Goal: Task Accomplishment & Management: Use online tool/utility

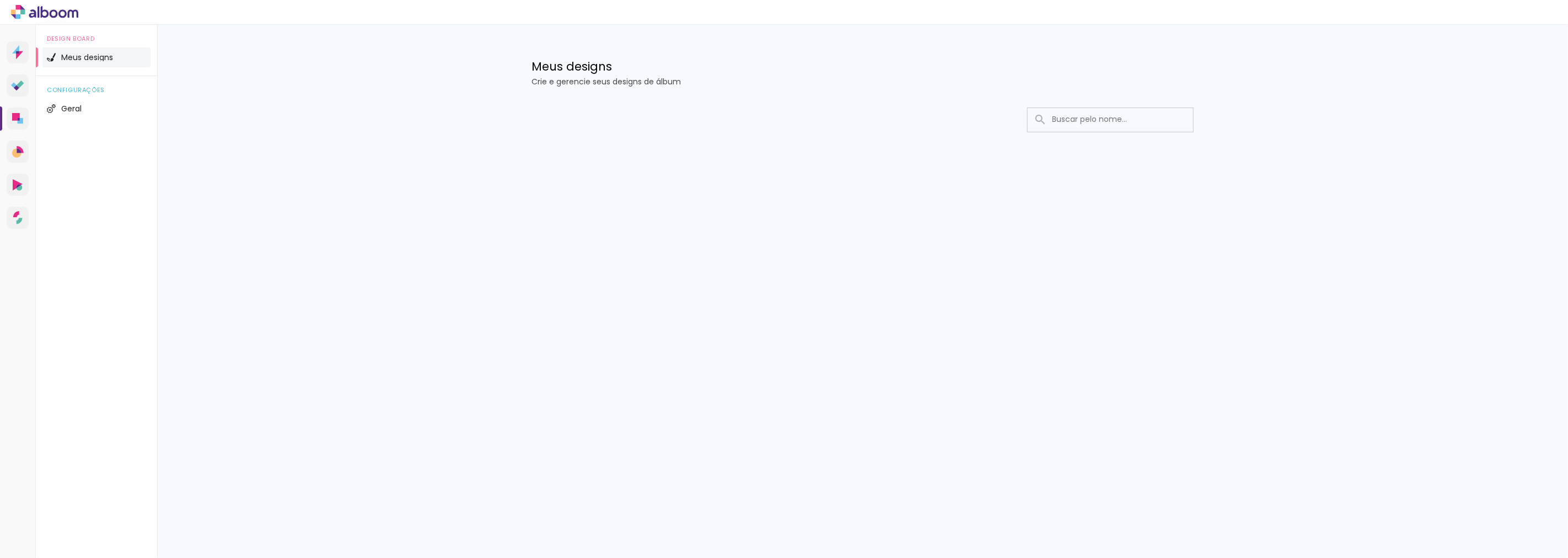
click at [1084, 122] on input at bounding box center [1125, 119] width 157 height 23
click at [18, 116] on icon at bounding box center [16, 117] width 8 height 8
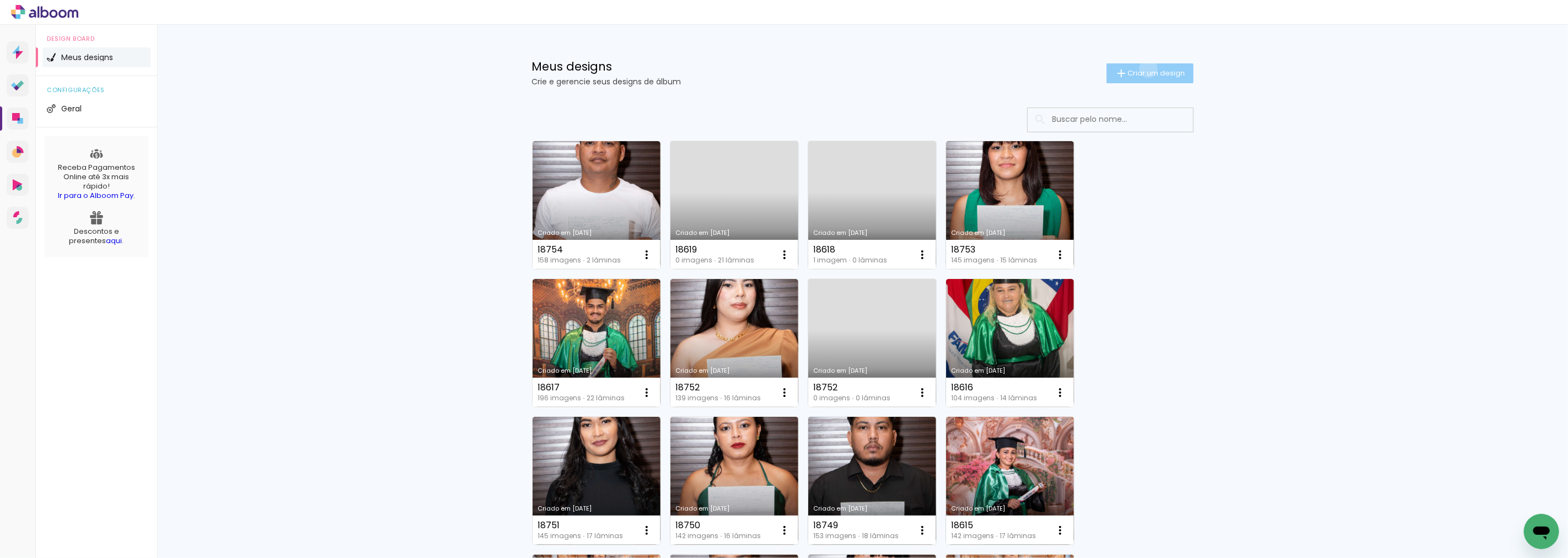
click at [1142, 69] on span "Criar um design" at bounding box center [1157, 73] width 57 height 7
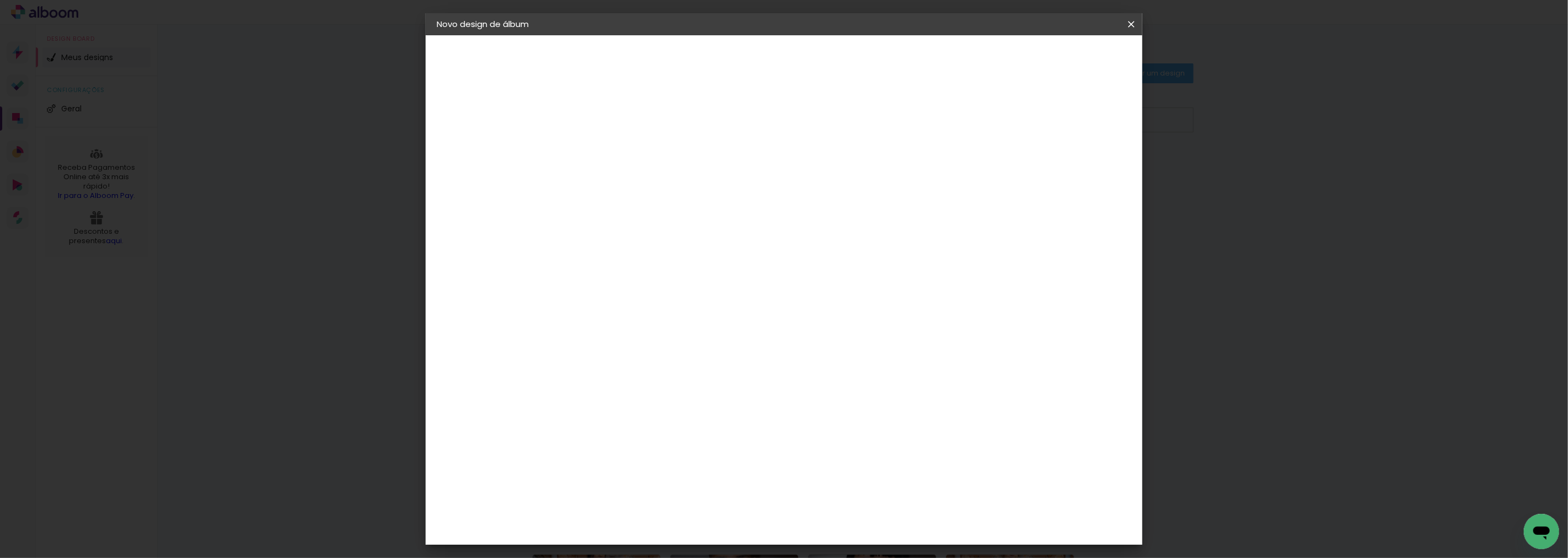
click at [617, 155] on input at bounding box center [617, 148] width 0 height 17
paste input "3000 11746 [PERSON_NAME]"
type input "3000 11746 [PERSON_NAME]"
type paper-input "3000 11746 [PERSON_NAME]"
click at [730, 63] on paper-button "Avançar" at bounding box center [702, 58] width 54 height 19
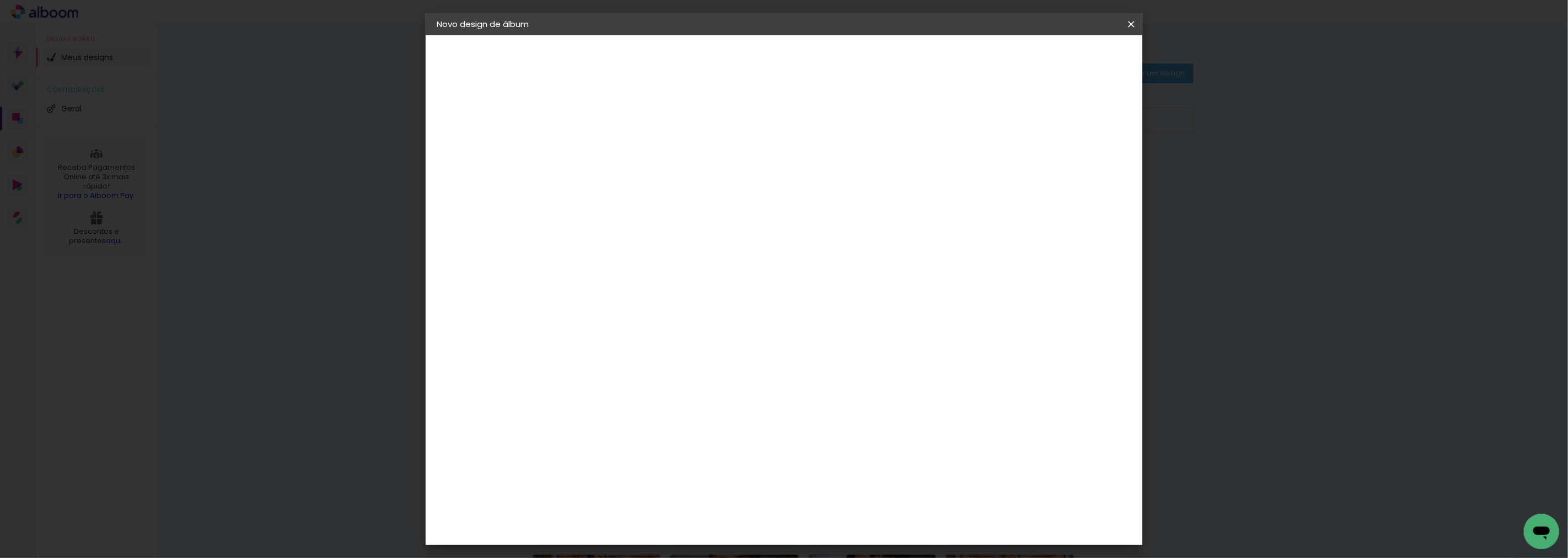
click at [824, 187] on div at bounding box center [771, 189] width 106 height 15
click at [824, 180] on paper-listbox "Tamanho Livre Sugerir uma encadernadora" at bounding box center [771, 192] width 106 height 103
click at [824, 169] on paper-item "Tamanho Livre" at bounding box center [771, 167] width 106 height 24
click at [0, 0] on slot "Avançar" at bounding box center [0, 0] width 0 height 0
click at [850, 459] on input "60" at bounding box center [844, 459] width 29 height 16
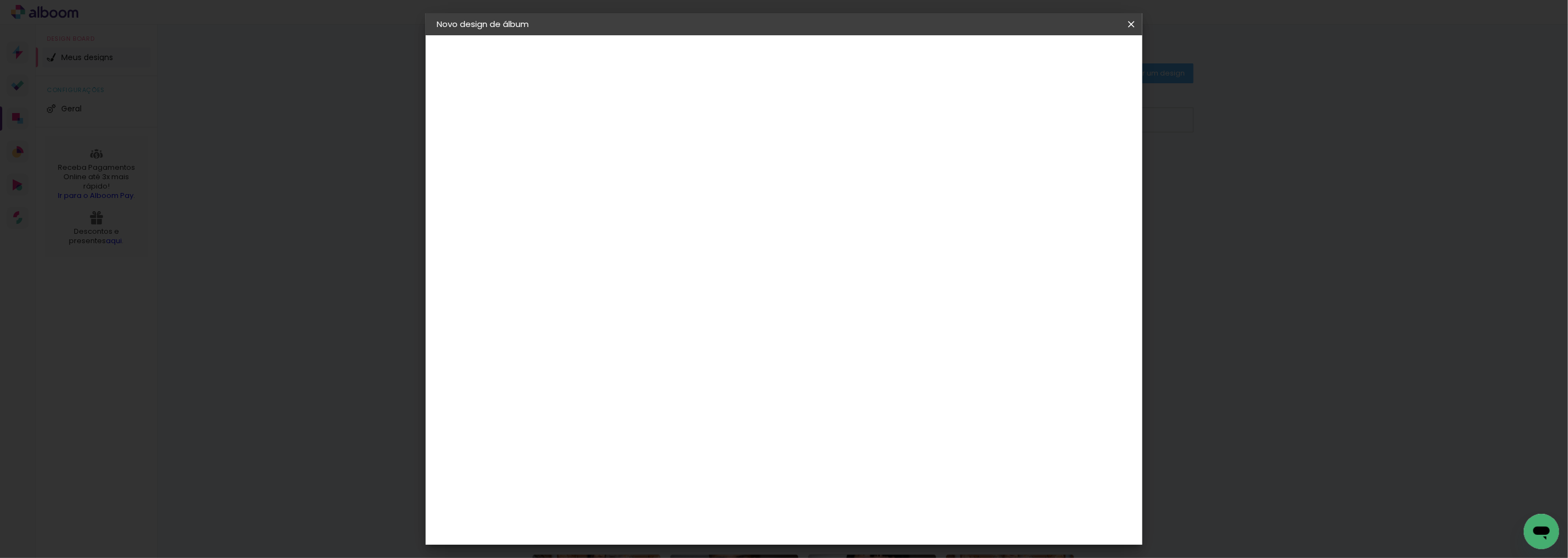
drag, startPoint x: 842, startPoint y: 459, endPoint x: 849, endPoint y: 459, distance: 7.0
click at [849, 459] on input "60" at bounding box center [844, 459] width 29 height 16
type input "80"
type paper-input "80"
click at [1062, 61] on span "Iniciar design" at bounding box center [1036, 58] width 50 height 8
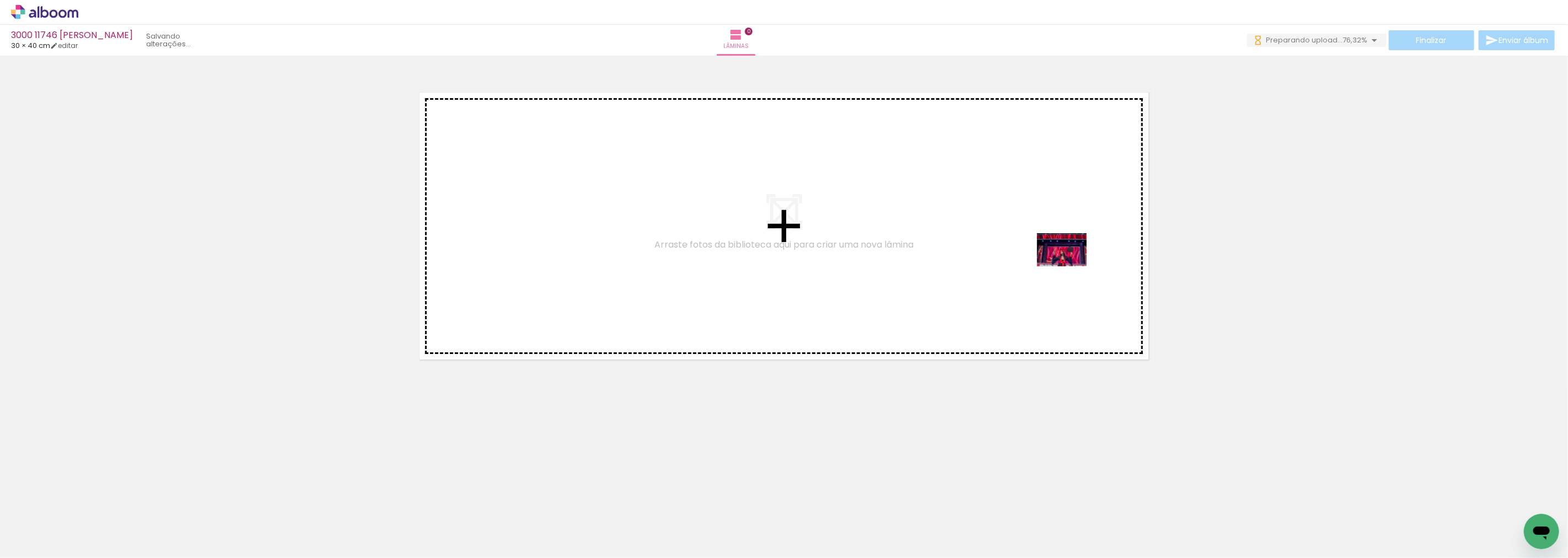
drag, startPoint x: 121, startPoint y: 521, endPoint x: 1070, endPoint y: 266, distance: 982.7
click at [1070, 266] on quentale-workspace at bounding box center [784, 279] width 1568 height 558
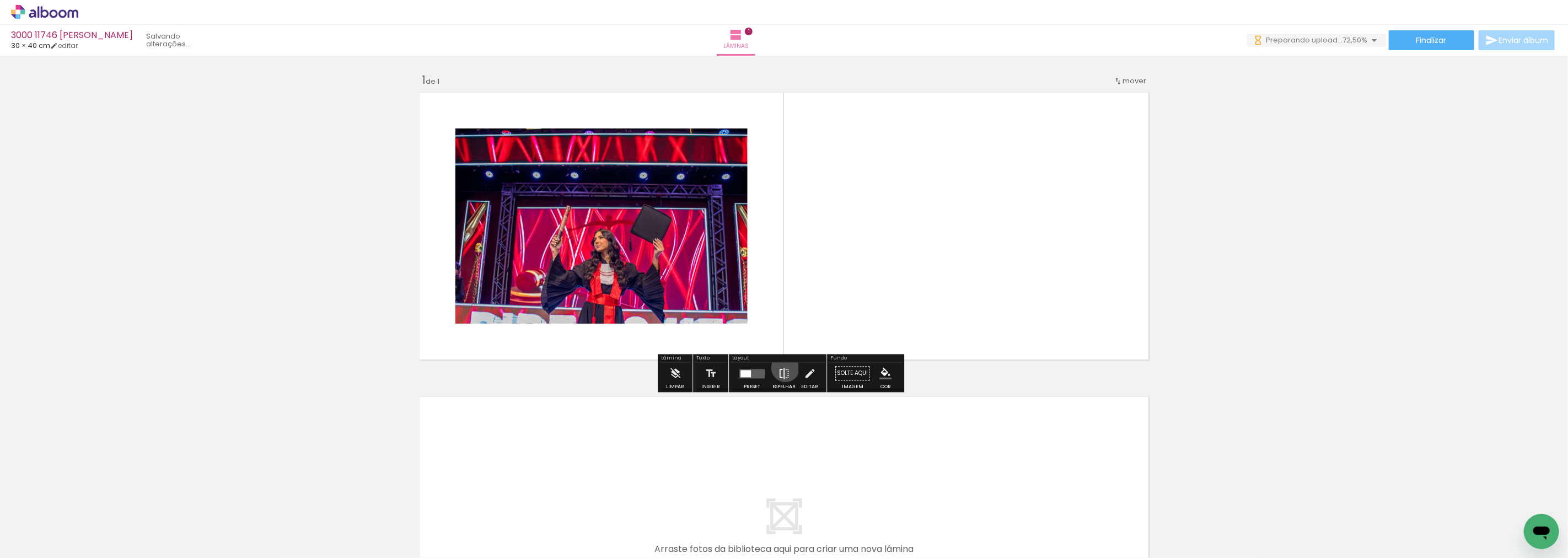
click at [783, 368] on iron-icon at bounding box center [784, 373] width 12 height 22
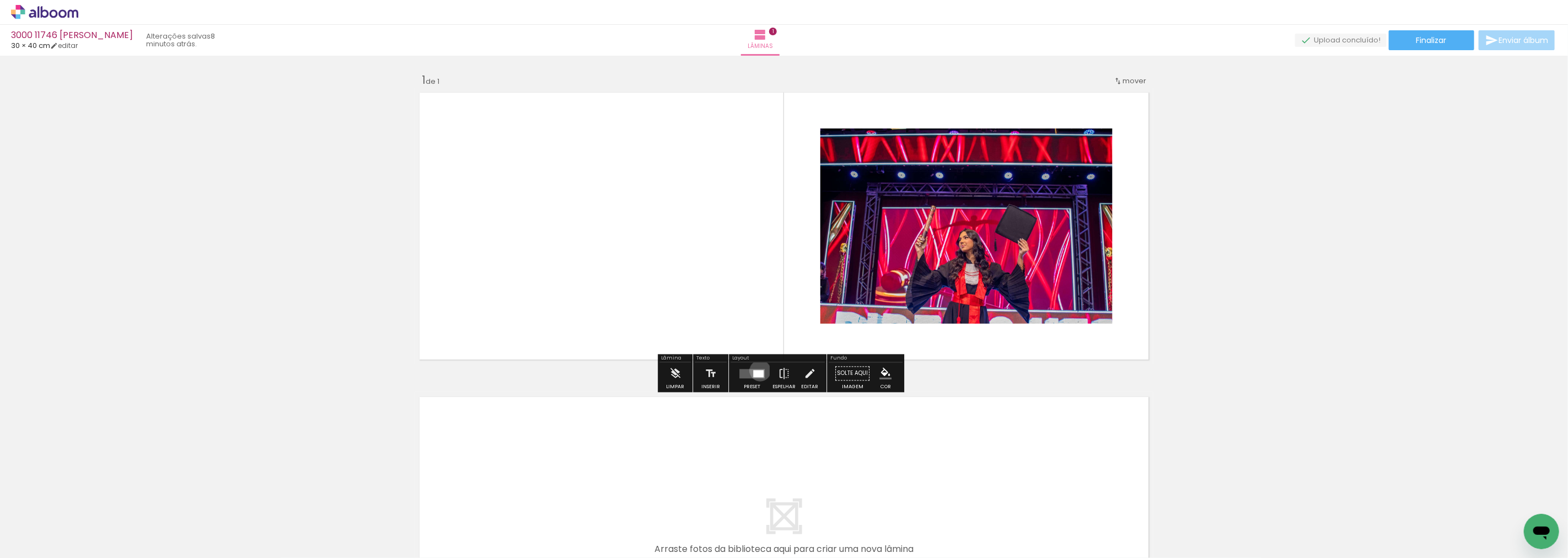
click at [758, 371] on div at bounding box center [758, 374] width 10 height 7
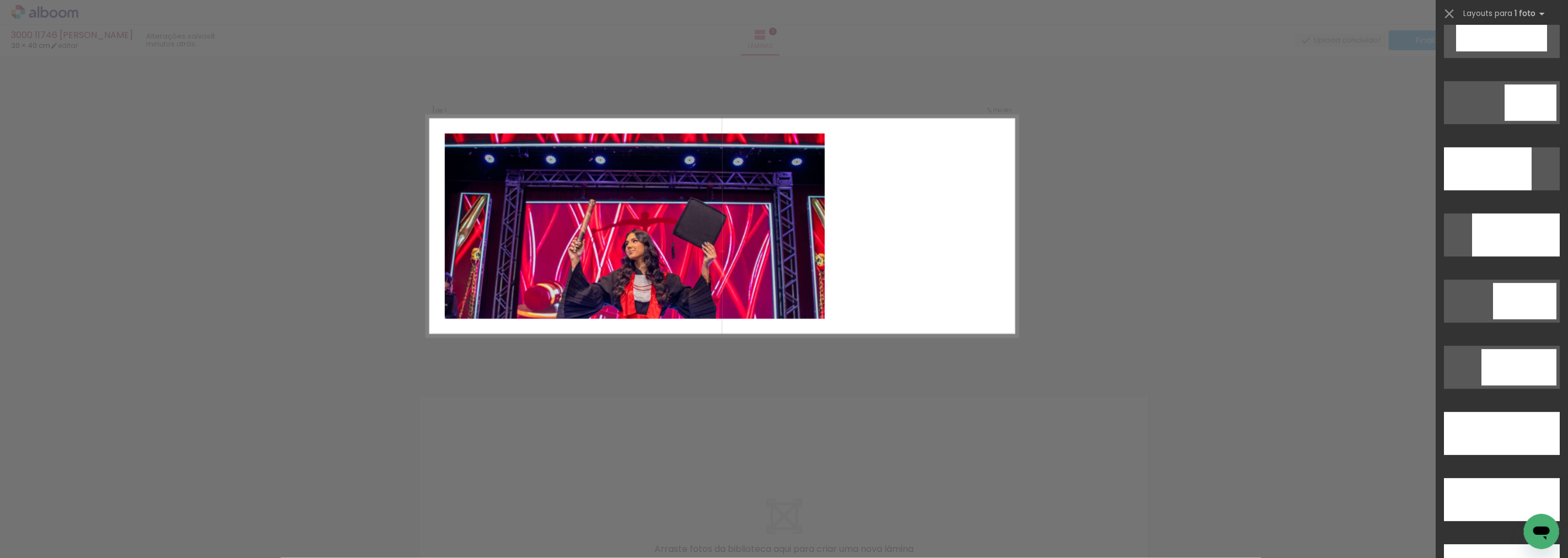
scroll to position [2800, 0]
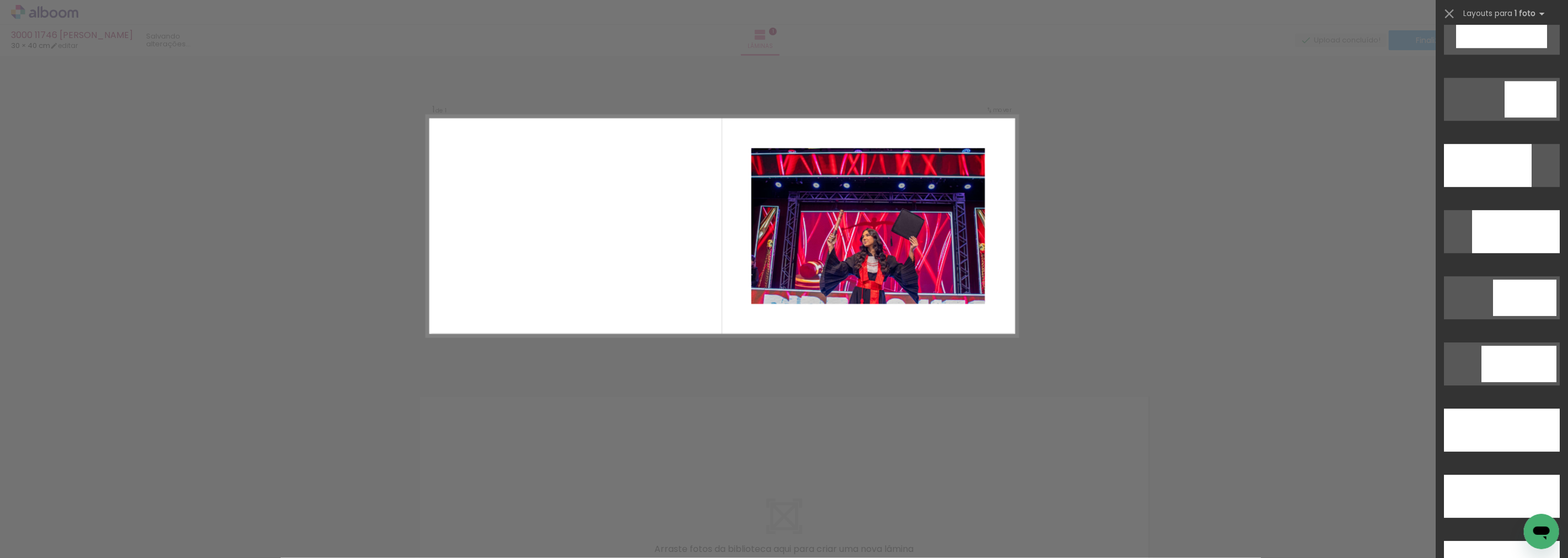
click at [1242, 327] on div "Confirmar Cancelar" at bounding box center [784, 372] width 1568 height 635
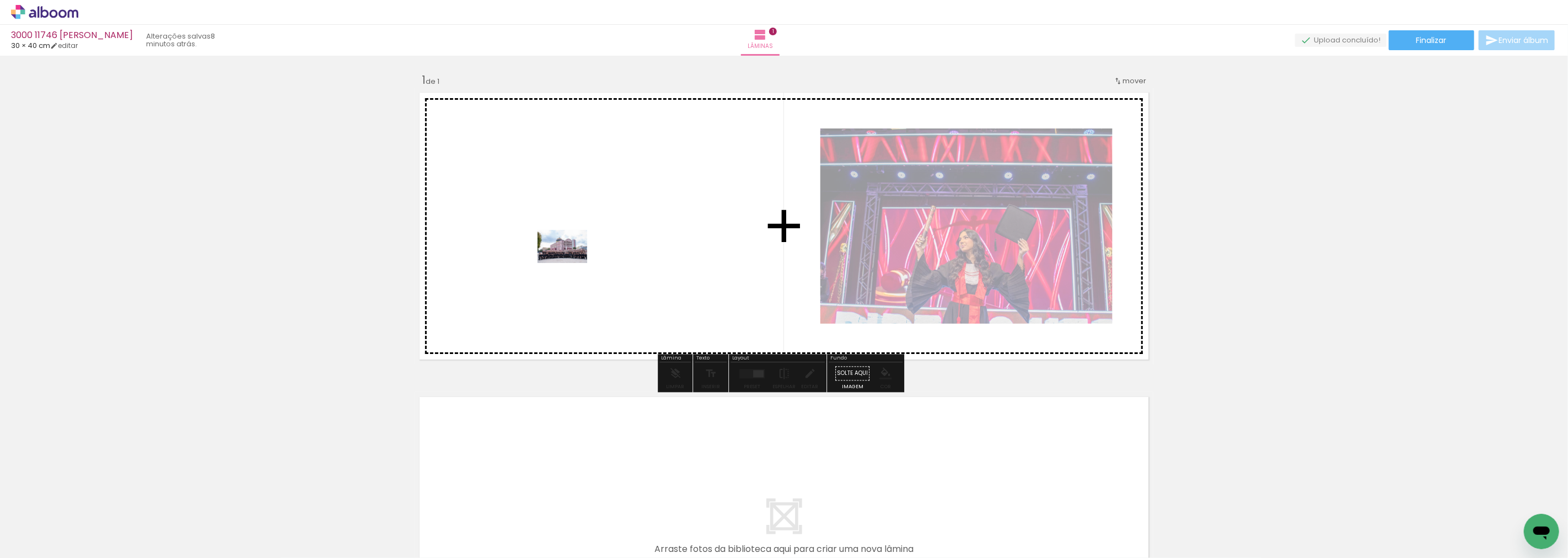
drag, startPoint x: 1513, startPoint y: 530, endPoint x: 570, endPoint y: 263, distance: 980.1
click at [570, 263] on quentale-workspace at bounding box center [784, 279] width 1568 height 558
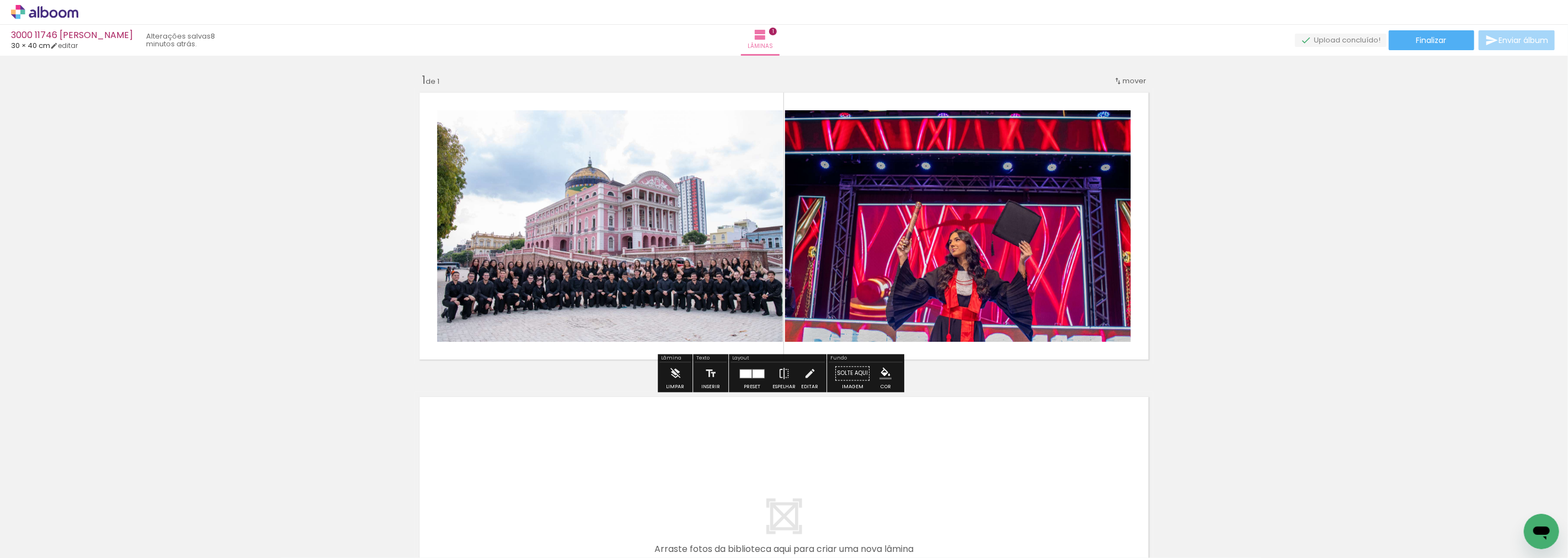
click at [752, 372] on div at bounding box center [758, 374] width 12 height 9
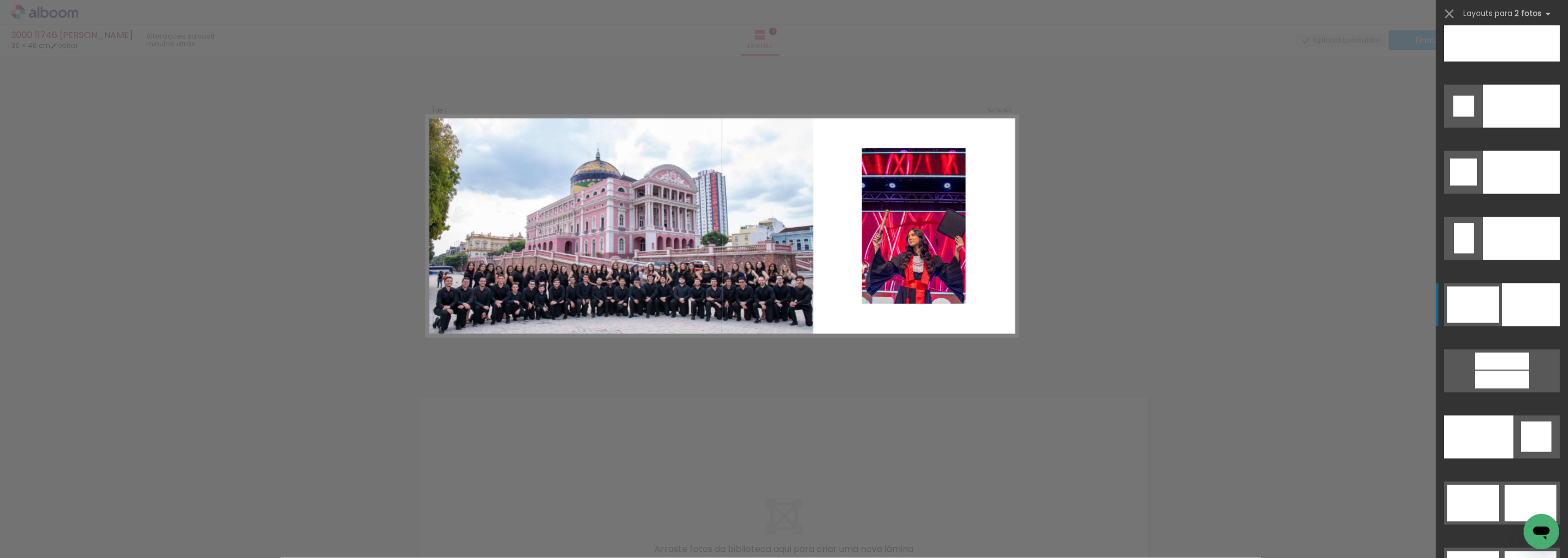
scroll to position [5183, 0]
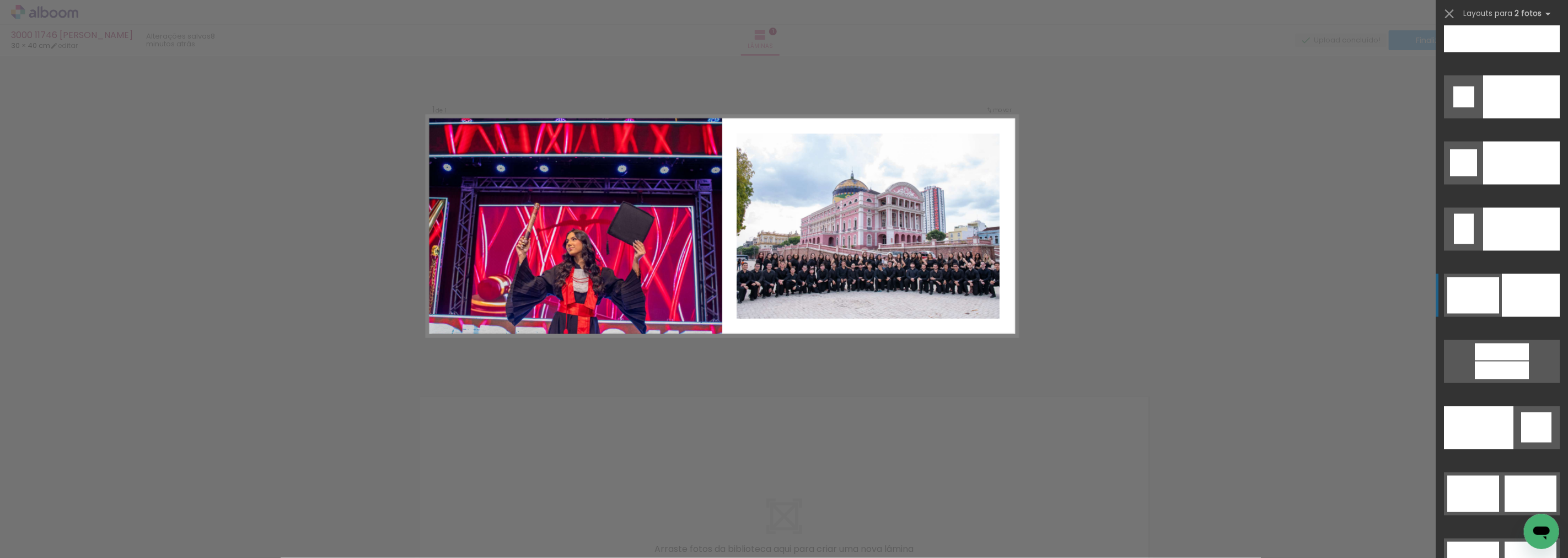
click at [1520, 295] on div at bounding box center [1530, 295] width 58 height 43
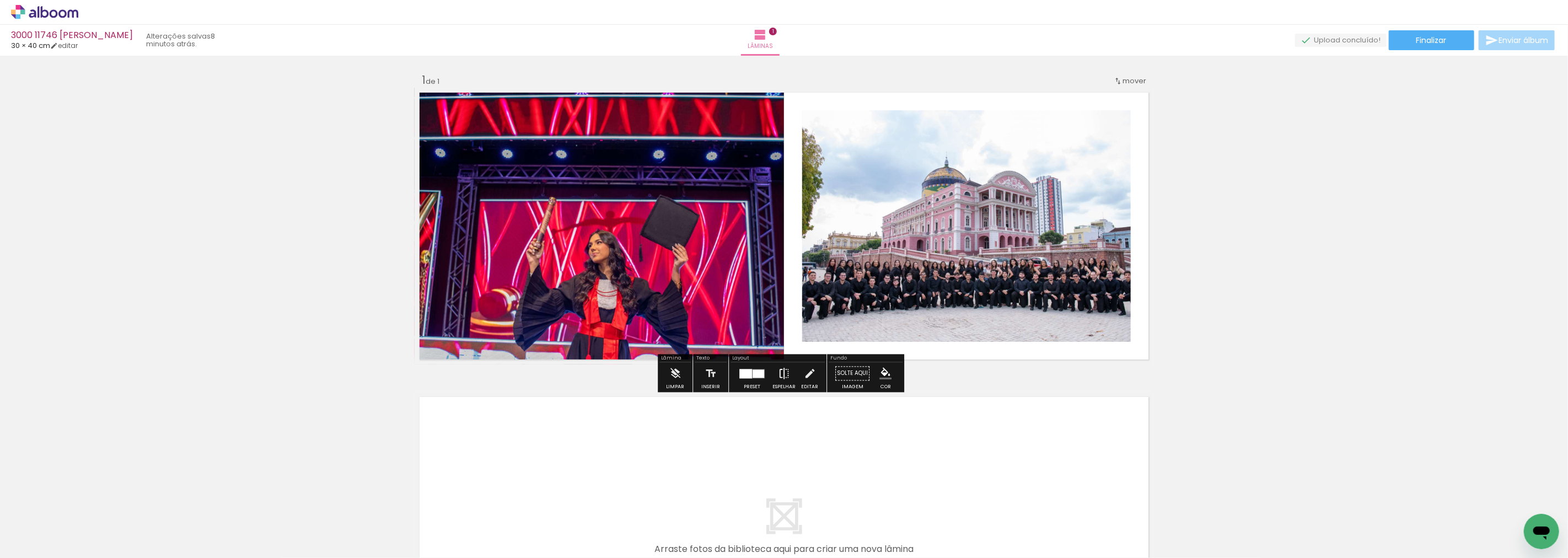
click at [781, 372] on iron-icon at bounding box center [784, 373] width 12 height 22
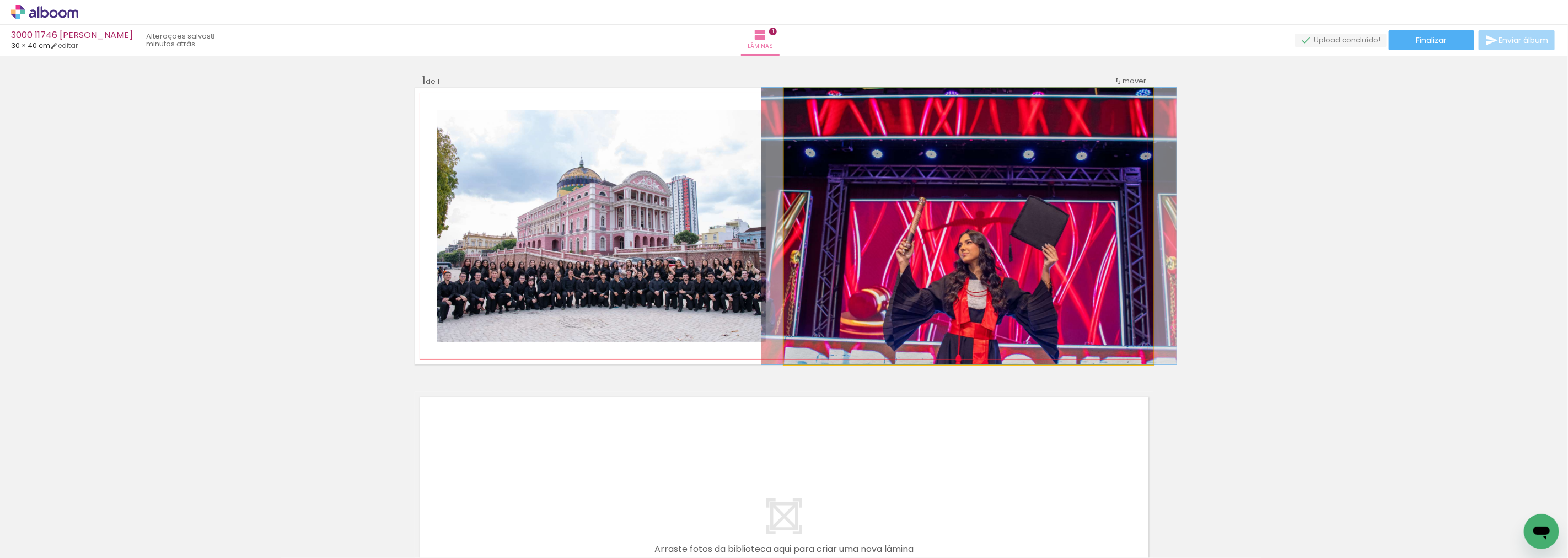
drag, startPoint x: 1012, startPoint y: 235, endPoint x: 1013, endPoint y: 222, distance: 13.0
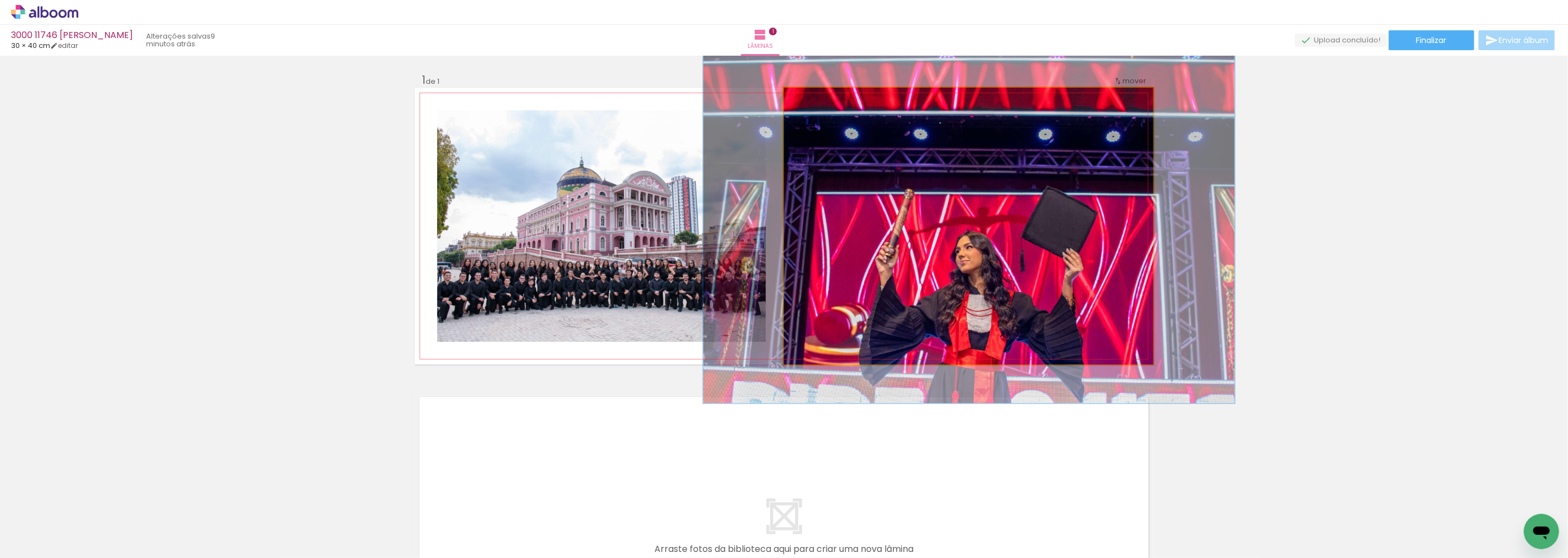
drag, startPoint x: 803, startPoint y: 99, endPoint x: 996, endPoint y: 206, distance: 220.7
type paper-slider "133"
click at [816, 100] on div at bounding box center [821, 99] width 10 height 10
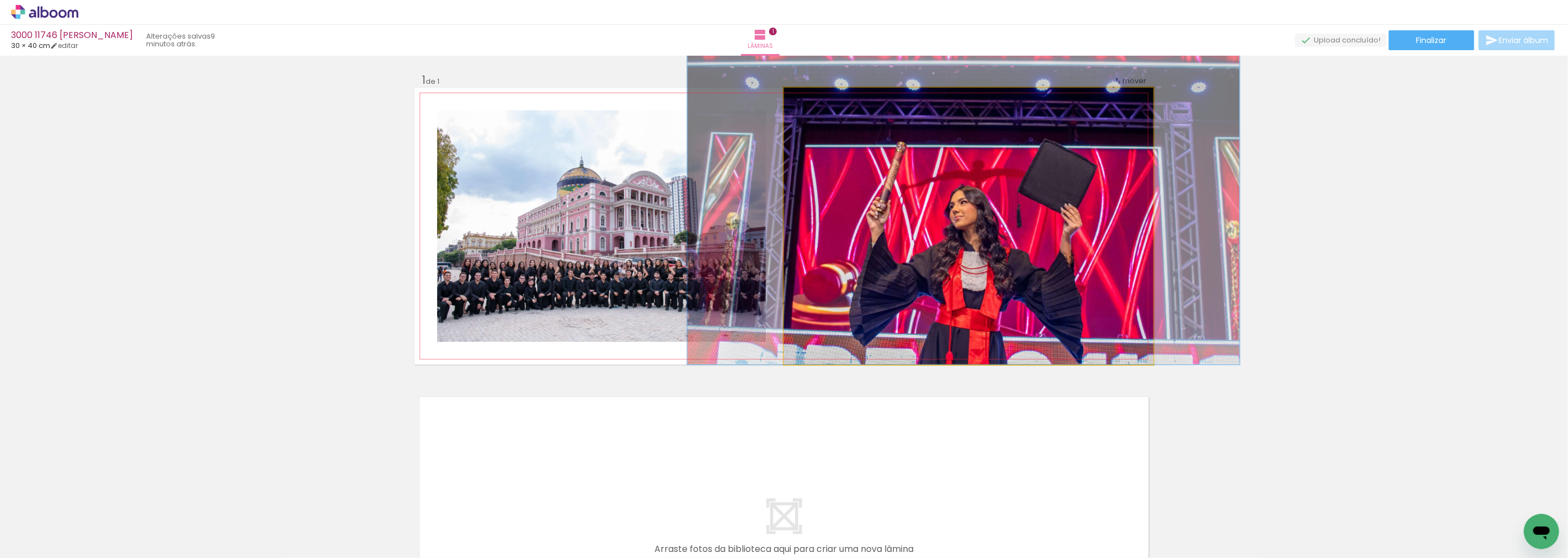
drag, startPoint x: 1018, startPoint y: 218, endPoint x: 1013, endPoint y: 161, distance: 57.2
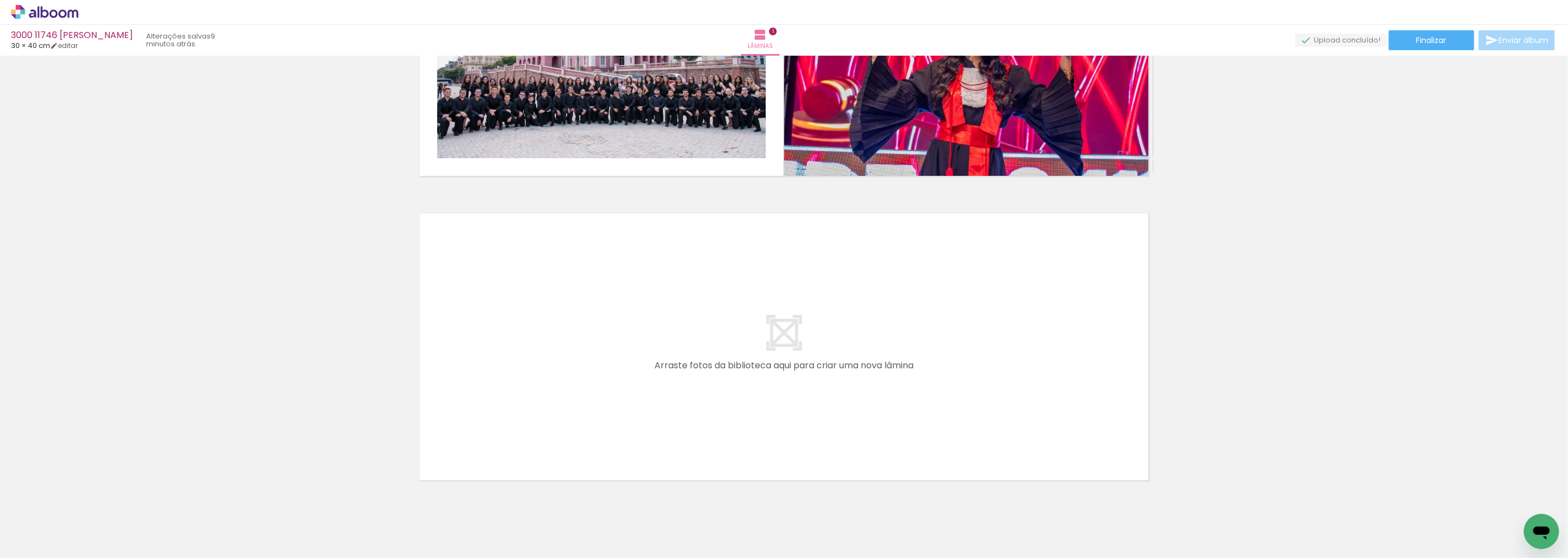
scroll to position [0, 0]
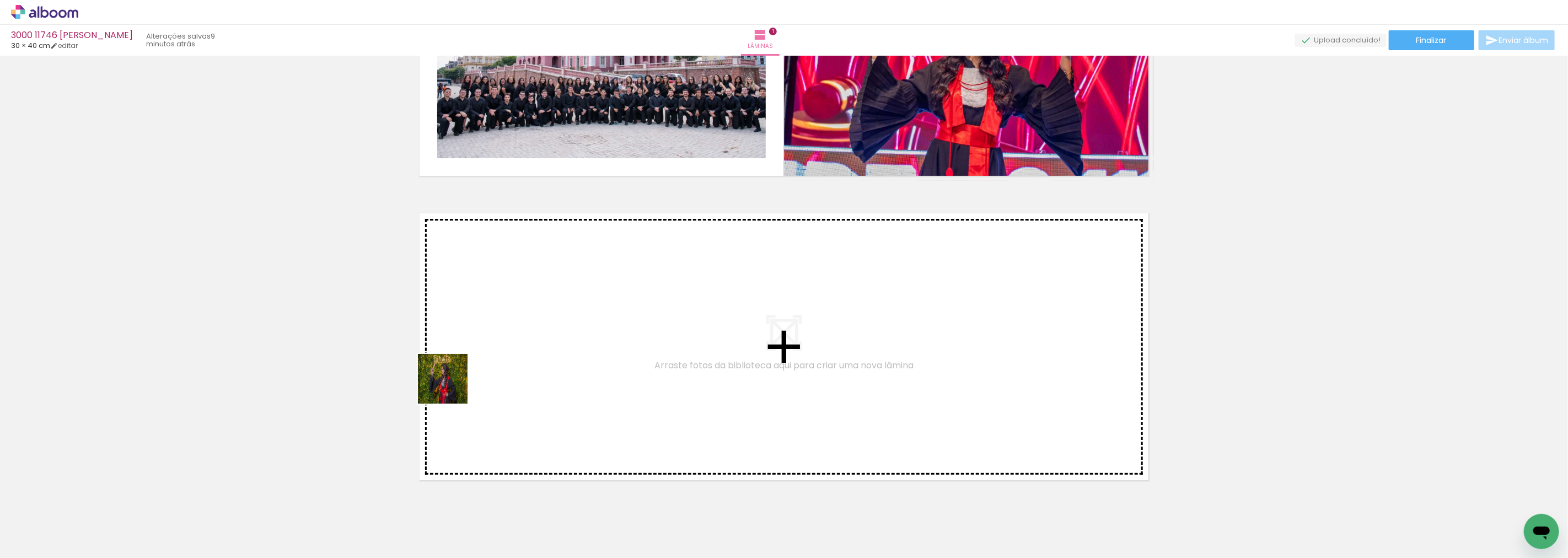
drag, startPoint x: 254, startPoint y: 487, endPoint x: 618, endPoint y: 310, distance: 404.8
click at [618, 310] on quentale-workspace at bounding box center [784, 279] width 1568 height 558
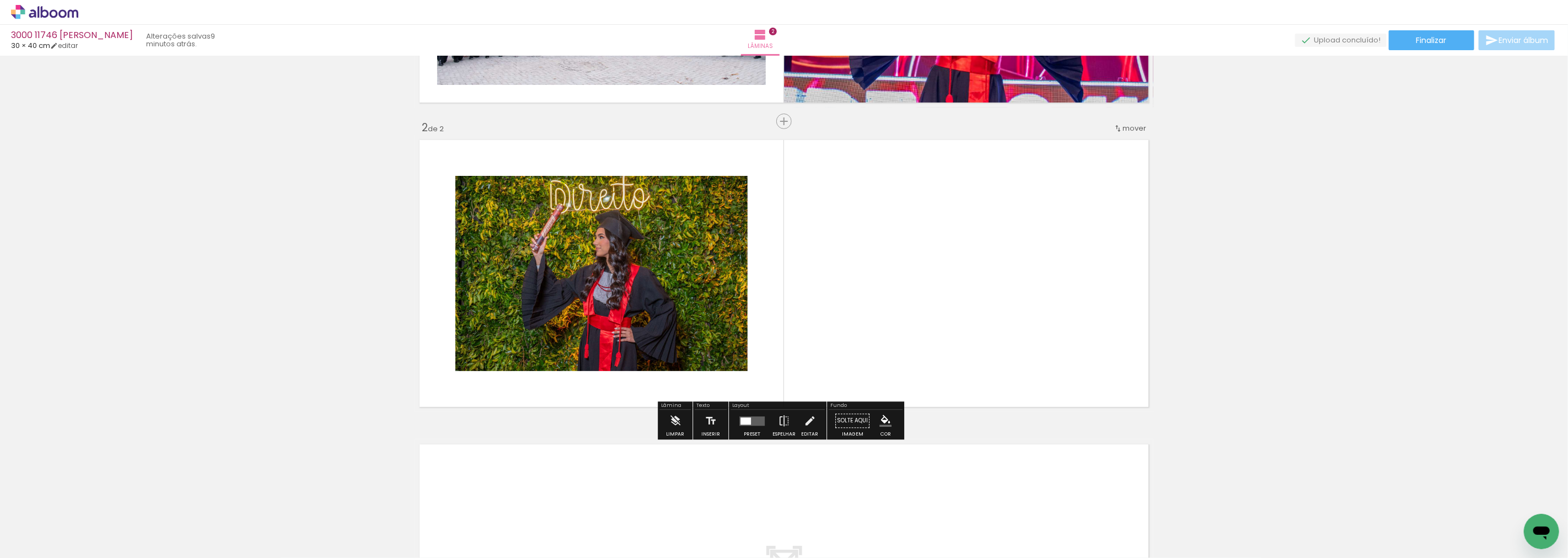
scroll to position [257, 0]
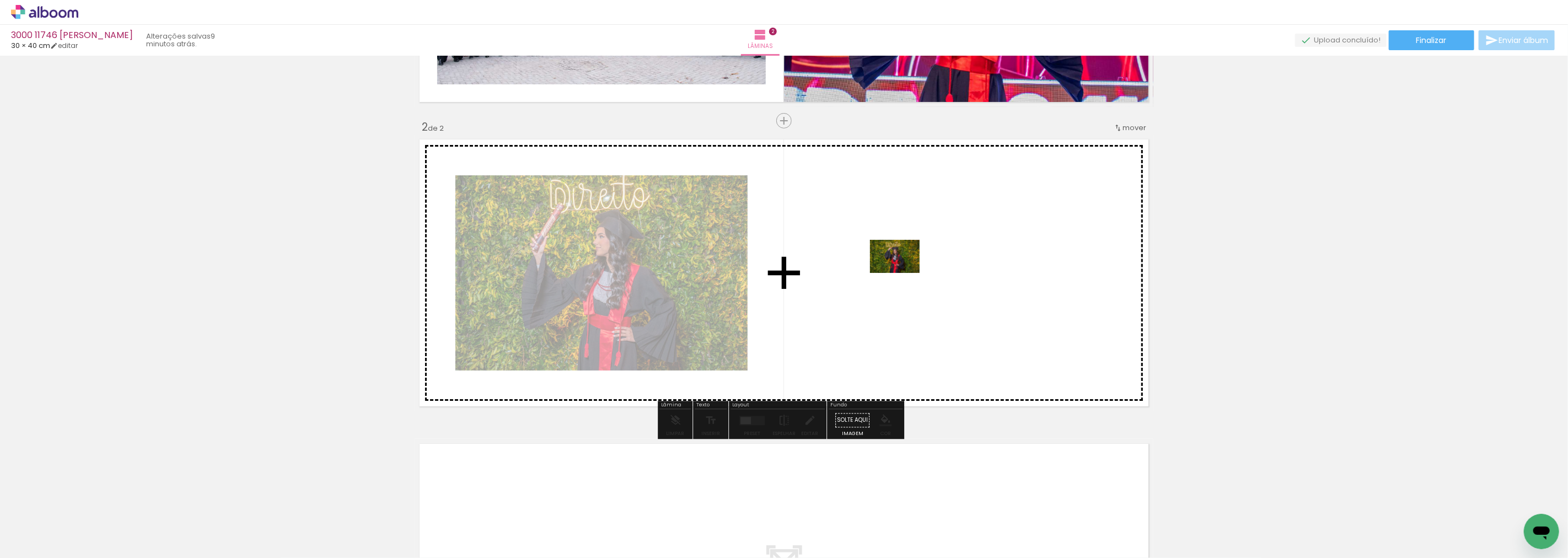
drag, startPoint x: 261, startPoint y: 526, endPoint x: 903, endPoint y: 273, distance: 690.1
click at [903, 273] on quentale-workspace at bounding box center [784, 279] width 1568 height 558
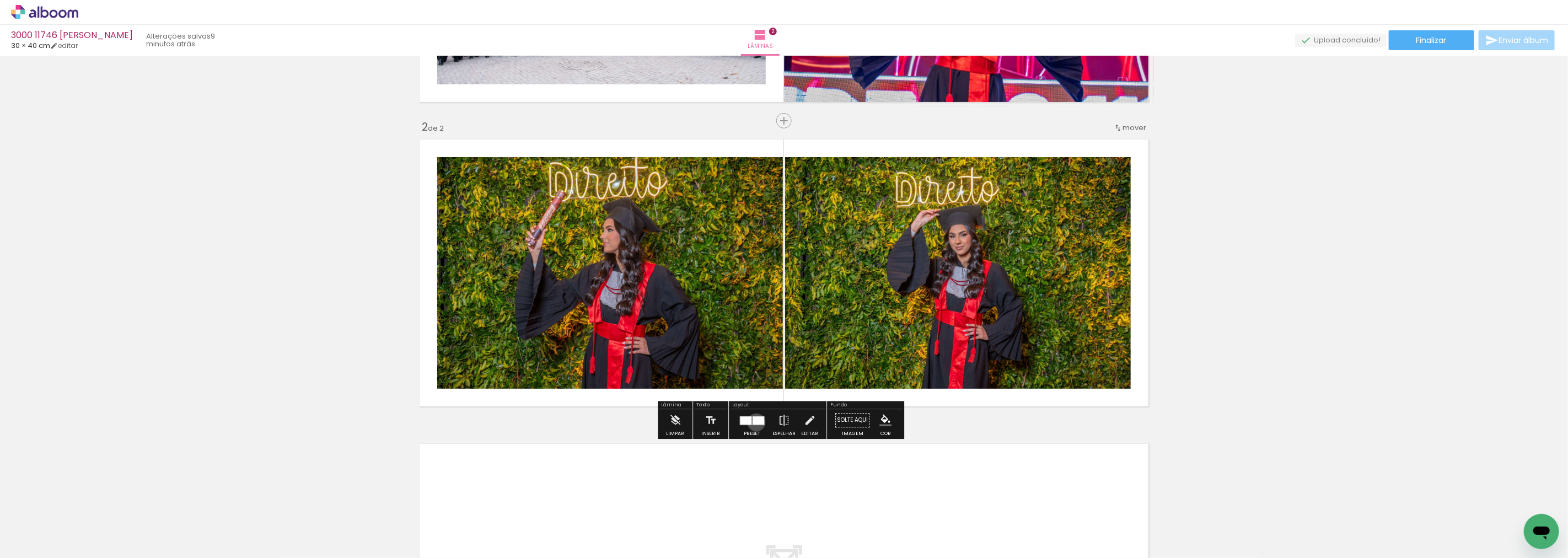
click at [754, 422] on div at bounding box center [758, 420] width 12 height 9
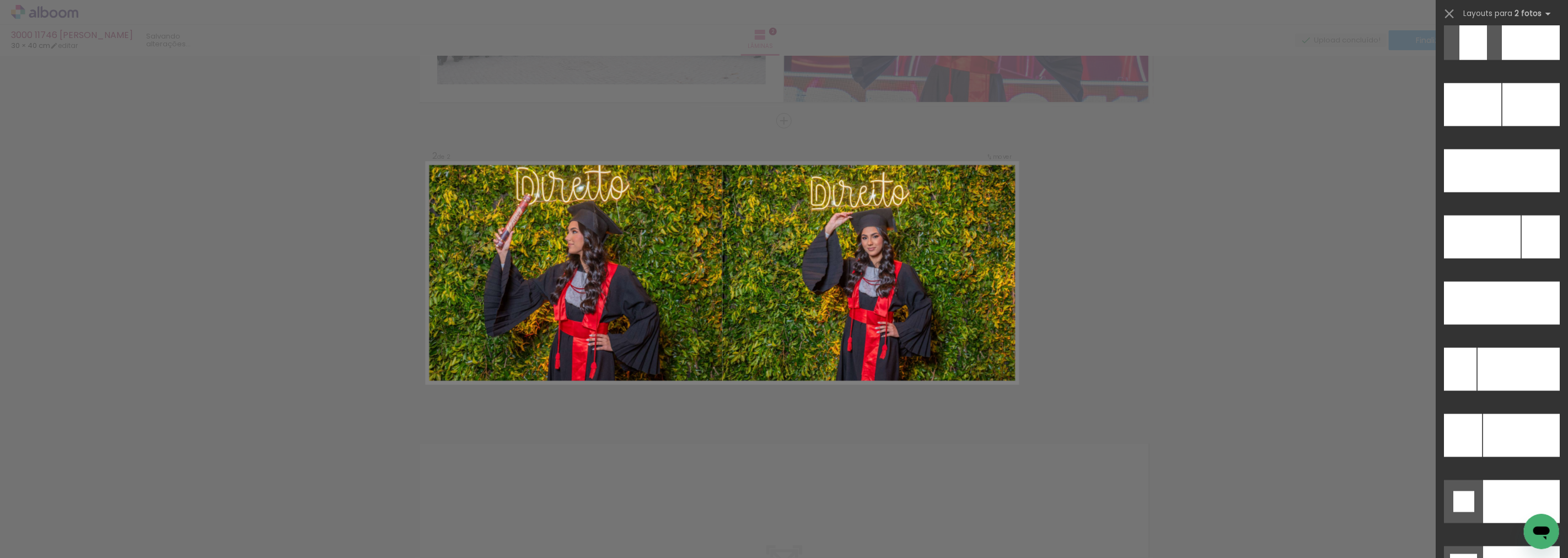
scroll to position [4753, 0]
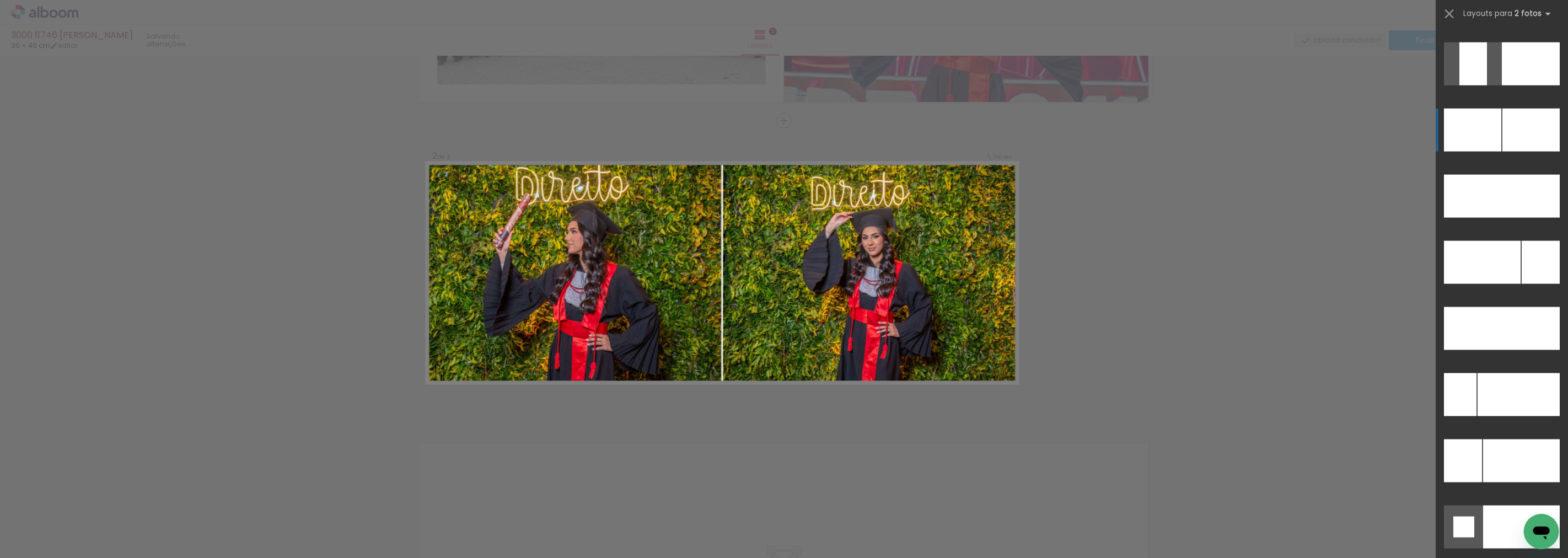
click at [1508, 138] on div at bounding box center [1531, 130] width 57 height 43
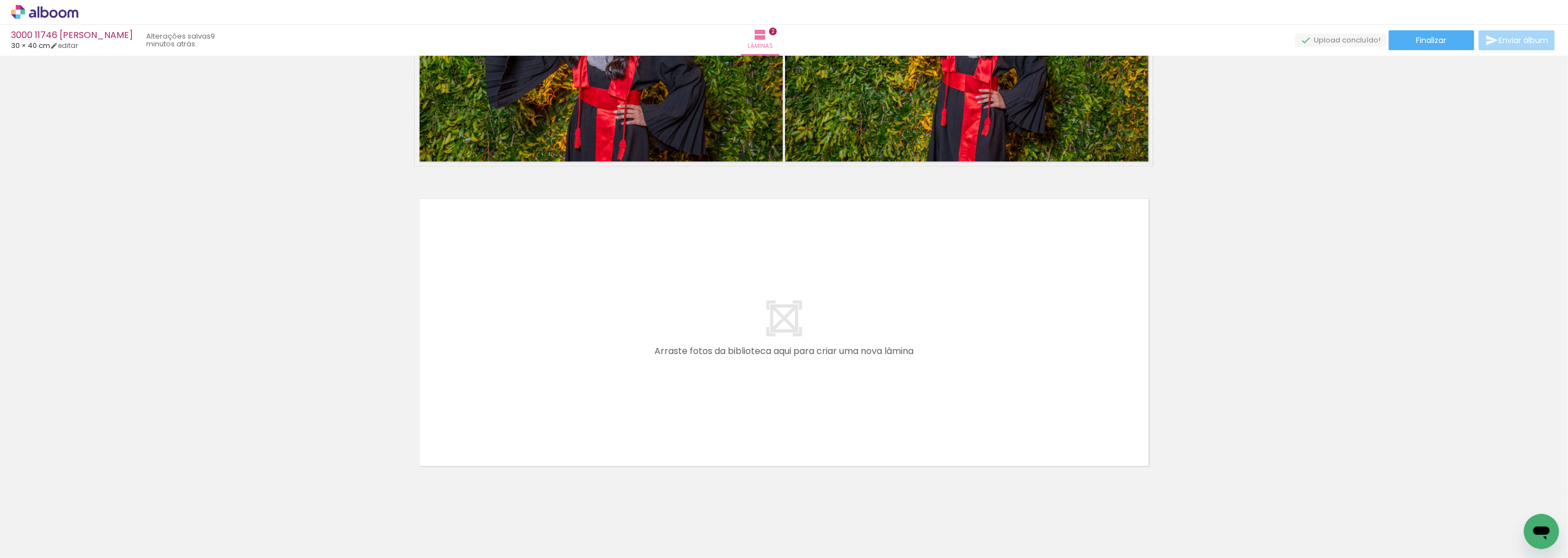
scroll to position [503, 0]
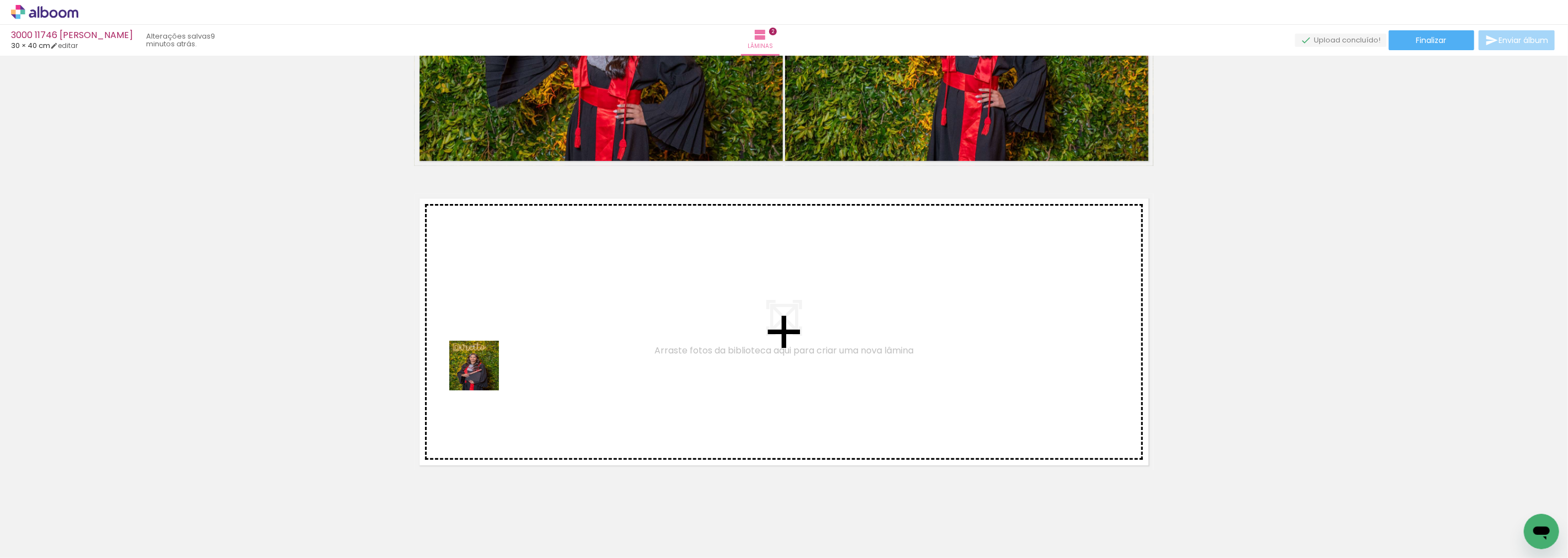
drag, startPoint x: 302, startPoint y: 511, endPoint x: 500, endPoint y: 349, distance: 255.8
click at [500, 349] on quentale-workspace at bounding box center [784, 279] width 1568 height 558
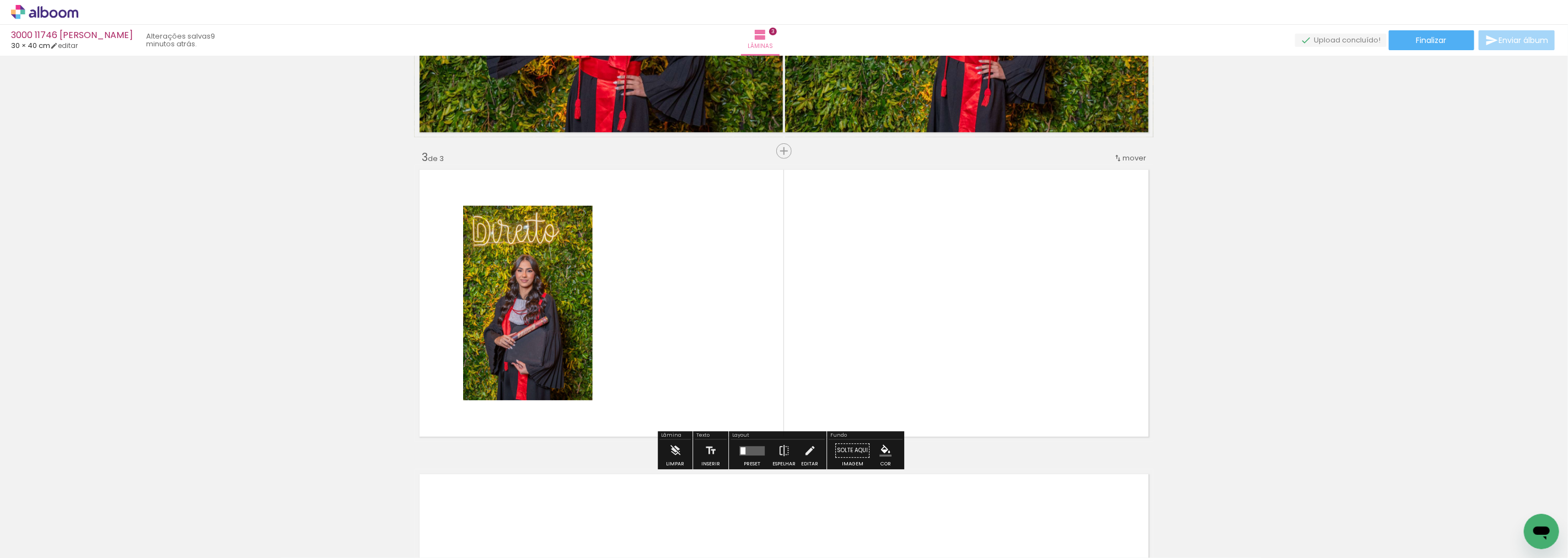
scroll to position [562, 0]
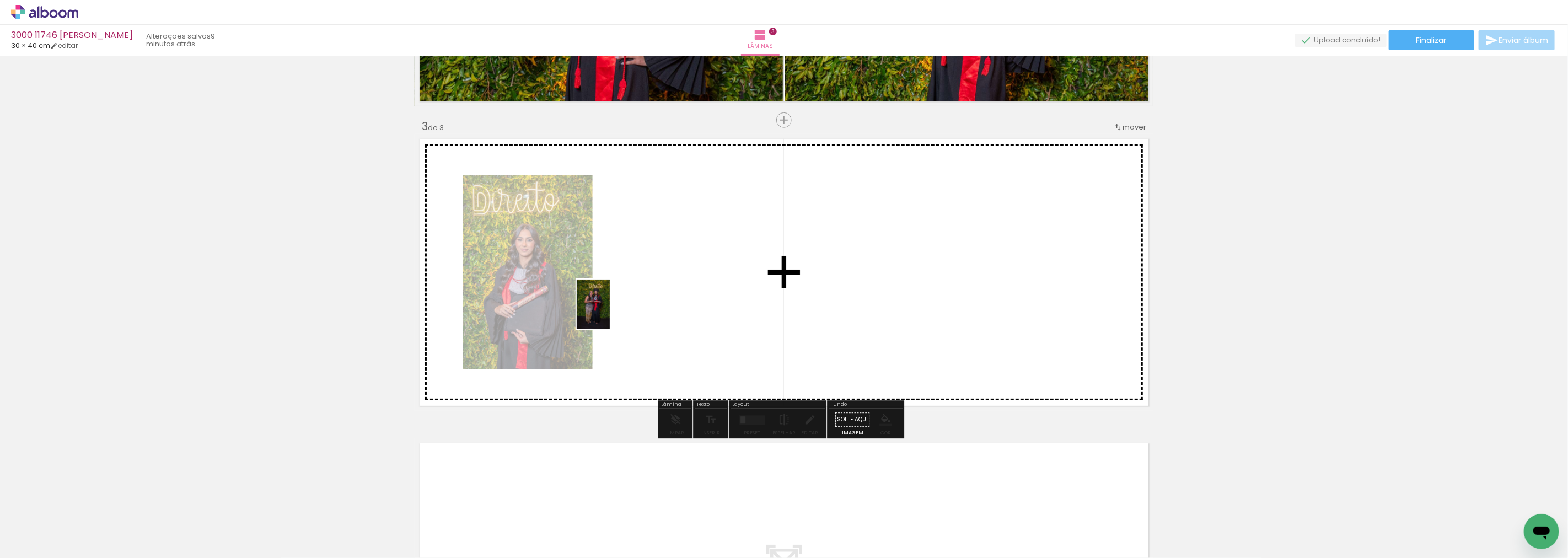
drag, startPoint x: 469, startPoint y: 481, endPoint x: 610, endPoint y: 313, distance: 219.3
click at [610, 313] on quentale-workspace at bounding box center [784, 279] width 1568 height 558
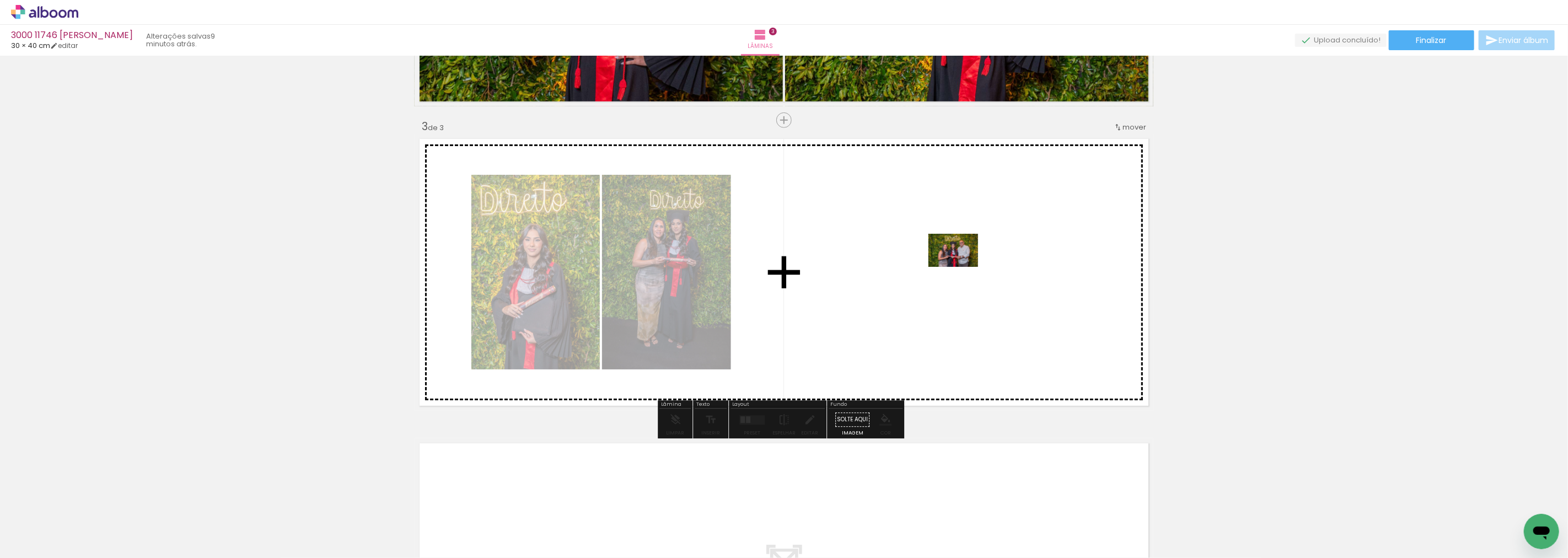
drag, startPoint x: 366, startPoint y: 522, endPoint x: 962, endPoint y: 267, distance: 648.3
click at [962, 267] on quentale-workspace at bounding box center [784, 279] width 1568 height 558
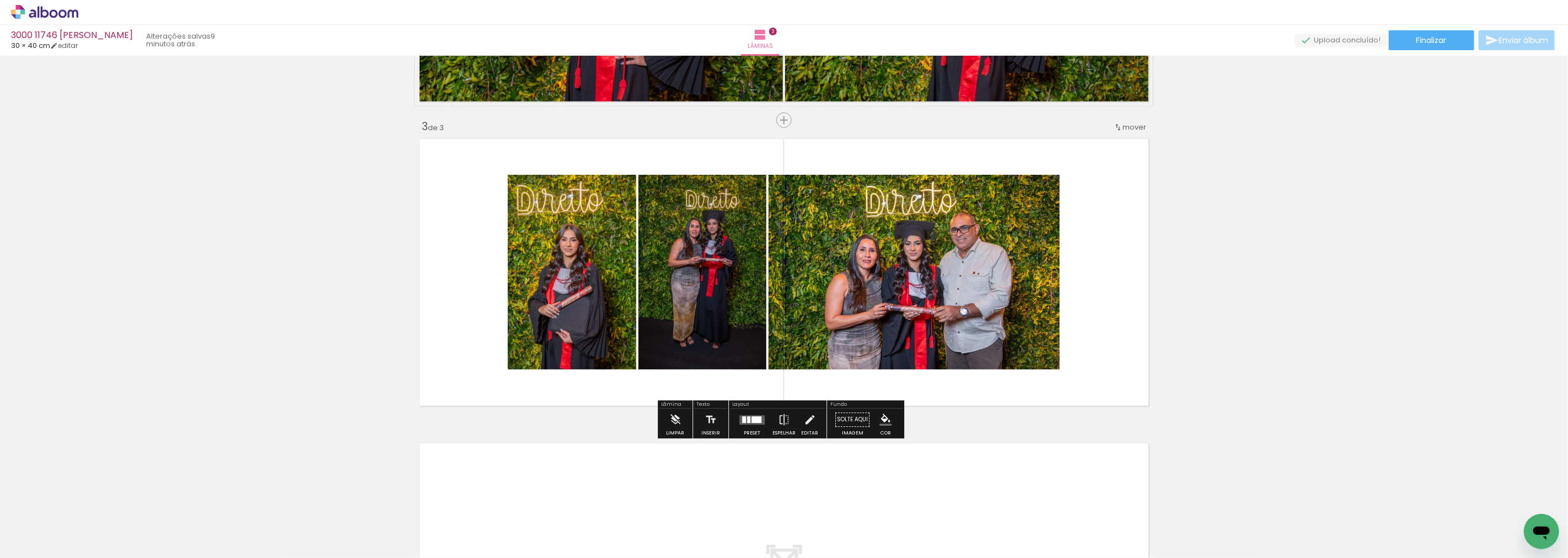
click at [740, 415] on quentale-layouter at bounding box center [752, 419] width 26 height 9
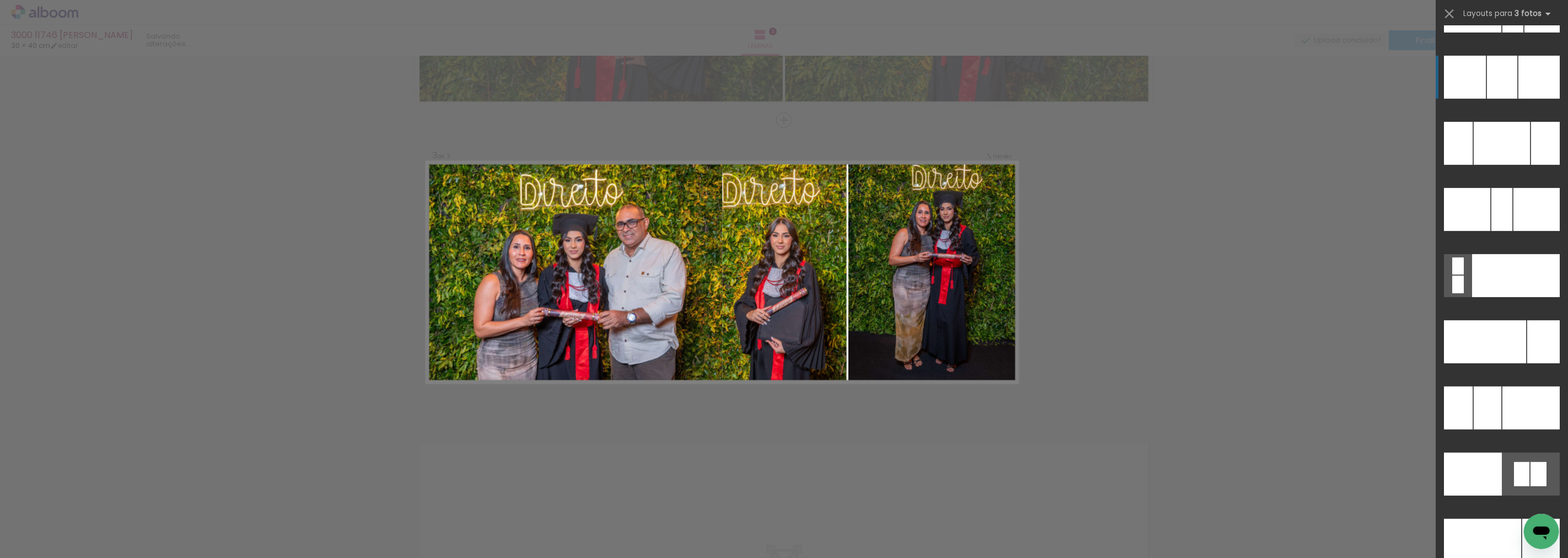
scroll to position [10904, 0]
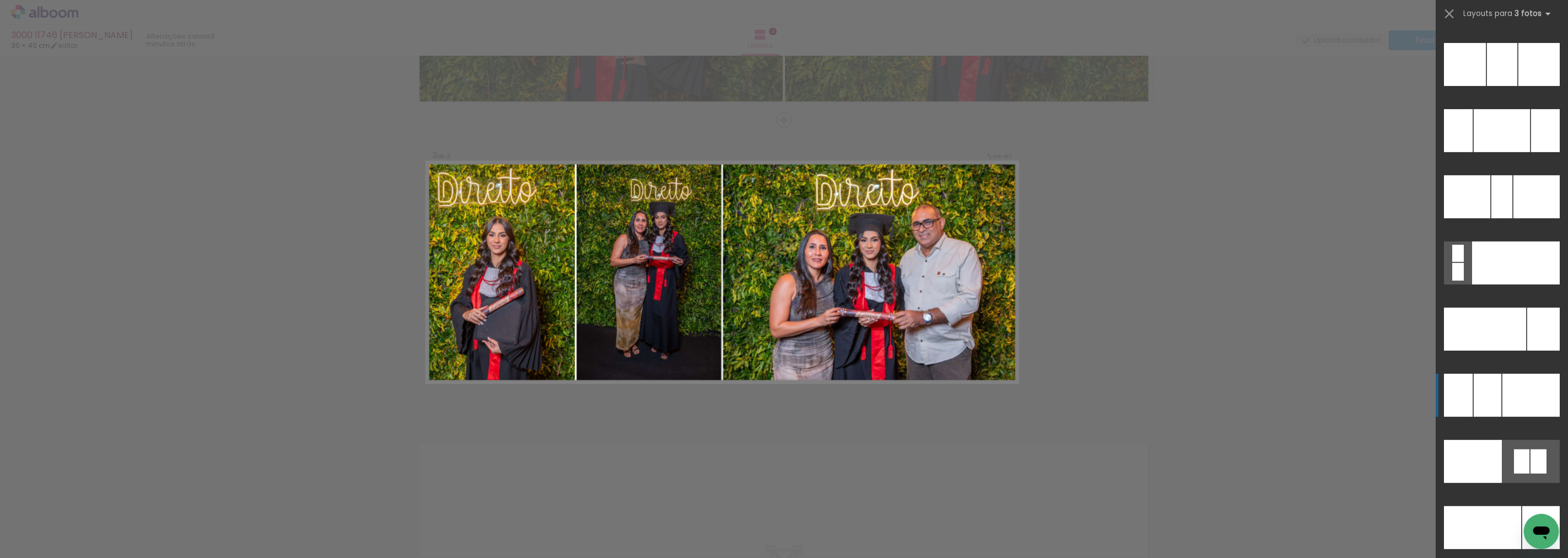
click at [1528, 383] on div at bounding box center [1531, 395] width 57 height 43
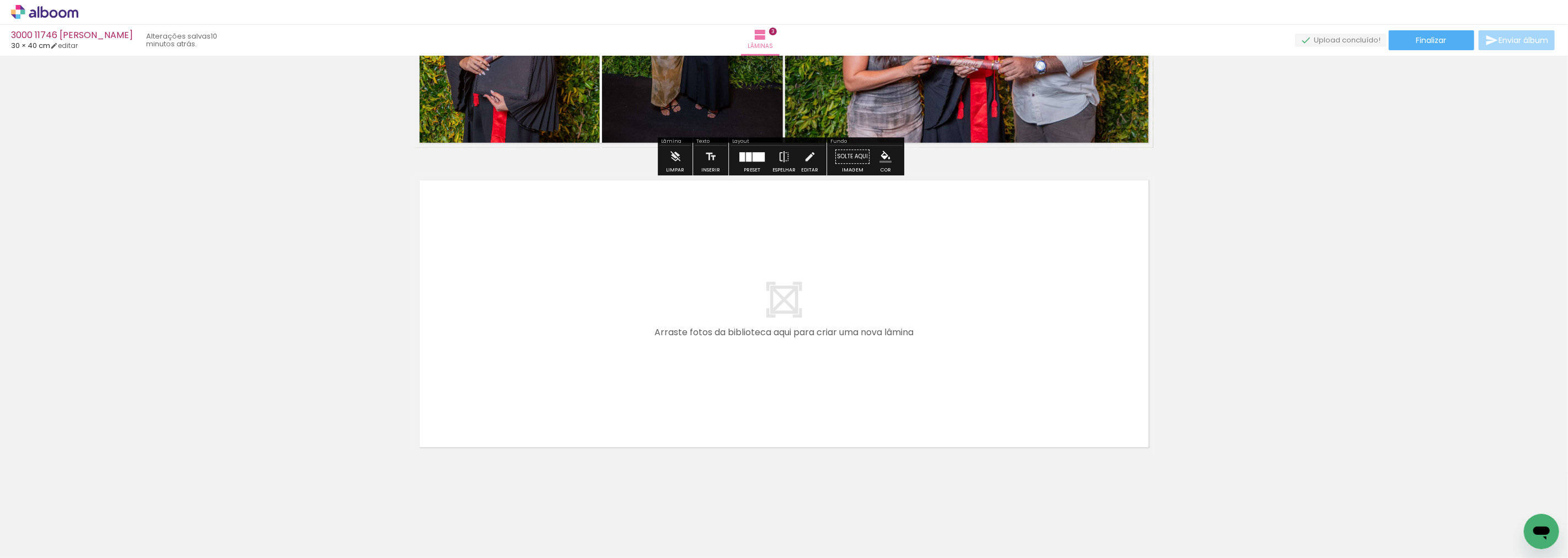
scroll to position [827, 0]
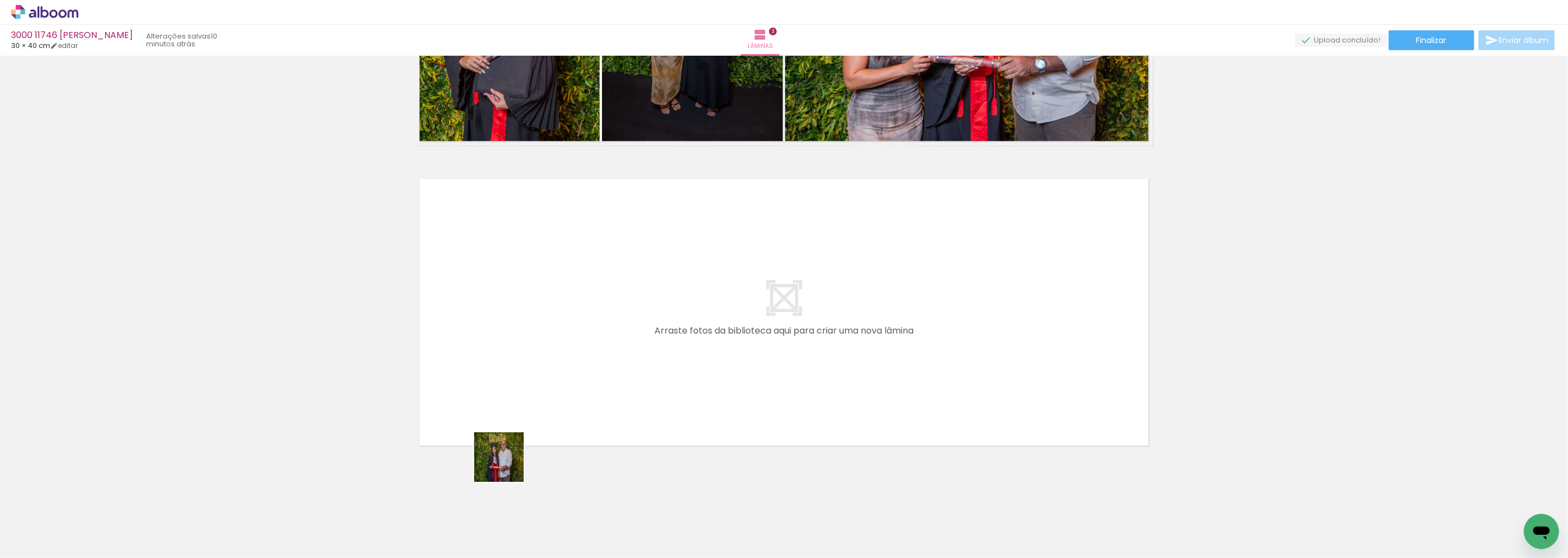
drag, startPoint x: 507, startPoint y: 465, endPoint x: 539, endPoint y: 273, distance: 194.6
click at [539, 273] on quentale-workspace at bounding box center [784, 279] width 1568 height 558
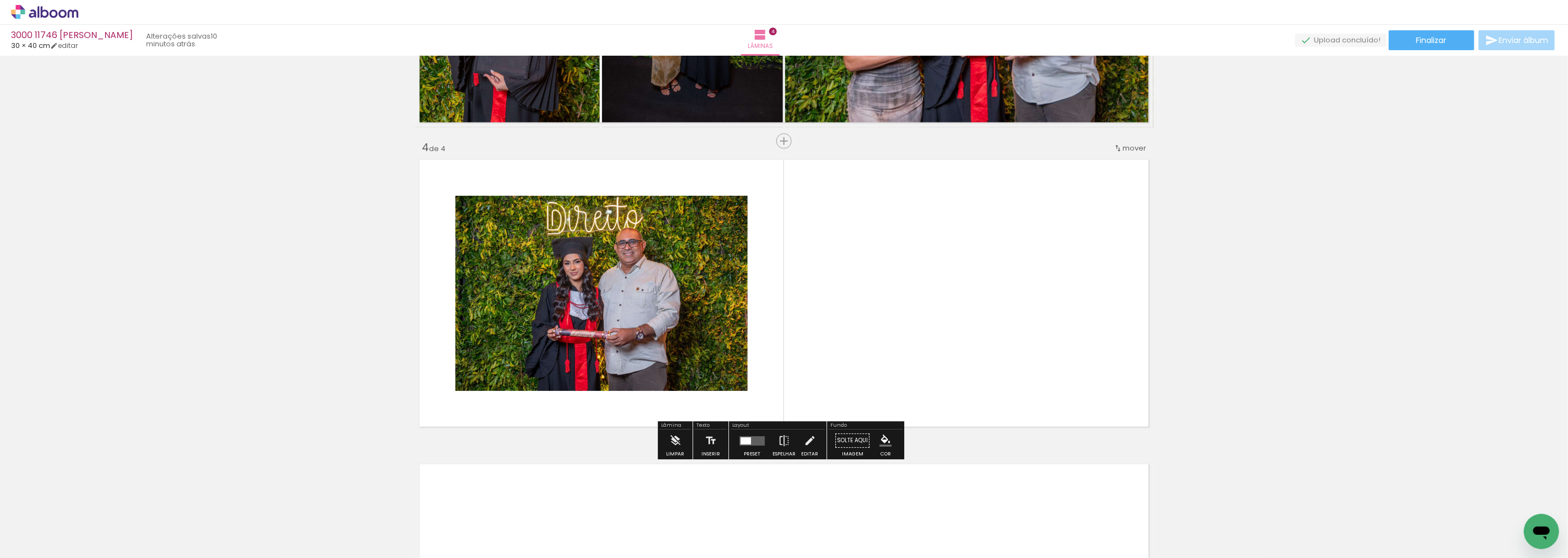
scroll to position [867, 0]
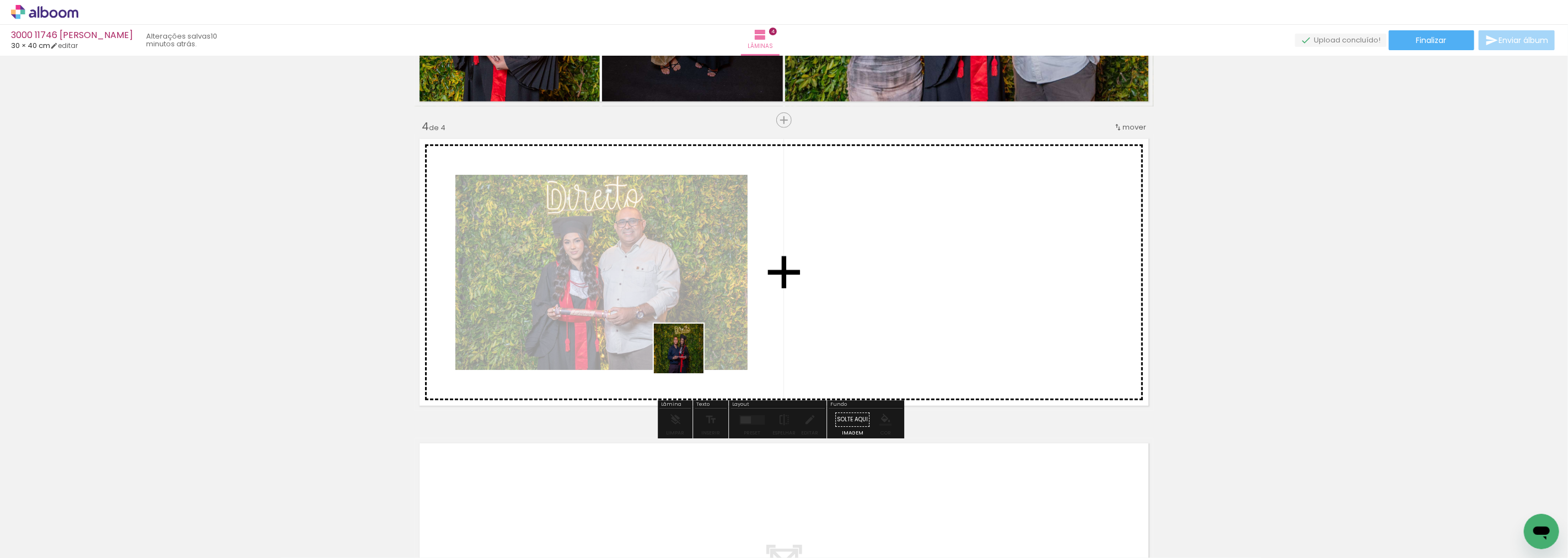
drag, startPoint x: 551, startPoint y: 506, endPoint x: 849, endPoint y: 251, distance: 392.2
click at [849, 251] on quentale-workspace at bounding box center [784, 279] width 1568 height 558
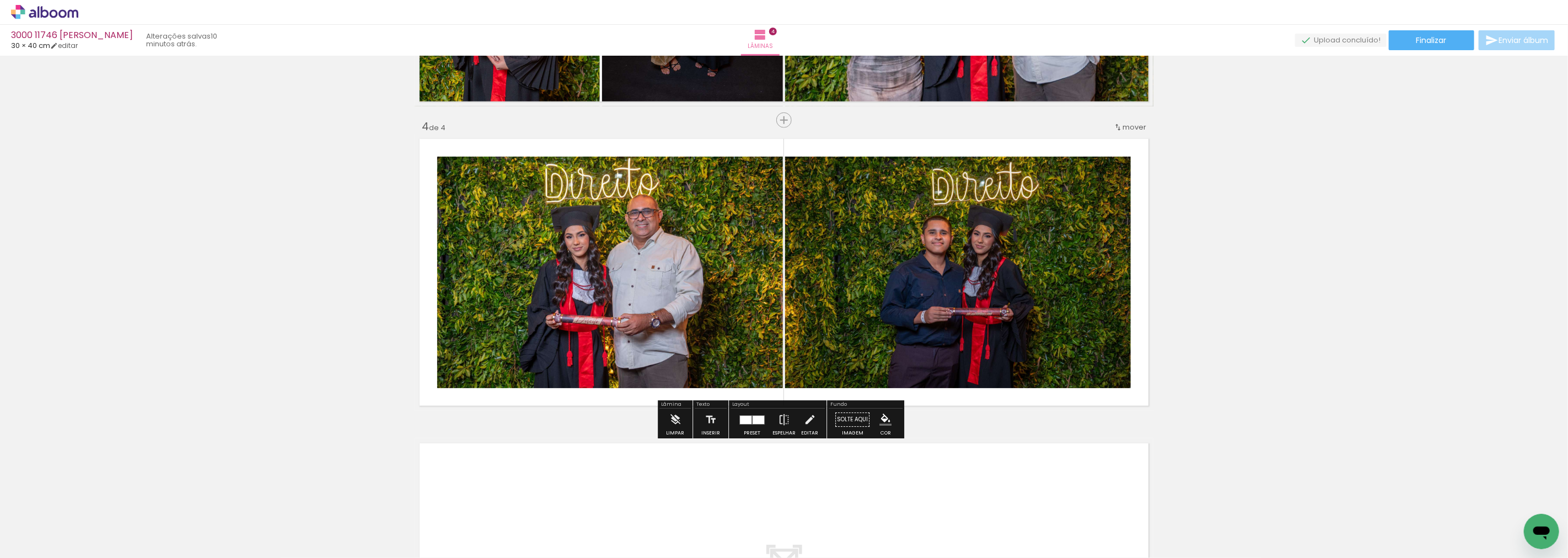
click at [737, 419] on div at bounding box center [752, 419] width 30 height 22
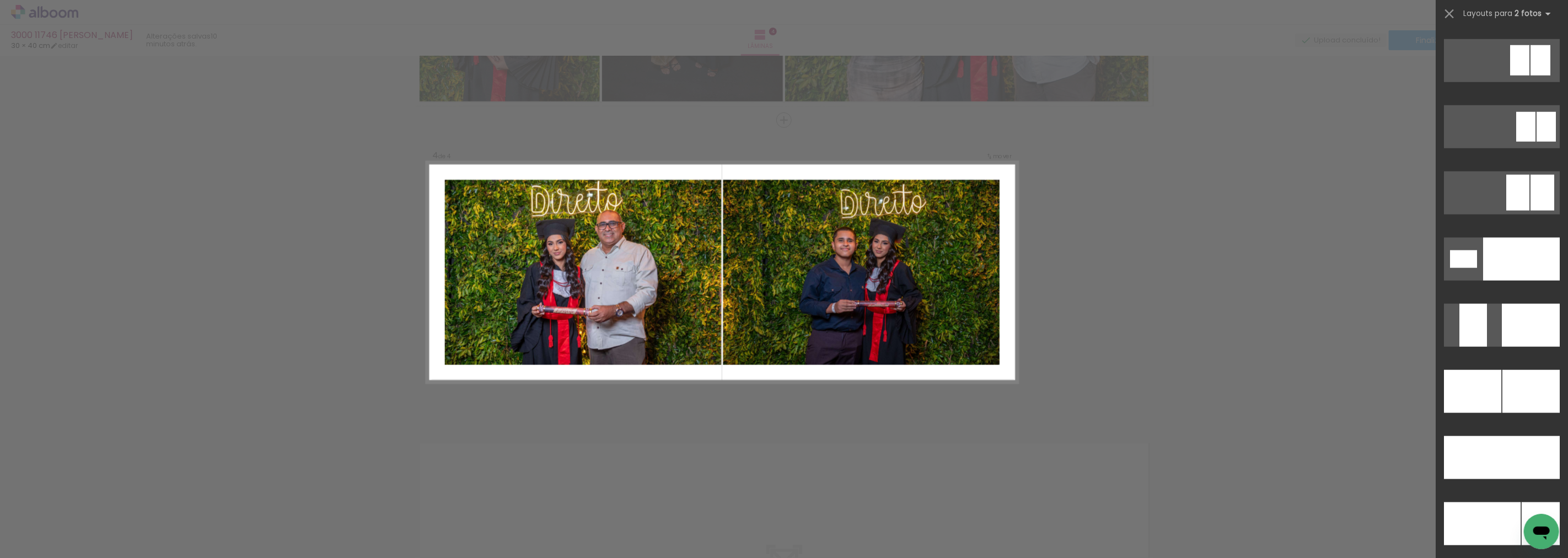
scroll to position [4642, 0]
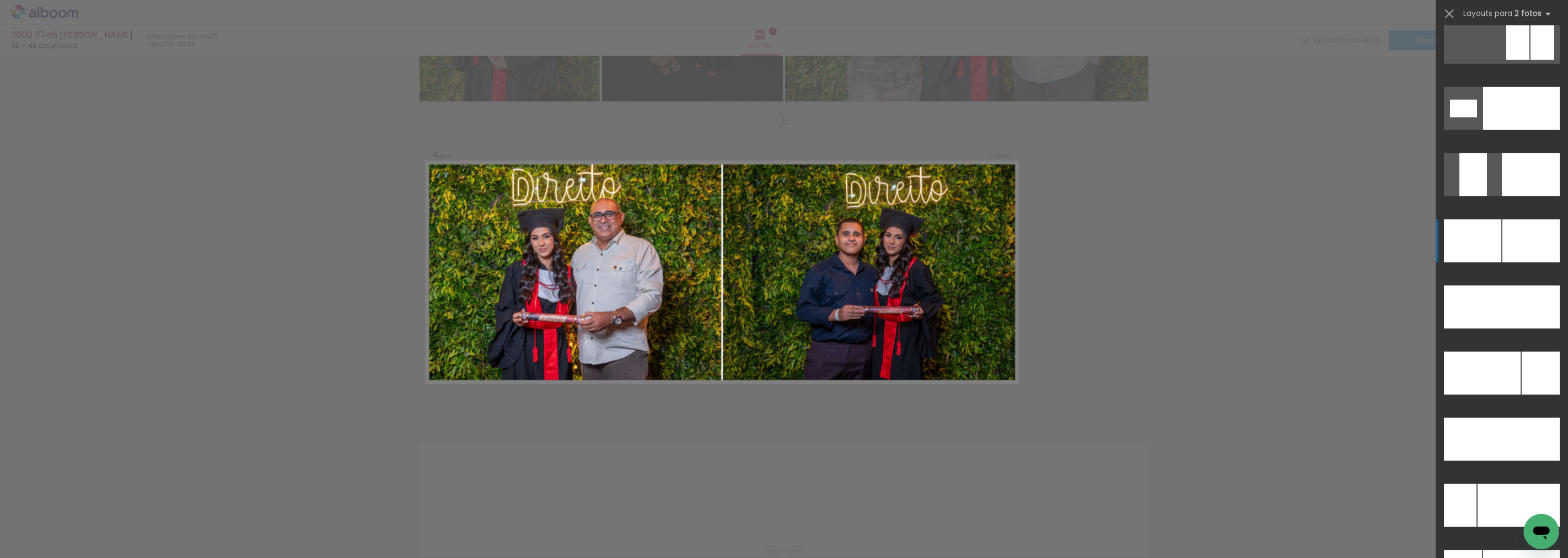
click at [1536, 251] on div at bounding box center [1531, 240] width 57 height 43
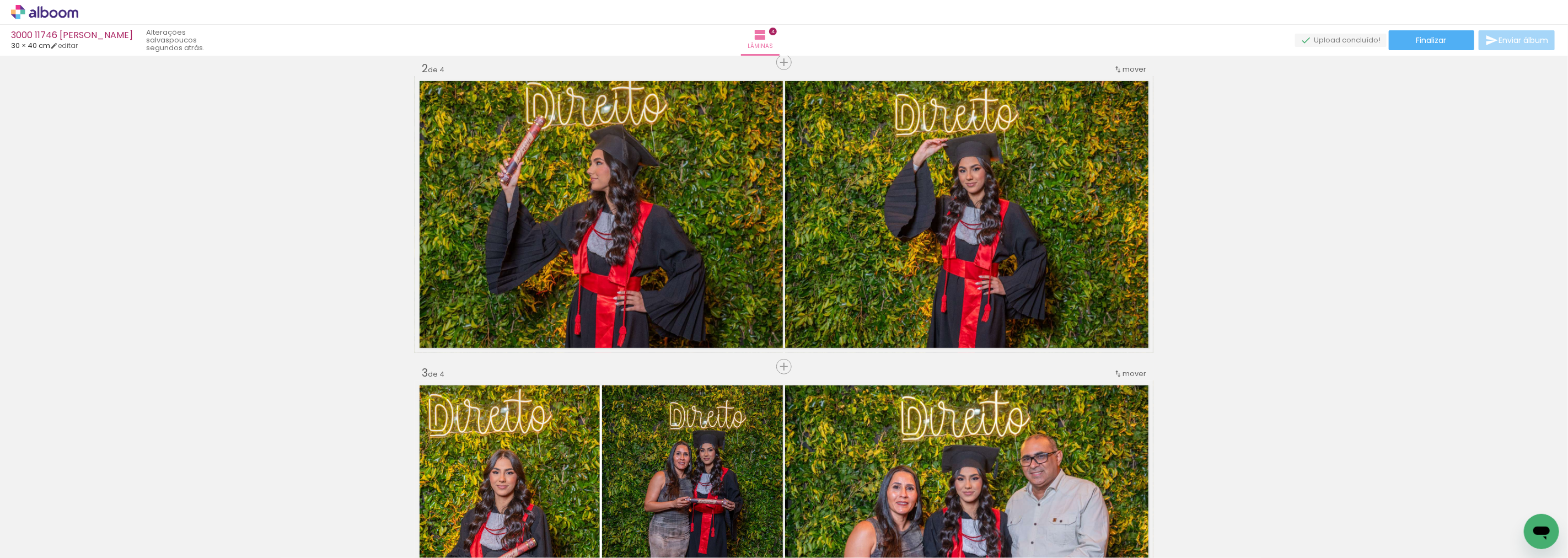
scroll to position [315, 0]
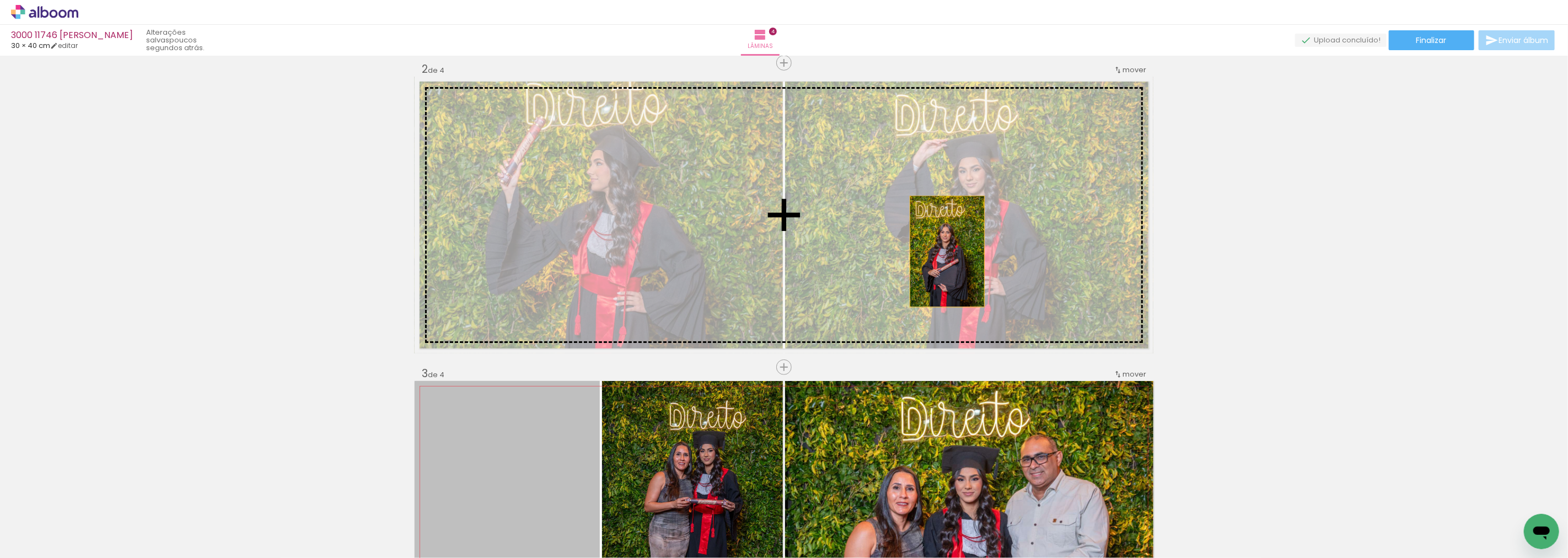
drag, startPoint x: 561, startPoint y: 449, endPoint x: 951, endPoint y: 245, distance: 440.1
click at [951, 245] on div "Inserir lâmina 1 de 4 Inserir lâmina 2 de 4 Inserir lâmina 3 de 4 Inserir lâmin…" at bounding box center [784, 505] width 1568 height 1522
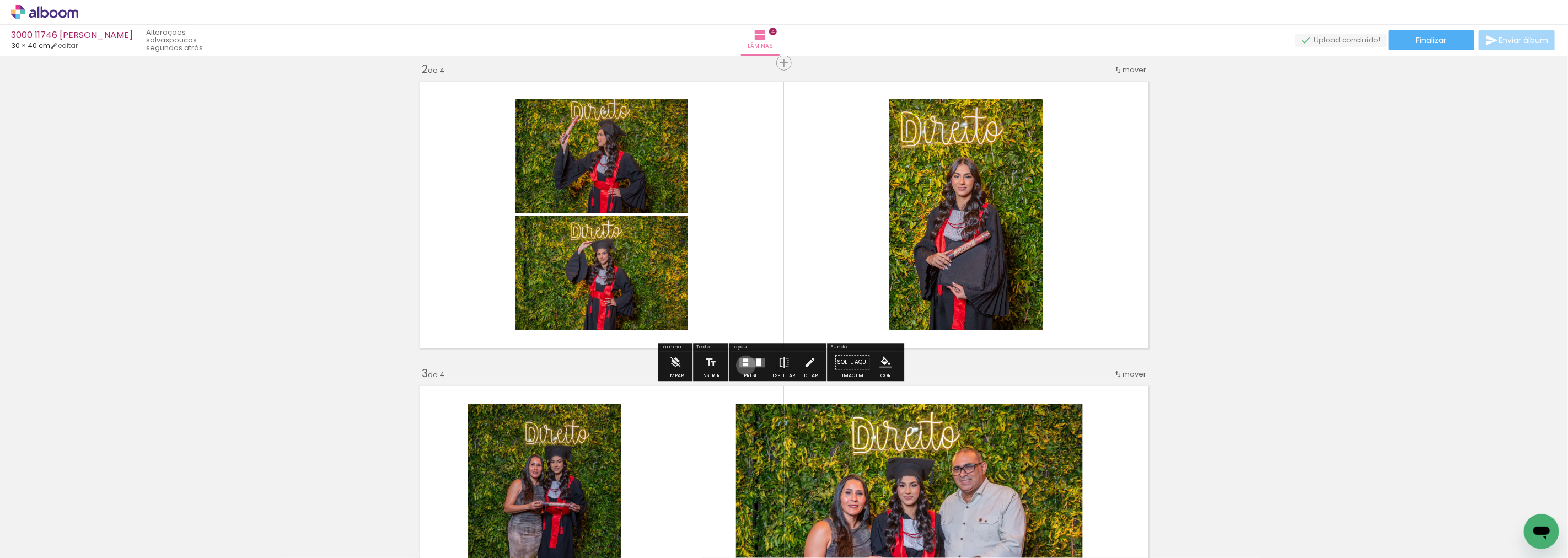
click at [744, 363] on div at bounding box center [745, 364] width 5 height 3
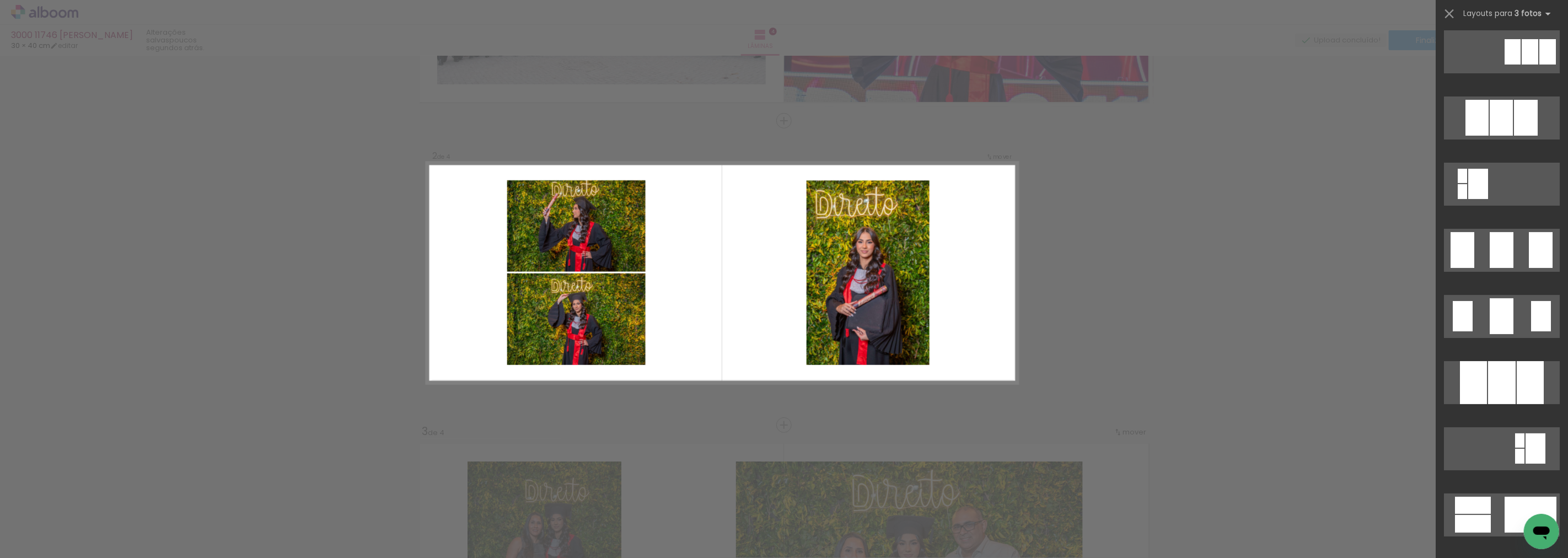
scroll to position [11050, 0]
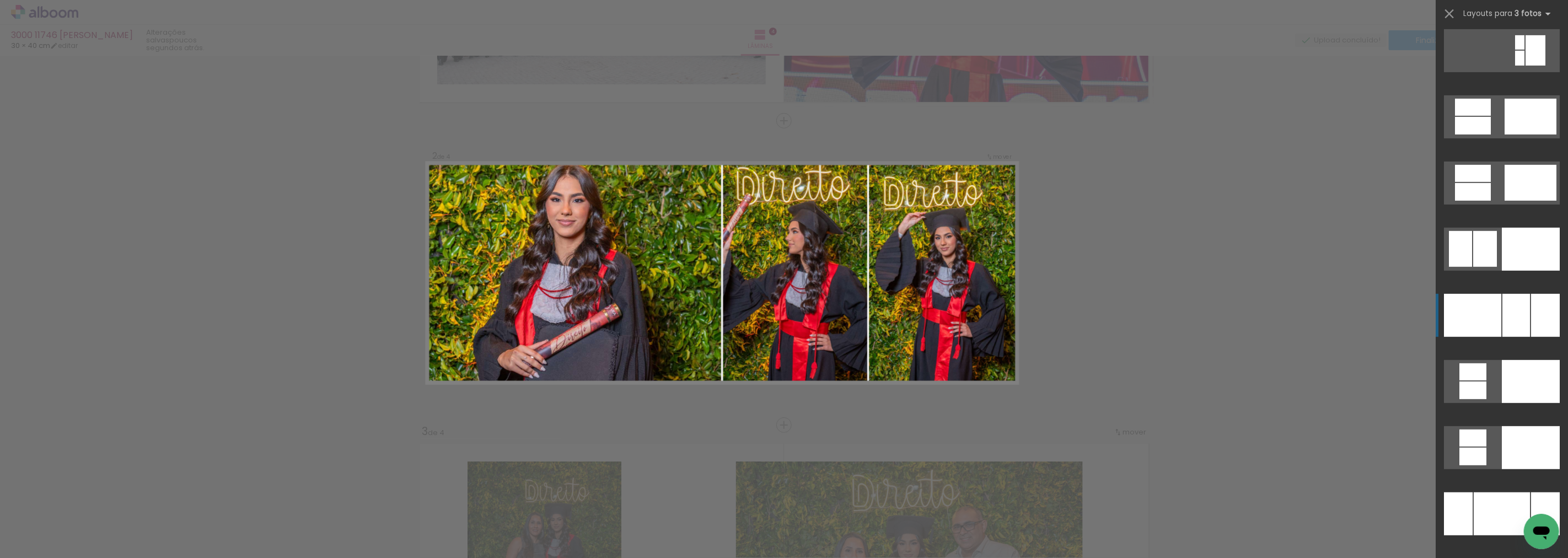
click at [1506, 299] on div at bounding box center [1516, 315] width 27 height 43
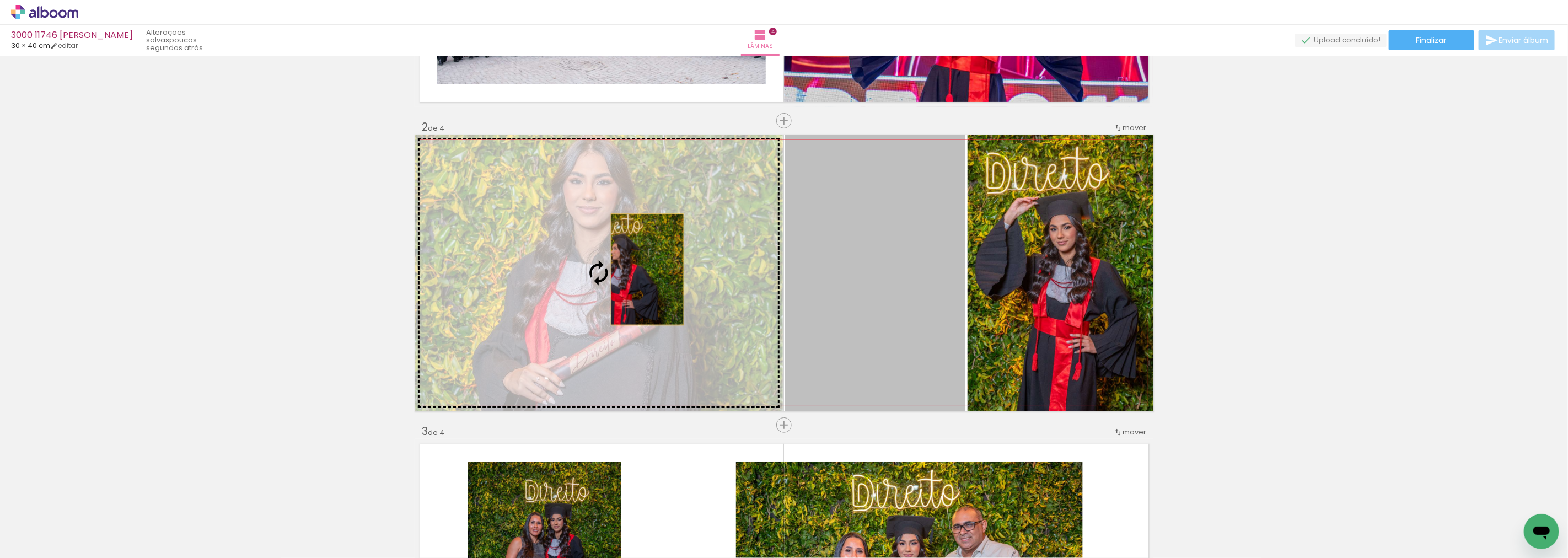
drag, startPoint x: 880, startPoint y: 262, endPoint x: 643, endPoint y: 269, distance: 237.1
click at [0, 0] on slot at bounding box center [0, 0] width 0 height 0
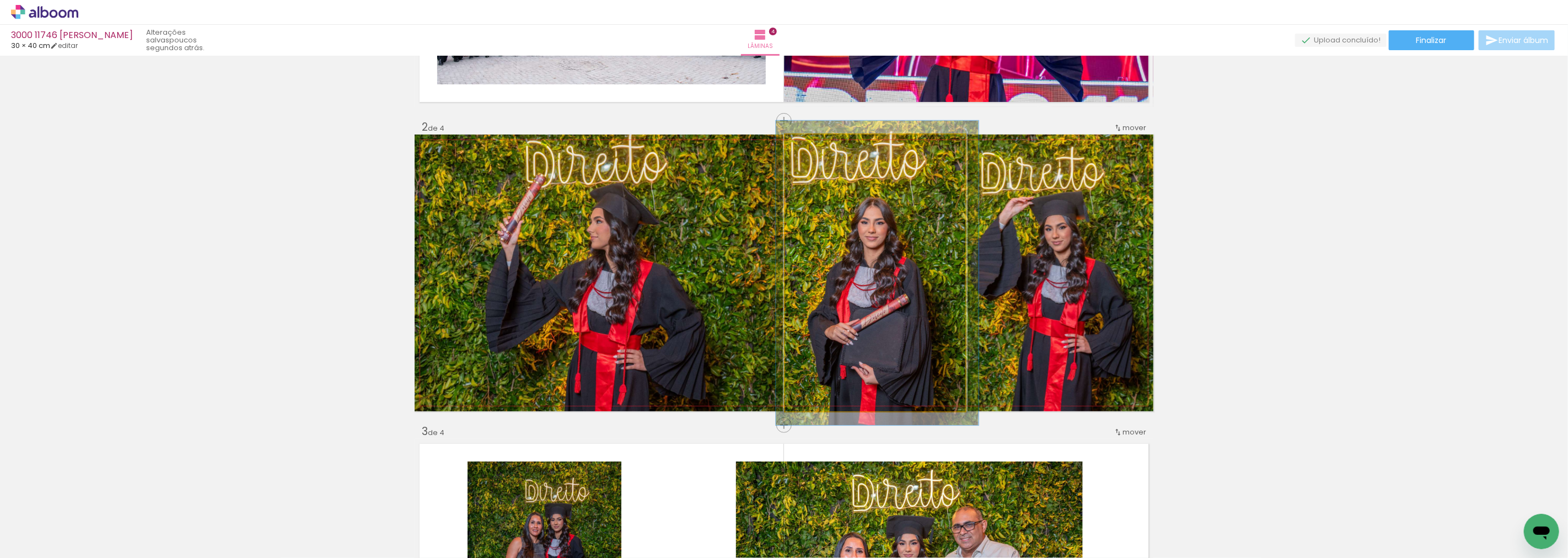
type paper-slider "110"
click at [816, 147] on div at bounding box center [814, 146] width 18 height 18
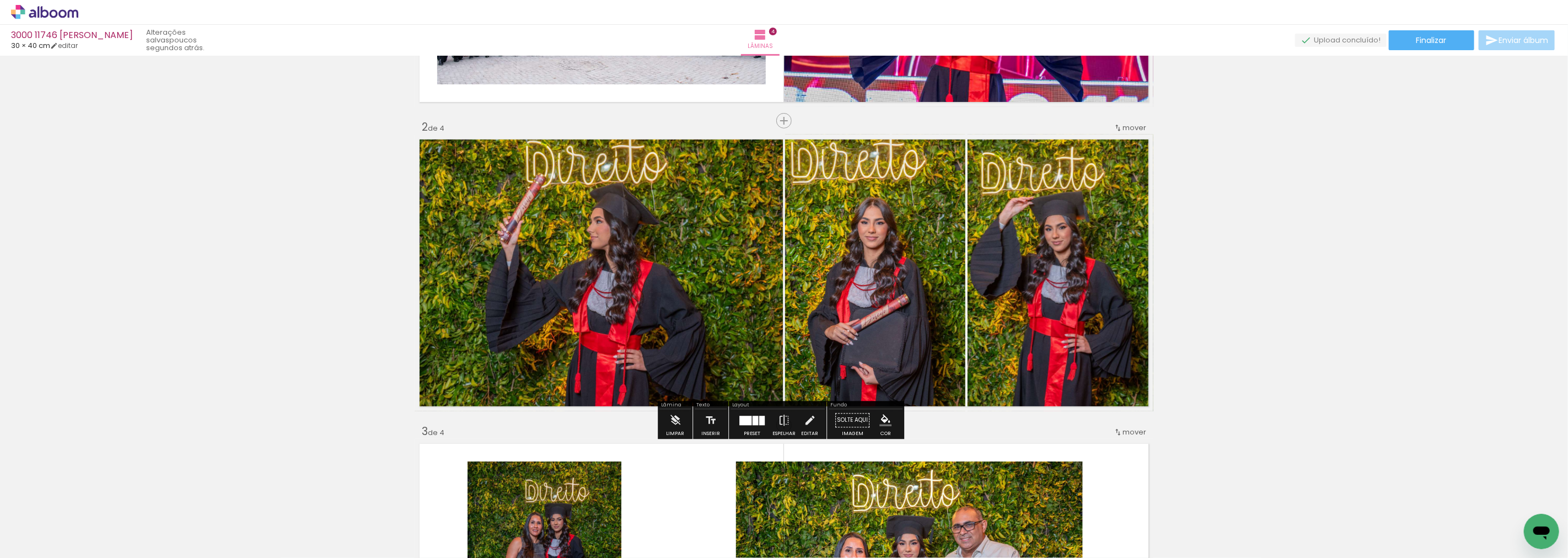
click at [1274, 251] on div "Inserir lâmina 1 de 4 Inserir lâmina 2 de 4 Inserir lâmina 3 de 4 Inserir lâmin…" at bounding box center [784, 563] width 1568 height 1522
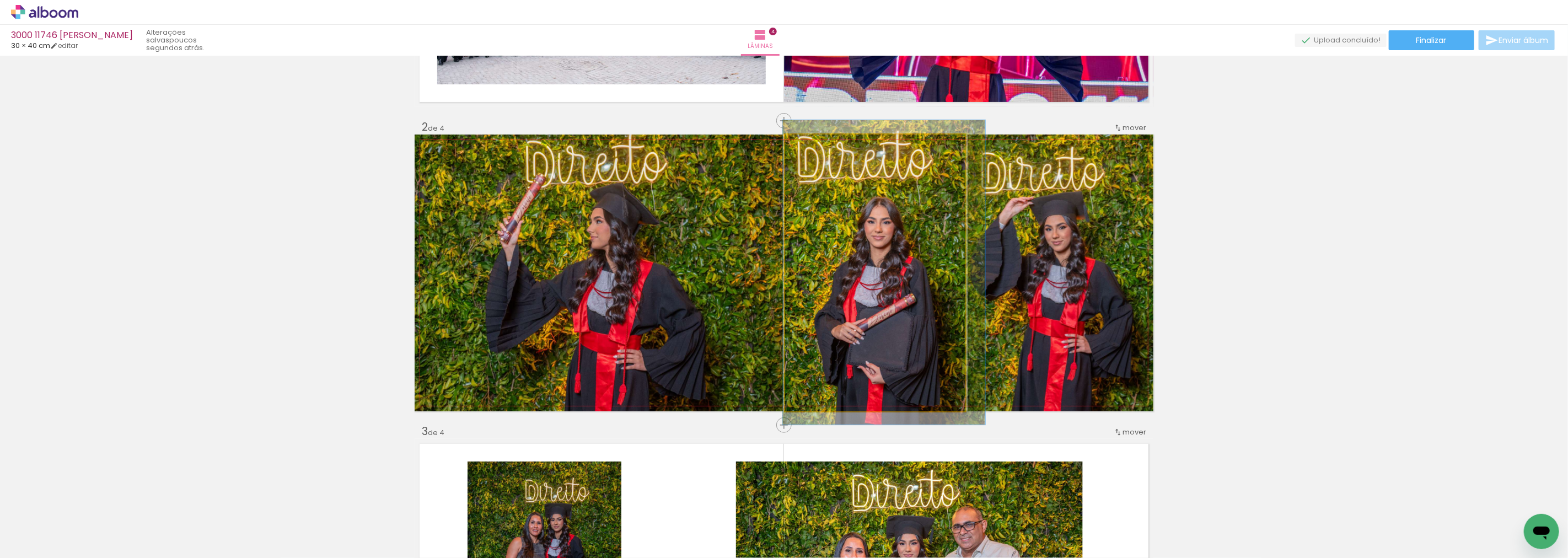
drag, startPoint x: 833, startPoint y: 257, endPoint x: 839, endPoint y: 257, distance: 6.0
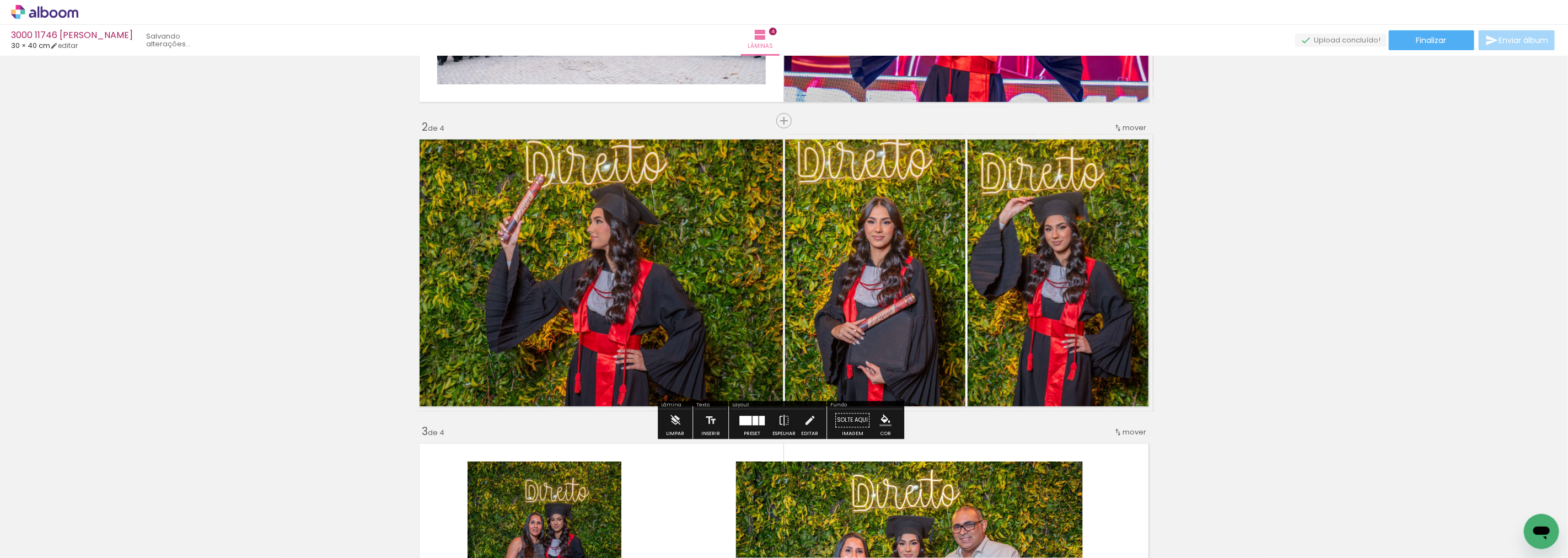
click at [1276, 274] on div "Inserir lâmina 1 de 4 Inserir lâmina 2 de 4 Inserir lâmina 3 de 4 Inserir lâmin…" at bounding box center [784, 563] width 1568 height 1522
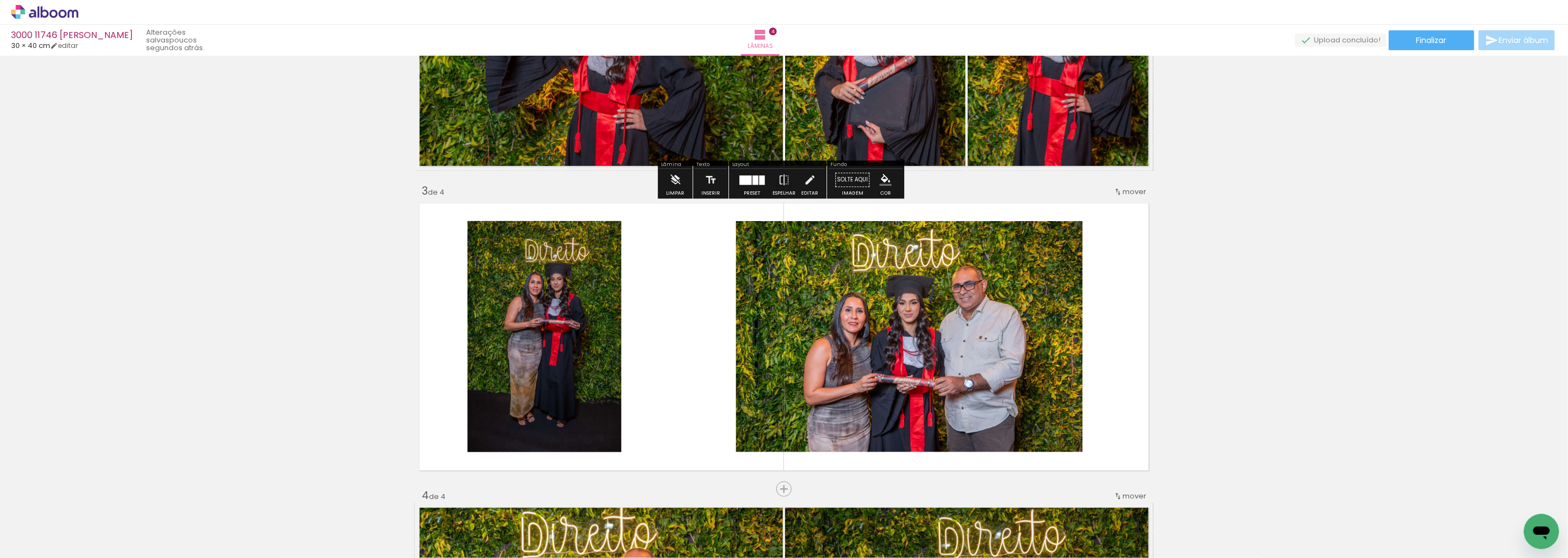
scroll to position [686, 0]
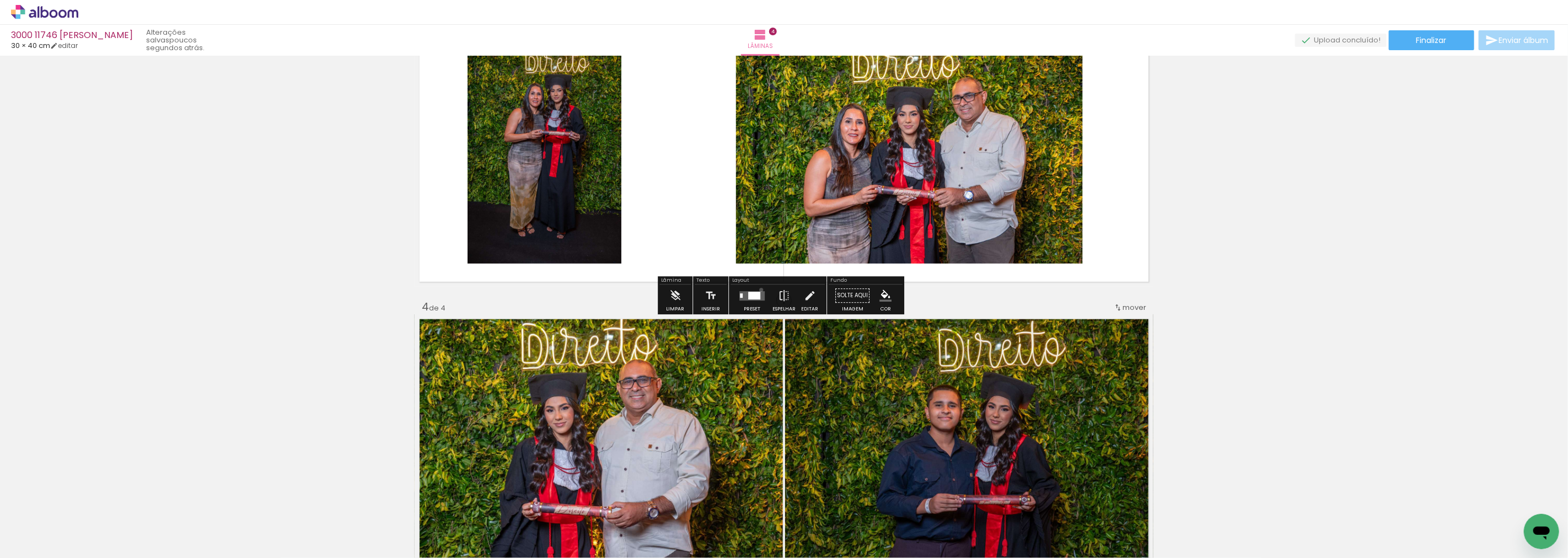
click at [758, 290] on div at bounding box center [752, 295] width 30 height 22
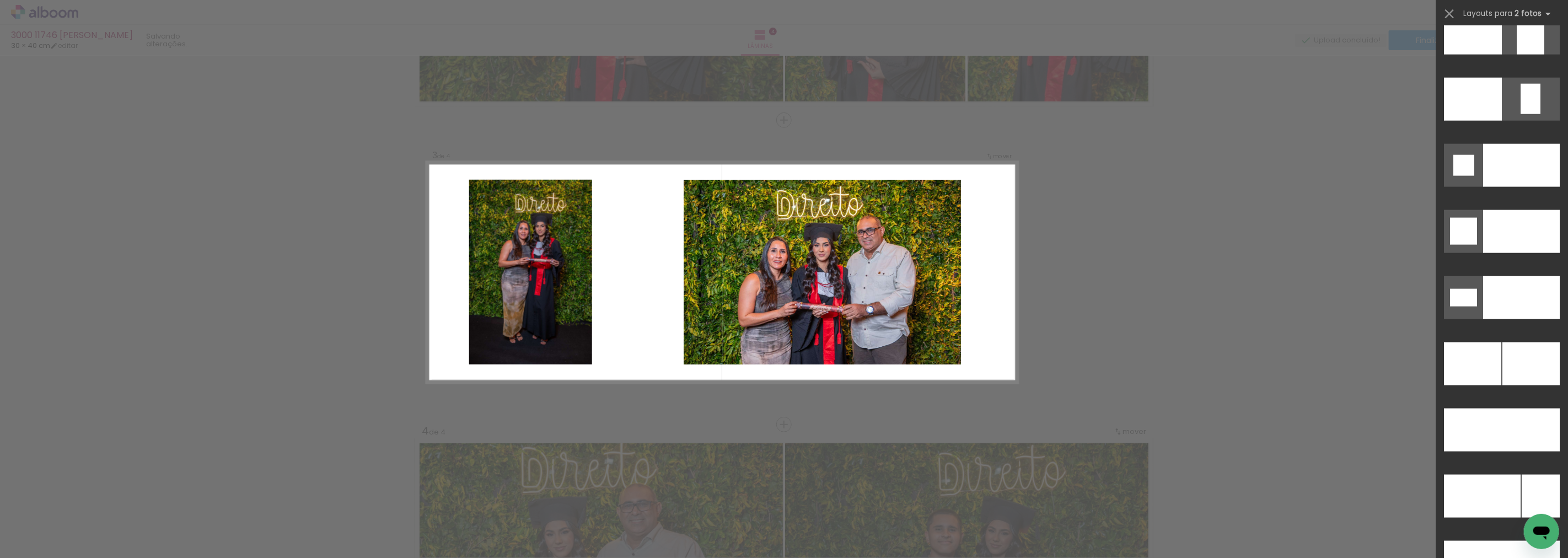
scroll to position [4891, 0]
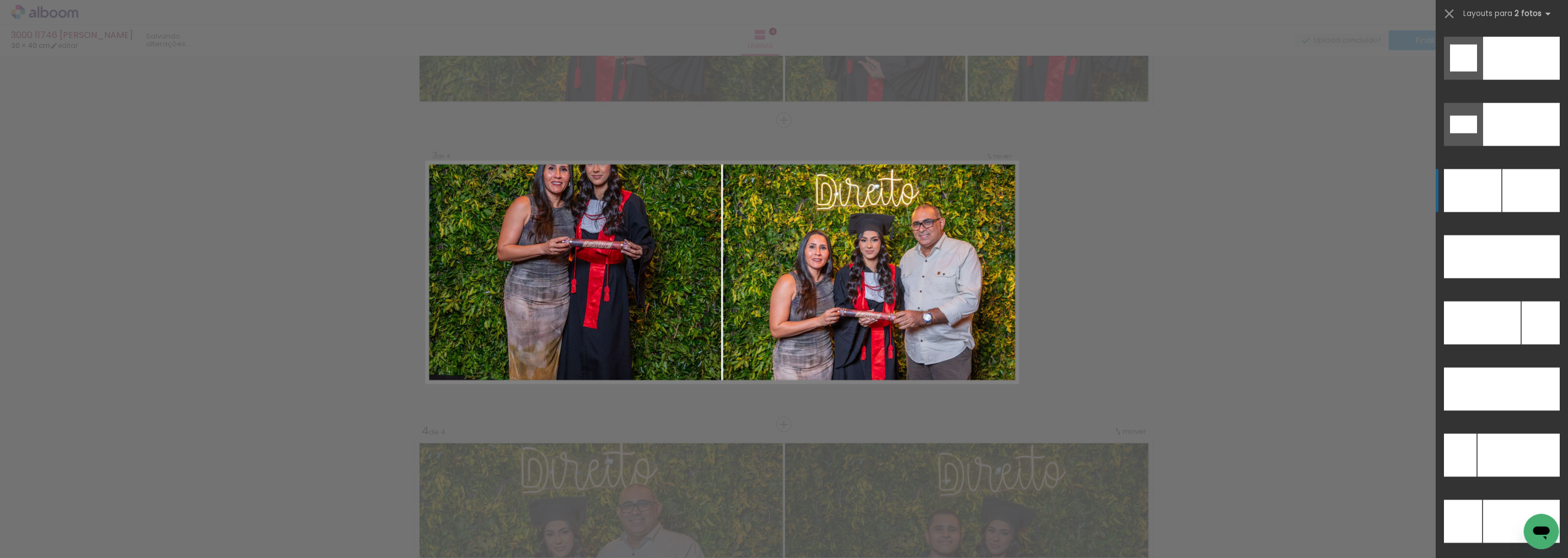
click at [1489, 184] on div at bounding box center [1472, 190] width 57 height 43
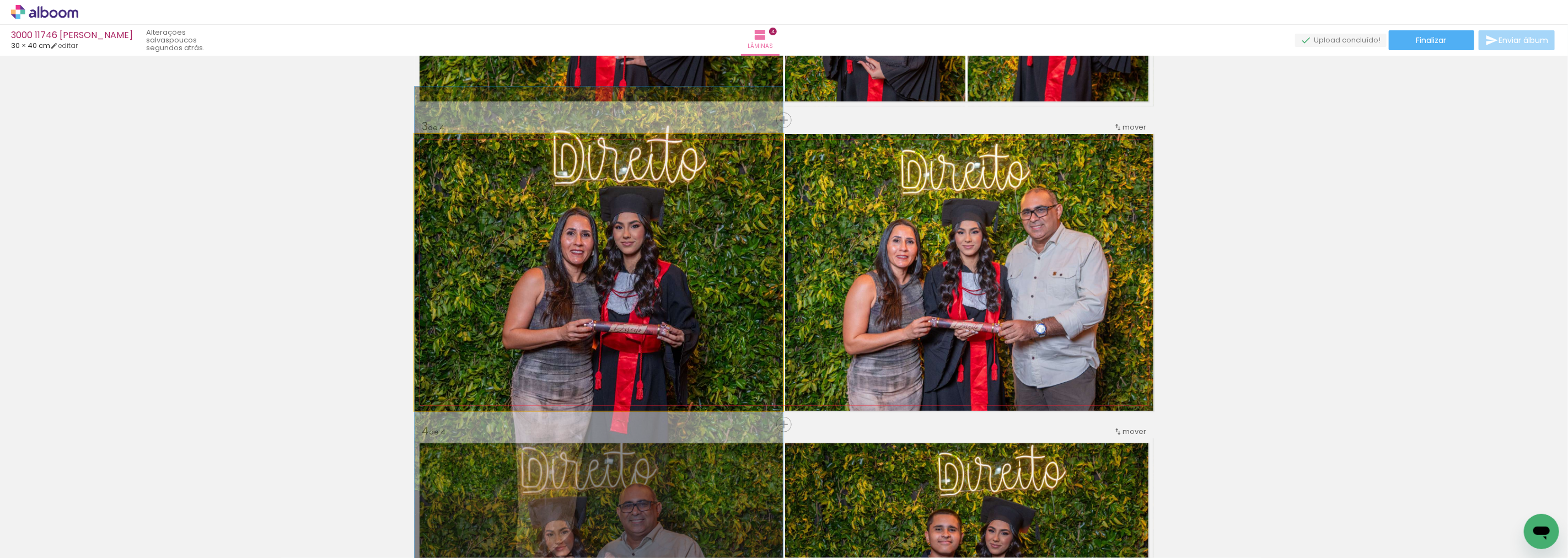
drag, startPoint x: 665, startPoint y: 235, endPoint x: 645, endPoint y: 319, distance: 86.3
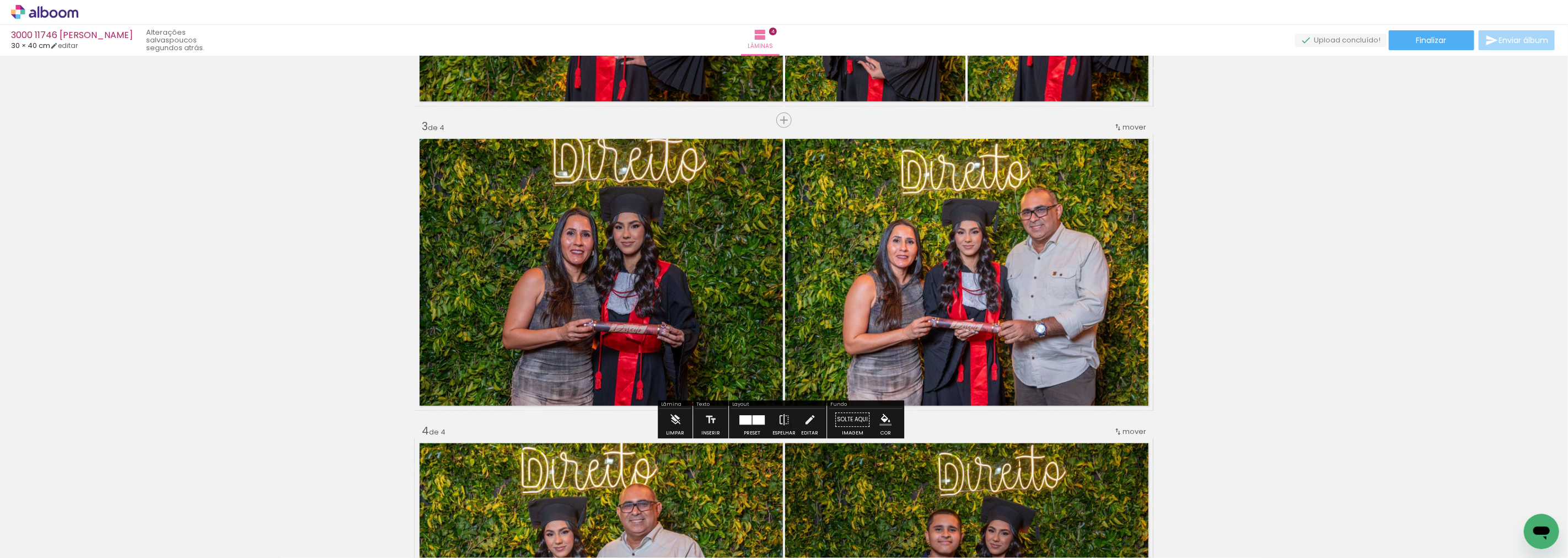
click at [1248, 284] on div "Inserir lâmina 1 de 4 Inserir lâmina 2 de 4 Inserir lâmina 3 de 4 Inserir lâmin…" at bounding box center [784, 258] width 1568 height 1522
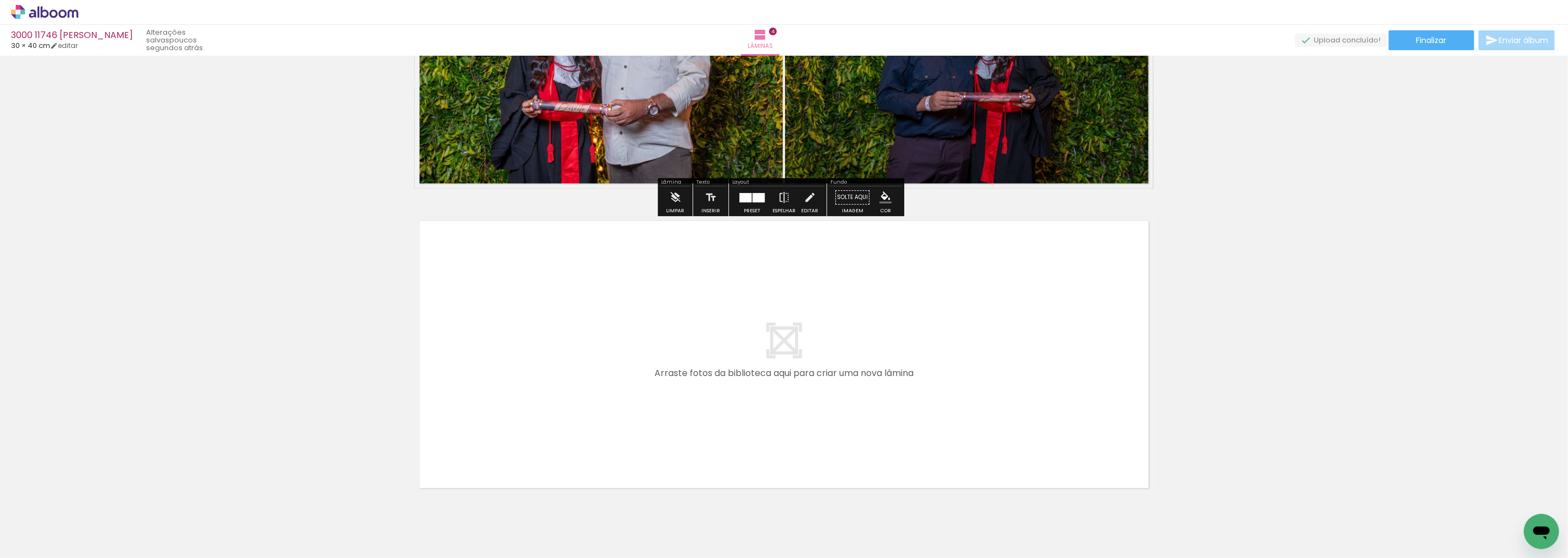
scroll to position [1131, 0]
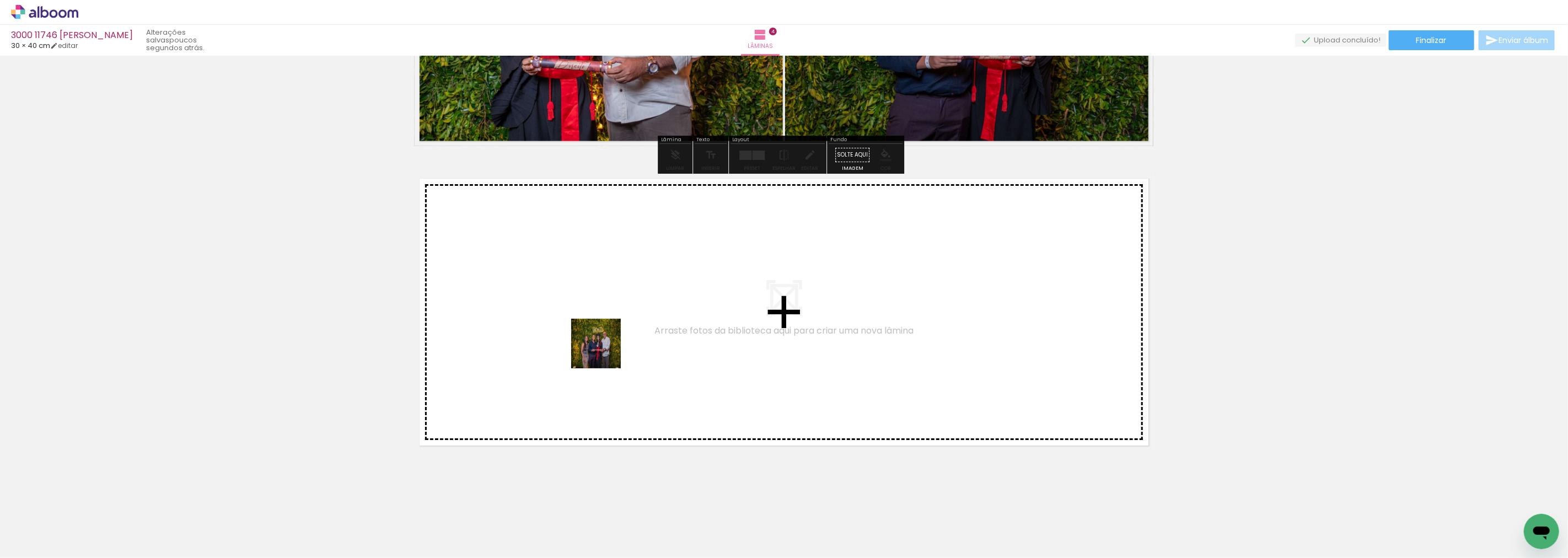
drag, startPoint x: 614, startPoint y: 525, endPoint x: 671, endPoint y: 514, distance: 58.1
click at [598, 338] on quentale-workspace at bounding box center [784, 279] width 1568 height 558
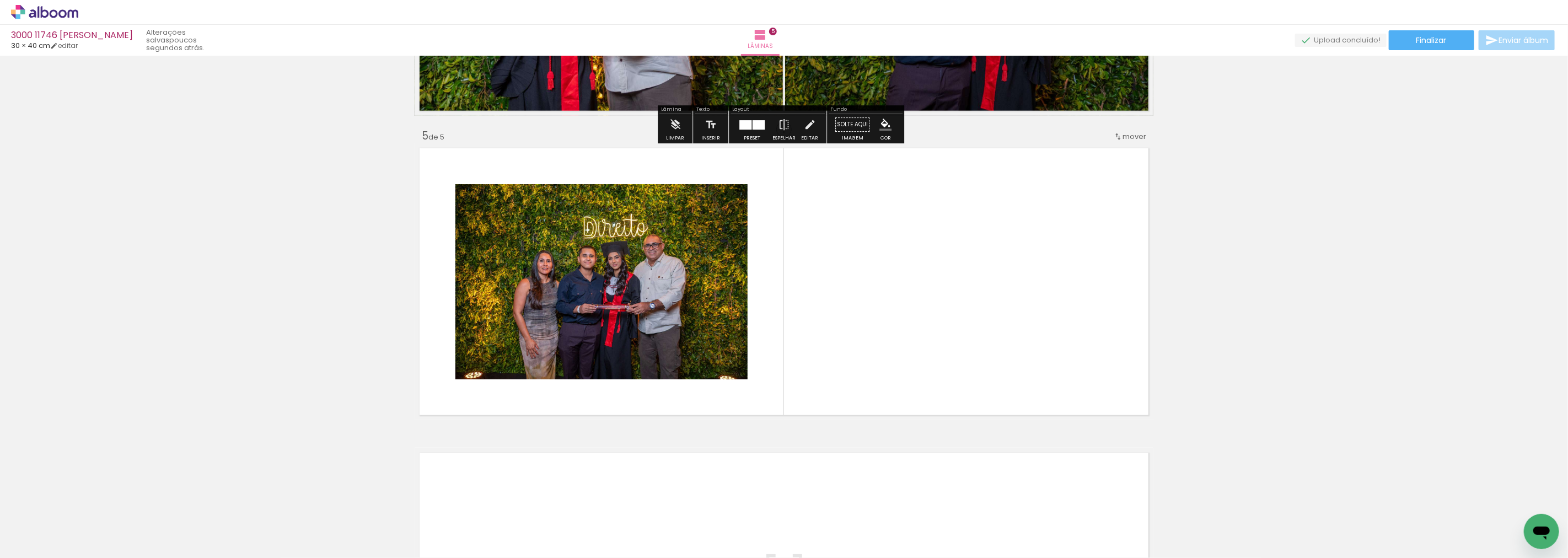
scroll to position [1170, 0]
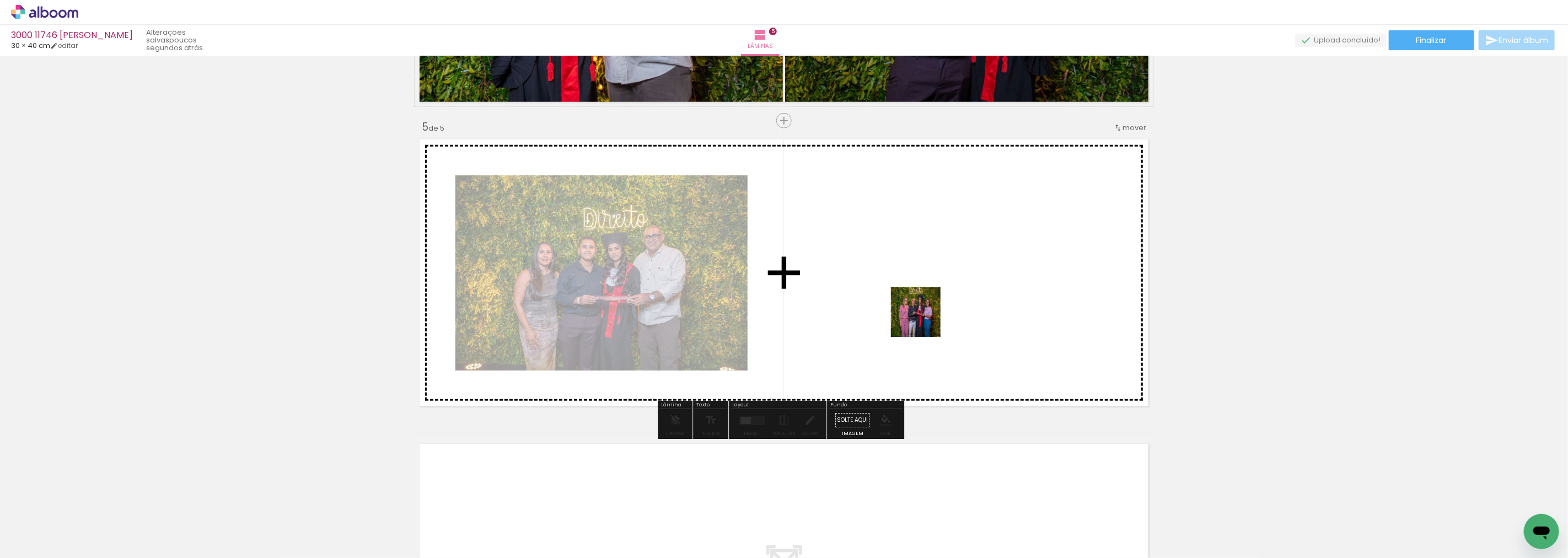
drag, startPoint x: 676, startPoint y: 528, endPoint x: 931, endPoint y: 310, distance: 335.5
click at [931, 310] on quentale-workspace at bounding box center [784, 279] width 1568 height 558
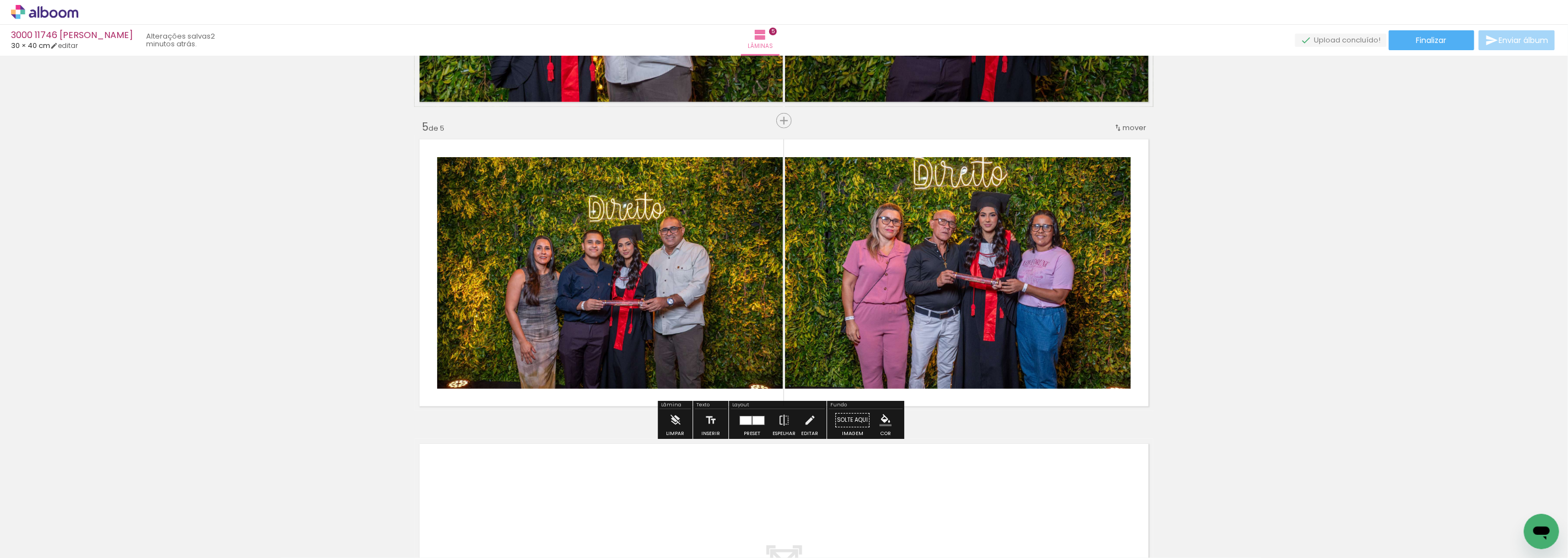
click at [740, 421] on div at bounding box center [746, 420] width 12 height 9
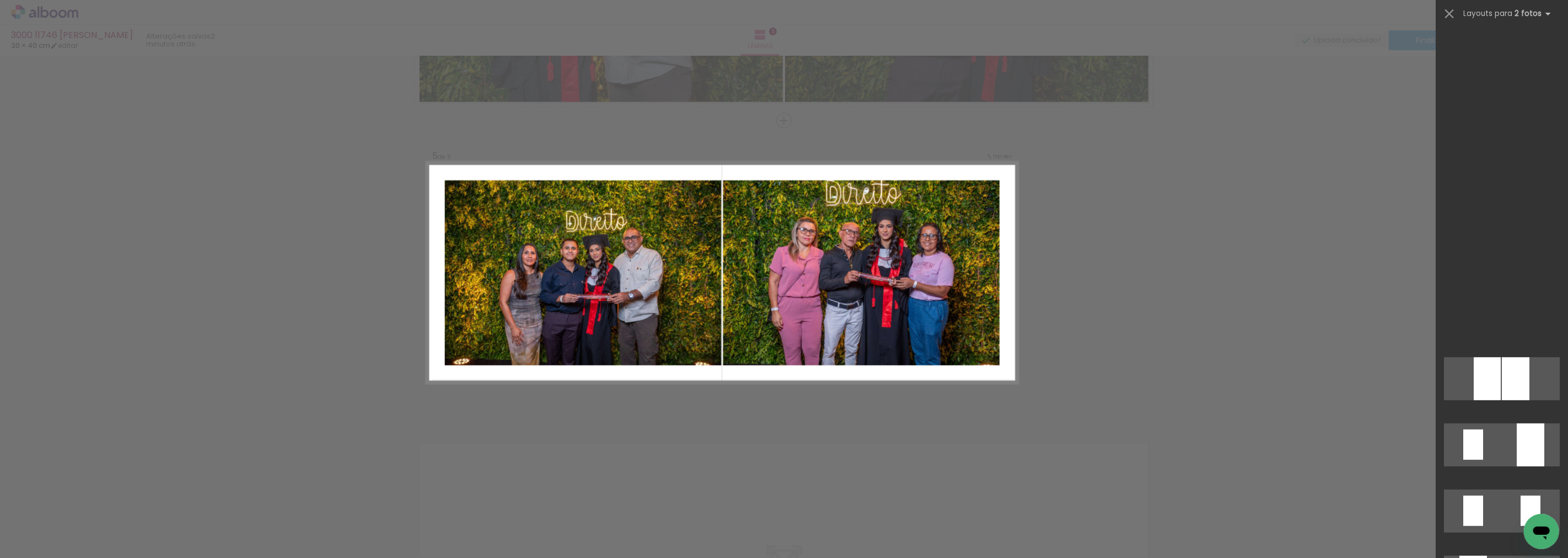
scroll to position [4597, 0]
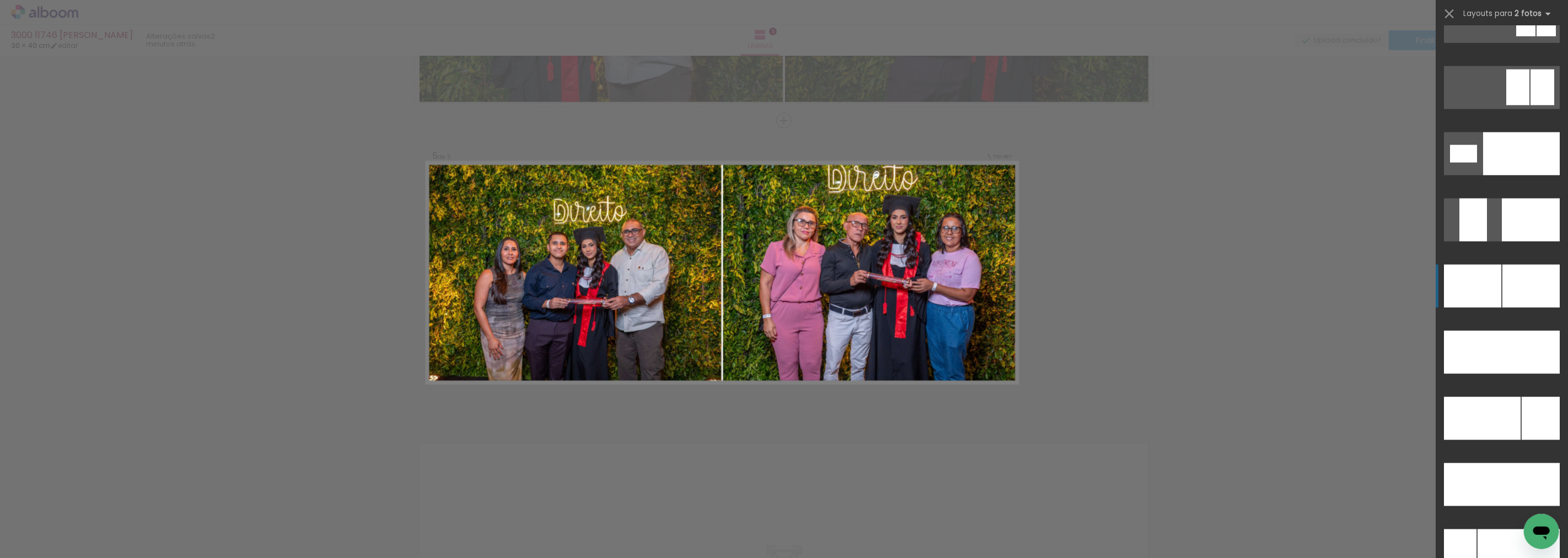
click at [1502, 267] on div at bounding box center [1531, 286] width 57 height 43
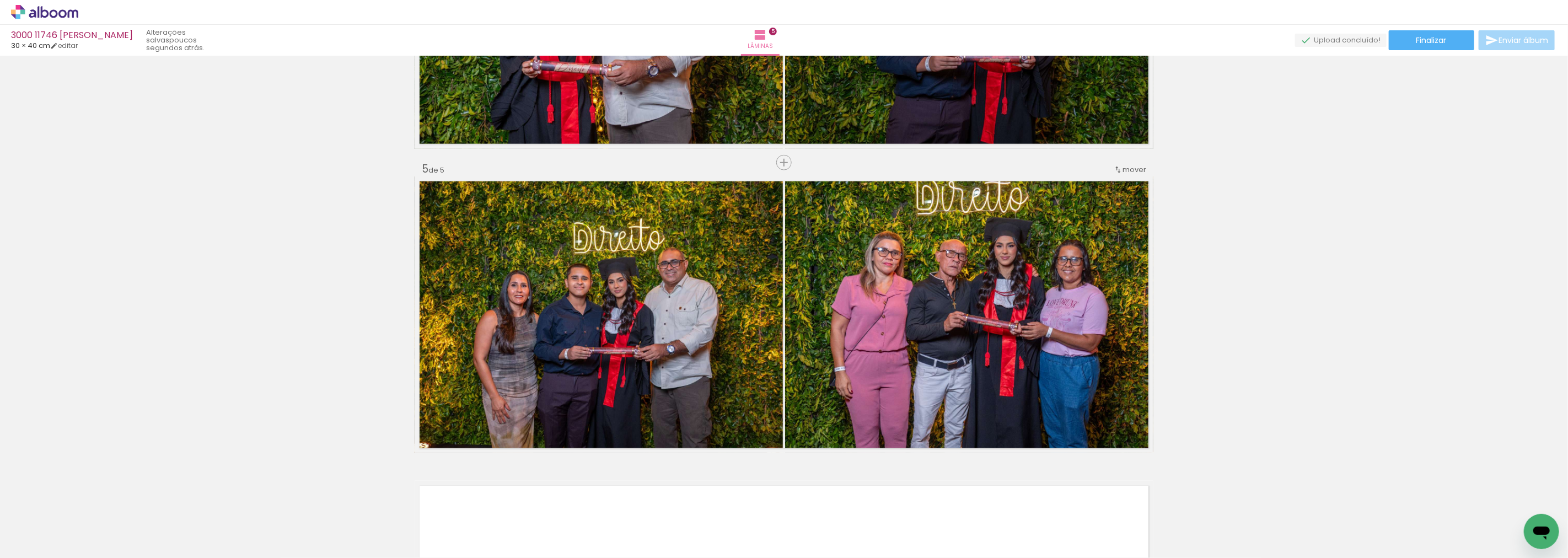
scroll to position [1251, 0]
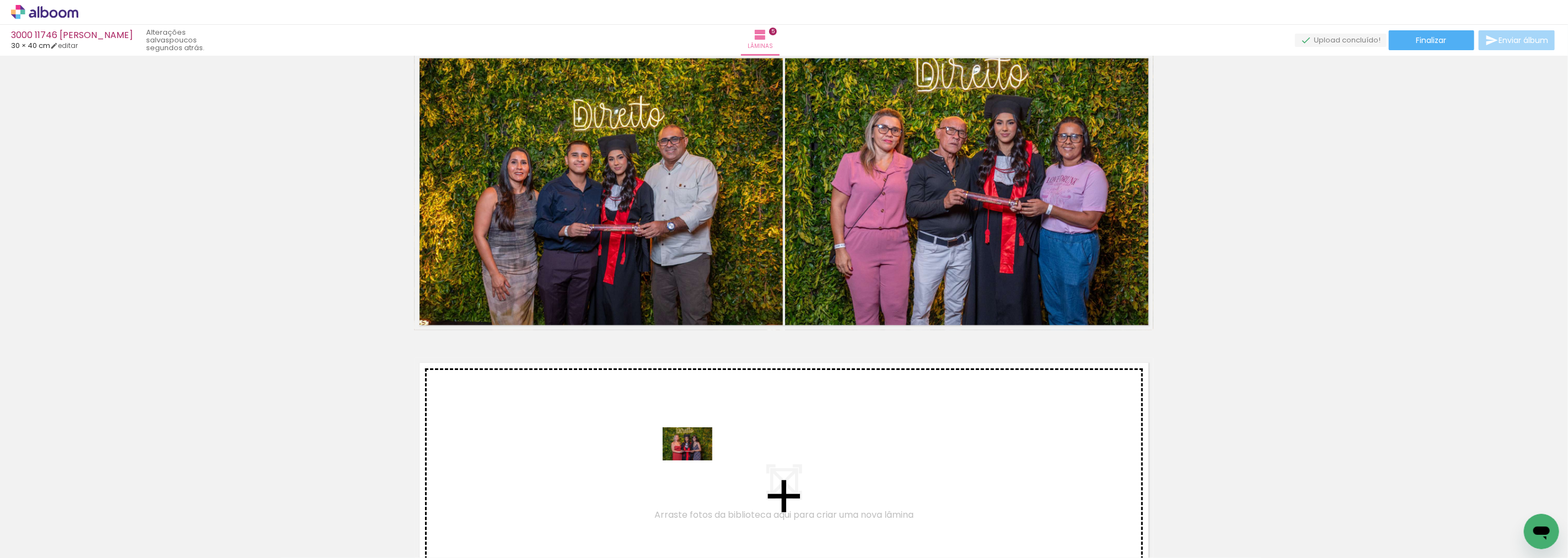
drag, startPoint x: 729, startPoint y: 525, endPoint x: 696, endPoint y: 460, distance: 72.9
click at [696, 460] on quentale-workspace at bounding box center [784, 279] width 1568 height 558
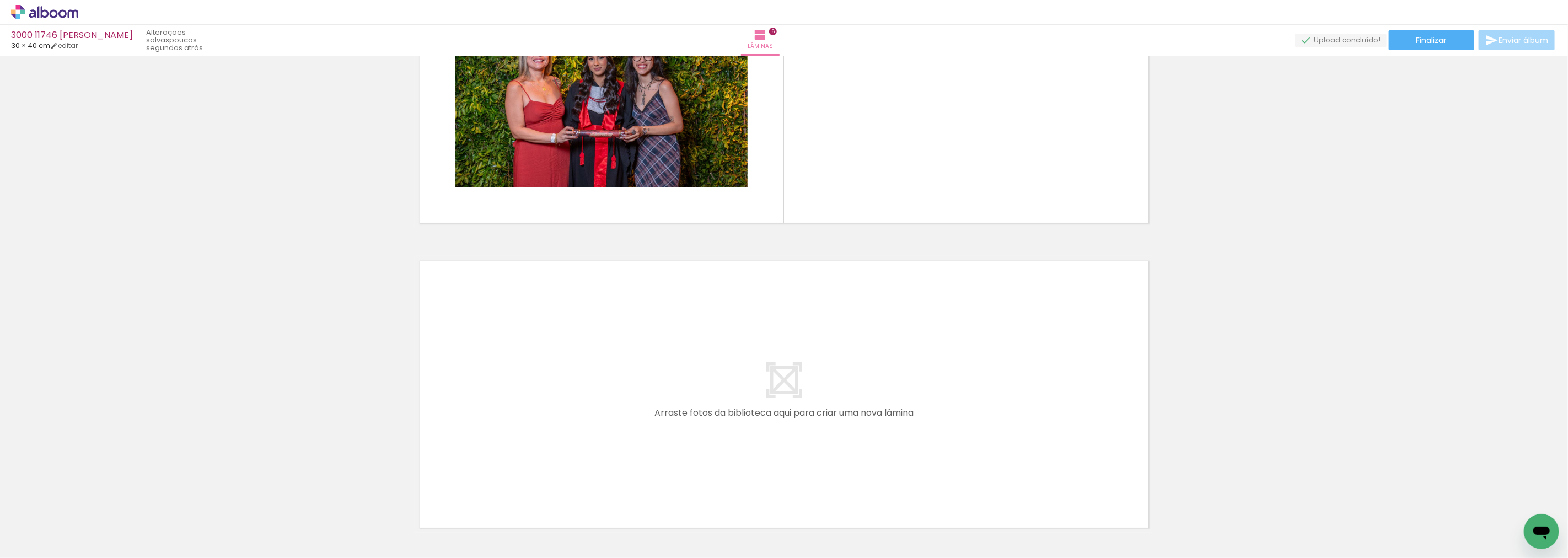
scroll to position [1658, 0]
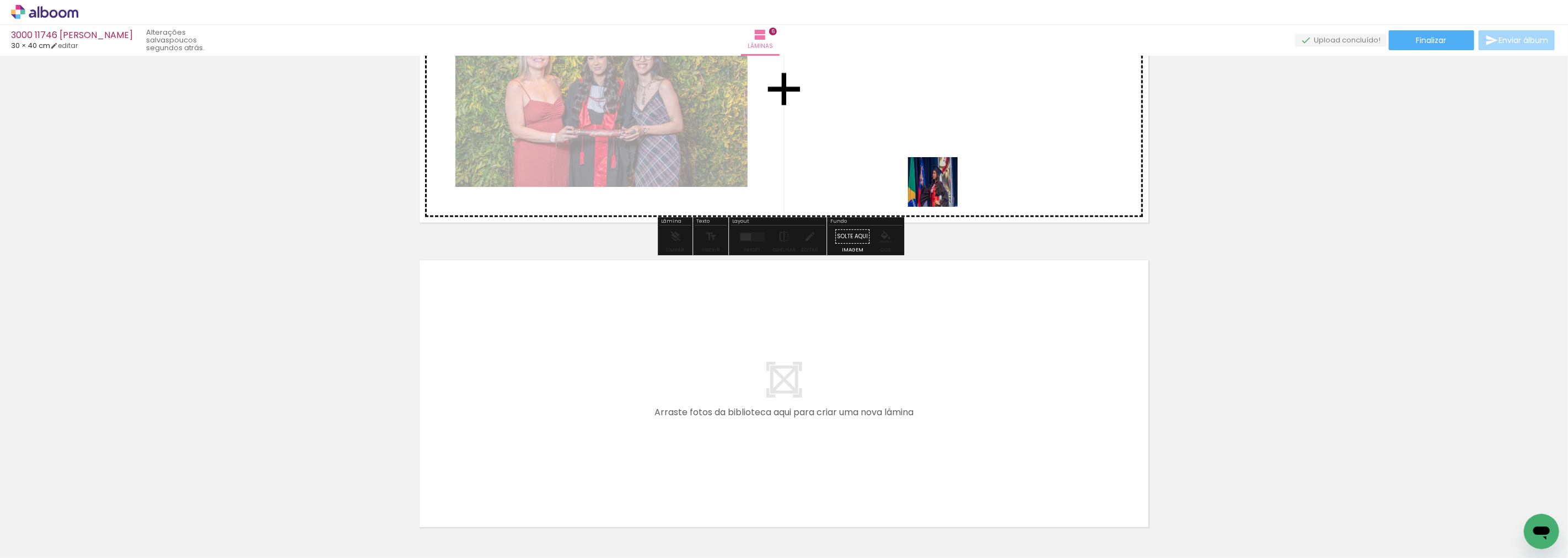
drag, startPoint x: 806, startPoint y: 535, endPoint x: 942, endPoint y: 148, distance: 410.2
click at [942, 148] on quentale-workspace at bounding box center [784, 279] width 1568 height 558
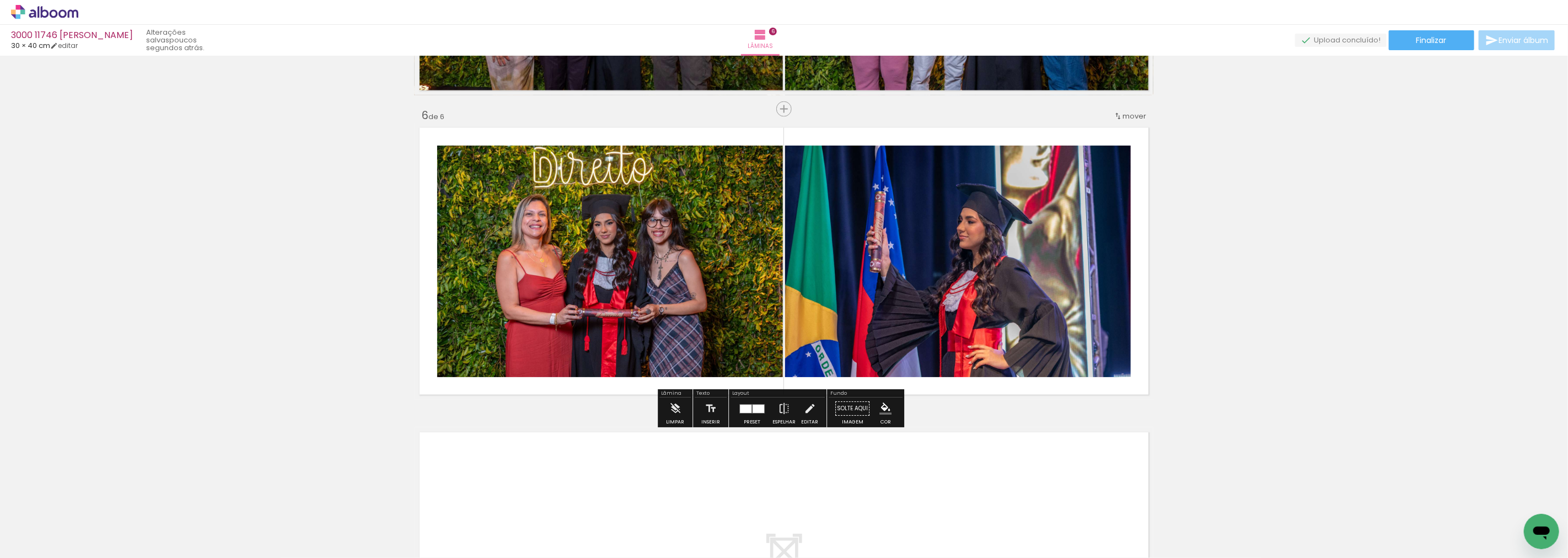
scroll to position [1474, 0]
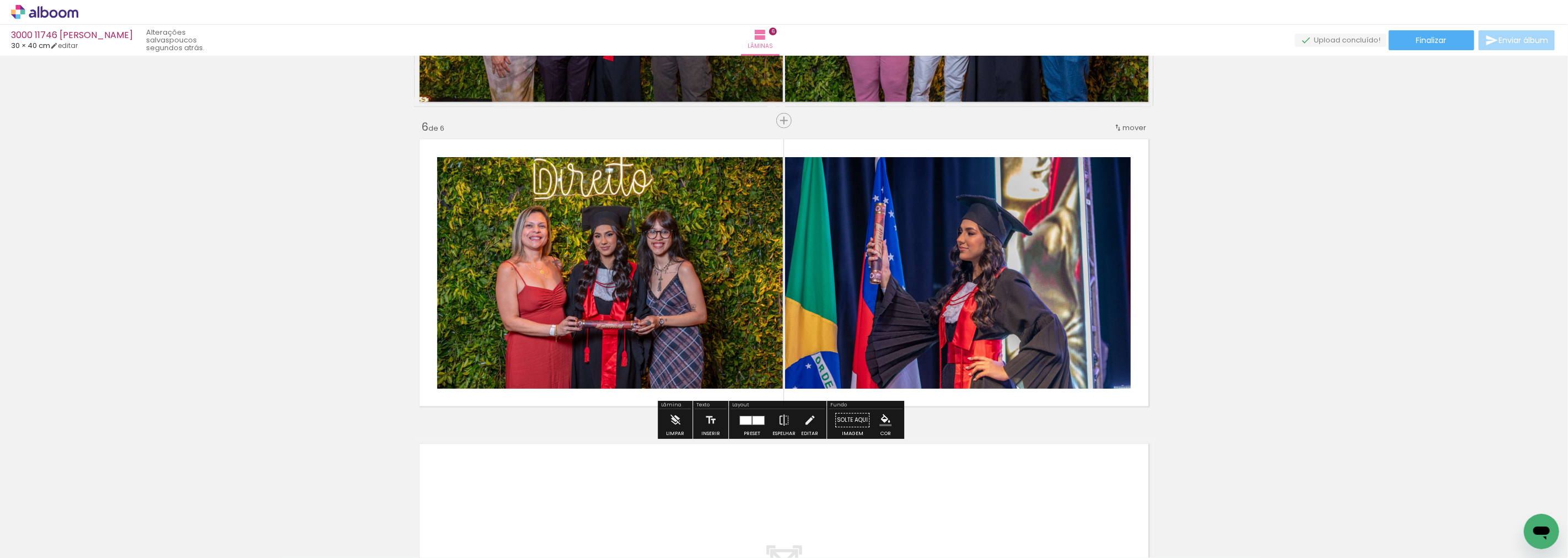
click at [758, 424] on div at bounding box center [758, 420] width 12 height 9
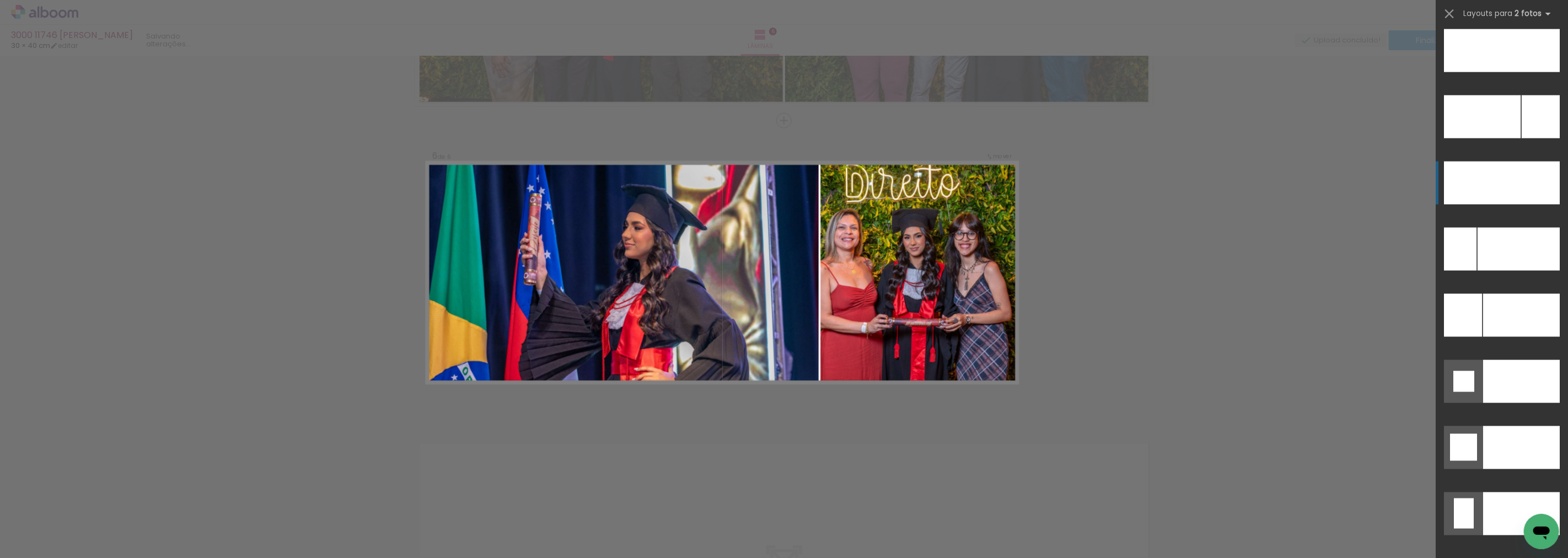
scroll to position [4715, 0]
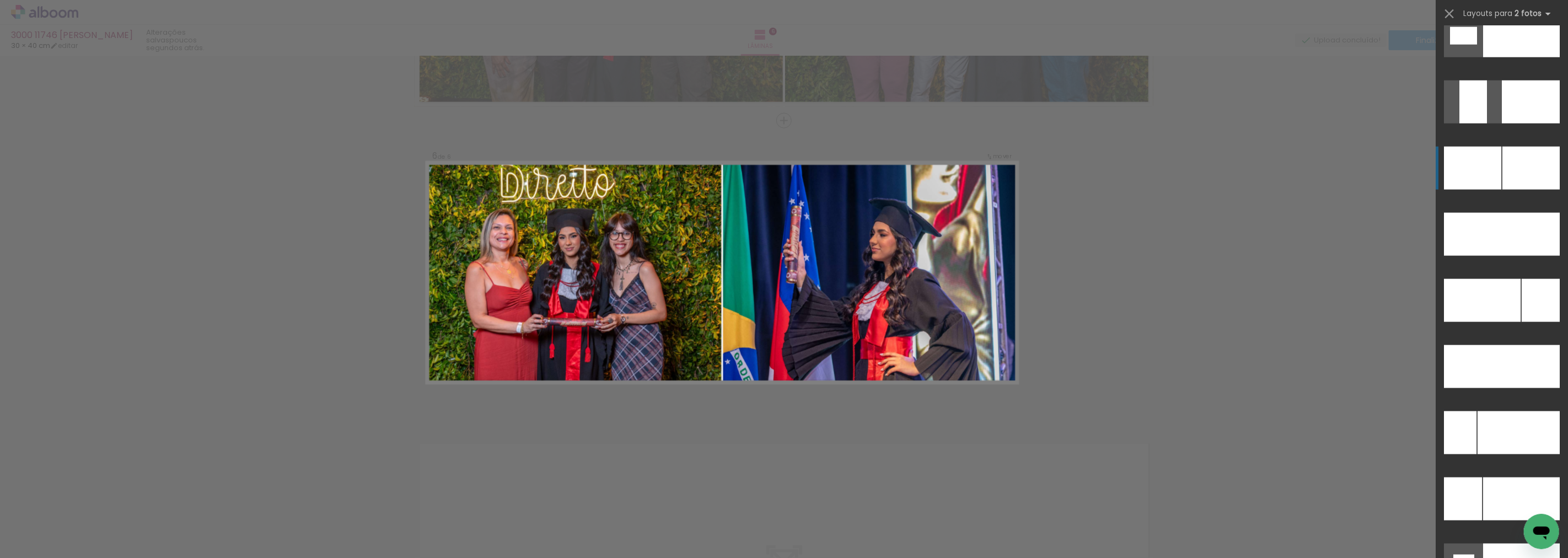
click at [1507, 169] on div at bounding box center [1531, 168] width 57 height 43
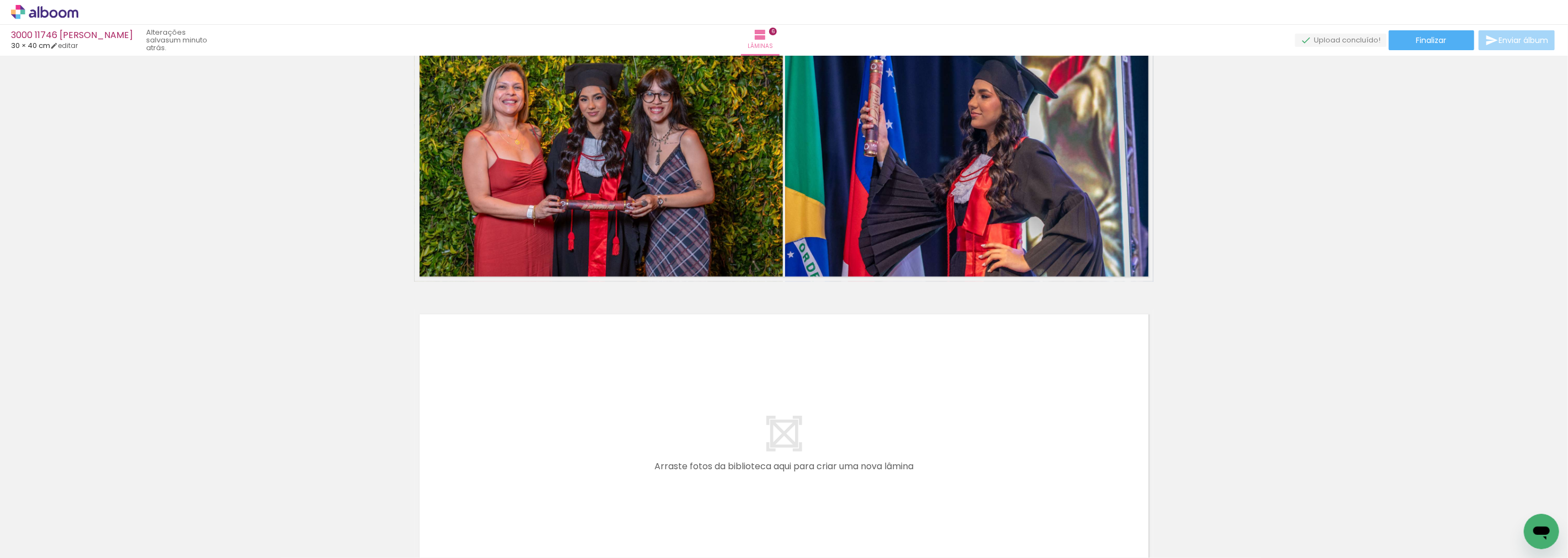
scroll to position [1658, 0]
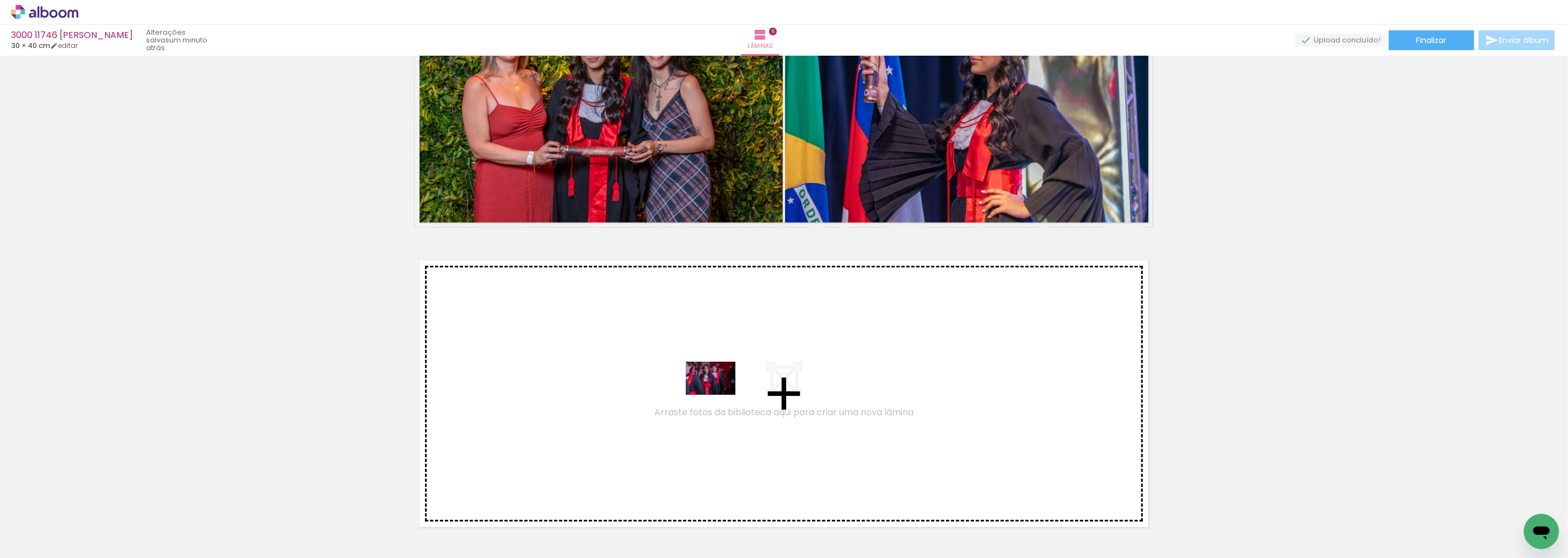
drag, startPoint x: 755, startPoint y: 414, endPoint x: 718, endPoint y: 394, distance: 42.1
click at [718, 394] on quentale-workspace at bounding box center [784, 279] width 1568 height 558
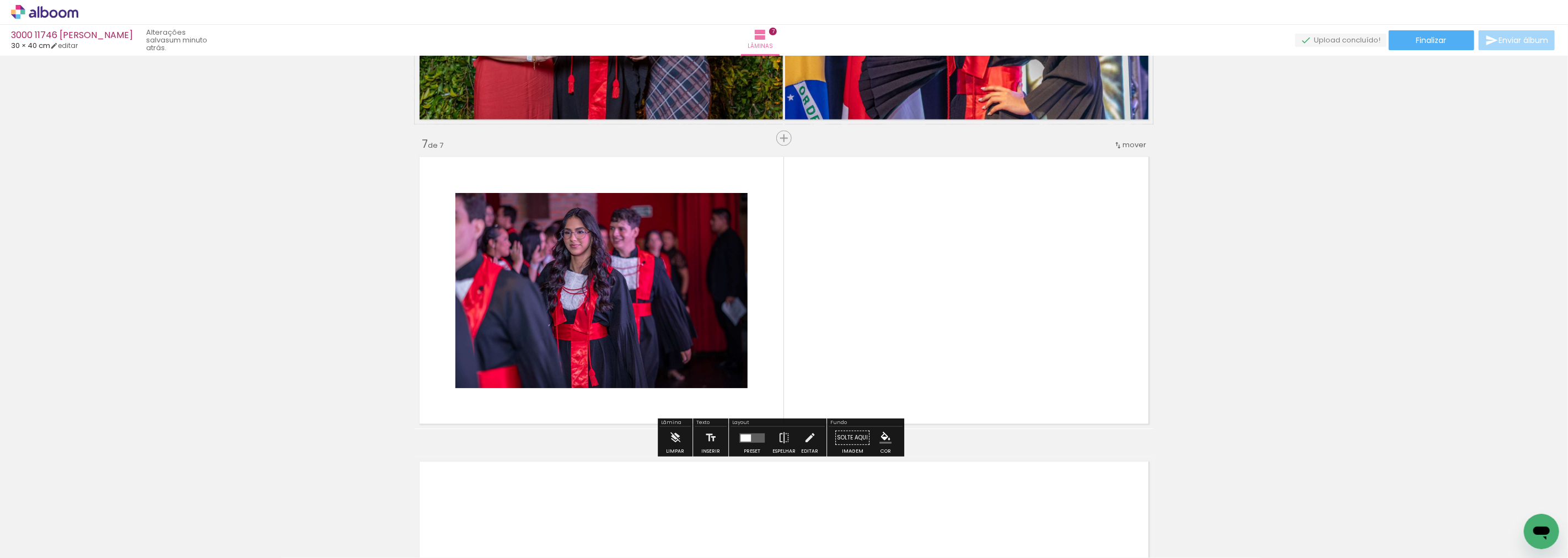
scroll to position [1779, 0]
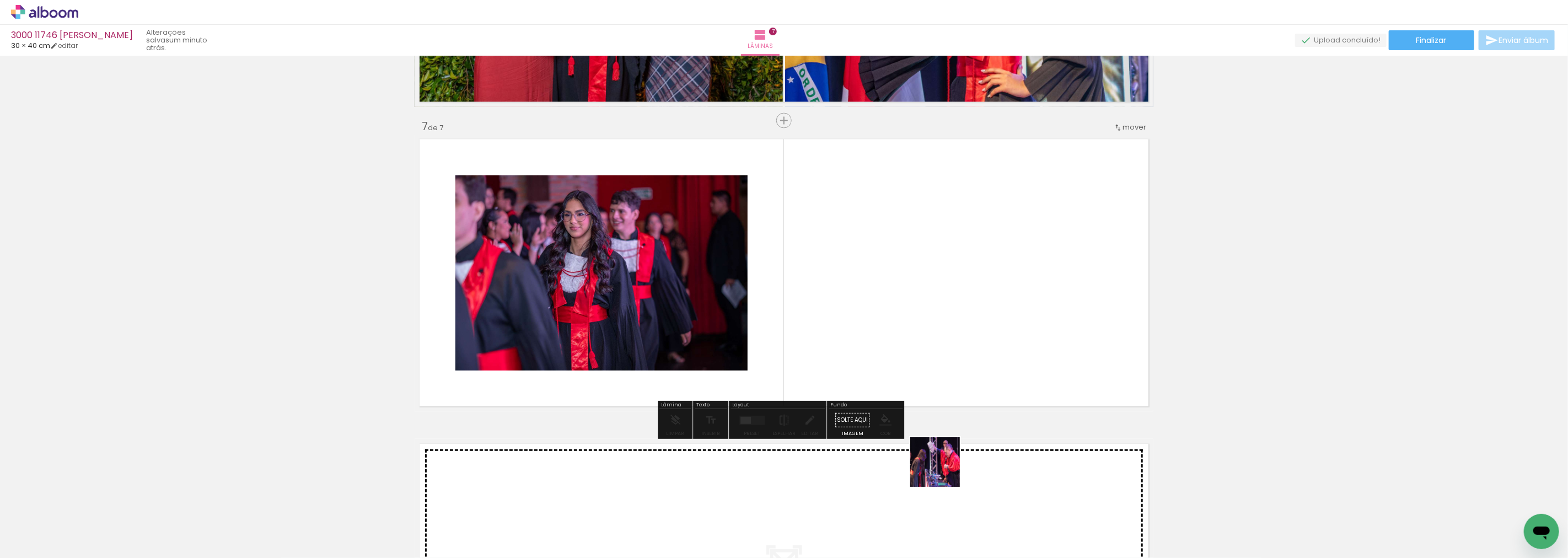
drag, startPoint x: 934, startPoint y: 537, endPoint x: 930, endPoint y: 399, distance: 138.1
click at [930, 399] on quentale-workspace at bounding box center [784, 279] width 1568 height 558
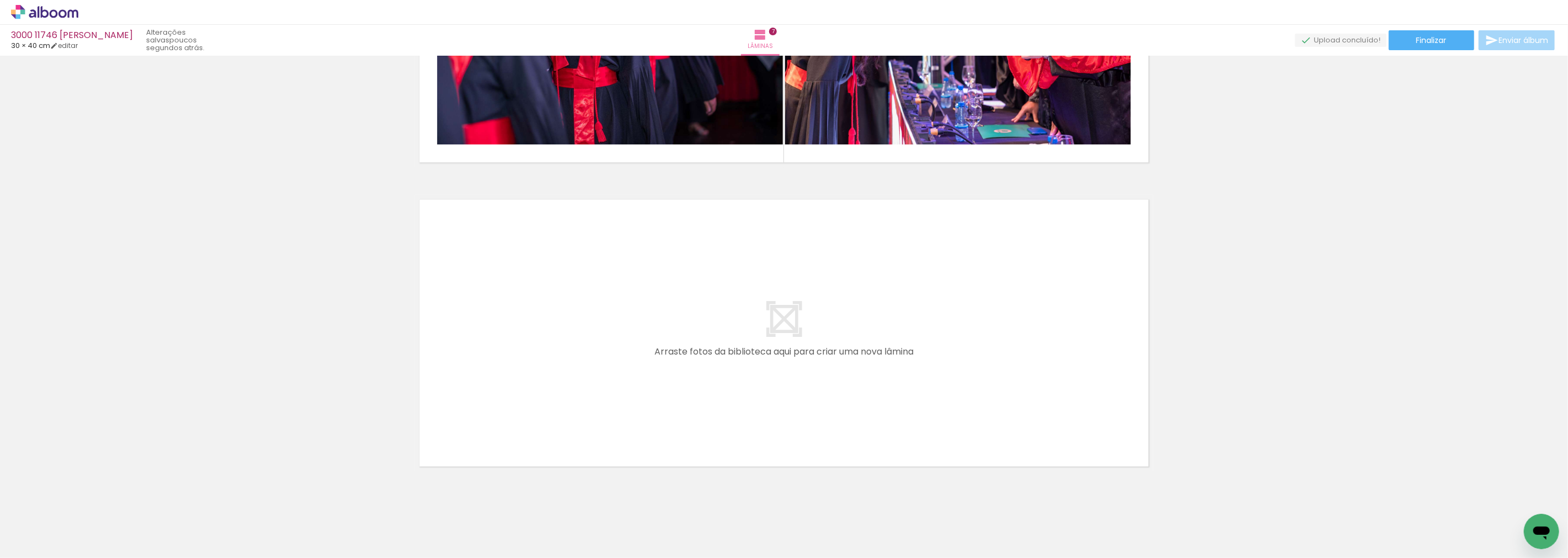
scroll to position [2024, 0]
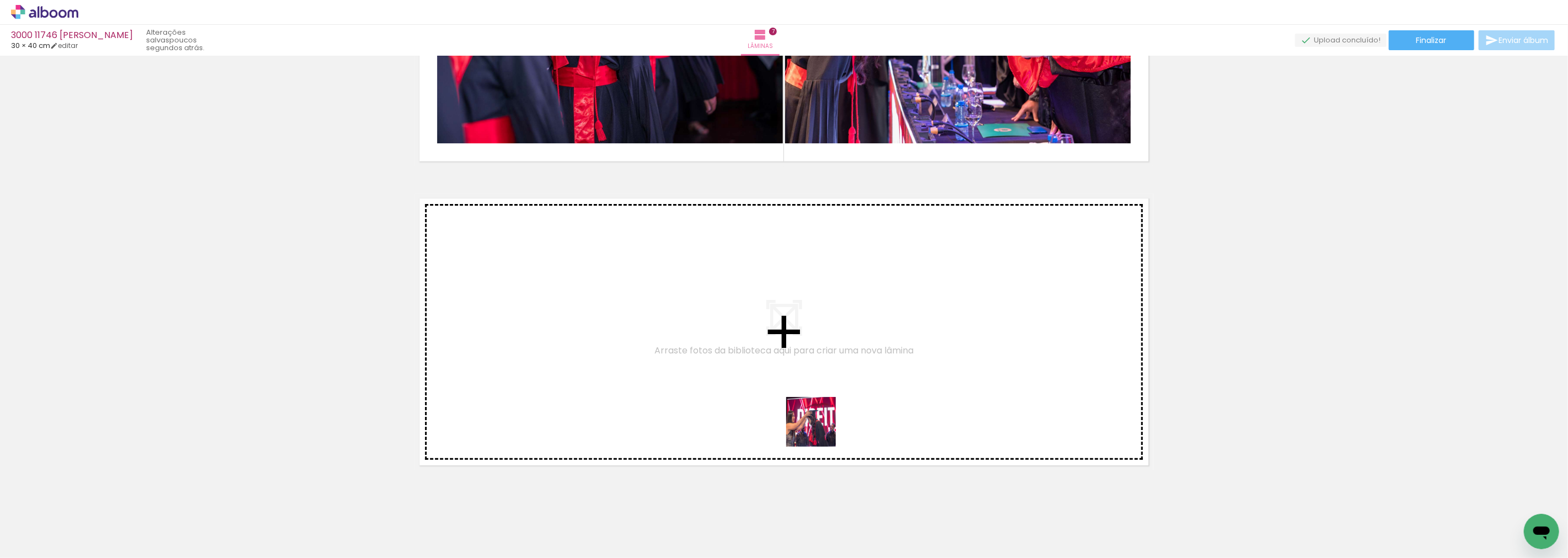
drag, startPoint x: 998, startPoint y: 528, endPoint x: 734, endPoint y: 375, distance: 305.1
click at [734, 375] on quentale-workspace at bounding box center [784, 279] width 1568 height 558
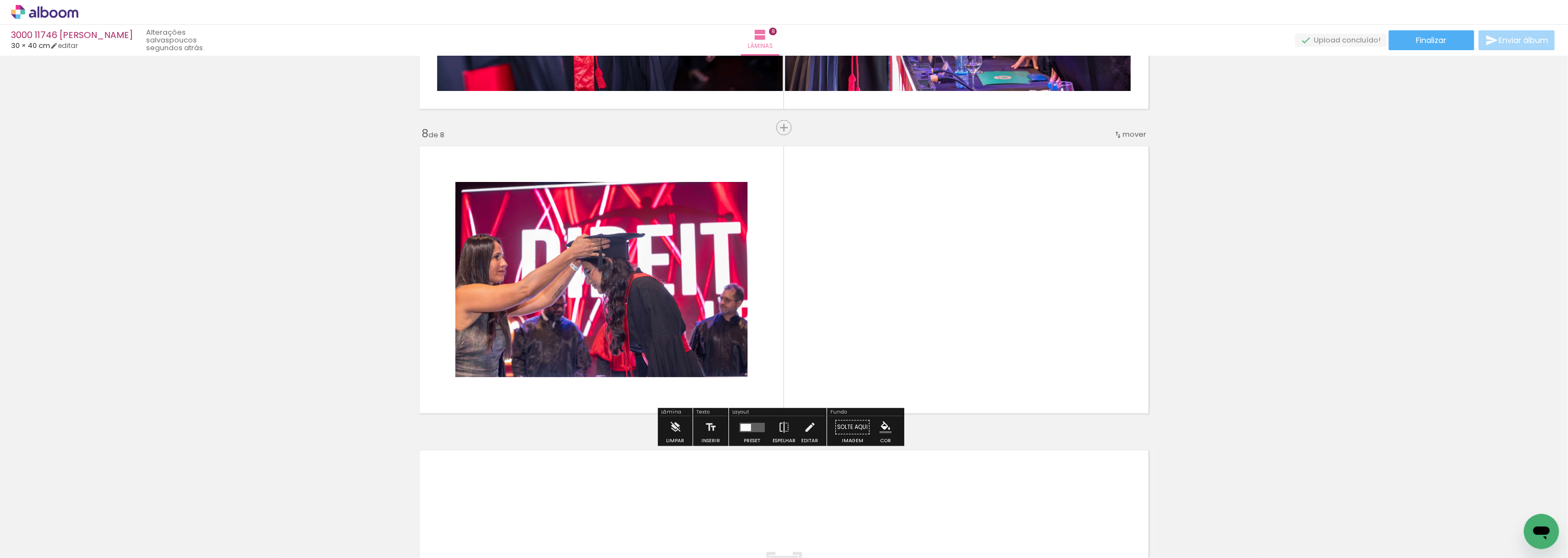
scroll to position [2084, 0]
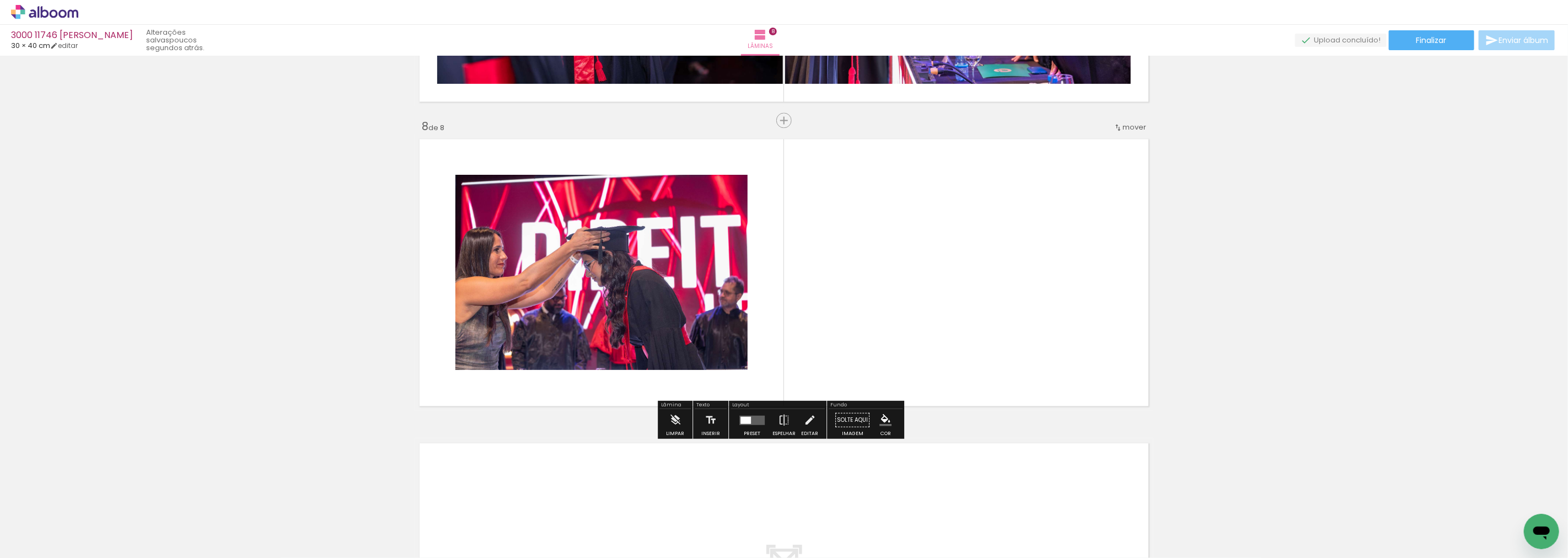
drag, startPoint x: 1040, startPoint y: 531, endPoint x: 930, endPoint y: 181, distance: 366.9
click at [930, 181] on quentale-workspace at bounding box center [784, 279] width 1568 height 558
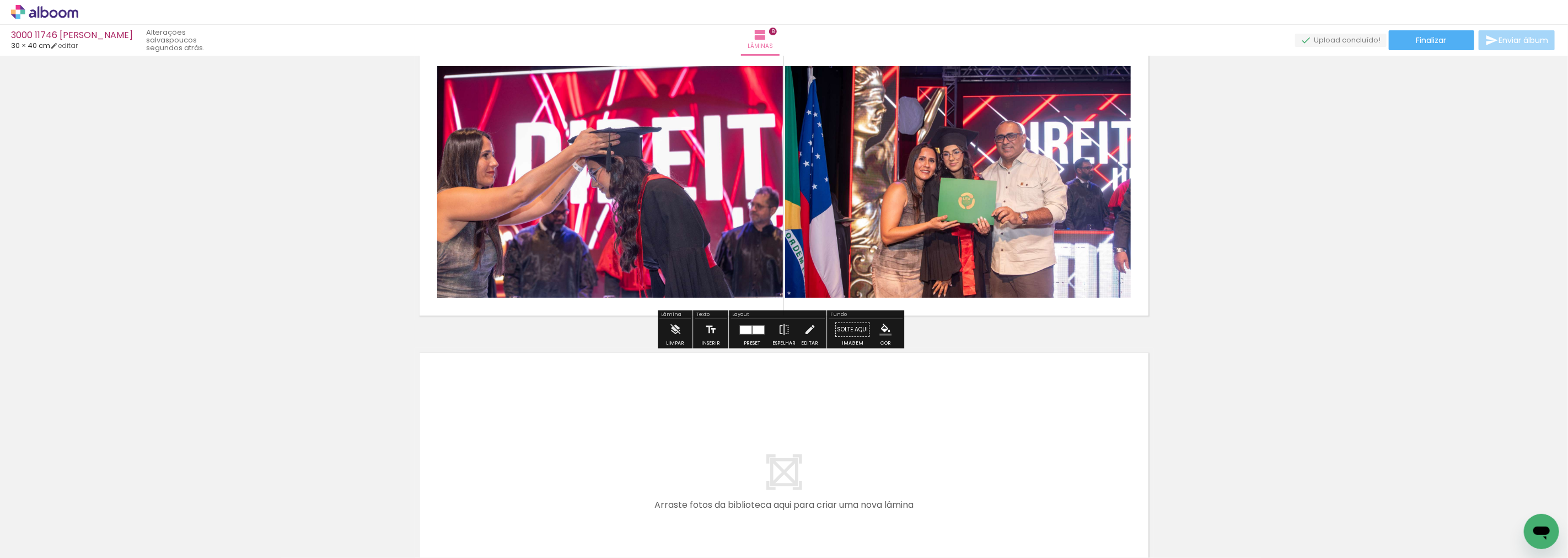
scroll to position [2206, 0]
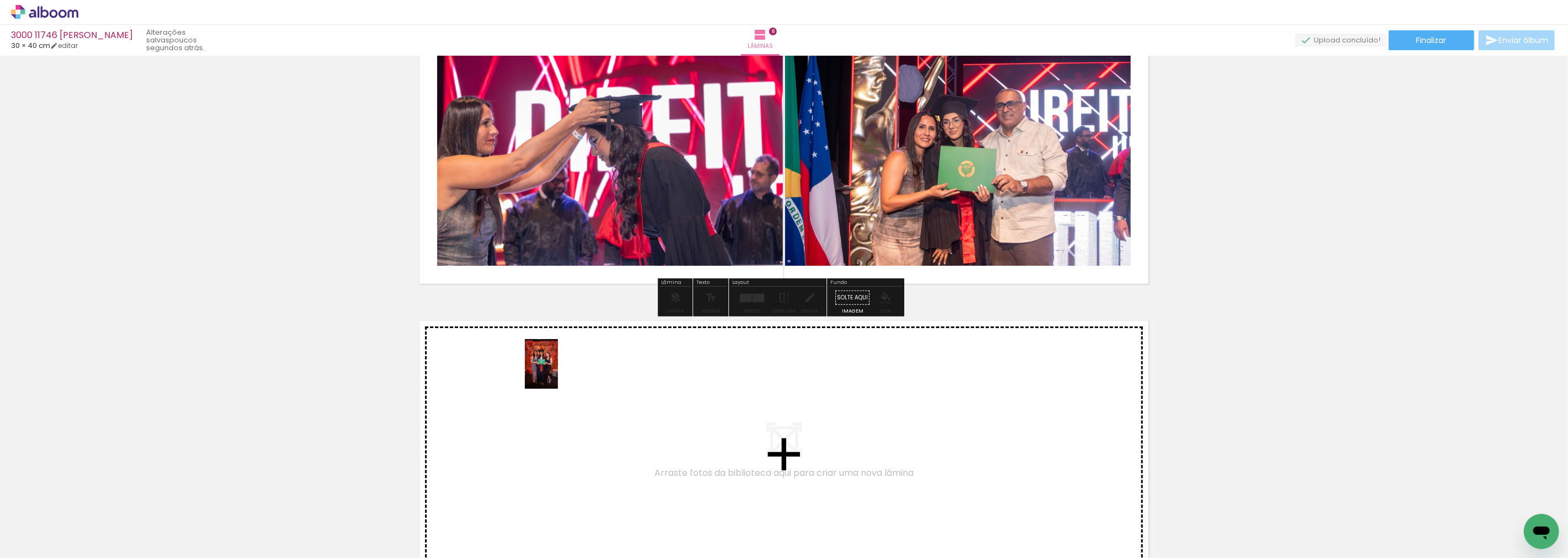
drag, startPoint x: 1160, startPoint y: 524, endPoint x: 525, endPoint y: 372, distance: 652.9
click at [525, 372] on quentale-workspace at bounding box center [784, 279] width 1568 height 558
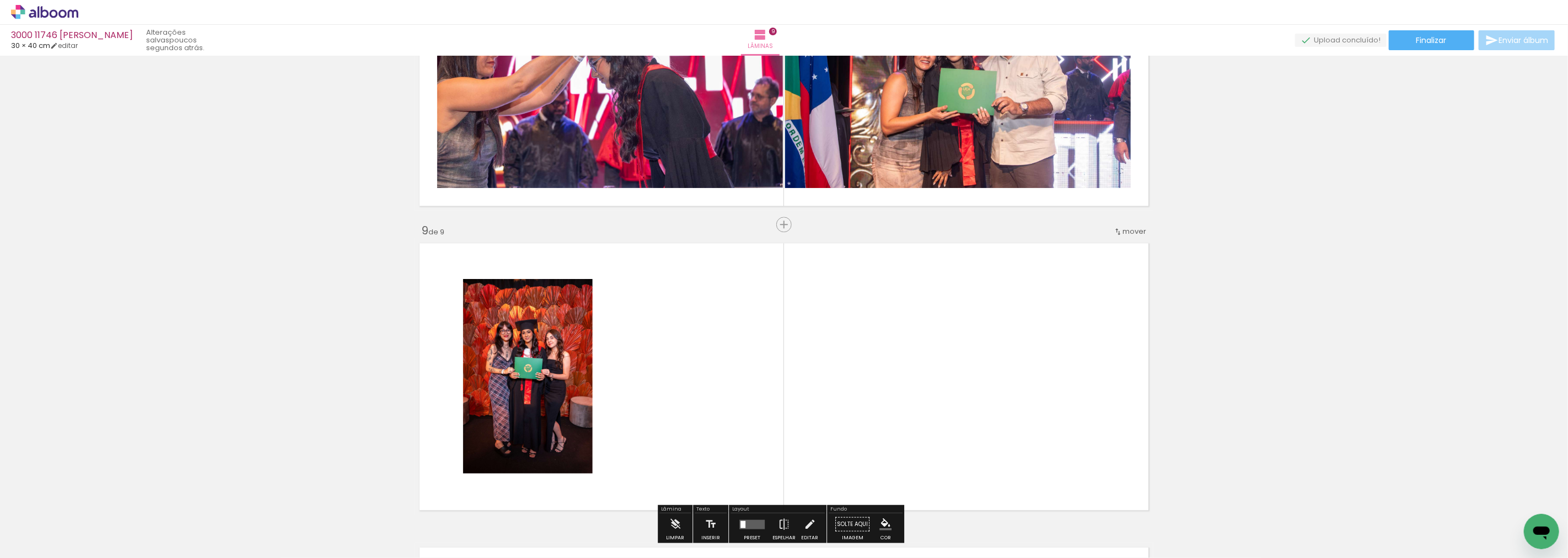
scroll to position [2388, 0]
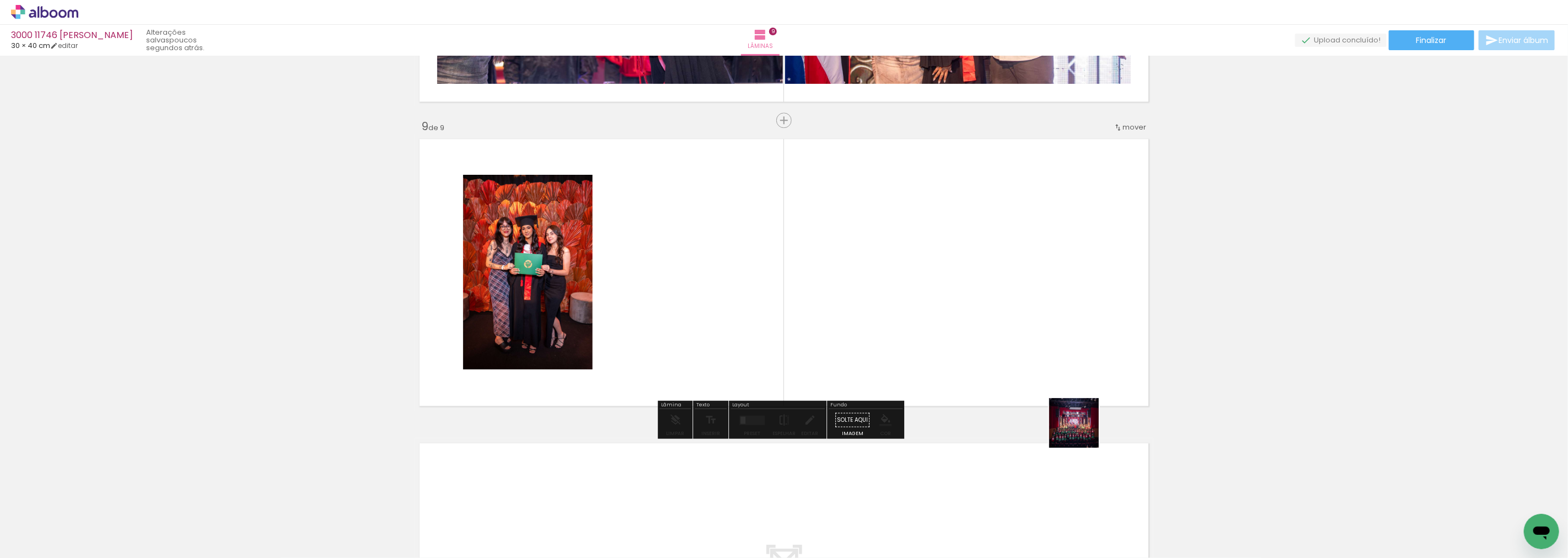
drag, startPoint x: 1082, startPoint y: 431, endPoint x: 971, endPoint y: 279, distance: 188.2
click at [971, 279] on quentale-workspace at bounding box center [784, 279] width 1568 height 558
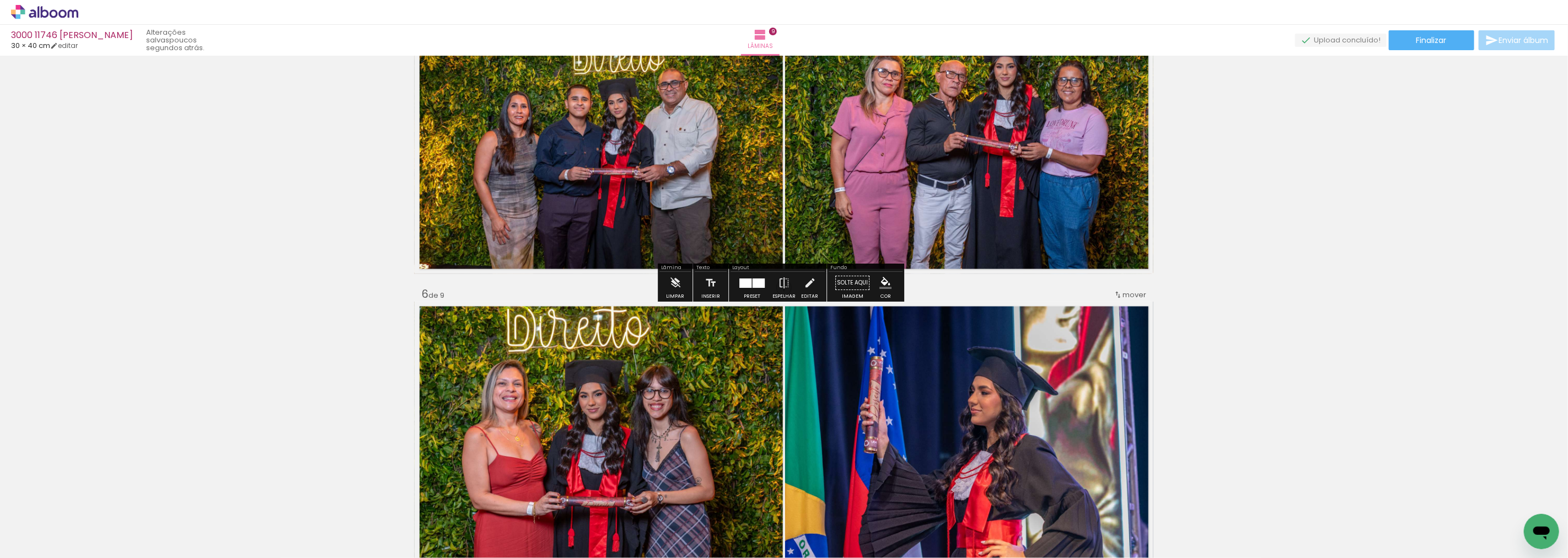
scroll to position [1285, 0]
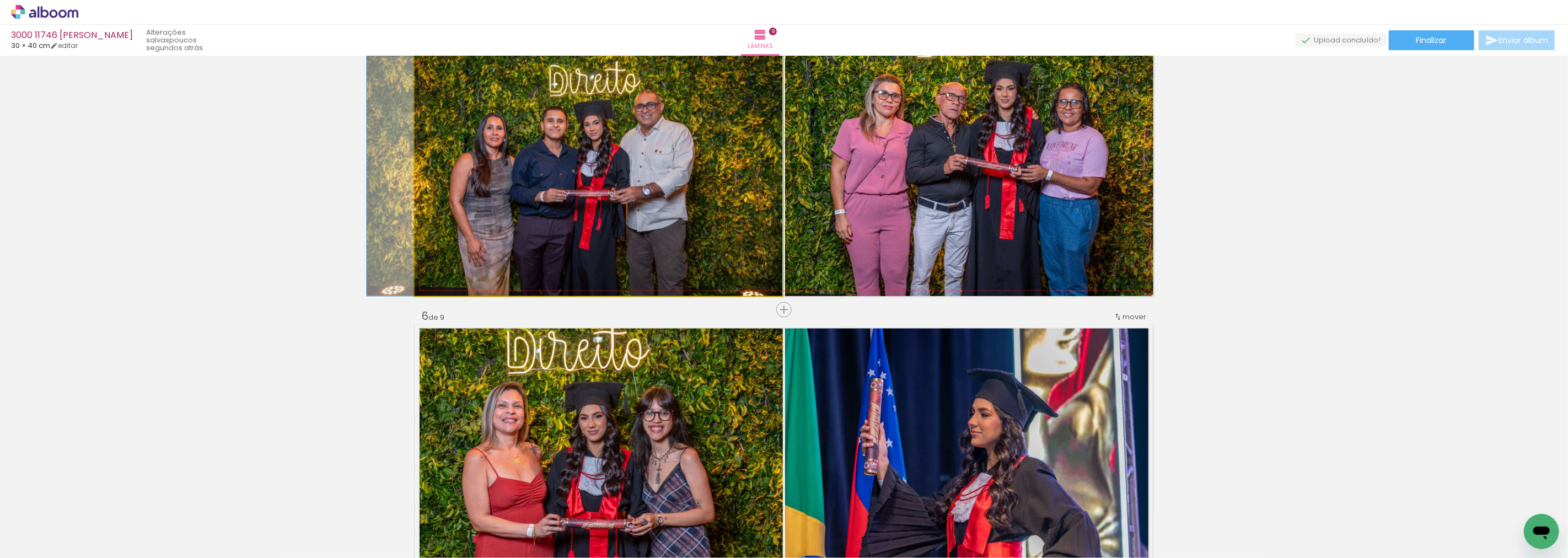
drag, startPoint x: 695, startPoint y: 175, endPoint x: 622, endPoint y: 209, distance: 80.5
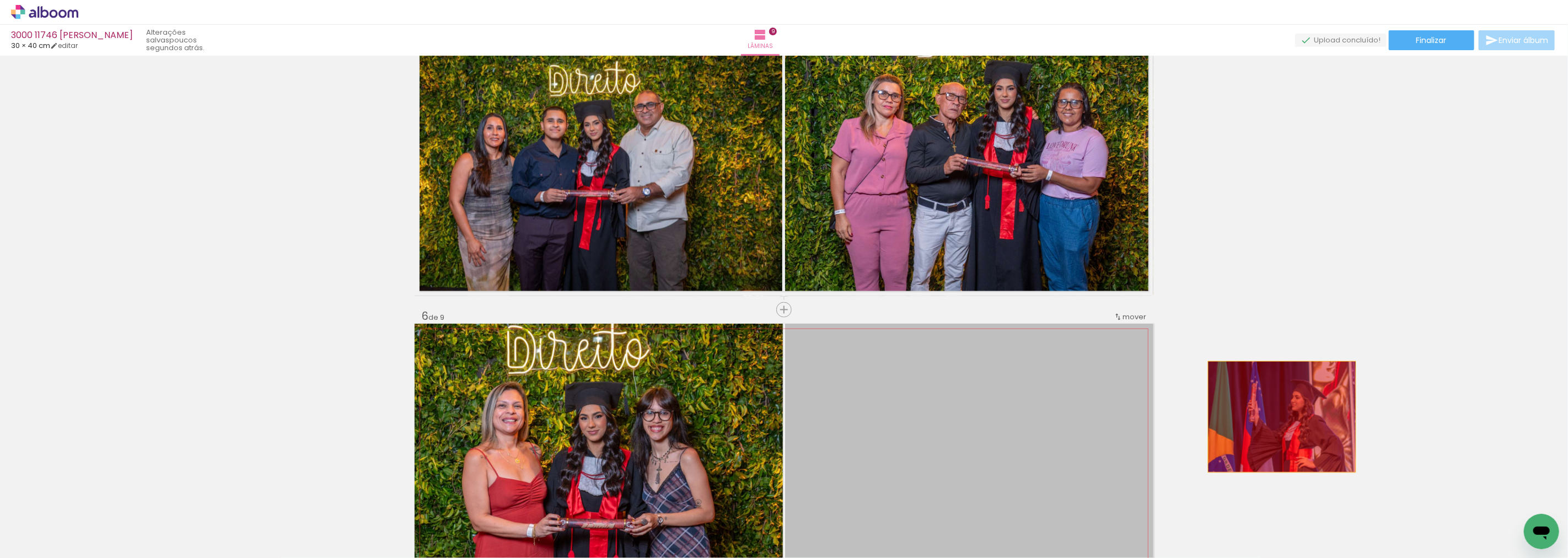
drag, startPoint x: 1004, startPoint y: 422, endPoint x: 1230, endPoint y: 392, distance: 228.0
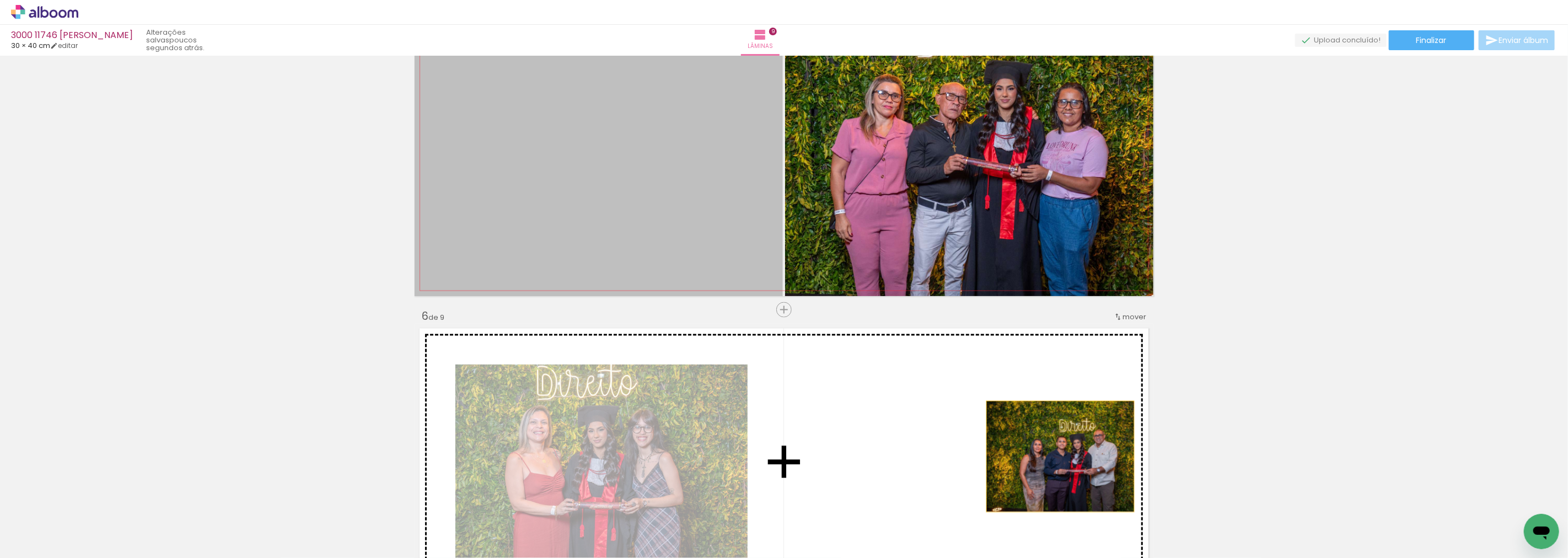
drag, startPoint x: 723, startPoint y: 186, endPoint x: 1056, endPoint y: 456, distance: 428.7
click at [1056, 456] on div "Inserir lâmina 1 de 9 Inserir lâmina 2 de 9 Inserir lâmina 3 de 9 Inserir lâmin…" at bounding box center [784, 296] width 1568 height 3043
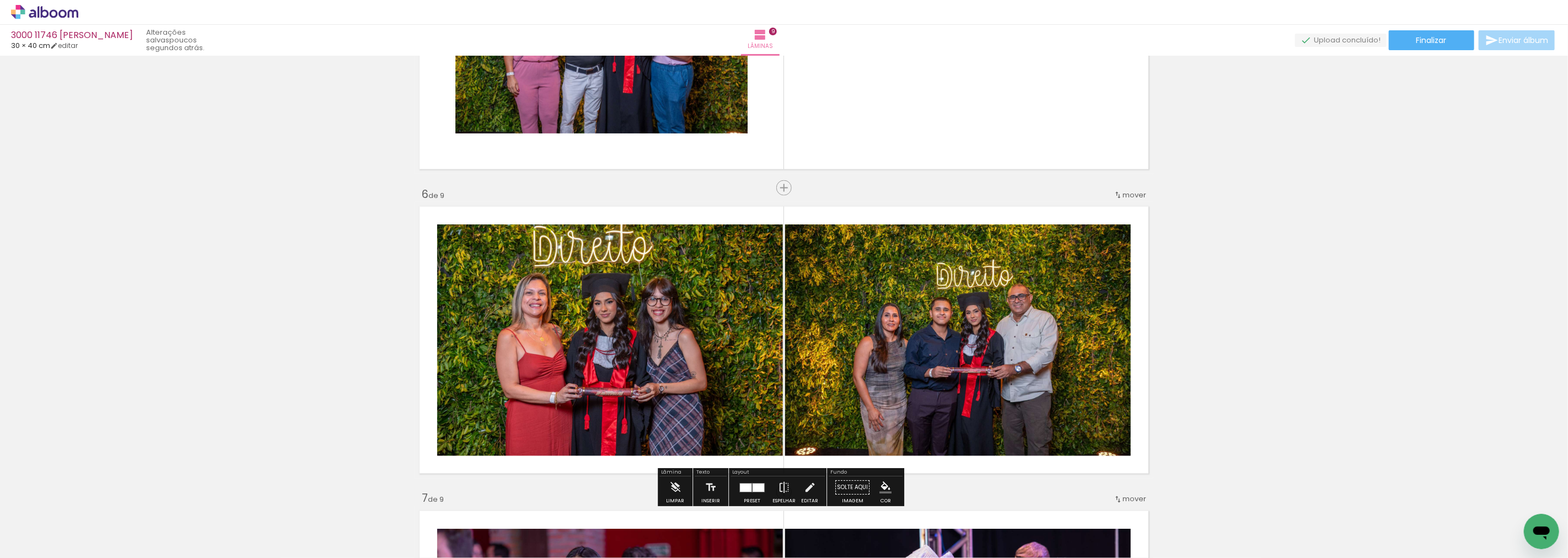
scroll to position [1407, 0]
click at [758, 486] on div at bounding box center [758, 487] width 12 height 9
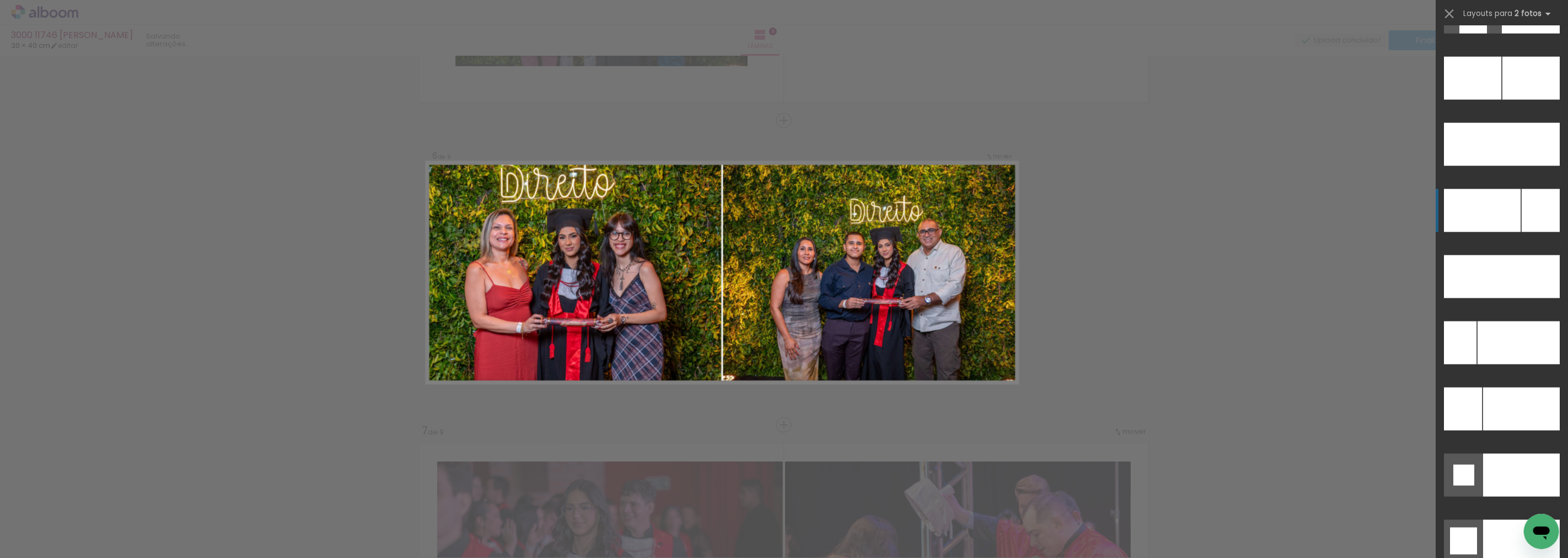
scroll to position [4672, 0]
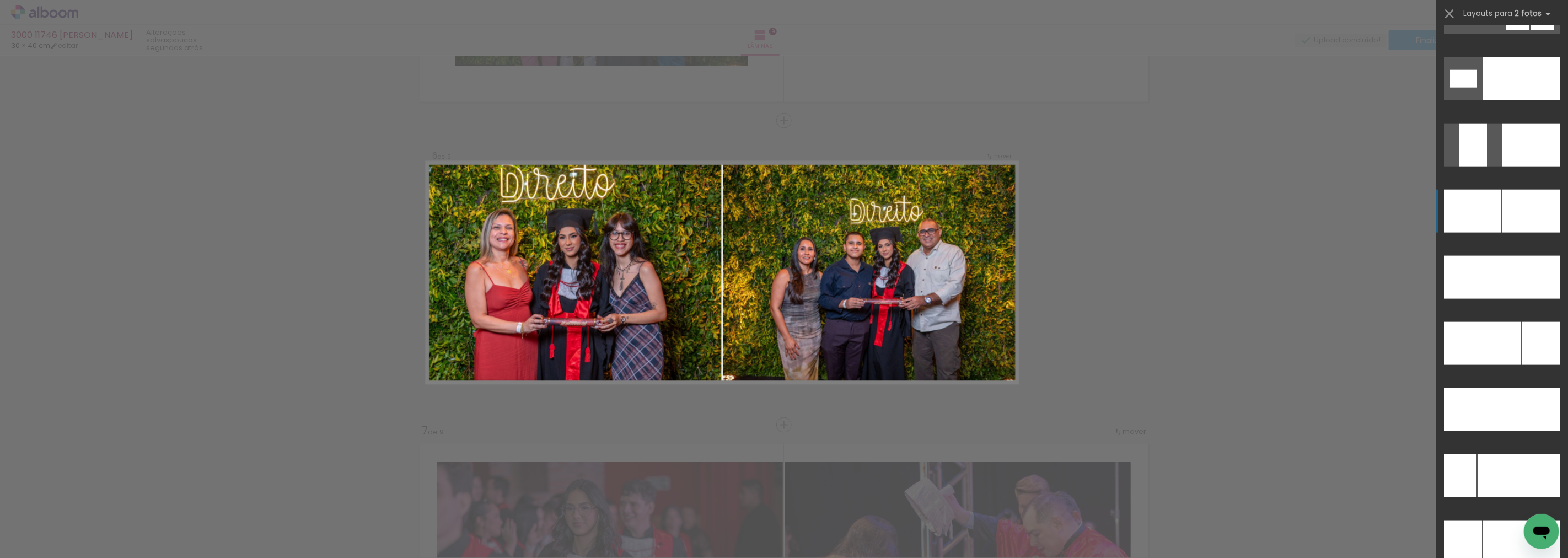
click at [1502, 204] on div at bounding box center [1531, 211] width 57 height 43
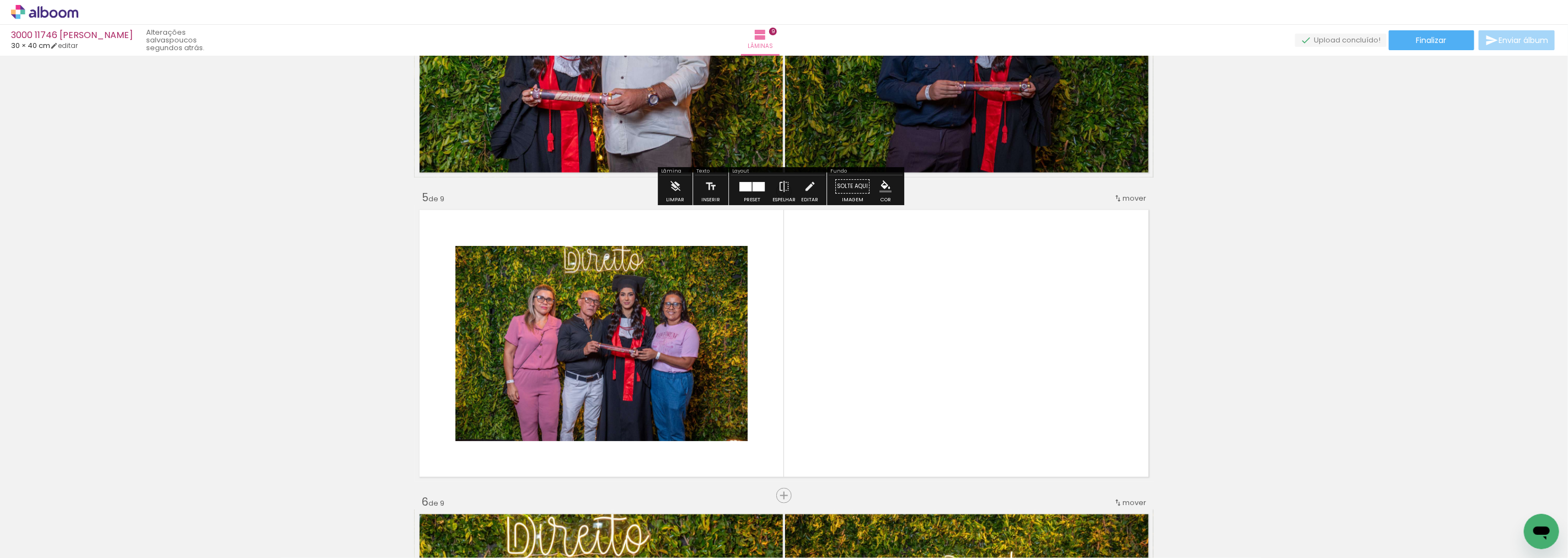
scroll to position [1107, 0]
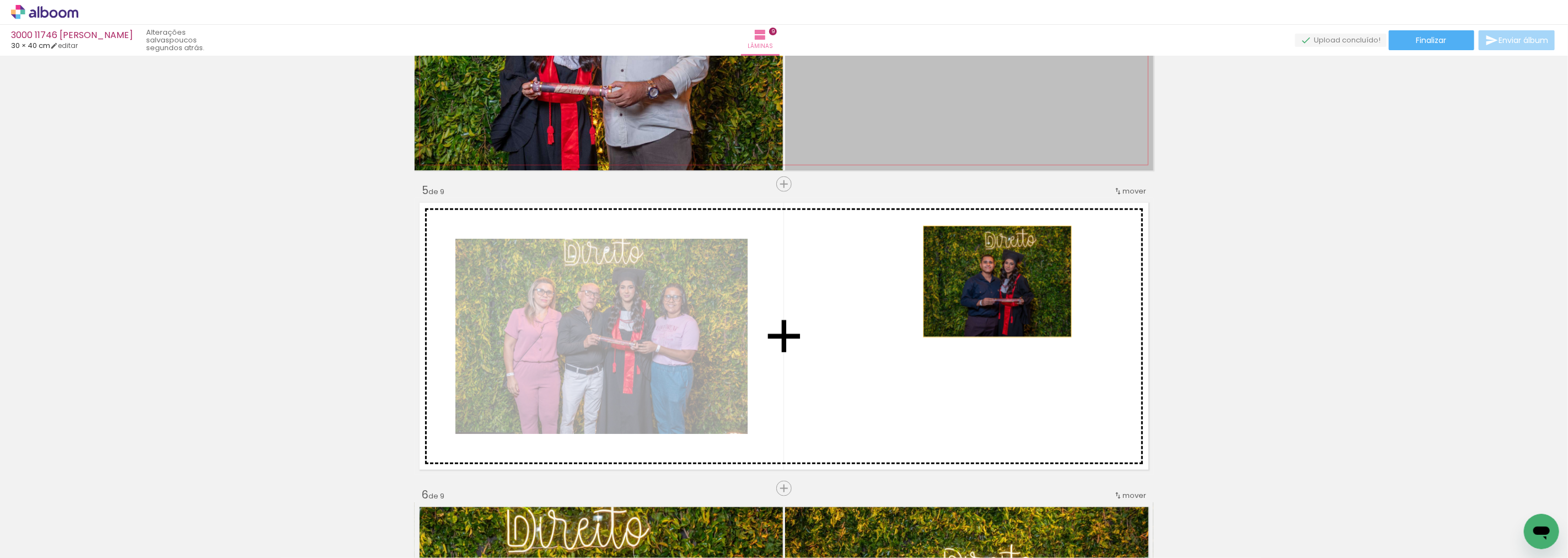
drag, startPoint x: 1000, startPoint y: 130, endPoint x: 981, endPoint y: 340, distance: 210.9
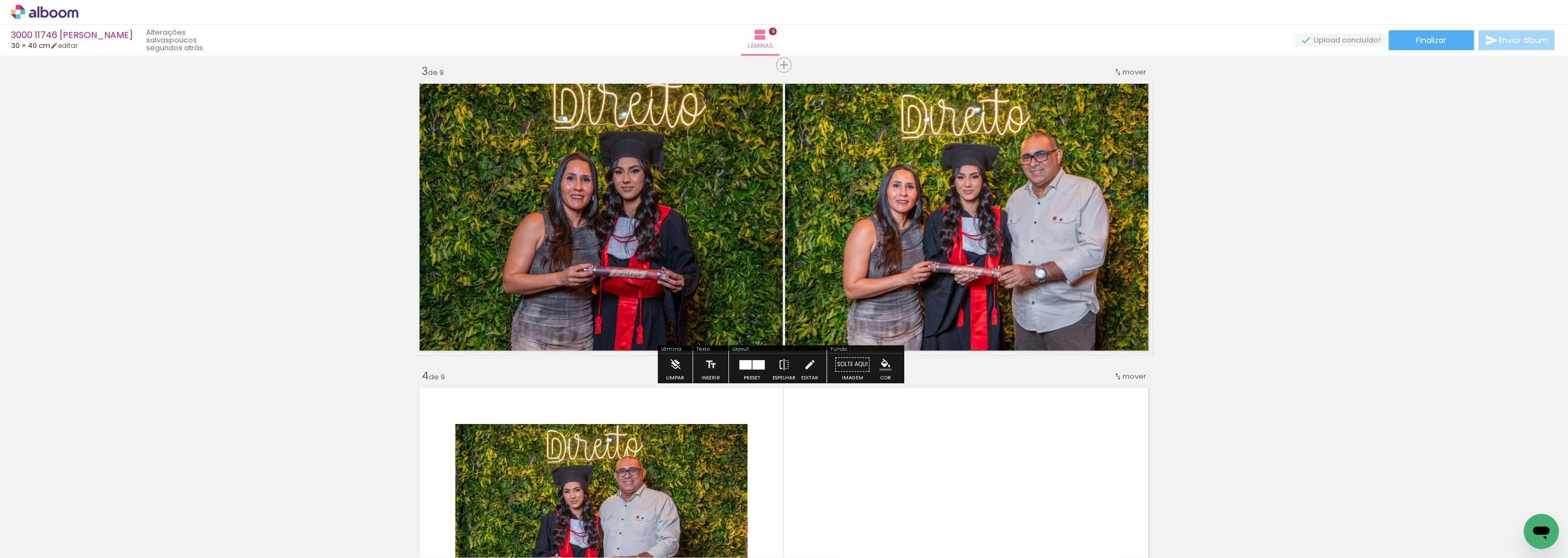
scroll to position [678, 0]
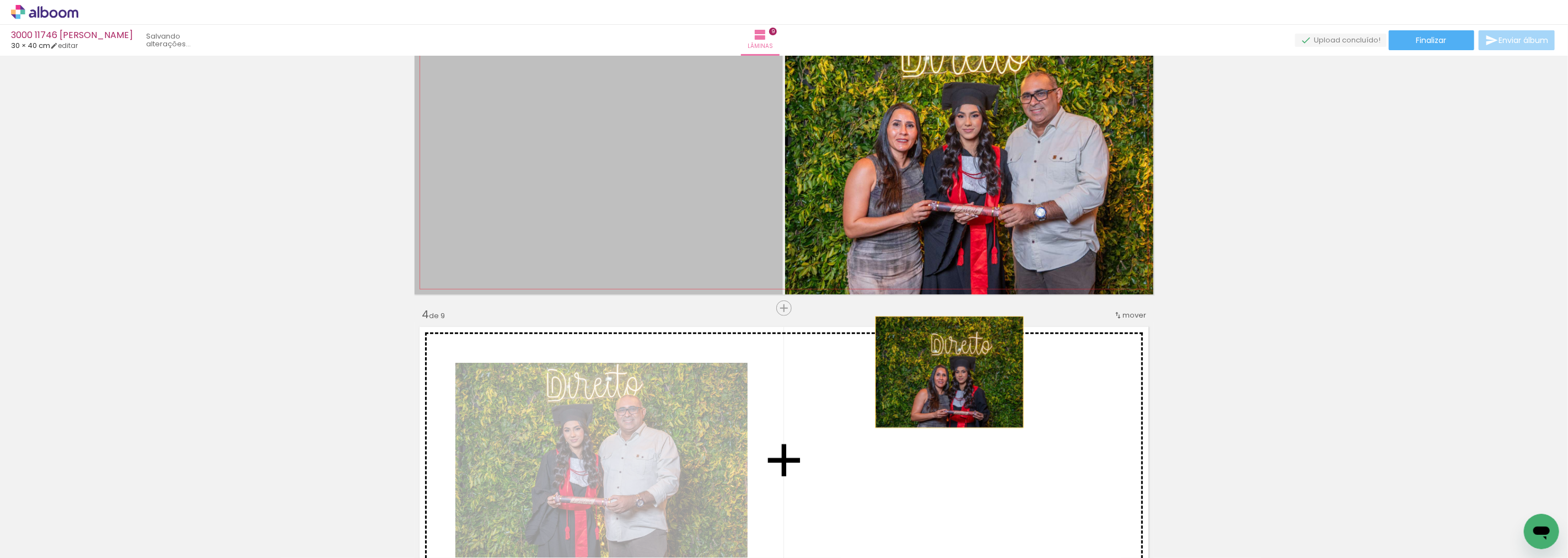
drag, startPoint x: 699, startPoint y: 211, endPoint x: 945, endPoint y: 372, distance: 294.0
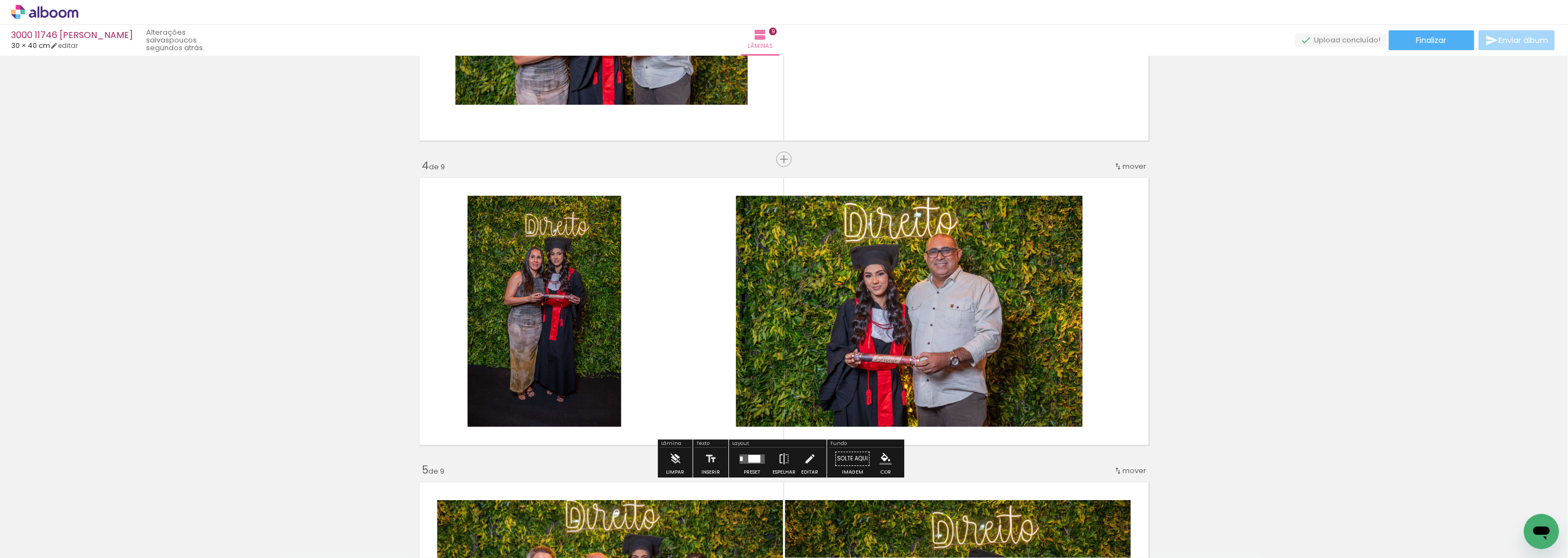
scroll to position [862, 0]
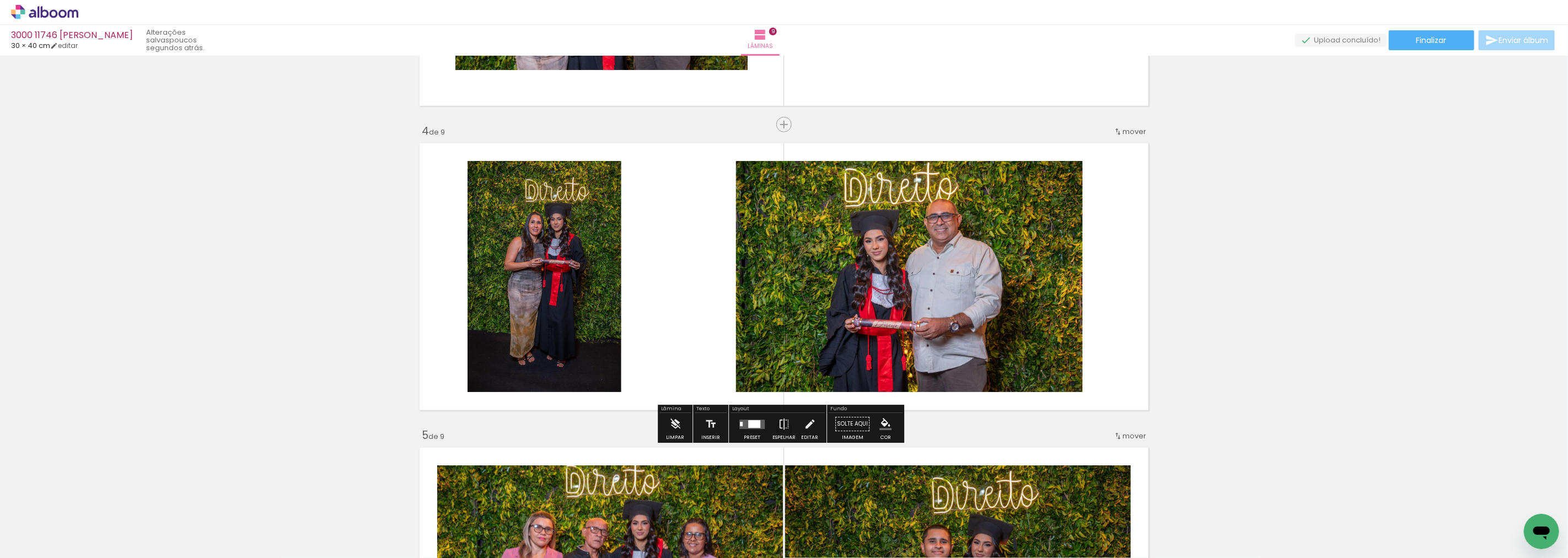
click at [757, 416] on div at bounding box center [752, 424] width 30 height 22
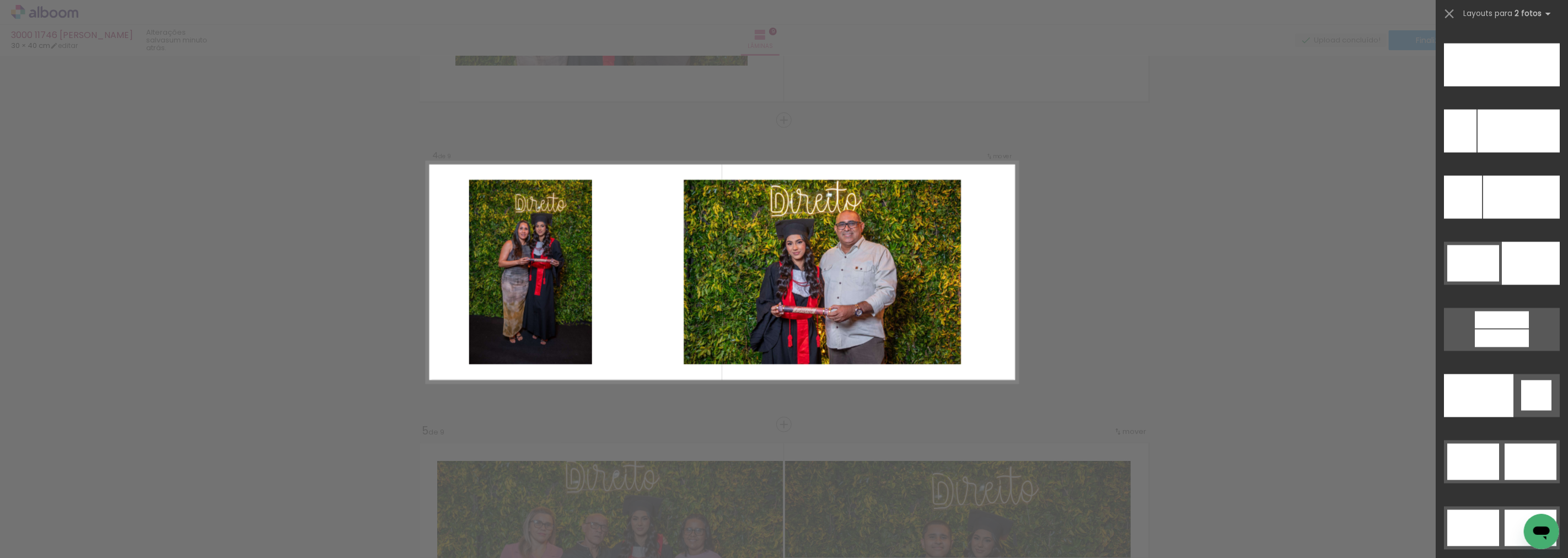
scroll to position [5359, 0]
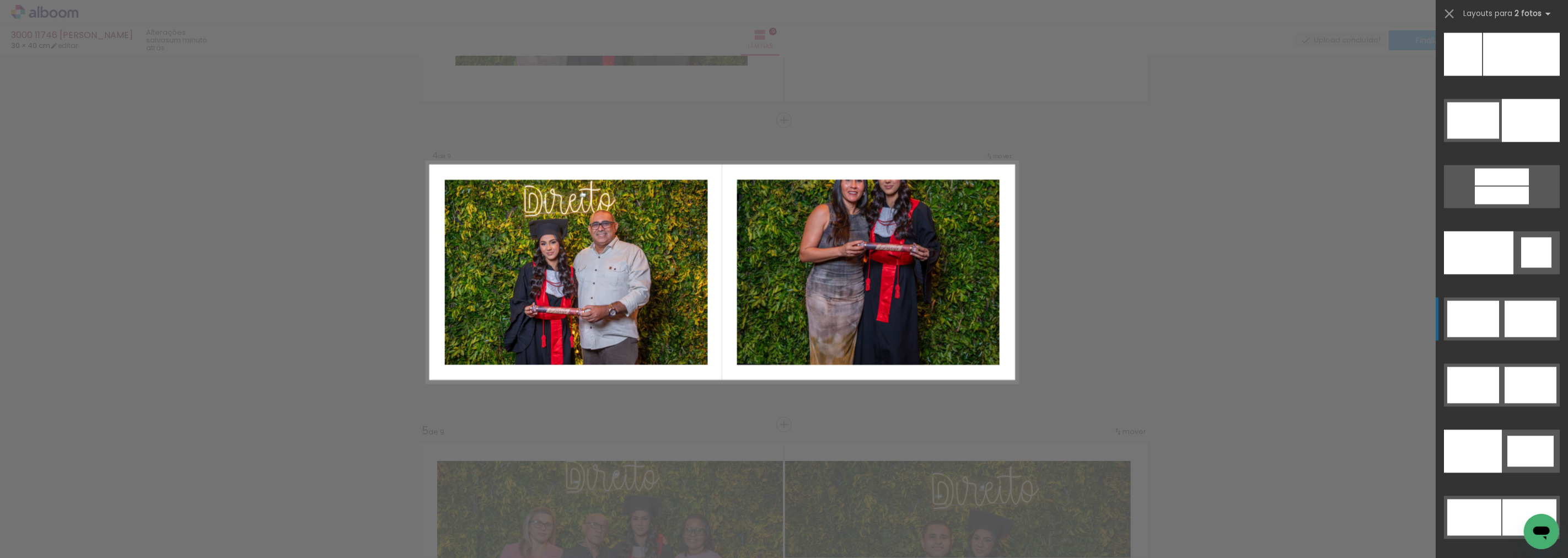
click at [1524, 319] on div at bounding box center [1530, 319] width 52 height 37
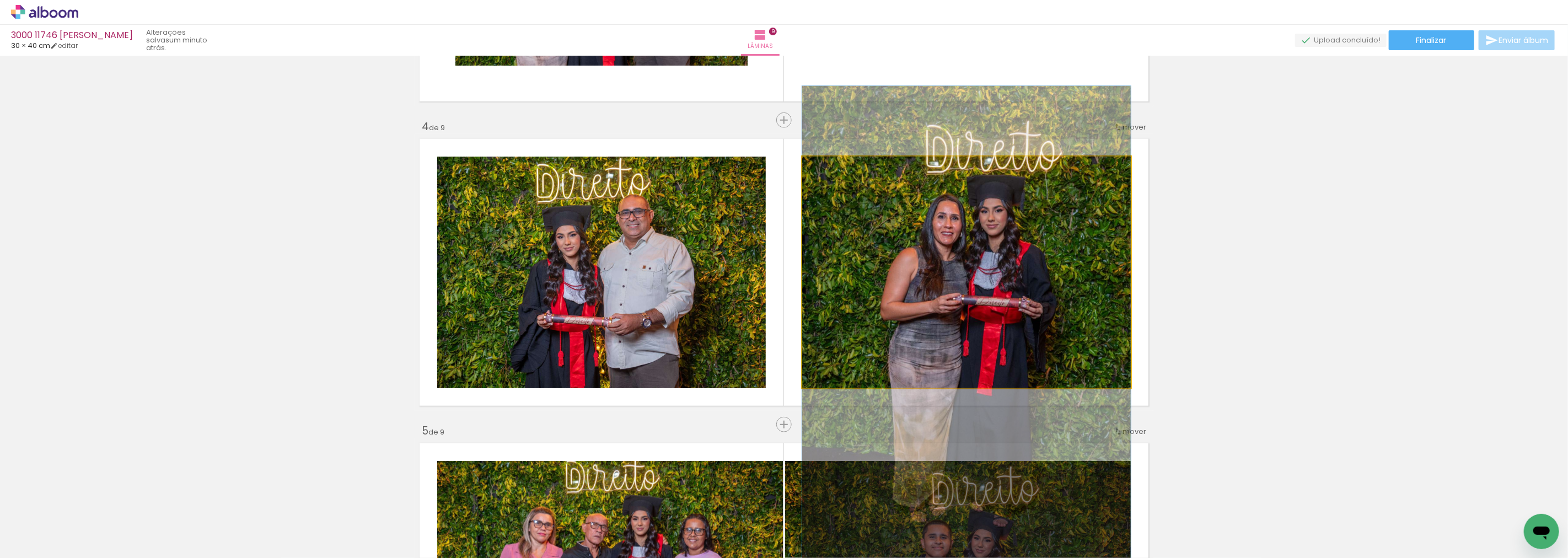
drag, startPoint x: 1003, startPoint y: 218, endPoint x: 1007, endPoint y: 279, distance: 61.1
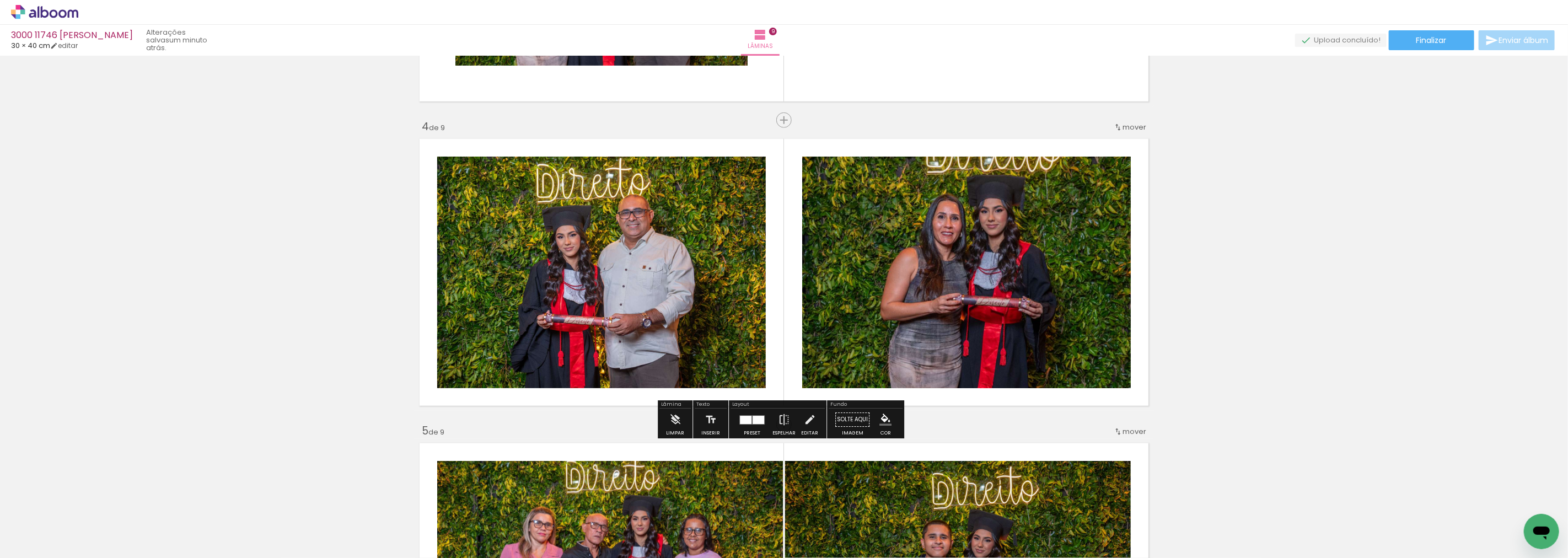
click at [1007, 279] on quentale-photo at bounding box center [967, 272] width 329 height 231
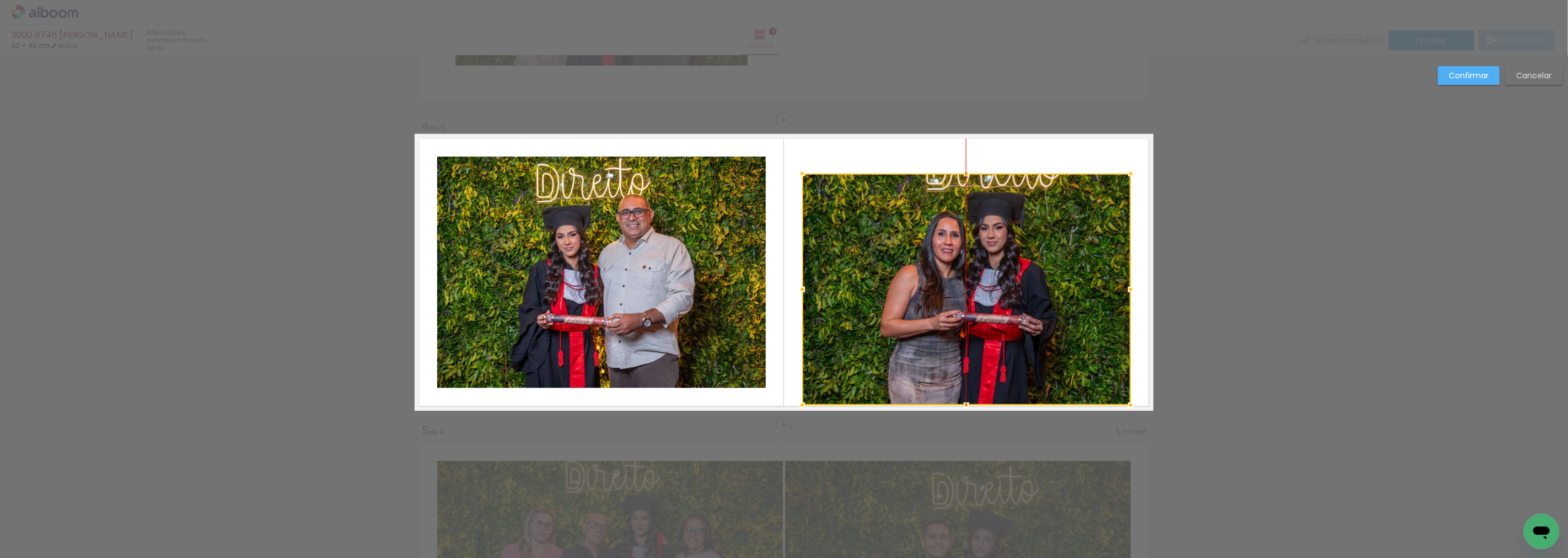
drag, startPoint x: 993, startPoint y: 269, endPoint x: 999, endPoint y: 260, distance: 10.8
click at [999, 260] on div at bounding box center [967, 289] width 329 height 231
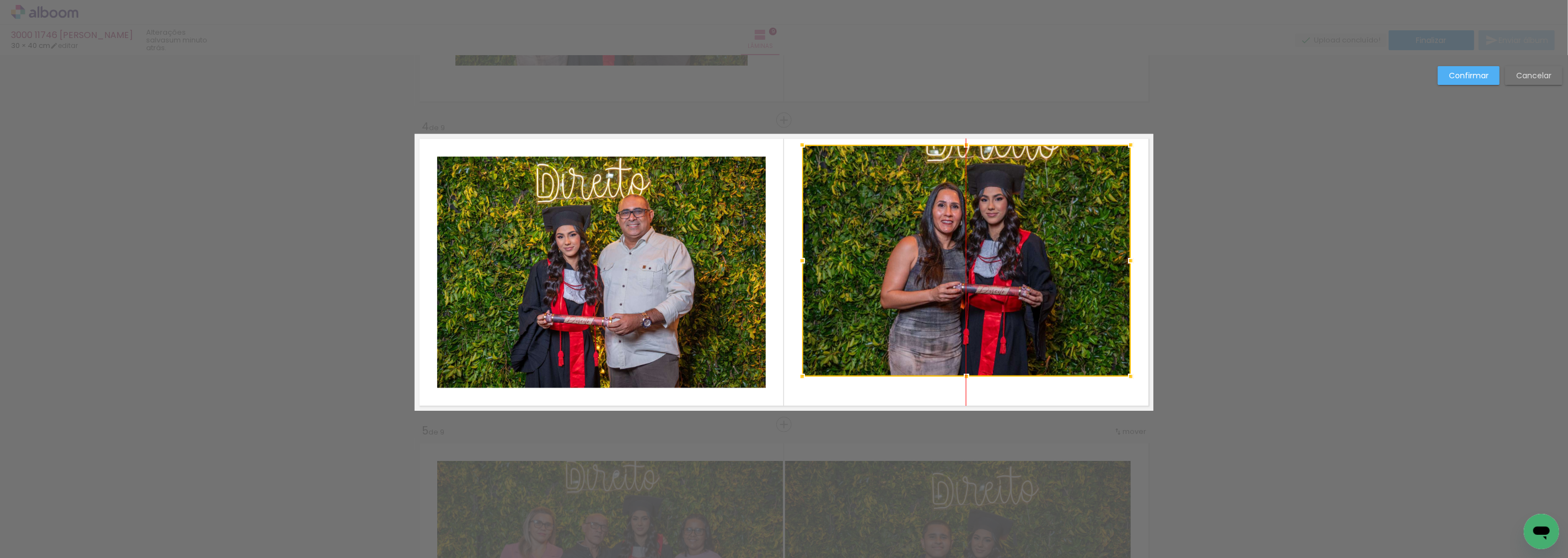
drag, startPoint x: 998, startPoint y: 263, endPoint x: 999, endPoint y: 234, distance: 29.0
click at [999, 234] on div at bounding box center [967, 260] width 329 height 231
drag, startPoint x: 1539, startPoint y: 65, endPoint x: 1503, endPoint y: 90, distance: 43.8
click at [0, 0] on slot "Cancelar" at bounding box center [0, 0] width 0 height 0
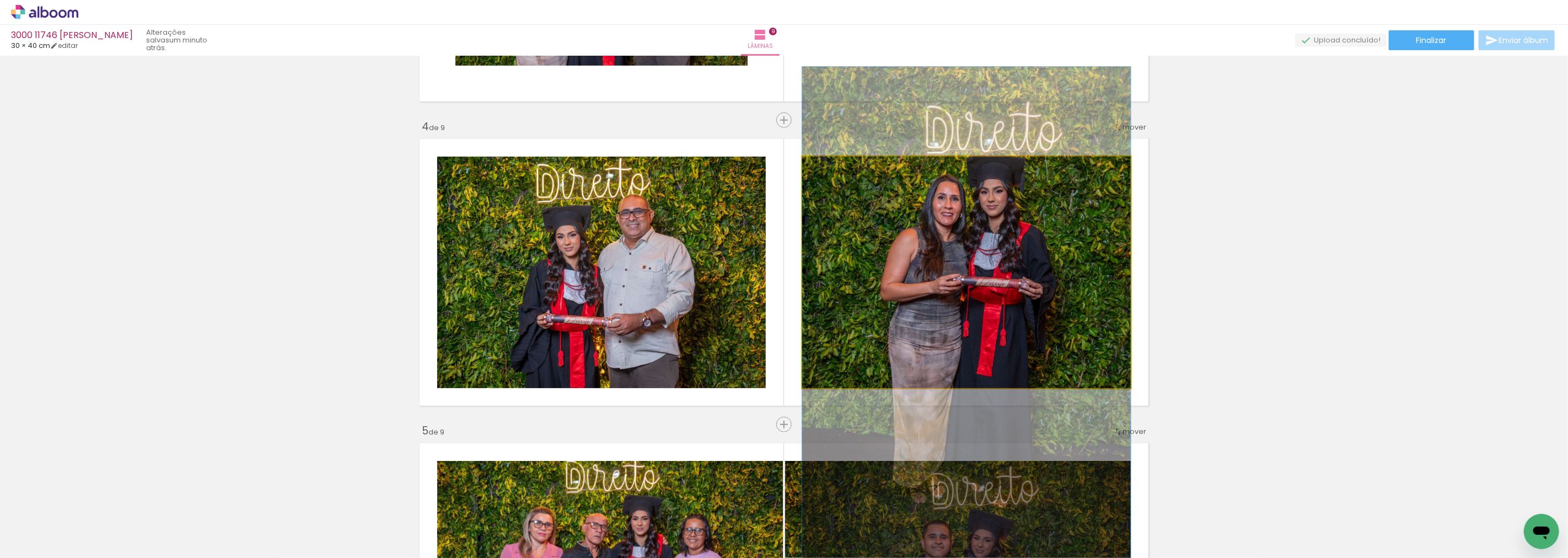
drag, startPoint x: 1026, startPoint y: 232, endPoint x: 1021, endPoint y: 270, distance: 38.3
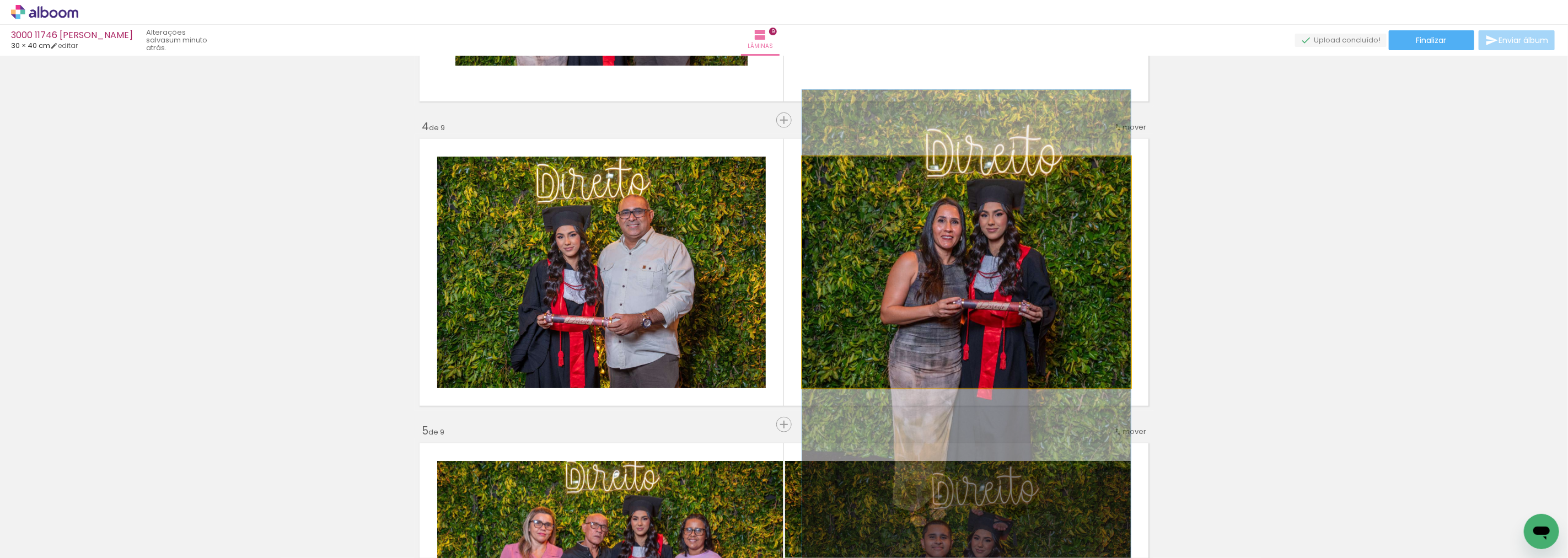
drag, startPoint x: 988, startPoint y: 222, endPoint x: 987, endPoint y: 240, distance: 18.0
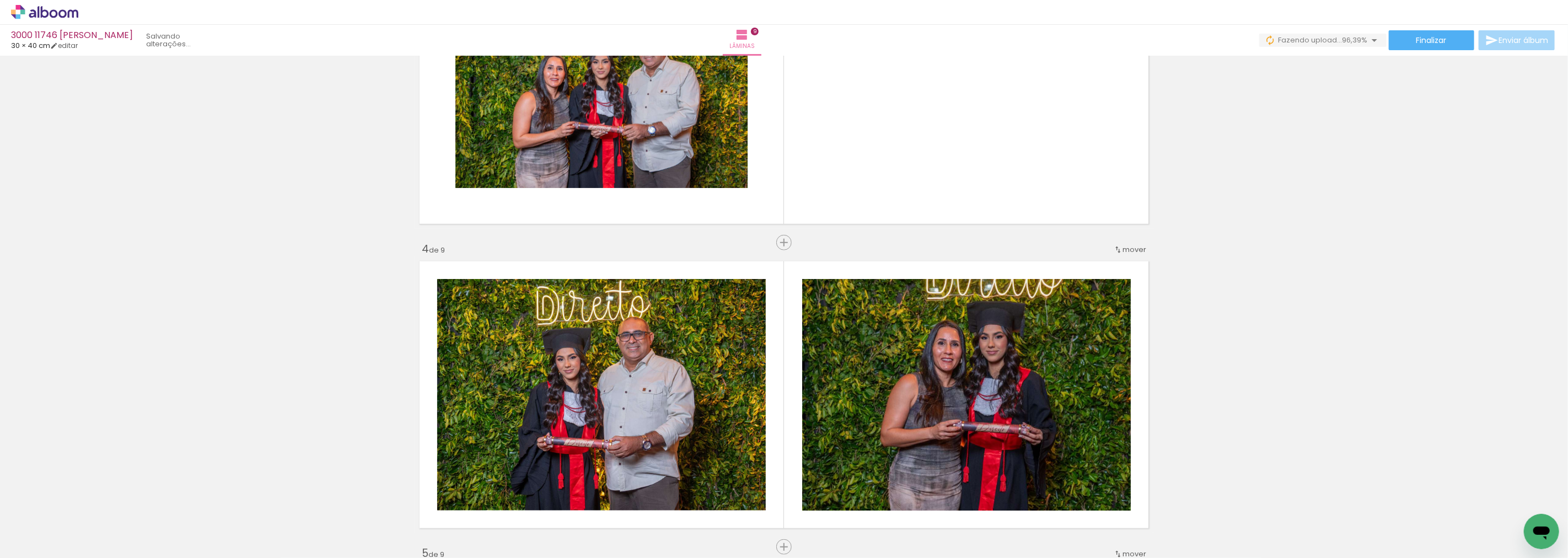
scroll to position [0, 3650]
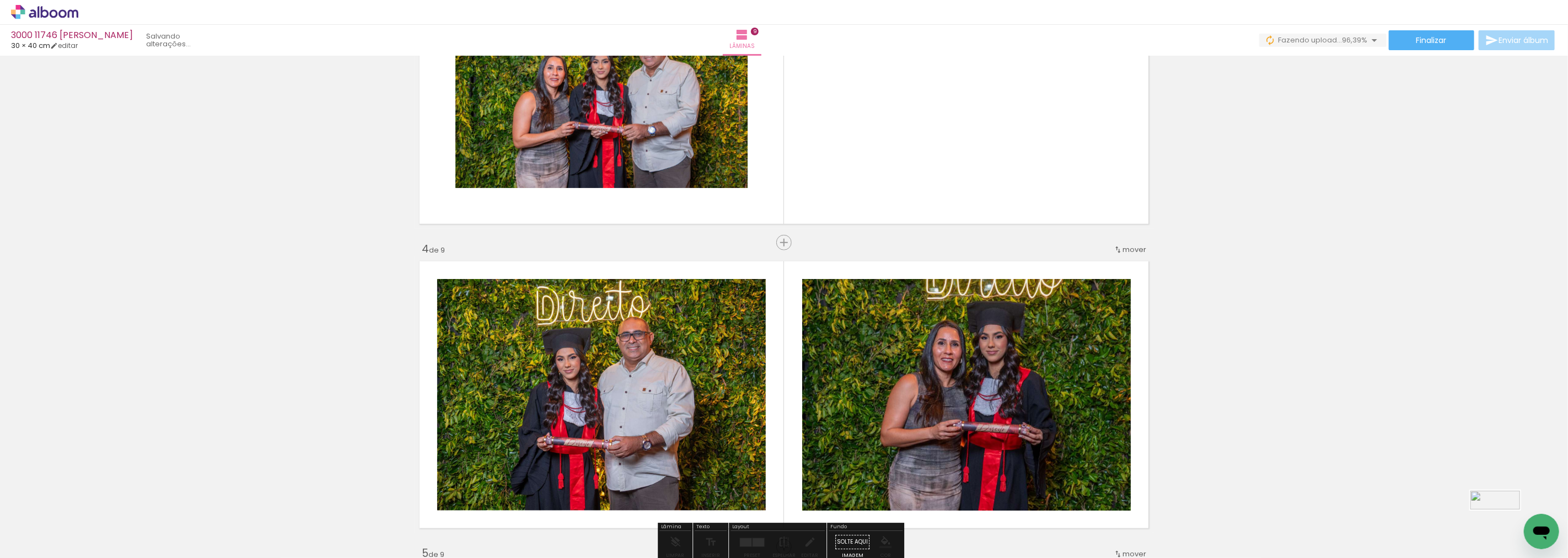
drag, startPoint x: 1509, startPoint y: 525, endPoint x: 1503, endPoint y: 523, distance: 6.3
click at [1503, 523] on div at bounding box center [1524, 521] width 55 height 21
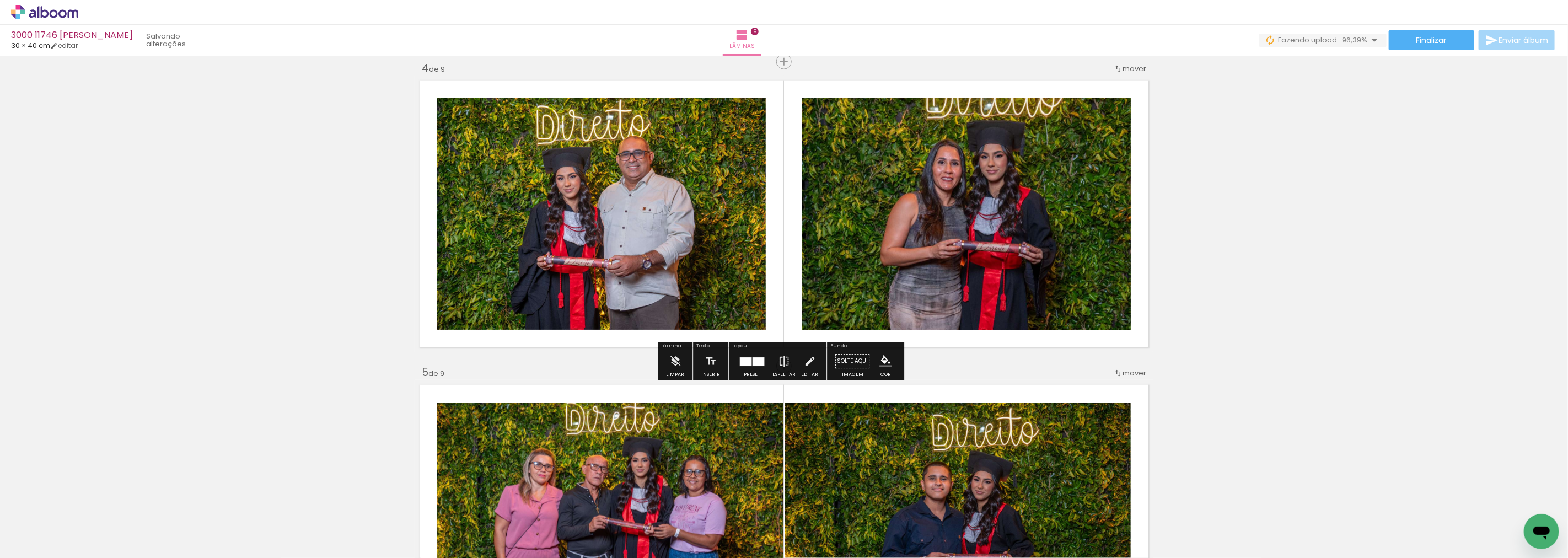
scroll to position [927, 0]
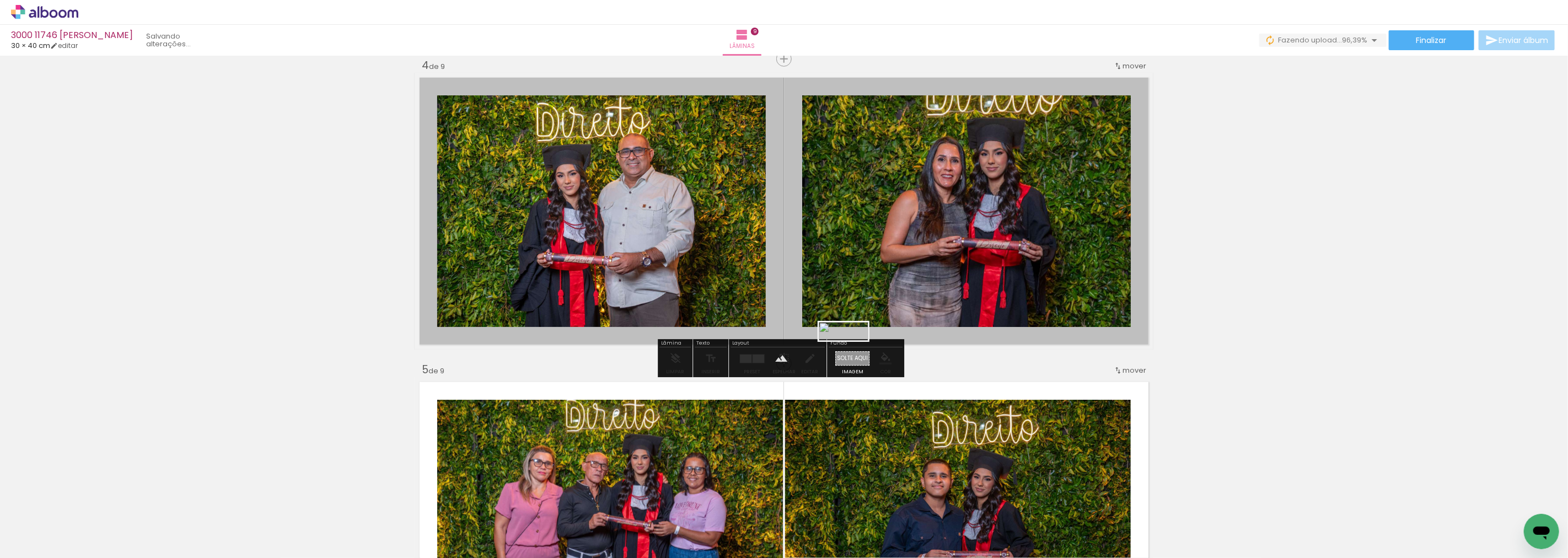
drag, startPoint x: 1506, startPoint y: 520, endPoint x: 852, endPoint y: 355, distance: 674.5
click at [852, 355] on quentale-workspace at bounding box center [784, 279] width 1568 height 558
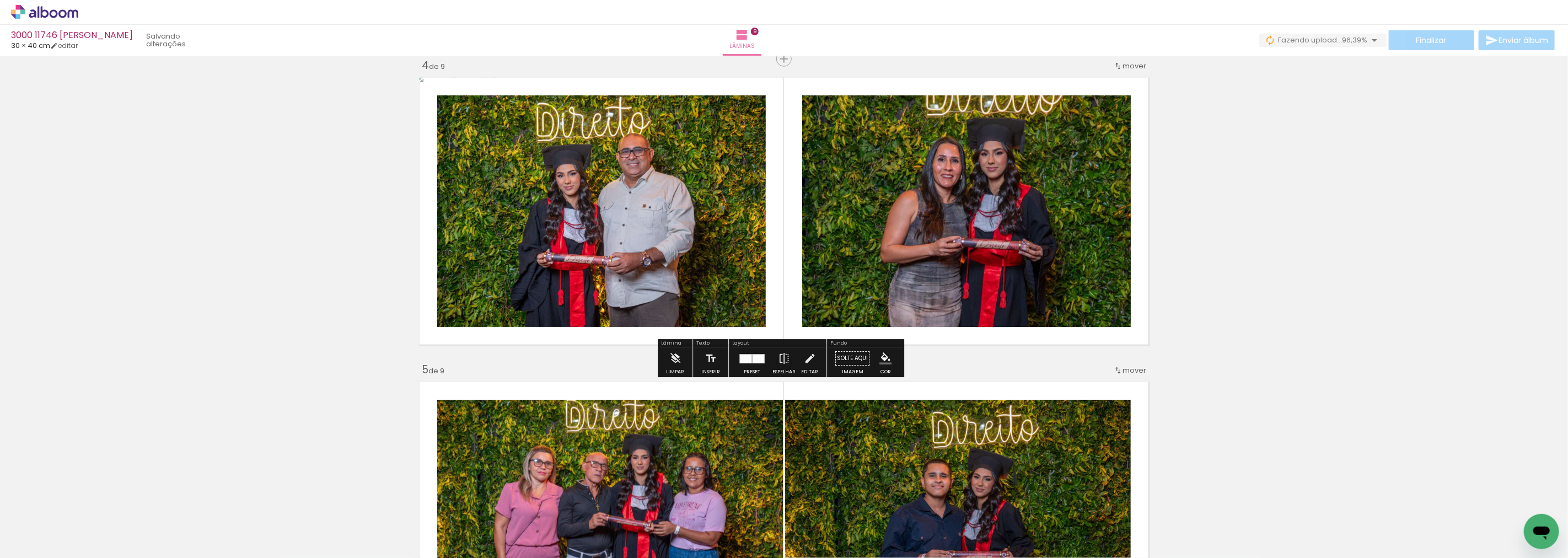
click at [910, 147] on paper-item at bounding box center [914, 148] width 20 height 8
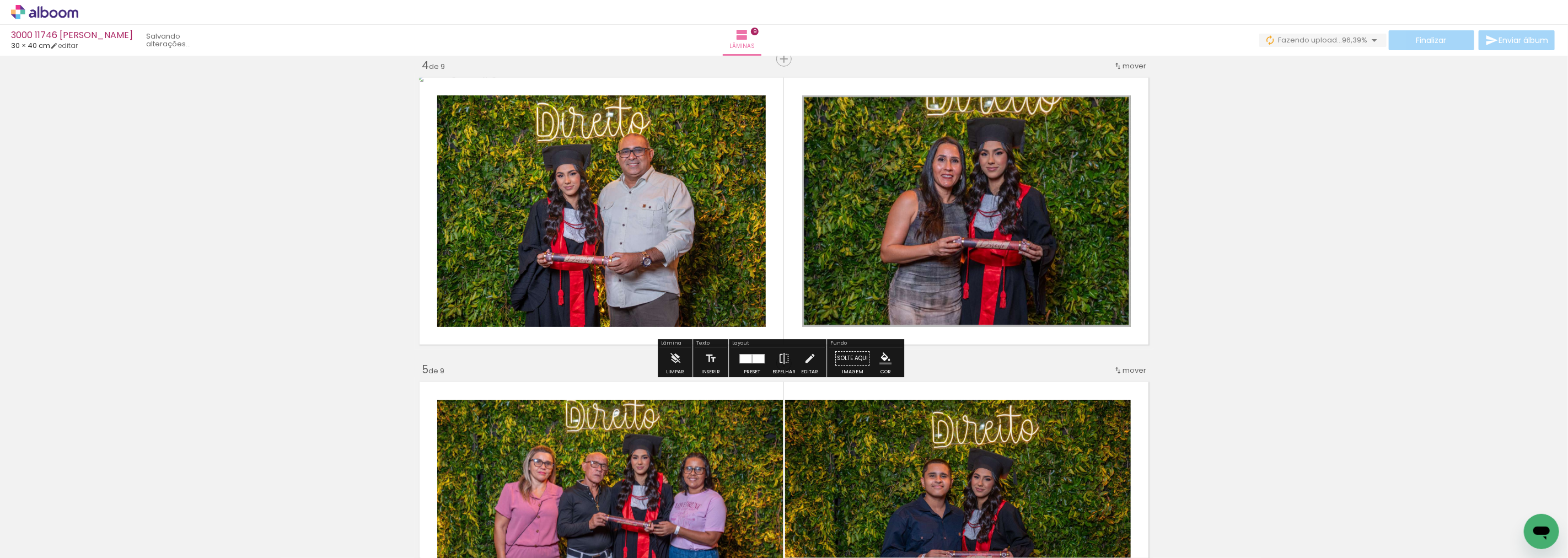
click at [911, 173] on iron-icon "color picker" at bounding box center [916, 177] width 13 height 10
click at [861, 91] on paper-item "#fff9c4" at bounding box center [866, 93] width 11 height 11
click at [542, 147] on paper-item at bounding box center [550, 148] width 20 height 8
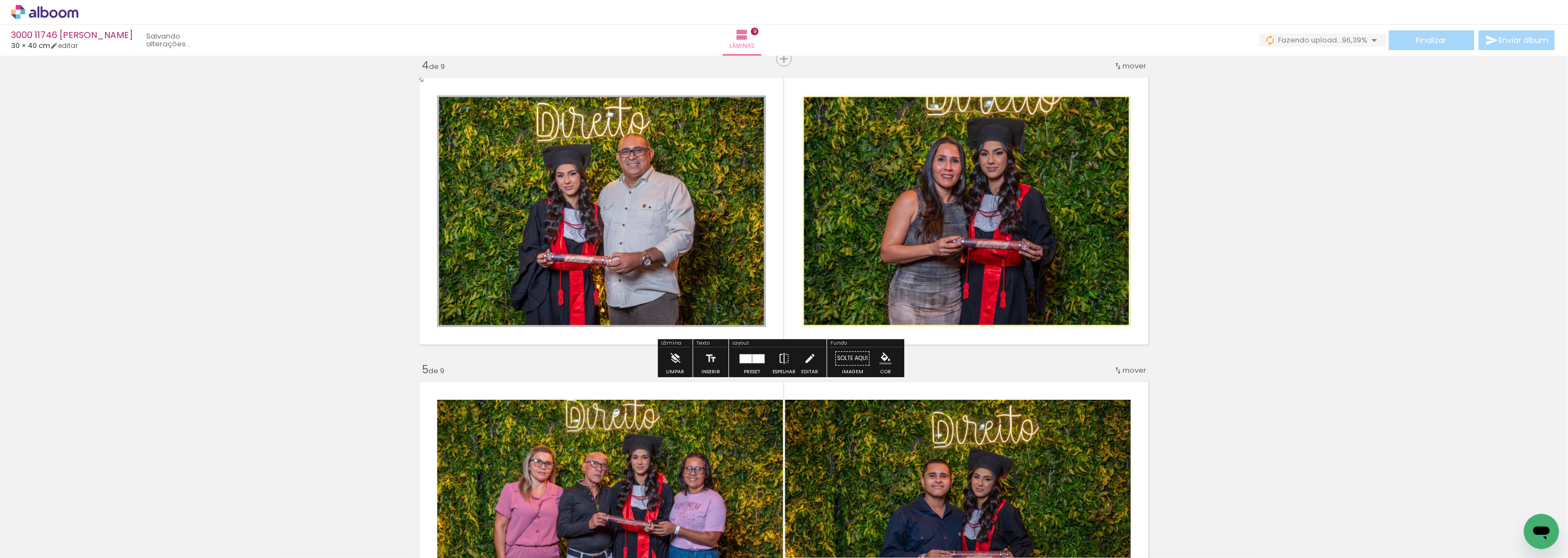
click at [551, 173] on iron-icon "color picker" at bounding box center [551, 177] width 13 height 10
click at [506, 91] on paper-item "#ffecb3" at bounding box center [508, 93] width 11 height 11
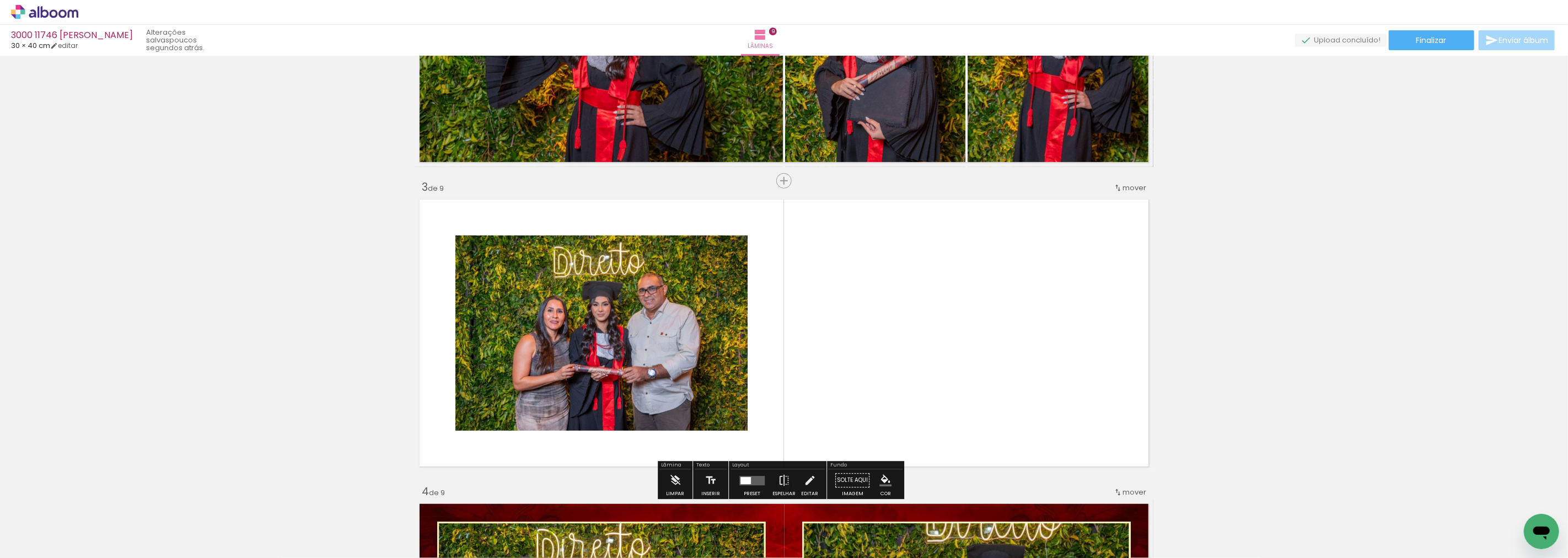
scroll to position [499, 0]
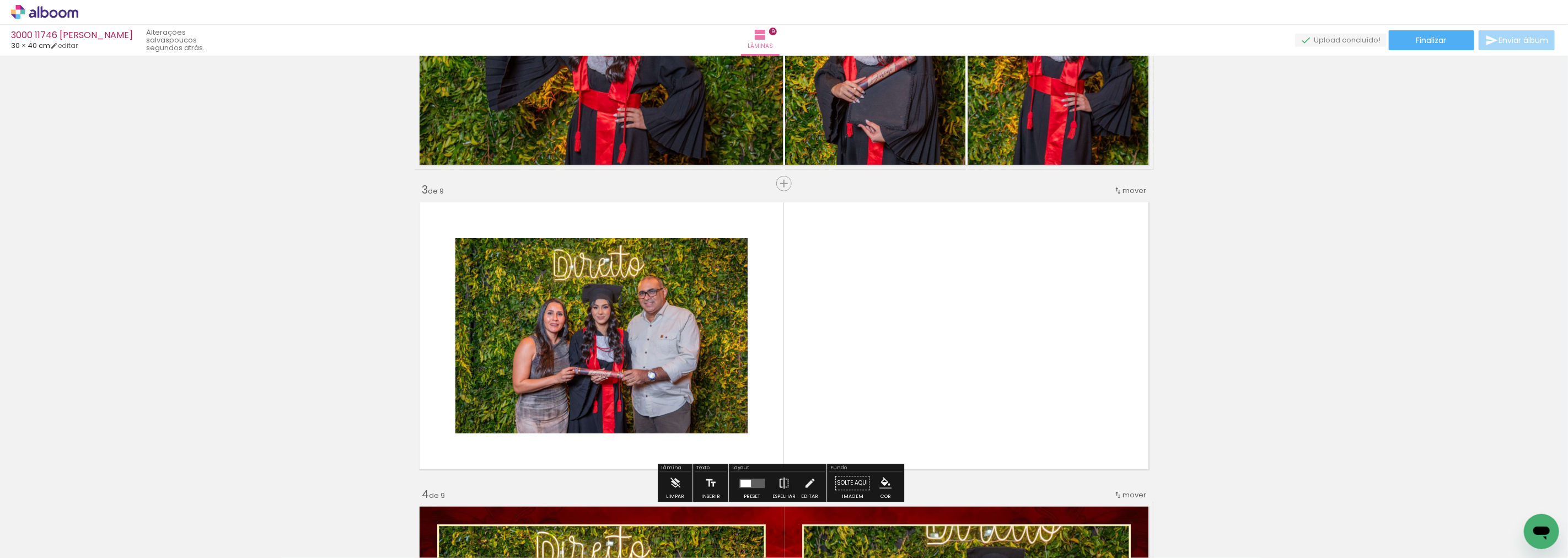
click at [784, 477] on iron-icon at bounding box center [784, 483] width 12 height 22
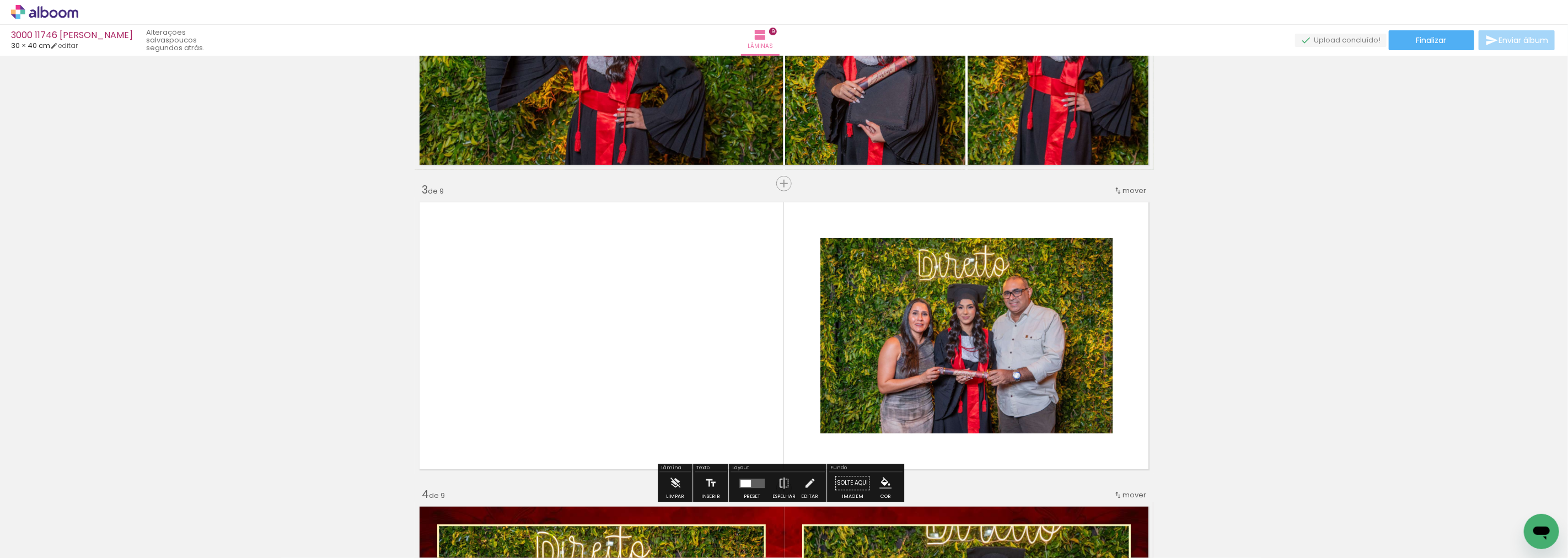
scroll to position [438, 0]
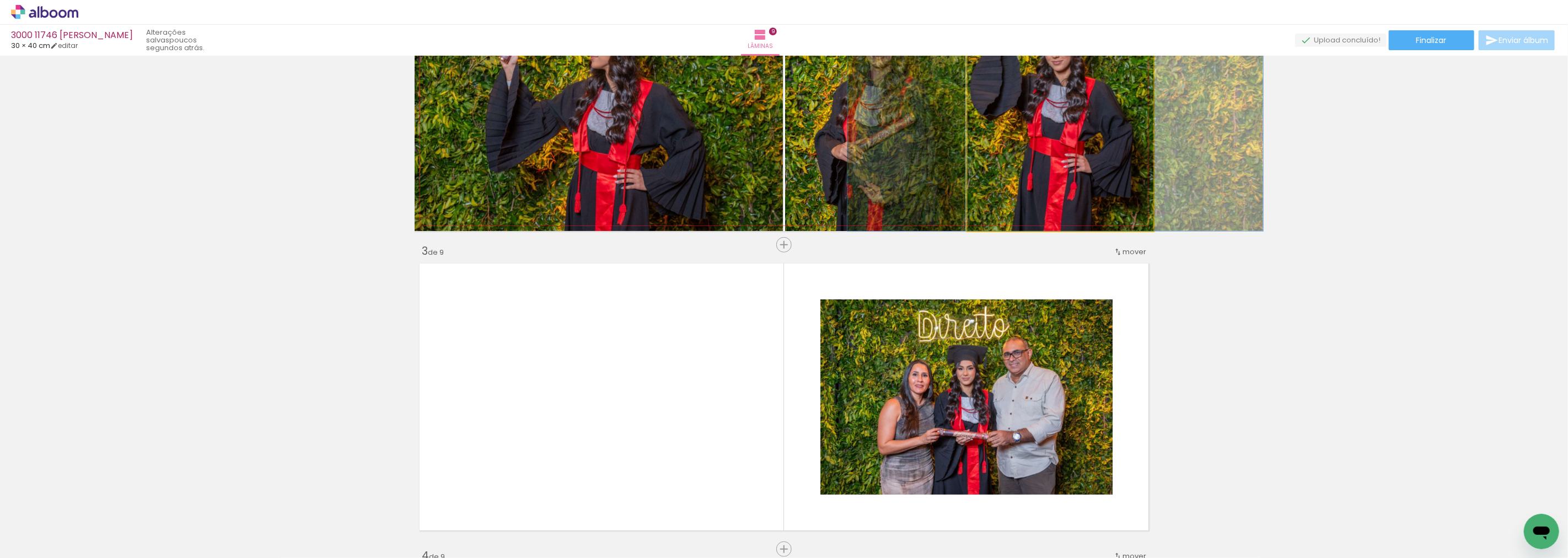
click at [1066, 199] on quentale-photo at bounding box center [1060, 92] width 186 height 277
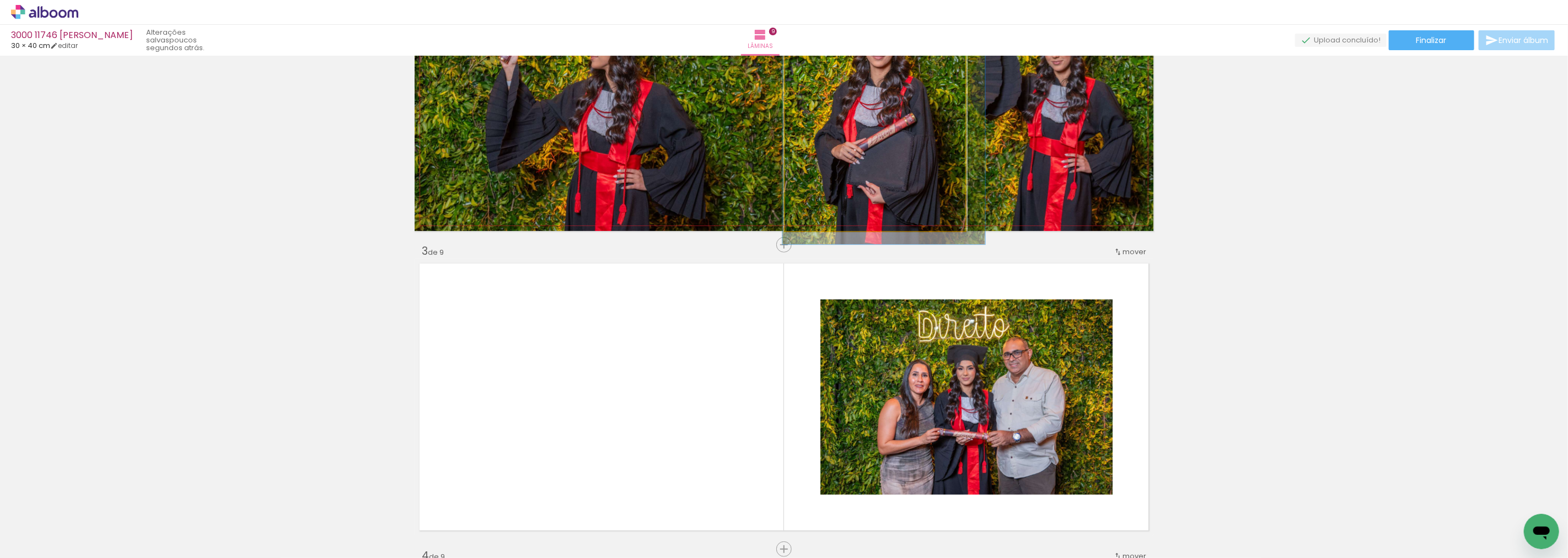
click at [890, 176] on quentale-photo at bounding box center [875, 92] width 180 height 277
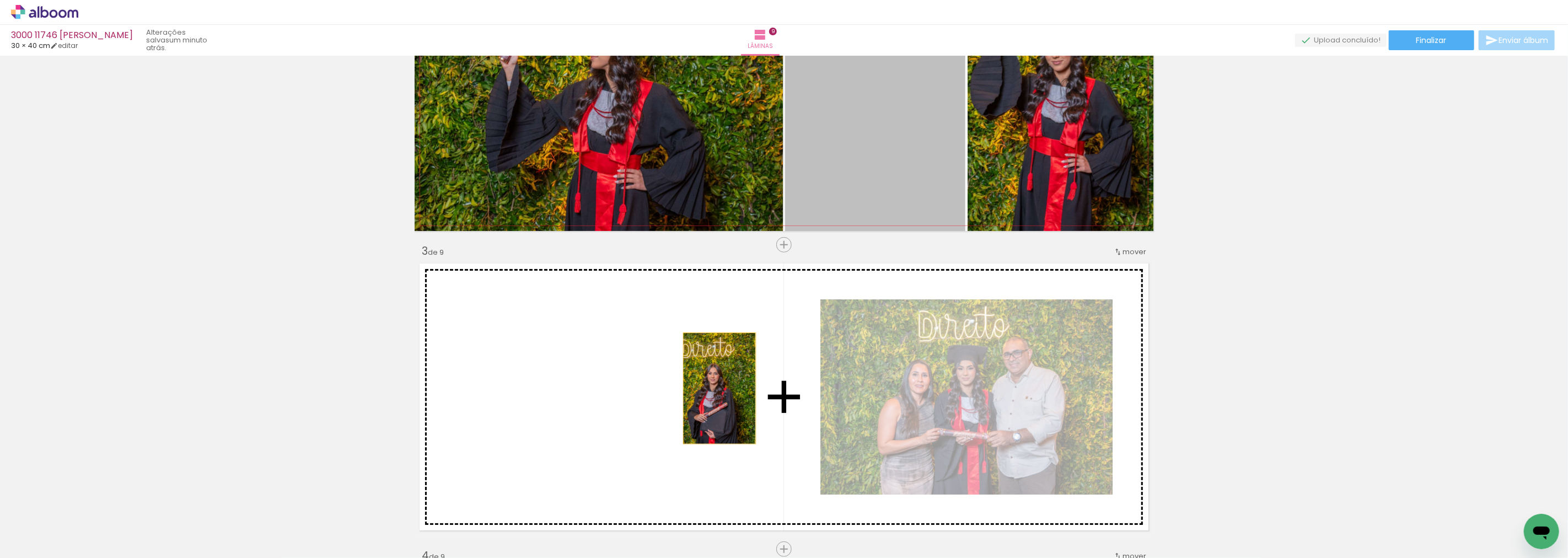
drag, startPoint x: 934, startPoint y: 178, endPoint x: 715, endPoint y: 388, distance: 303.4
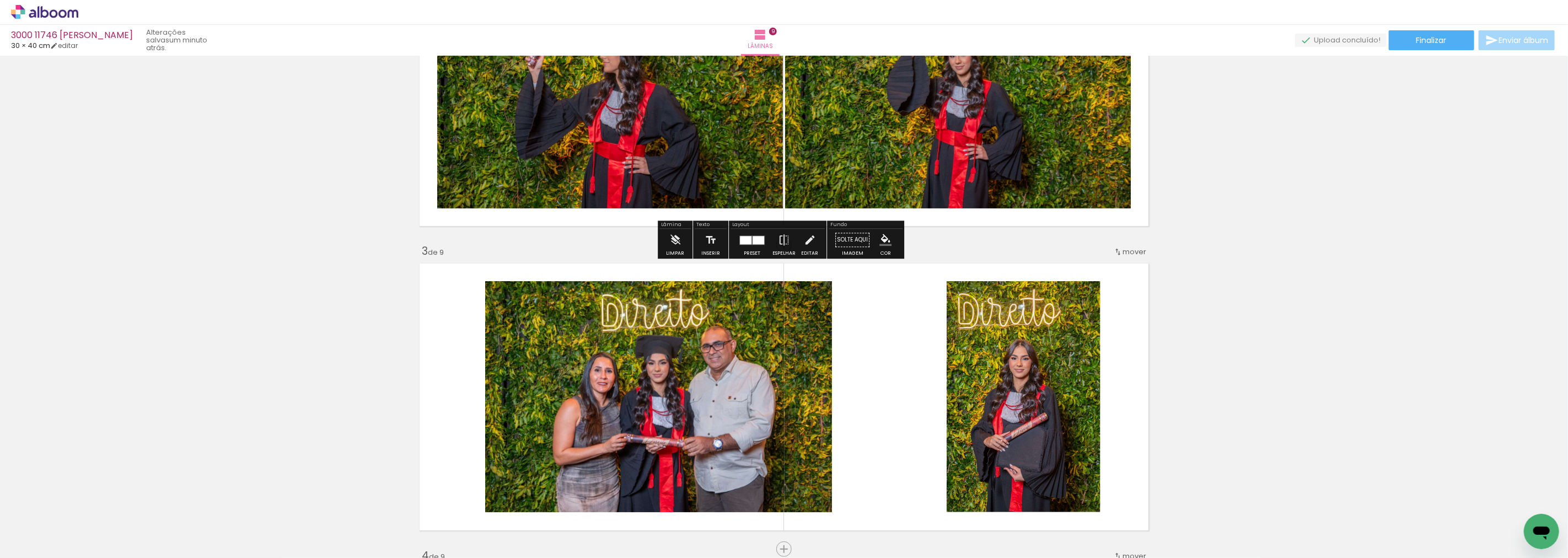
scroll to position [499, 0]
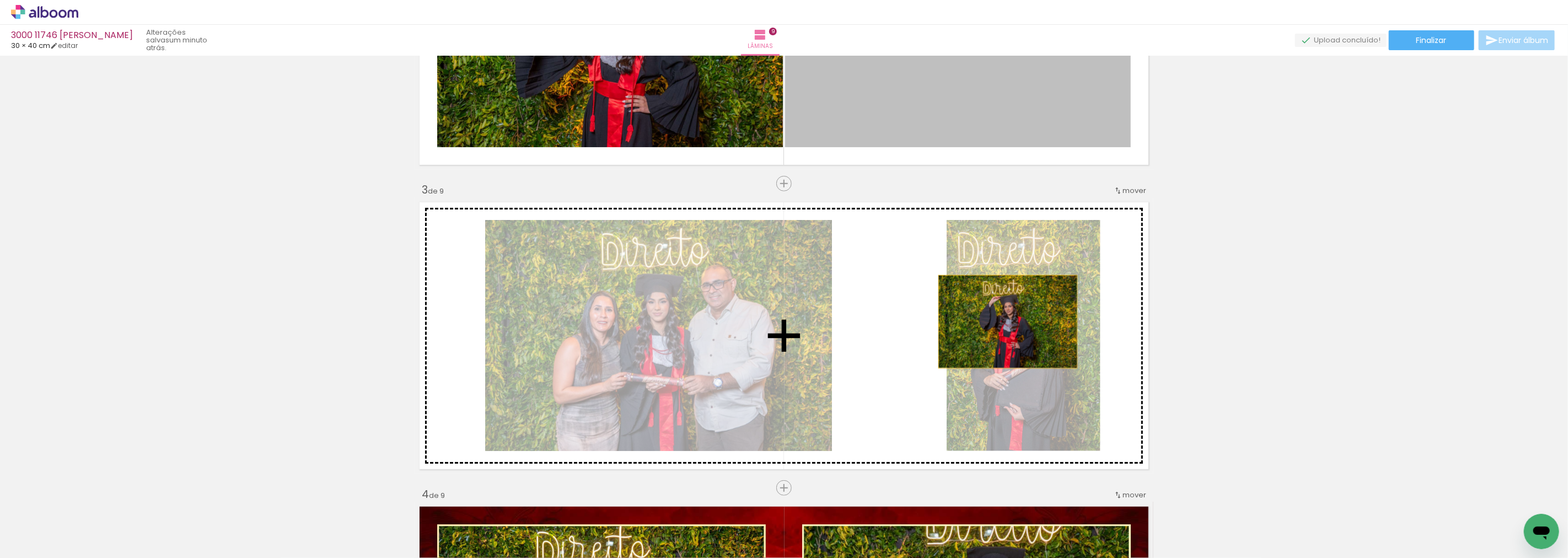
drag, startPoint x: 1008, startPoint y: 119, endPoint x: 1008, endPoint y: 346, distance: 227.0
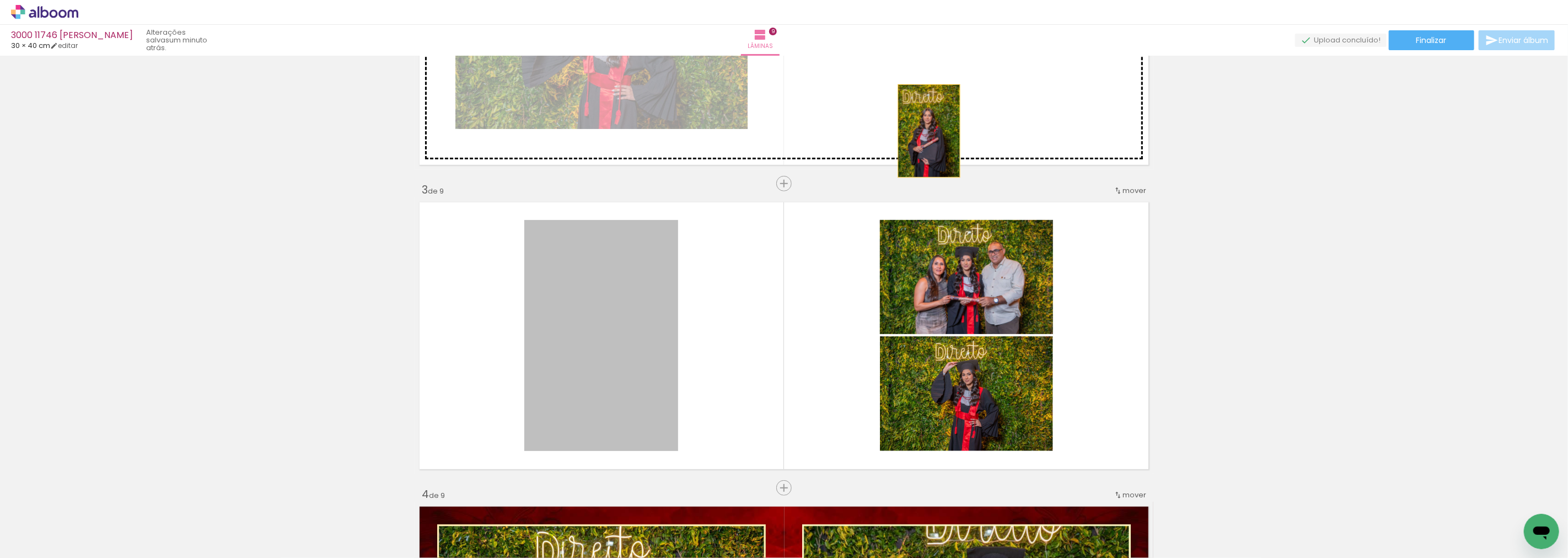
drag, startPoint x: 762, startPoint y: 219, endPoint x: 933, endPoint y: 116, distance: 199.6
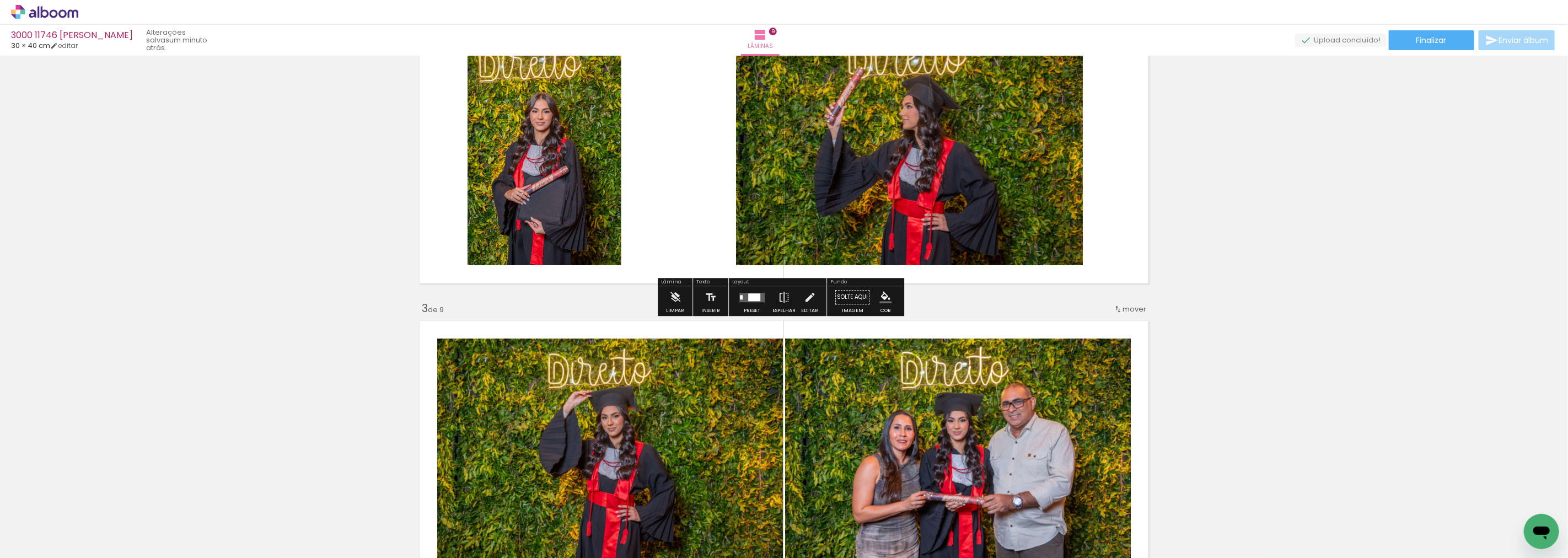
scroll to position [377, 0]
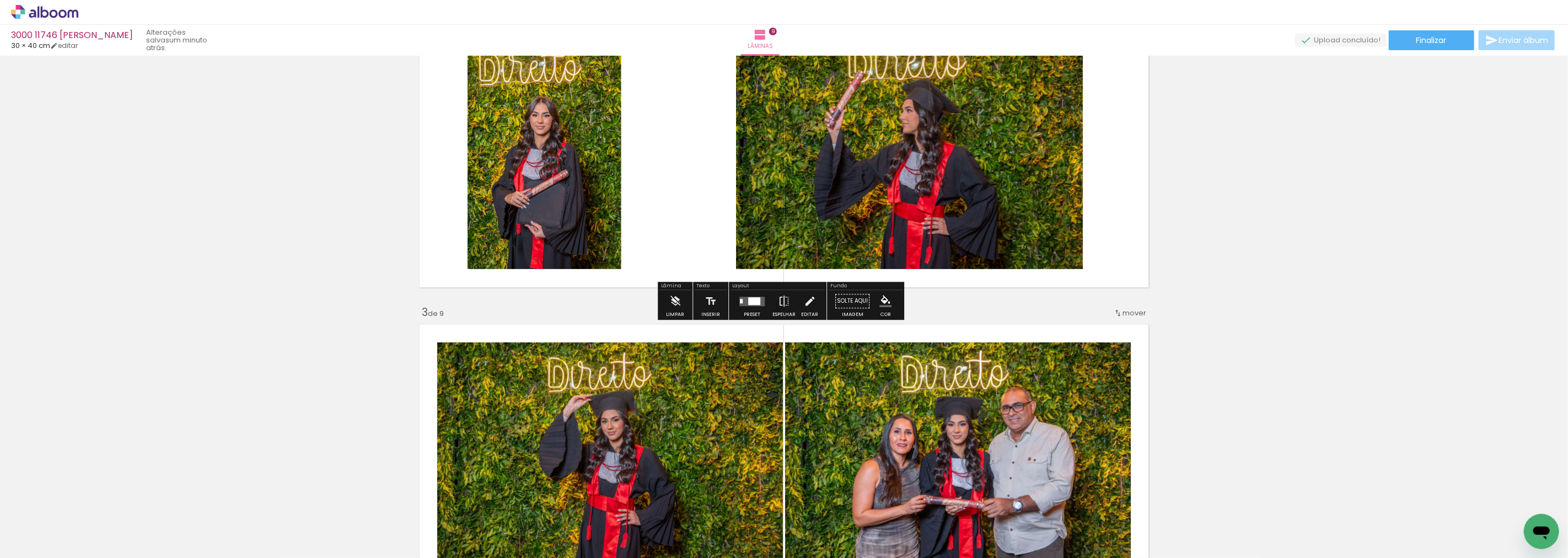
click at [747, 305] on quentale-layouter at bounding box center [752, 301] width 26 height 9
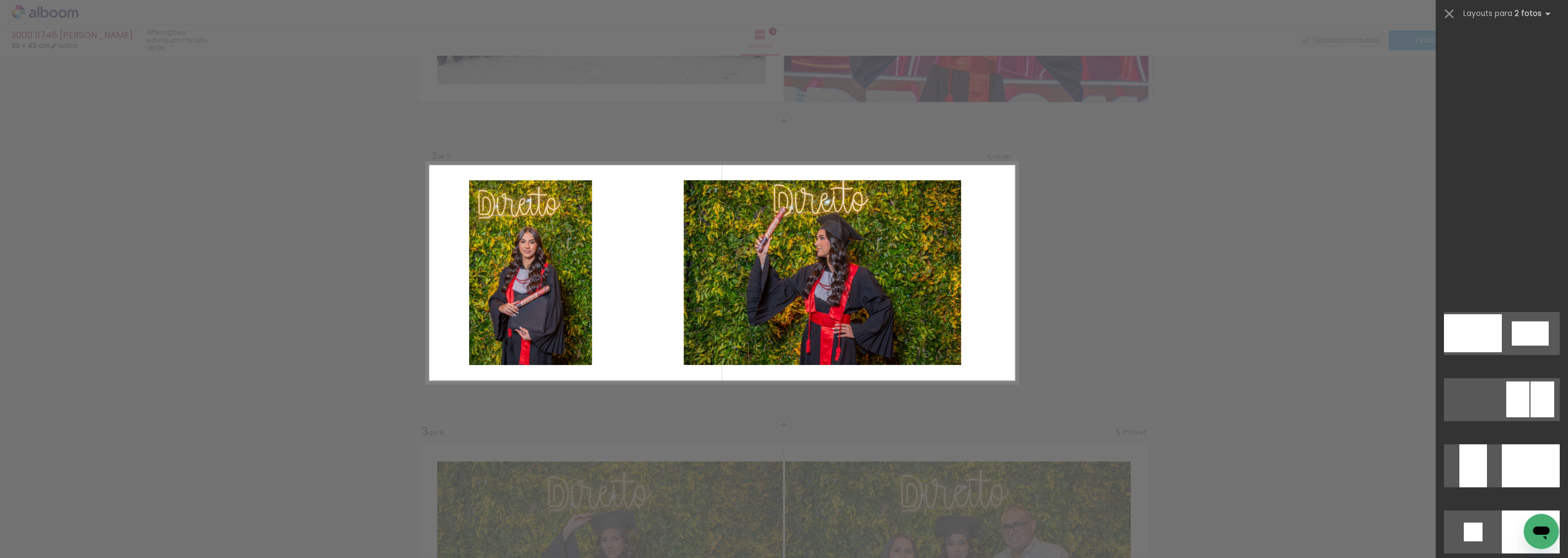
scroll to position [4612, 0]
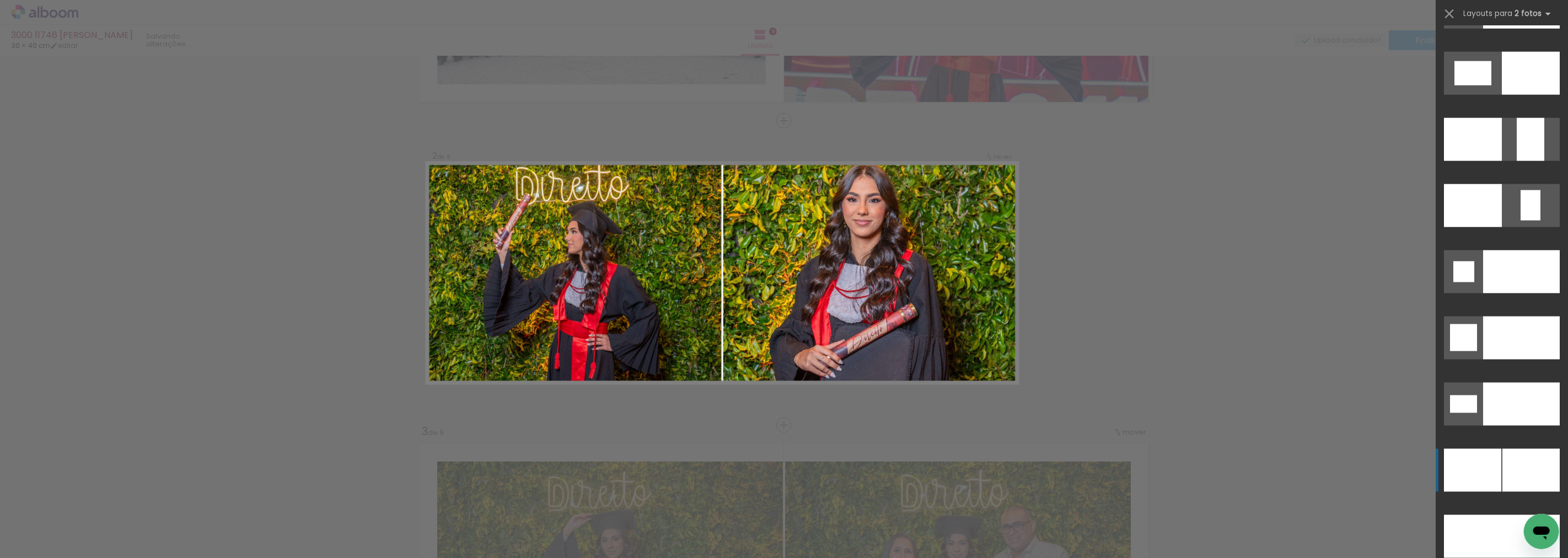
click at [1502, 459] on div at bounding box center [1531, 470] width 57 height 43
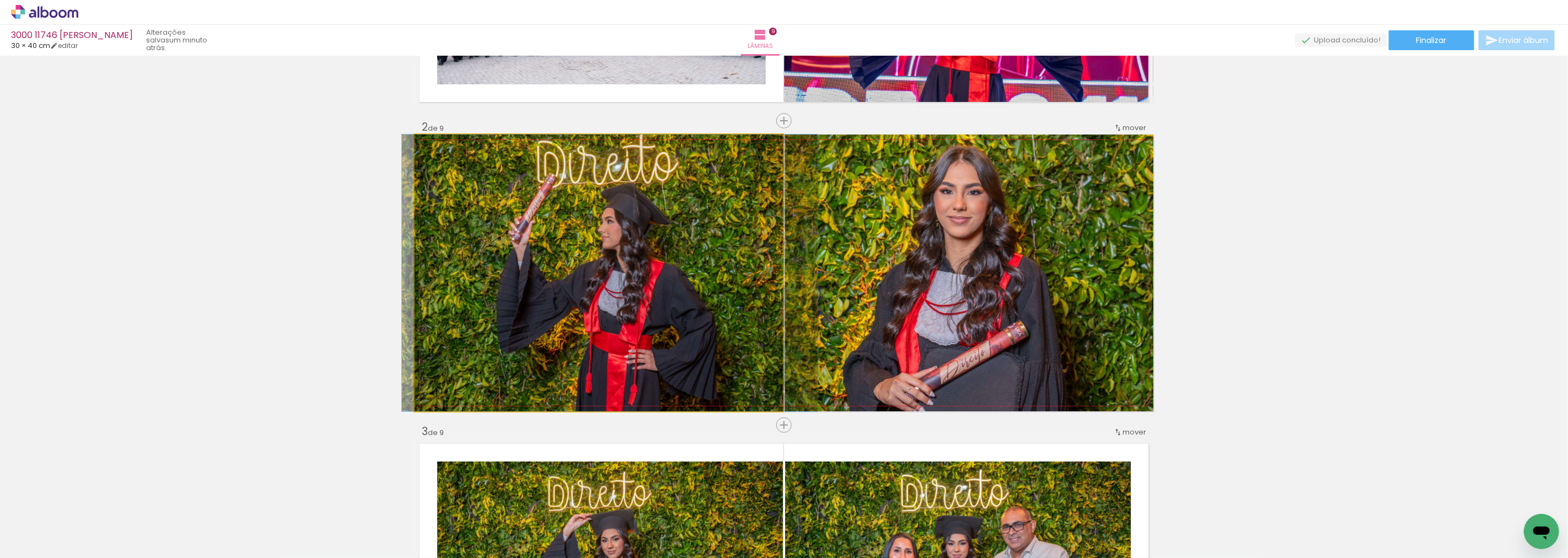
drag, startPoint x: 701, startPoint y: 282, endPoint x: 719, endPoint y: 298, distance: 24.1
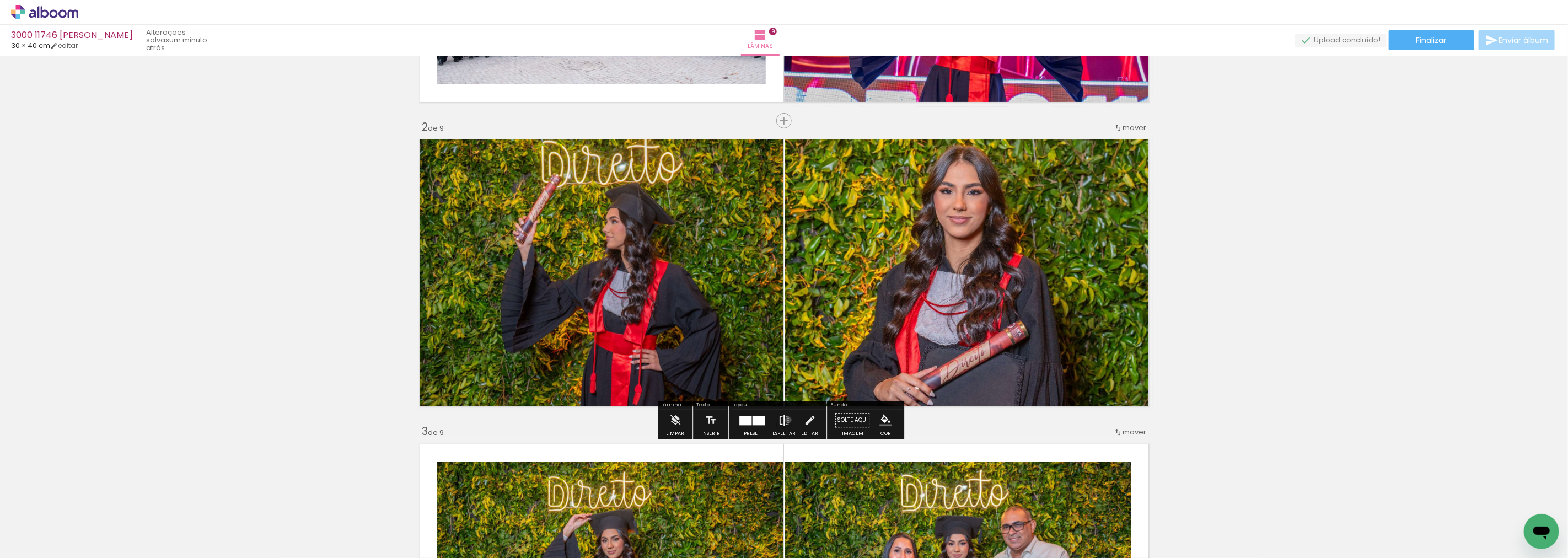
click at [786, 419] on iron-icon at bounding box center [784, 420] width 12 height 22
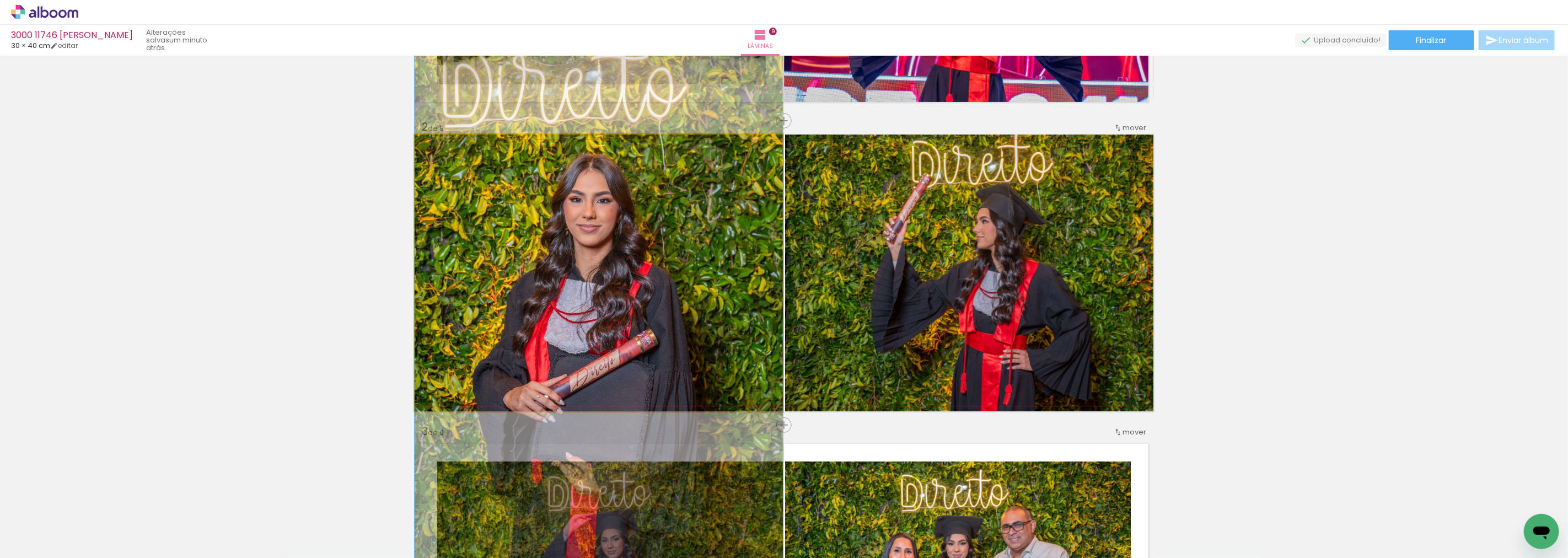
drag, startPoint x: 684, startPoint y: 282, endPoint x: 686, endPoint y: 288, distance: 6.3
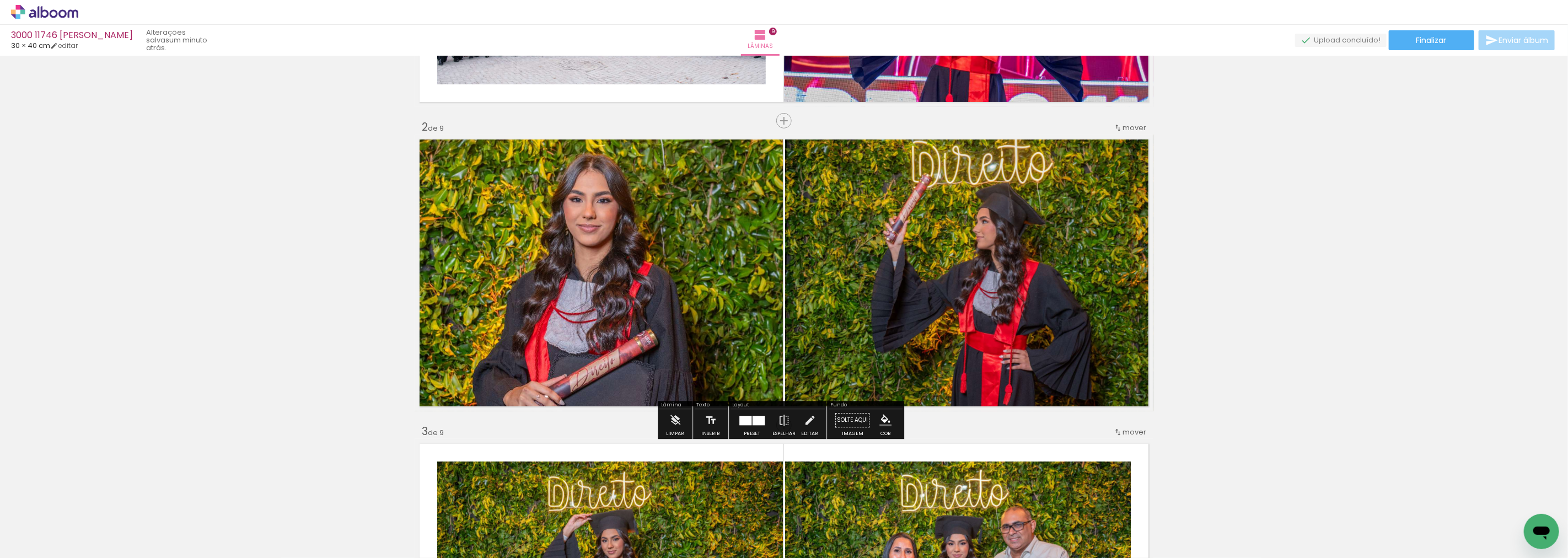
click at [1133, 305] on quentale-photo at bounding box center [969, 273] width 368 height 277
click at [758, 416] on div at bounding box center [758, 420] width 12 height 9
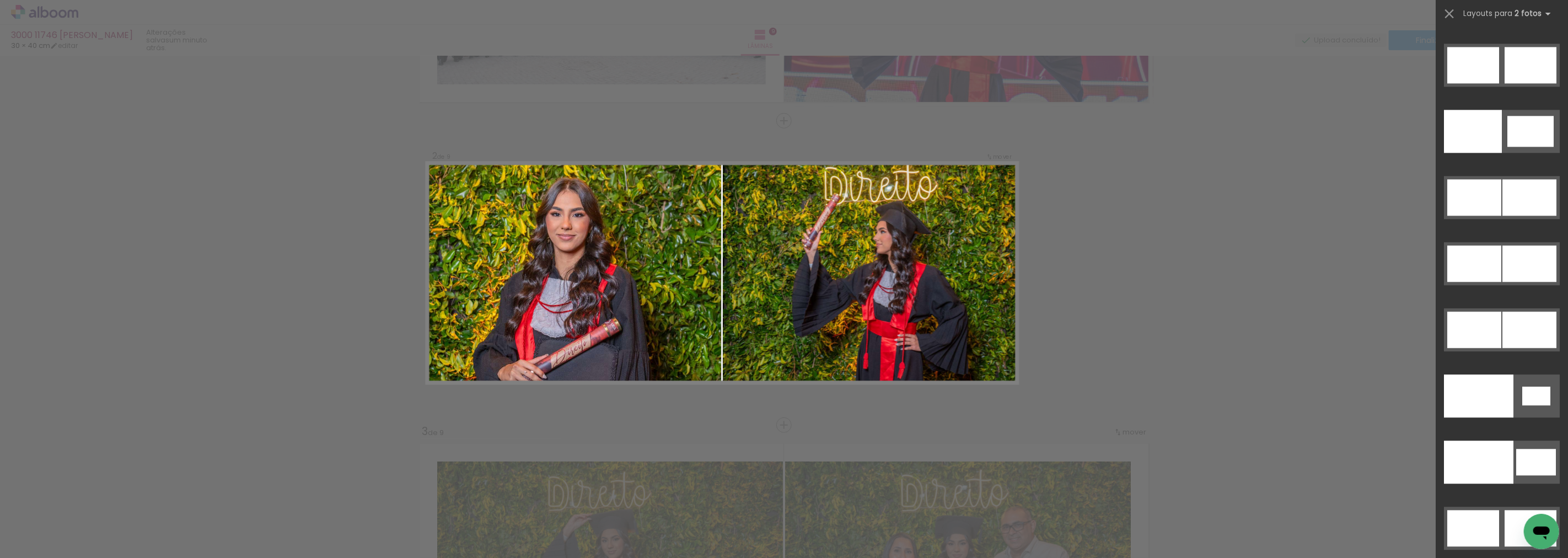
scroll to position [5750, 0]
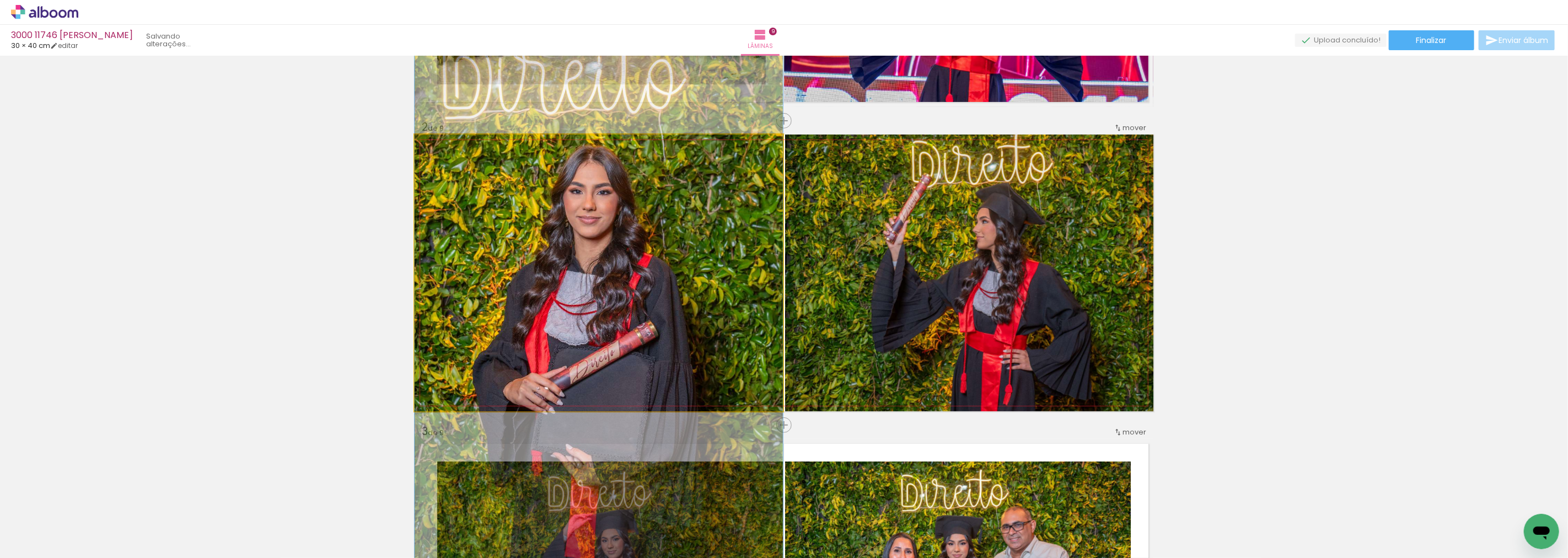
drag, startPoint x: 713, startPoint y: 266, endPoint x: 716, endPoint y: 257, distance: 9.5
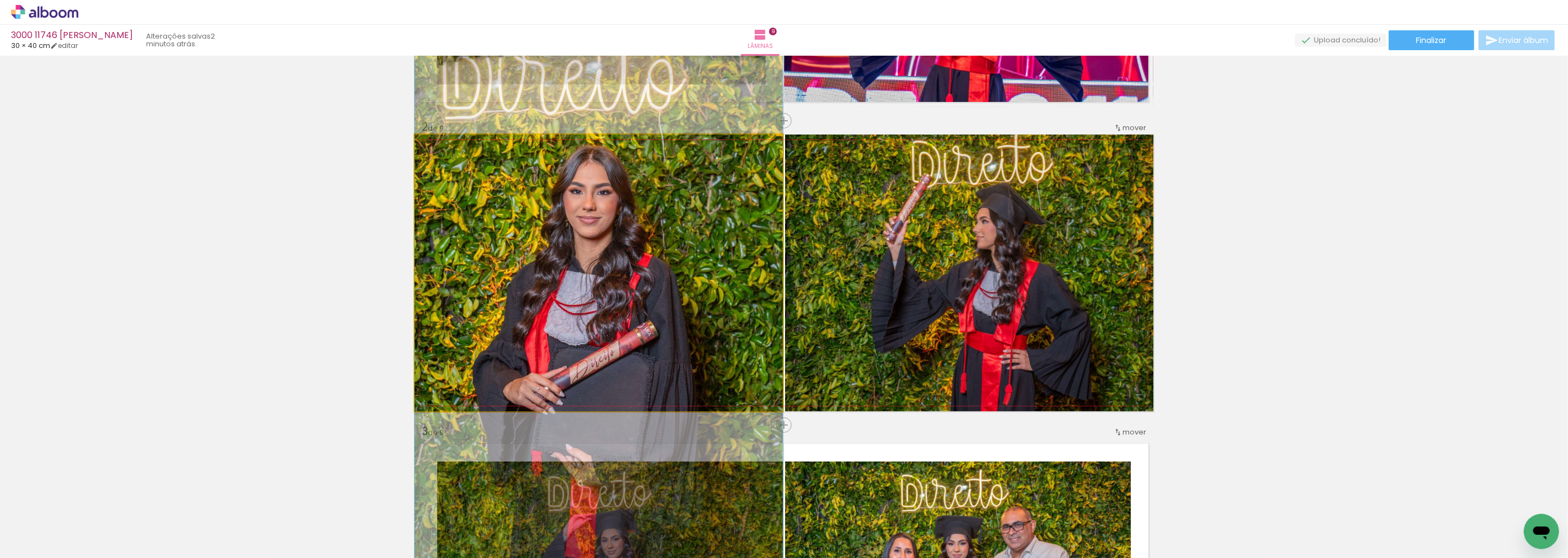
click at [640, 322] on quentale-photo at bounding box center [598, 273] width 368 height 277
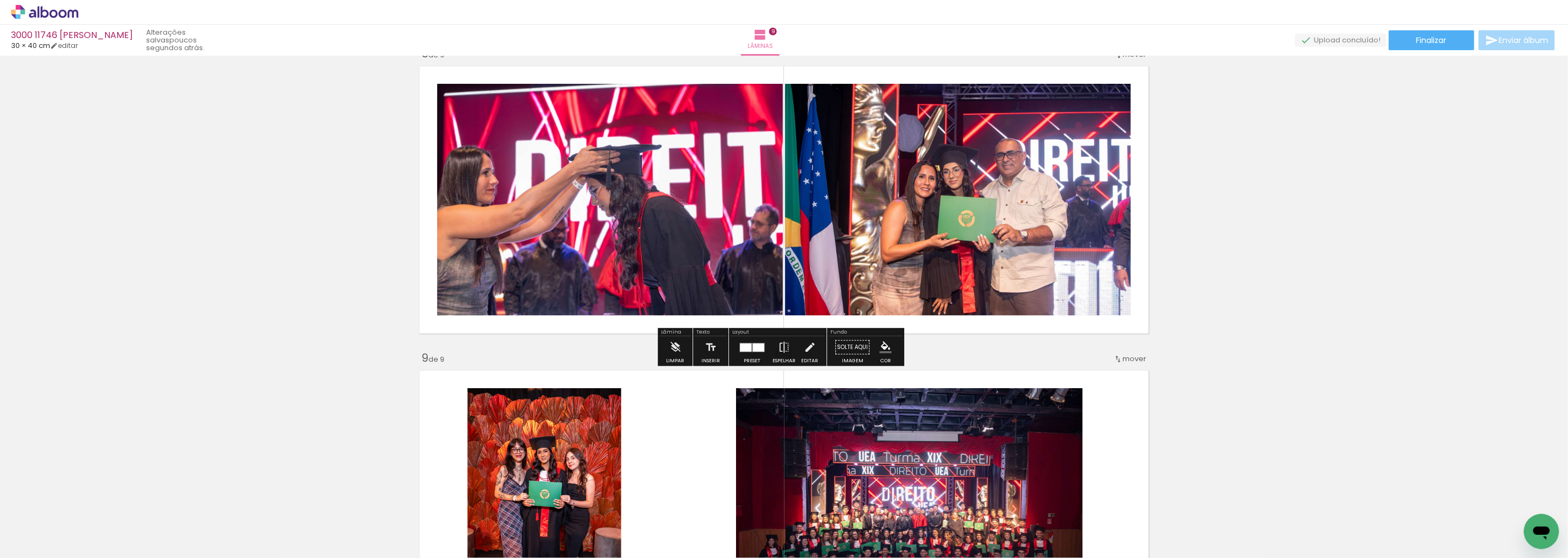
scroll to position [2340, 0]
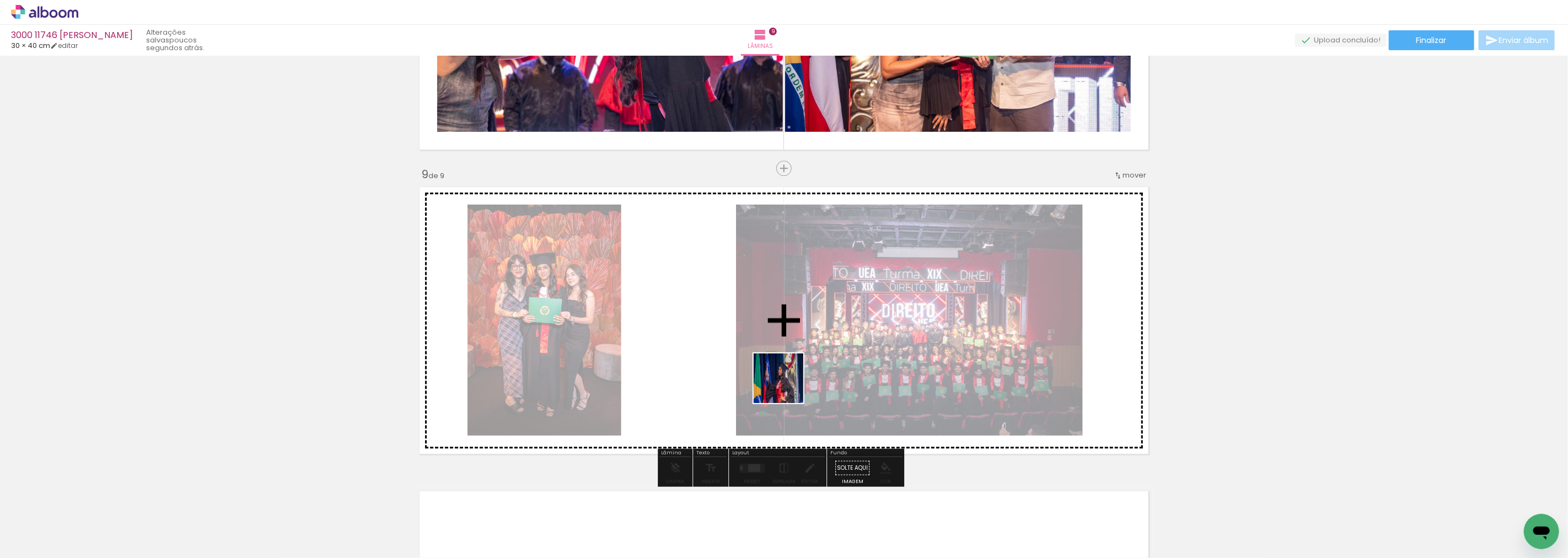
drag, startPoint x: 670, startPoint y: 529, endPoint x: 864, endPoint y: 307, distance: 294.8
click at [864, 307] on quentale-workspace at bounding box center [784, 279] width 1568 height 558
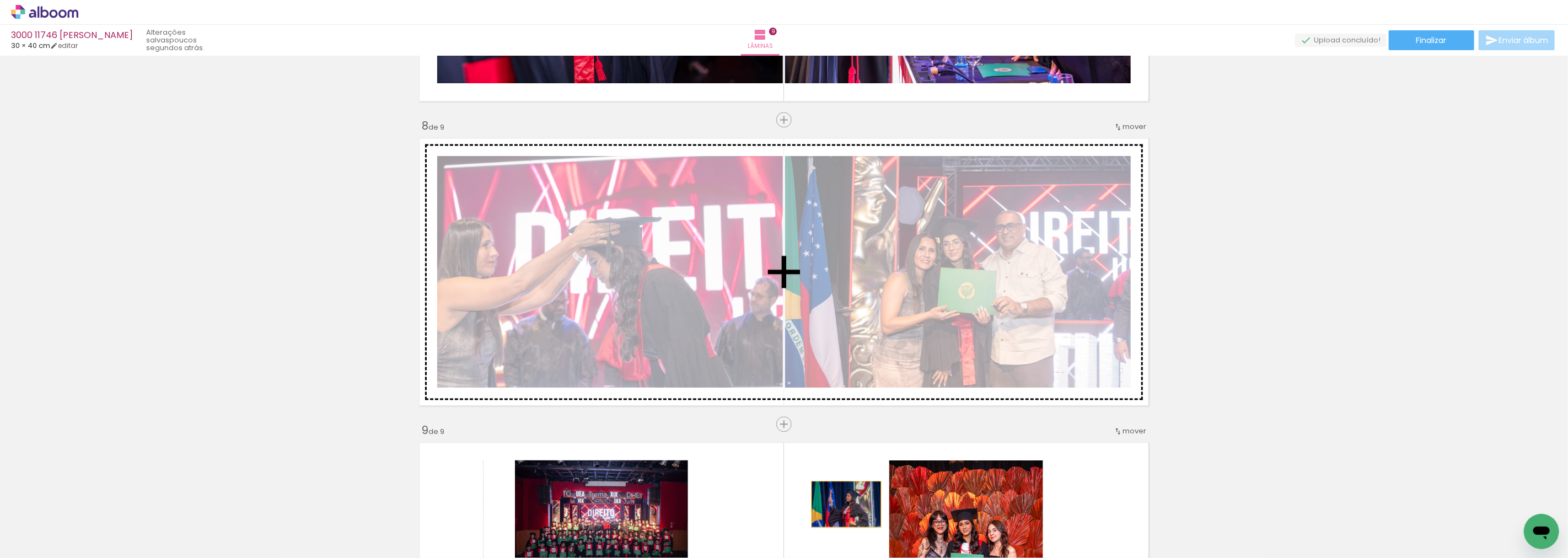
scroll to position [2095, 0]
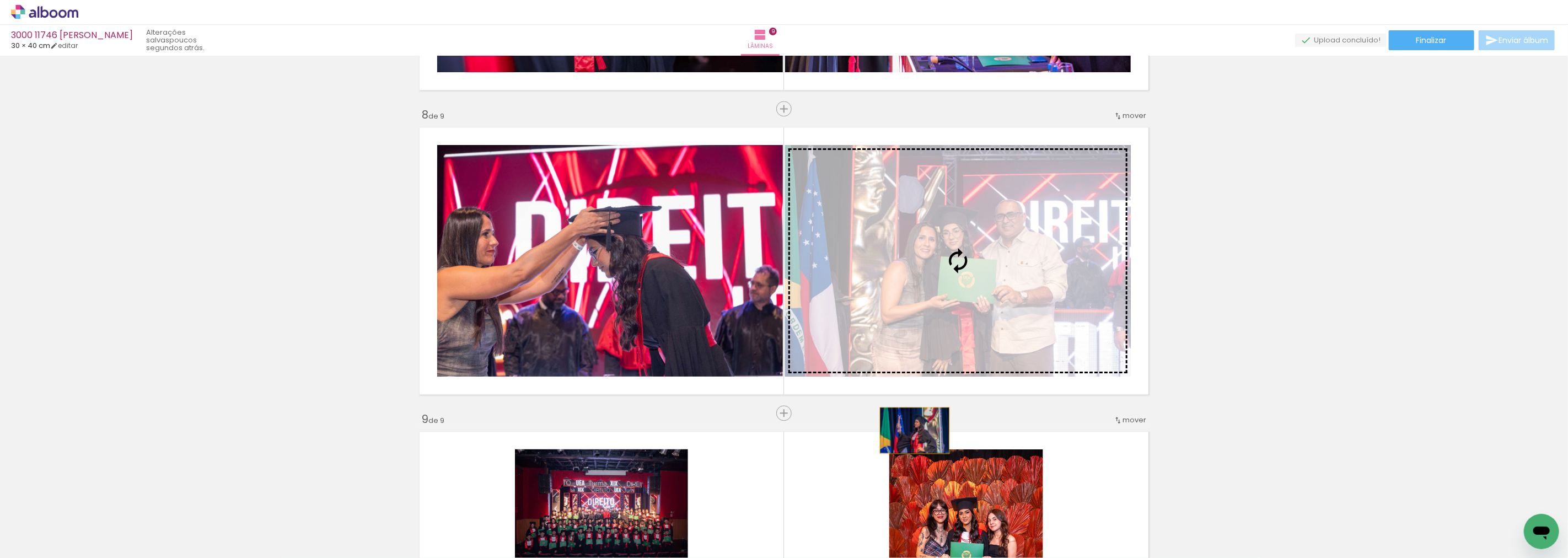
drag, startPoint x: 750, startPoint y: 332, endPoint x: 910, endPoint y: 246, distance: 181.6
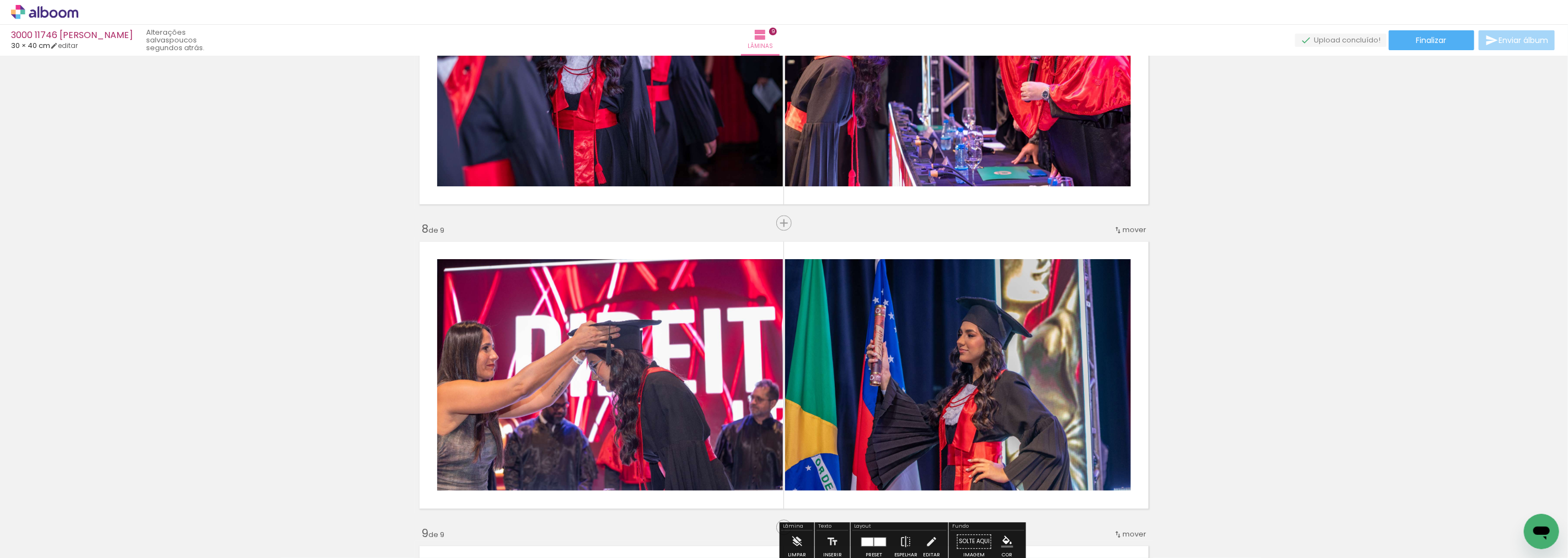
scroll to position [1972, 0]
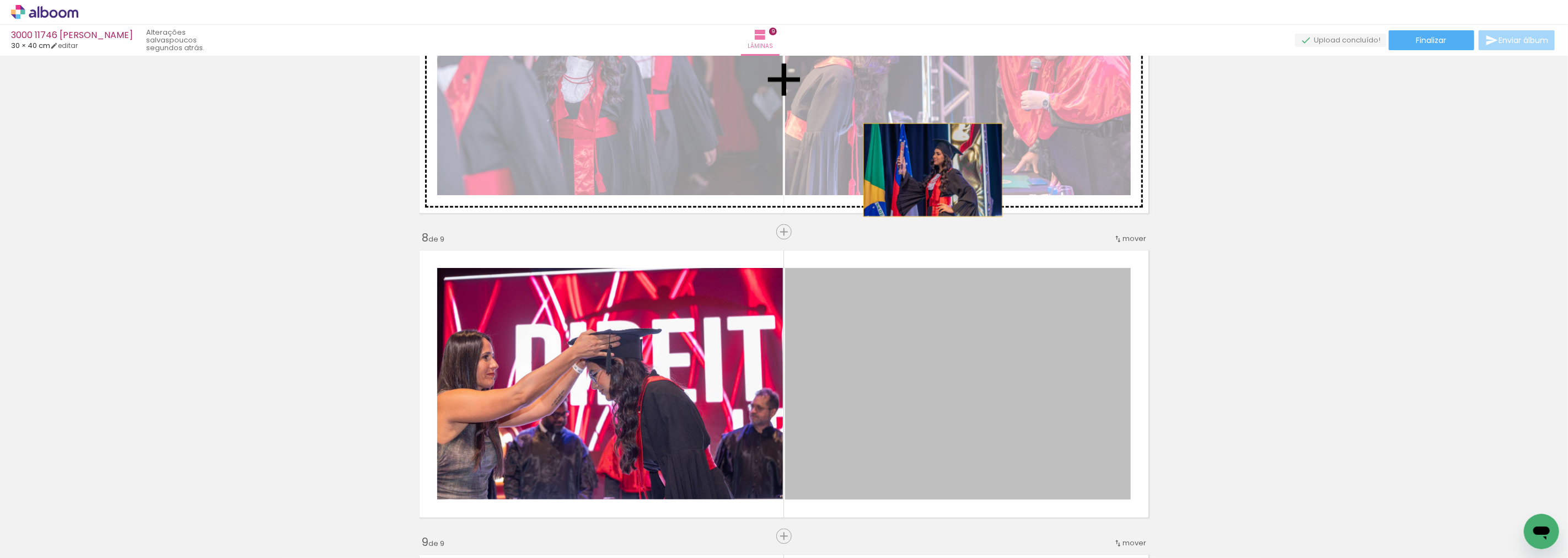
drag, startPoint x: 863, startPoint y: 354, endPoint x: 928, endPoint y: 169, distance: 196.1
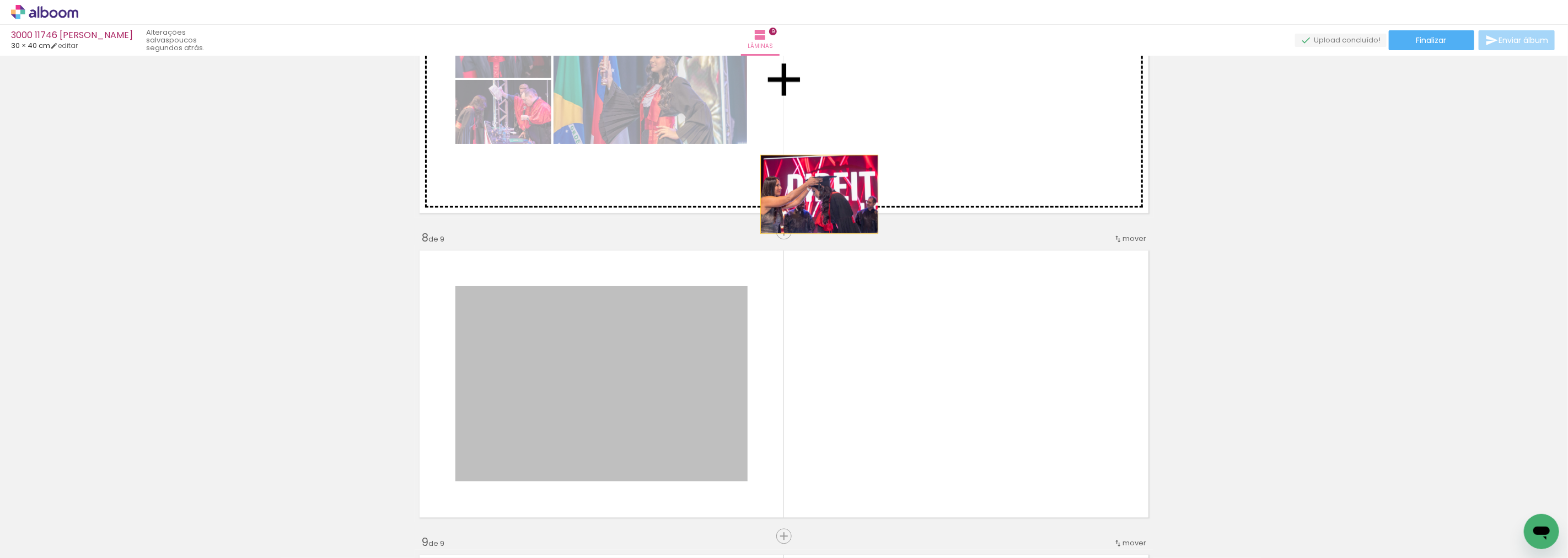
drag, startPoint x: 679, startPoint y: 362, endPoint x: 857, endPoint y: 152, distance: 275.3
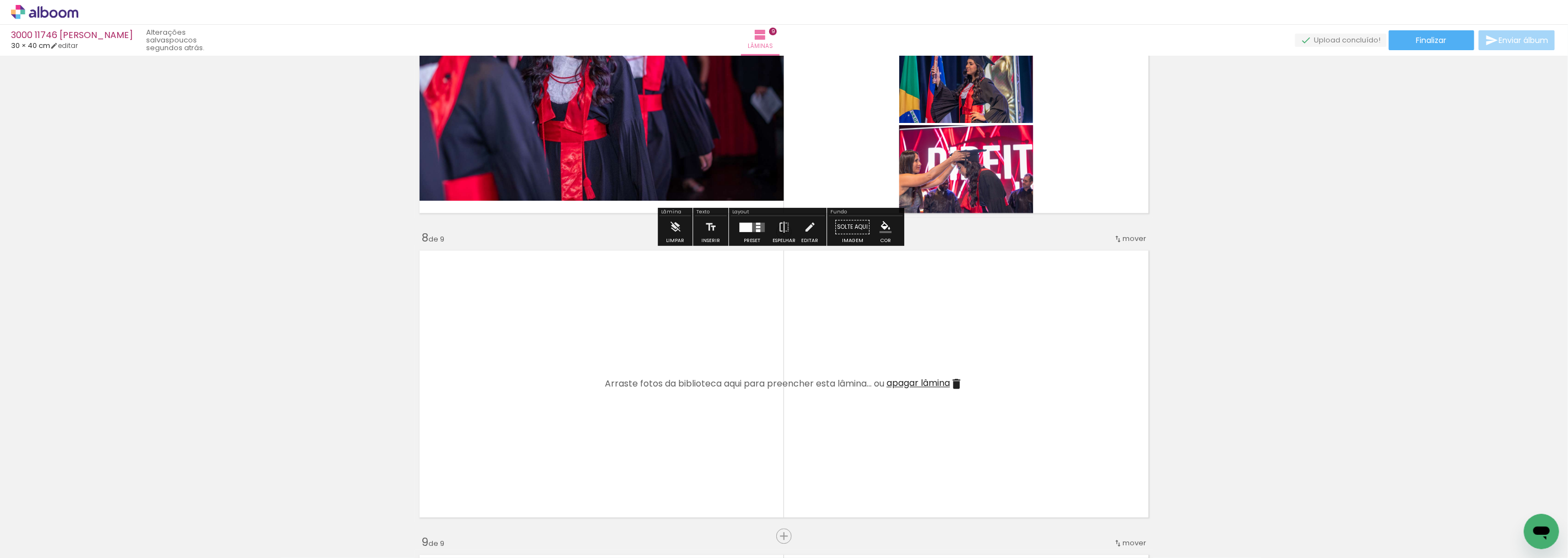
click at [756, 222] on div at bounding box center [758, 223] width 4 height 2
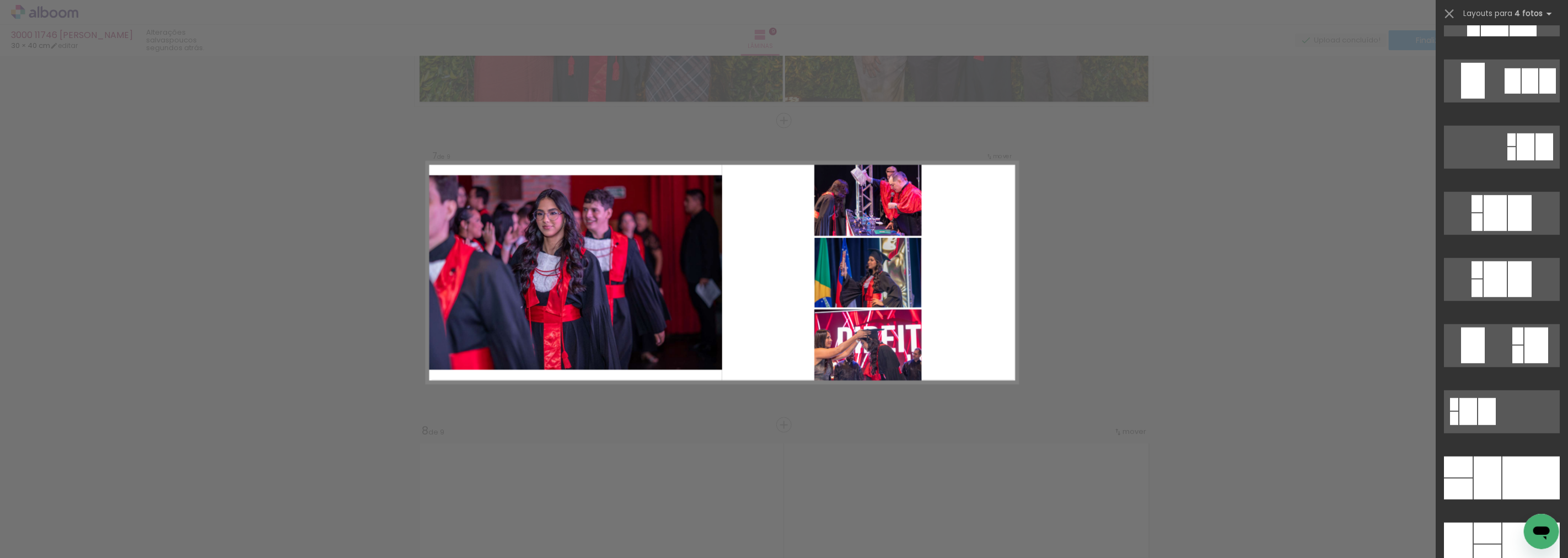
scroll to position [22037, 0]
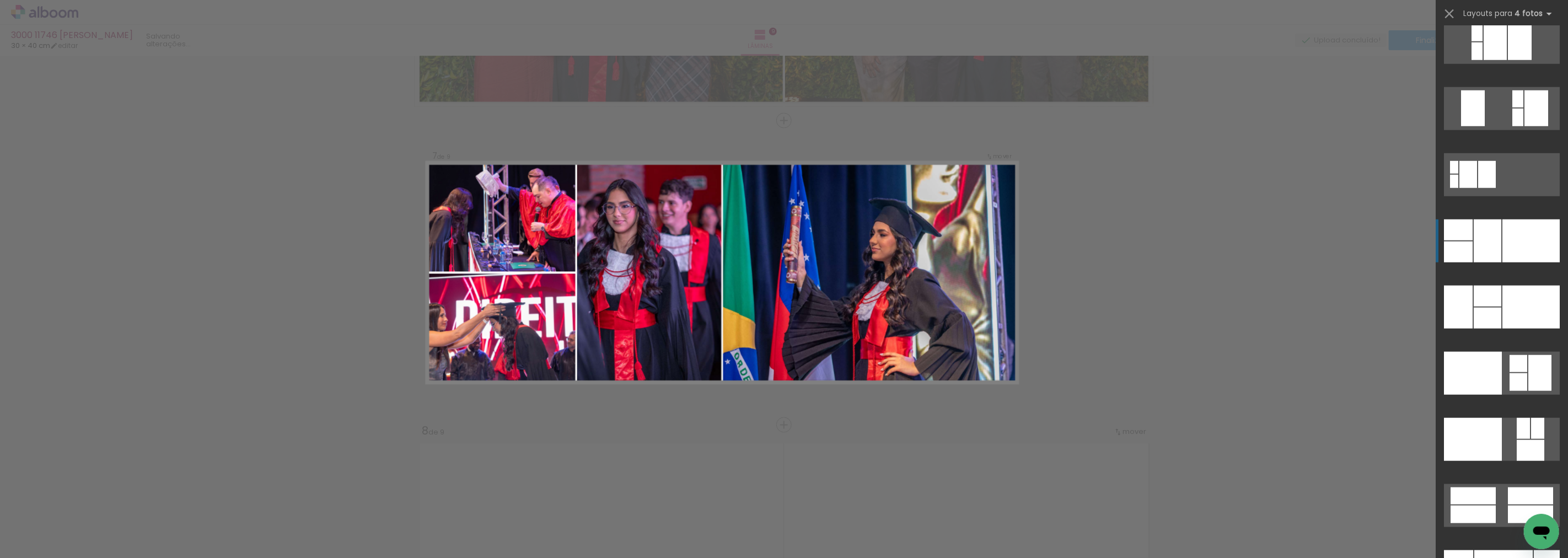
click at [1529, 235] on div at bounding box center [1531, 240] width 57 height 43
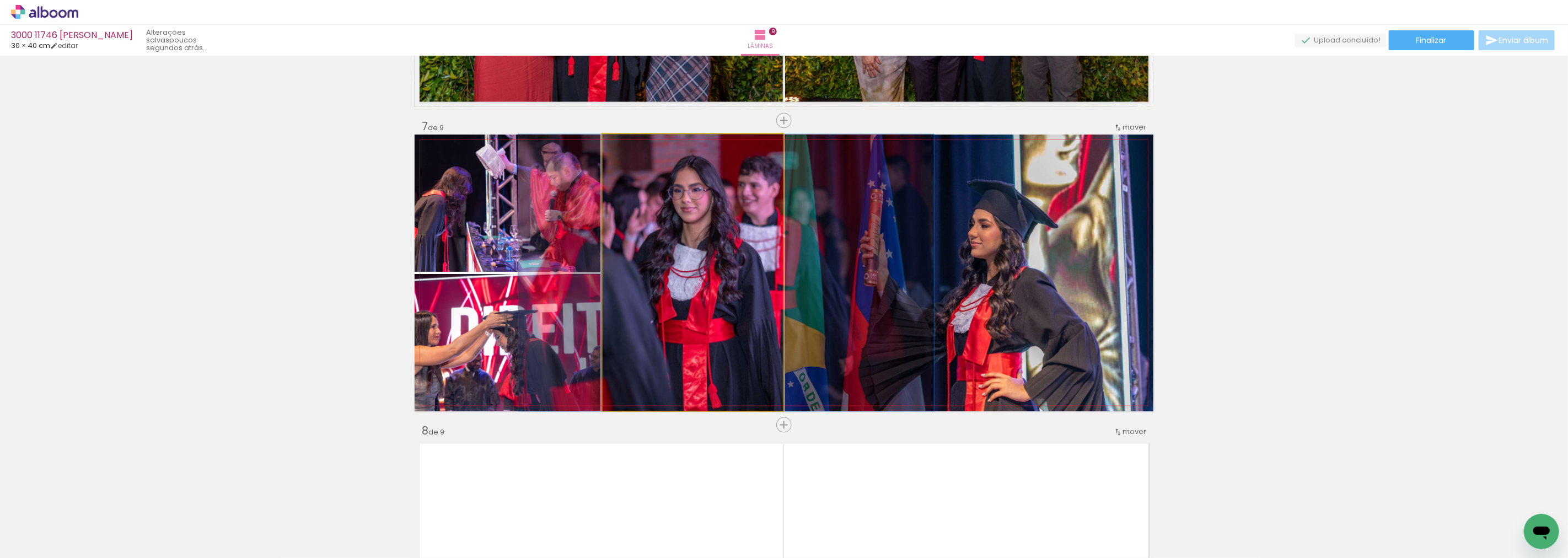
drag, startPoint x: 674, startPoint y: 296, endPoint x: 707, endPoint y: 296, distance: 33.0
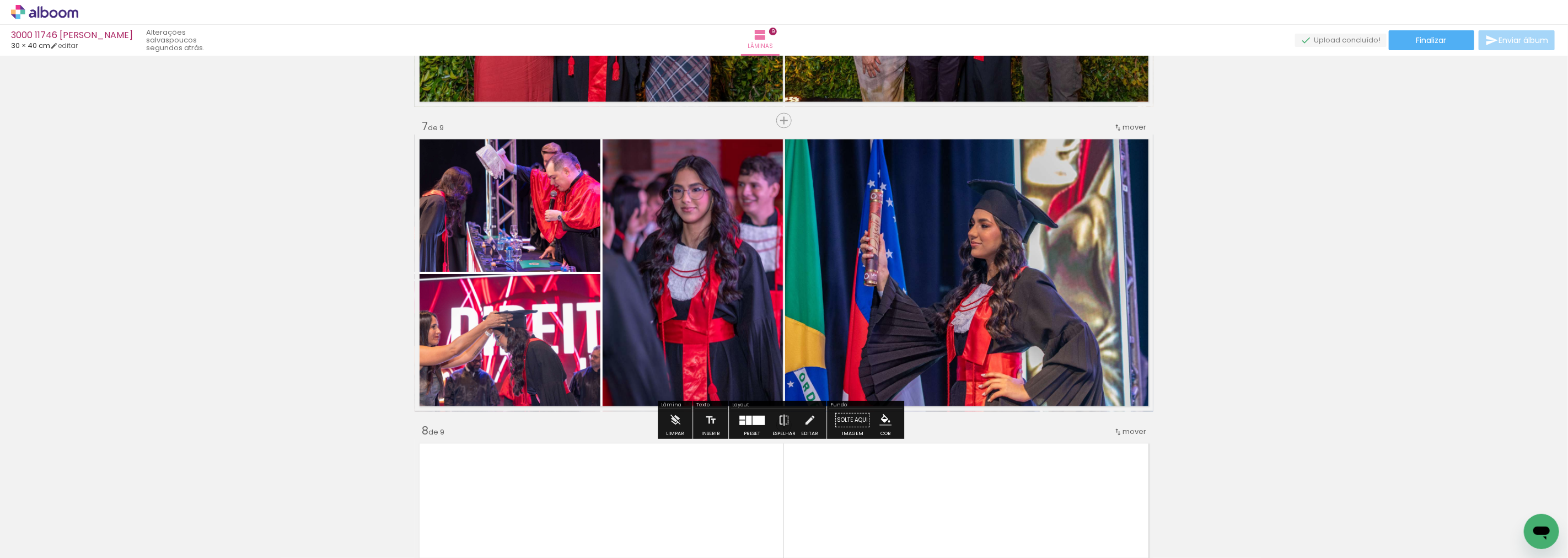
click at [781, 422] on iron-icon at bounding box center [784, 420] width 12 height 22
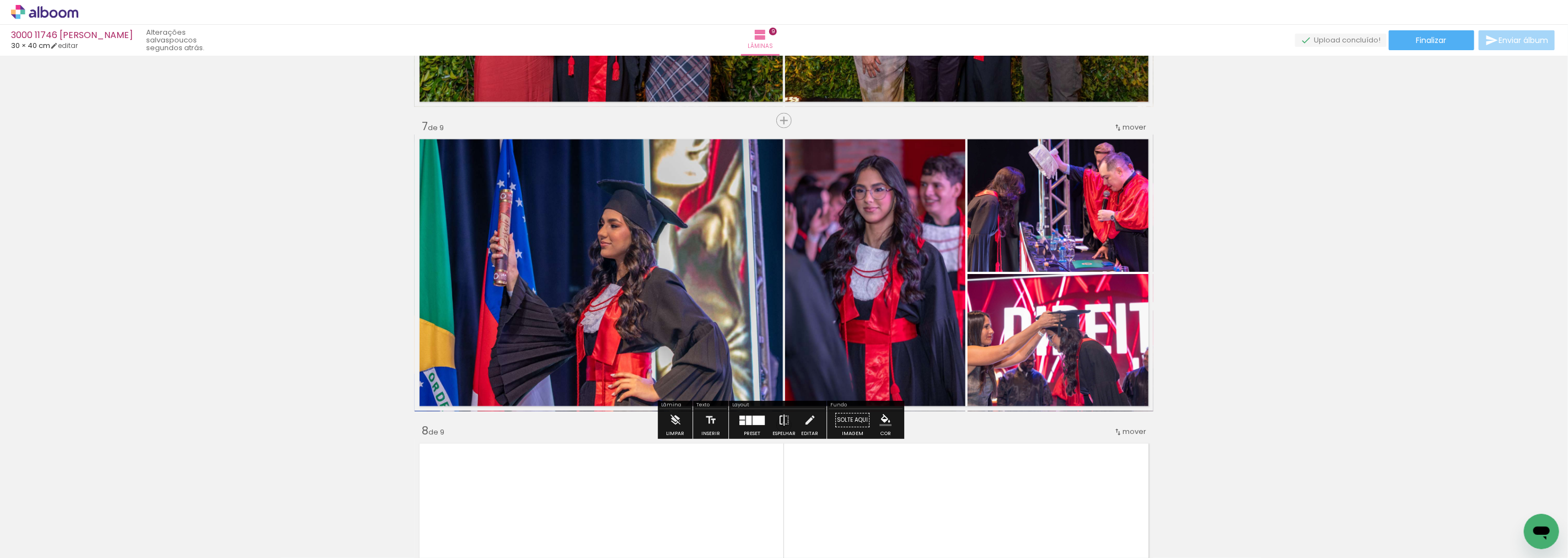
click at [781, 422] on iron-icon at bounding box center [784, 420] width 12 height 22
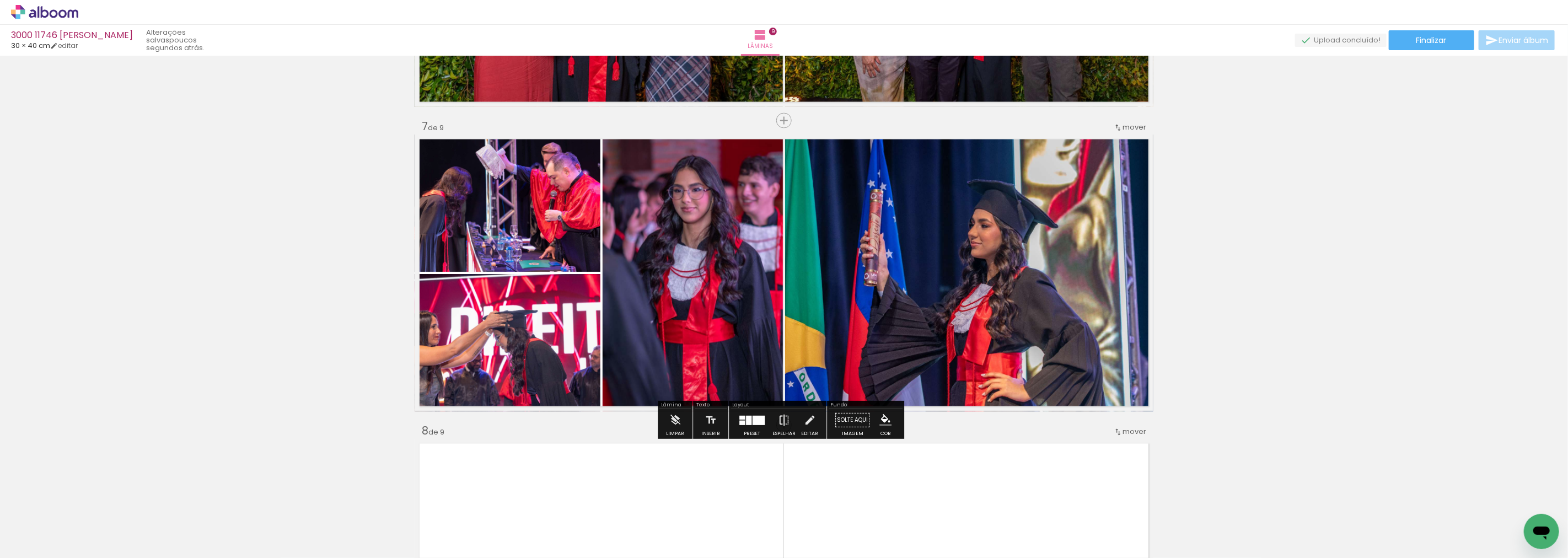
click at [779, 420] on iron-icon at bounding box center [784, 420] width 12 height 22
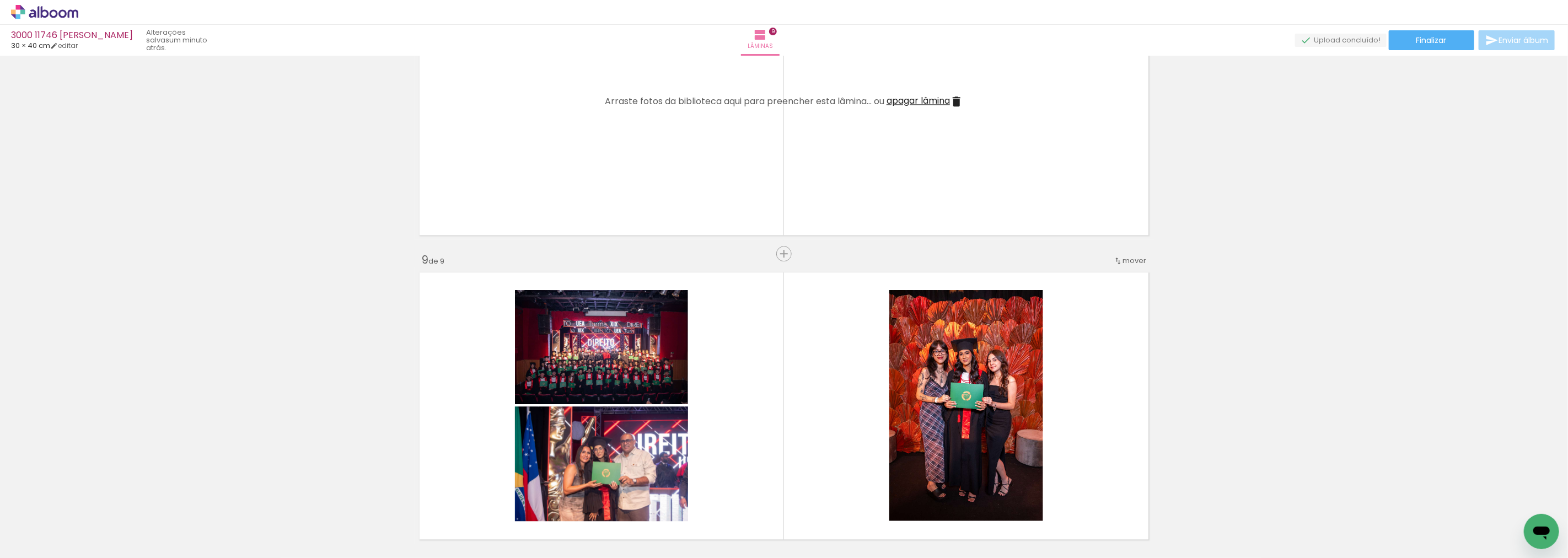
scroll to position [2269, 0]
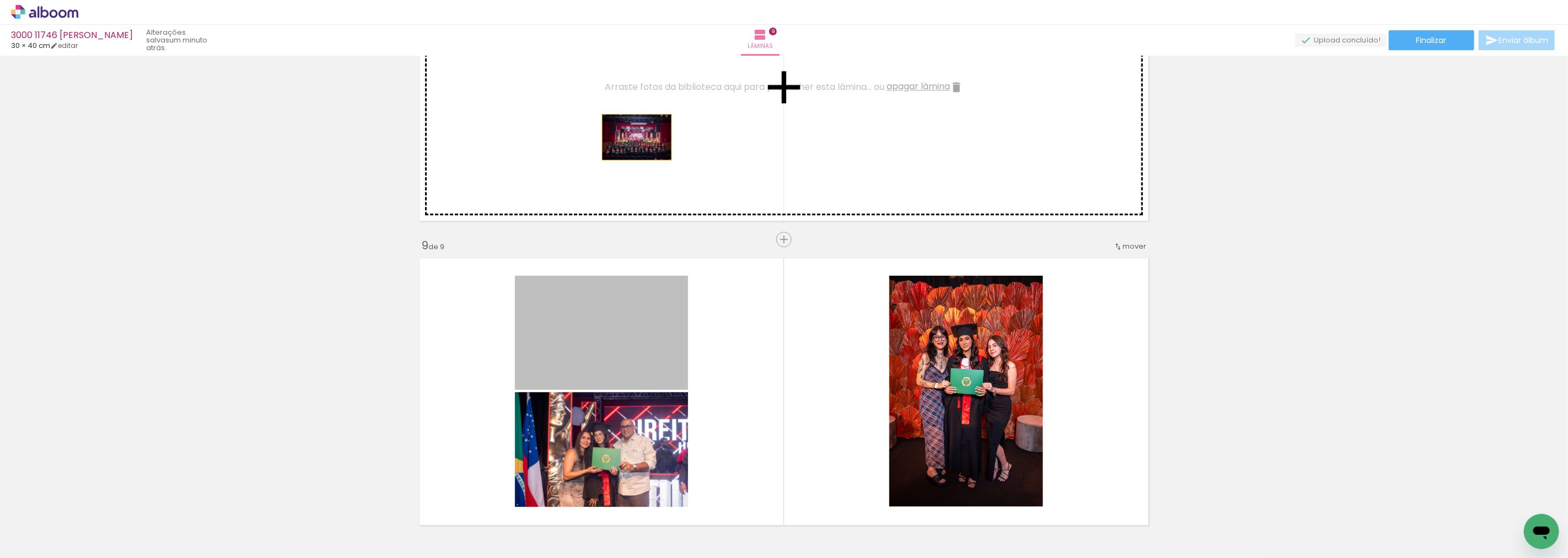
drag, startPoint x: 559, startPoint y: 340, endPoint x: 671, endPoint y: 84, distance: 279.4
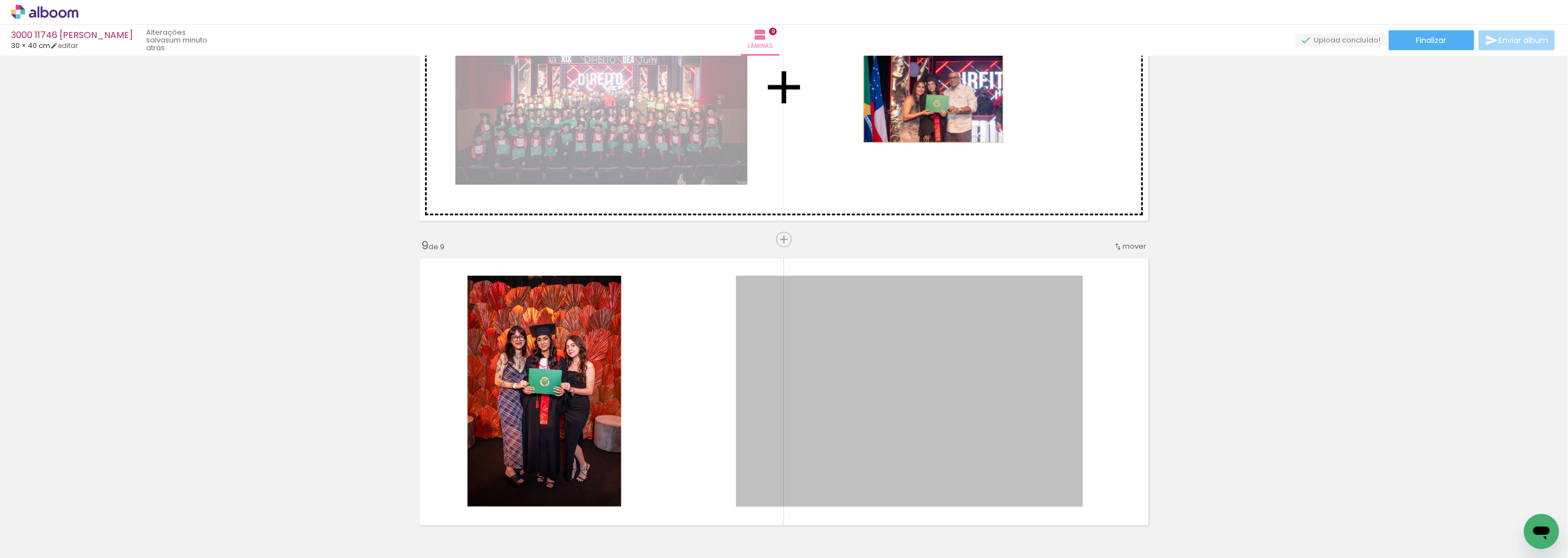
drag, startPoint x: 847, startPoint y: 381, endPoint x: 519, endPoint y: 372, distance: 328.1
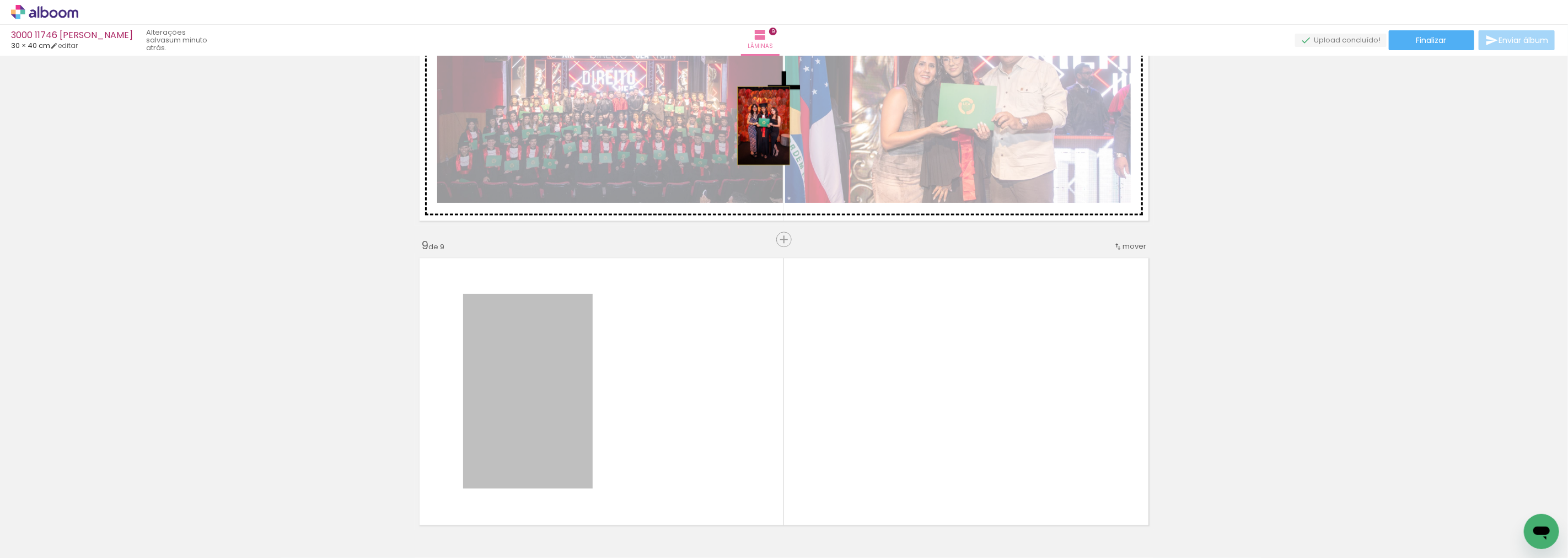
drag, startPoint x: 613, startPoint y: 313, endPoint x: 759, endPoint y: 125, distance: 238.0
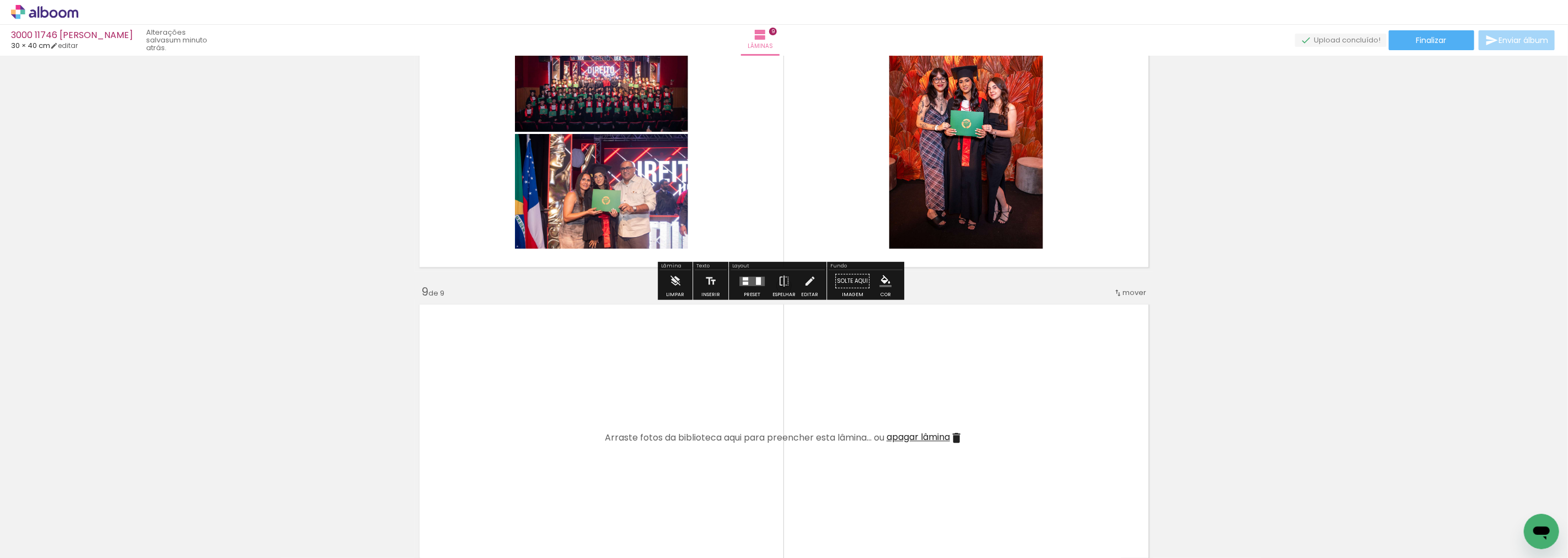
scroll to position [2085, 0]
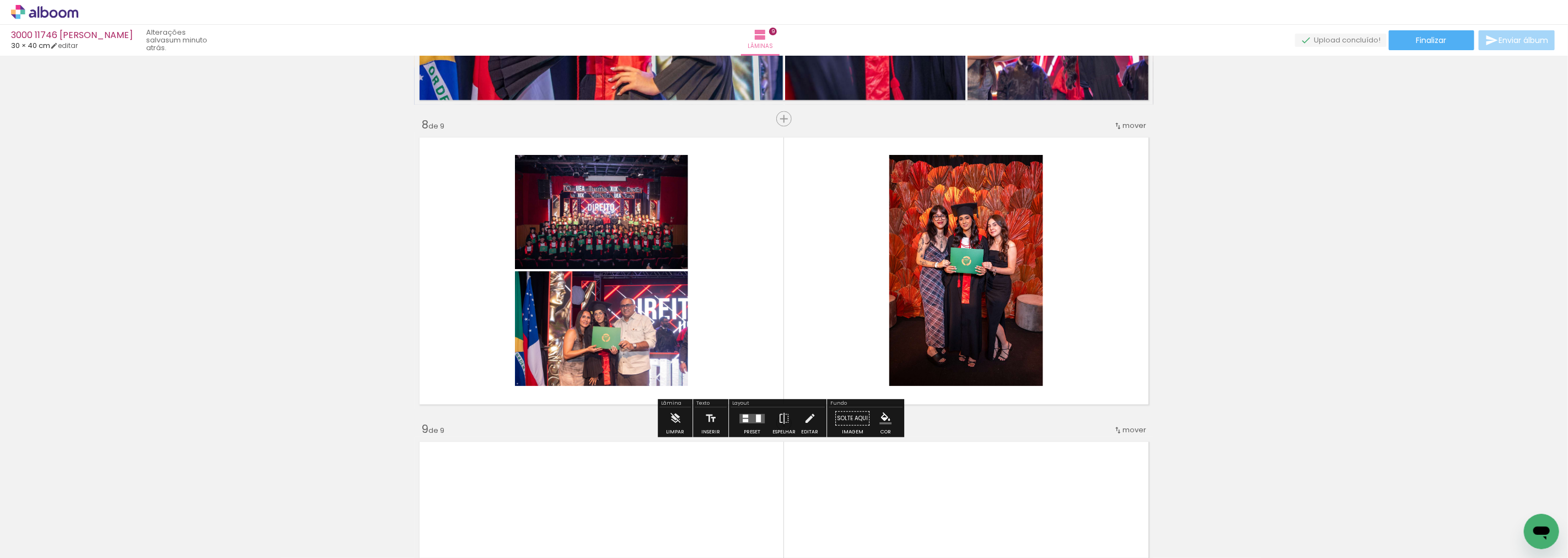
click at [751, 423] on div at bounding box center [752, 417] width 30 height 22
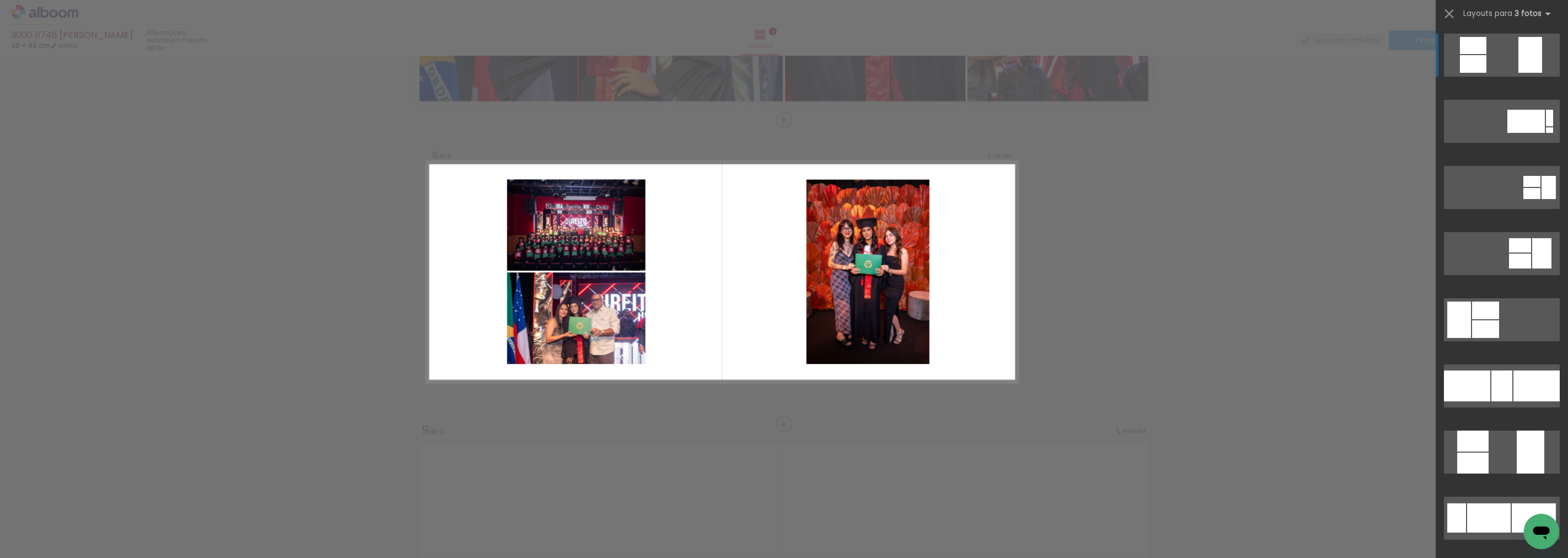
scroll to position [2084, 0]
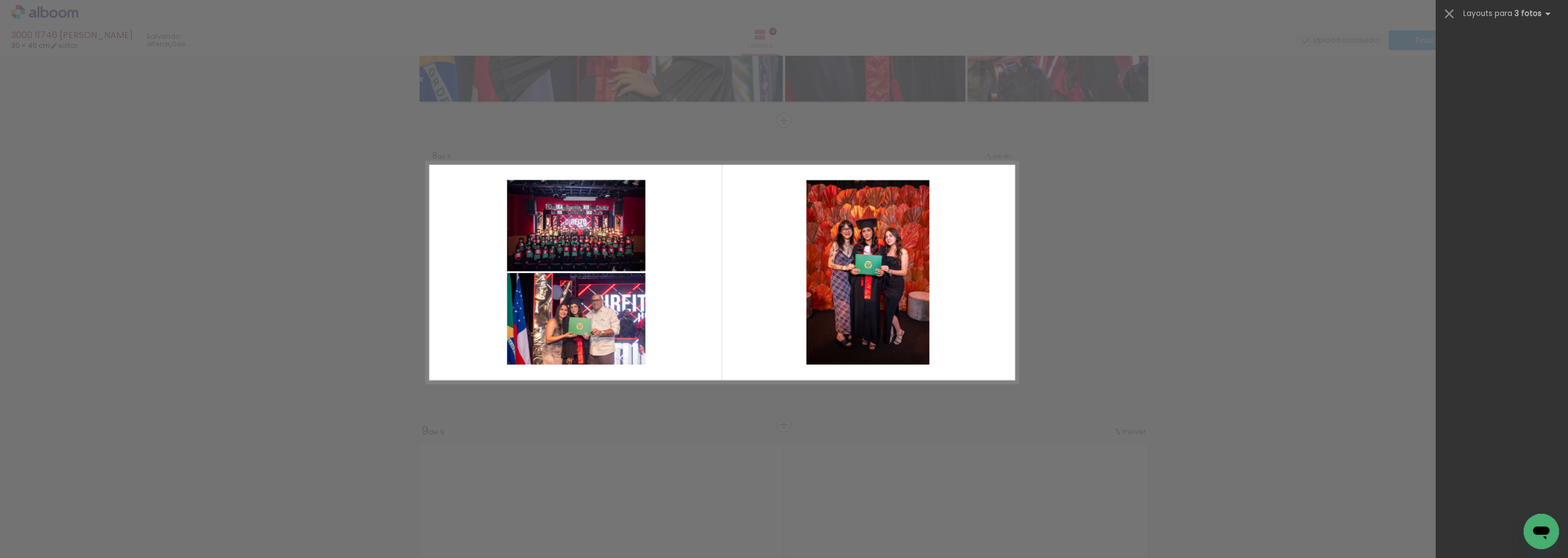
scroll to position [10928, 0]
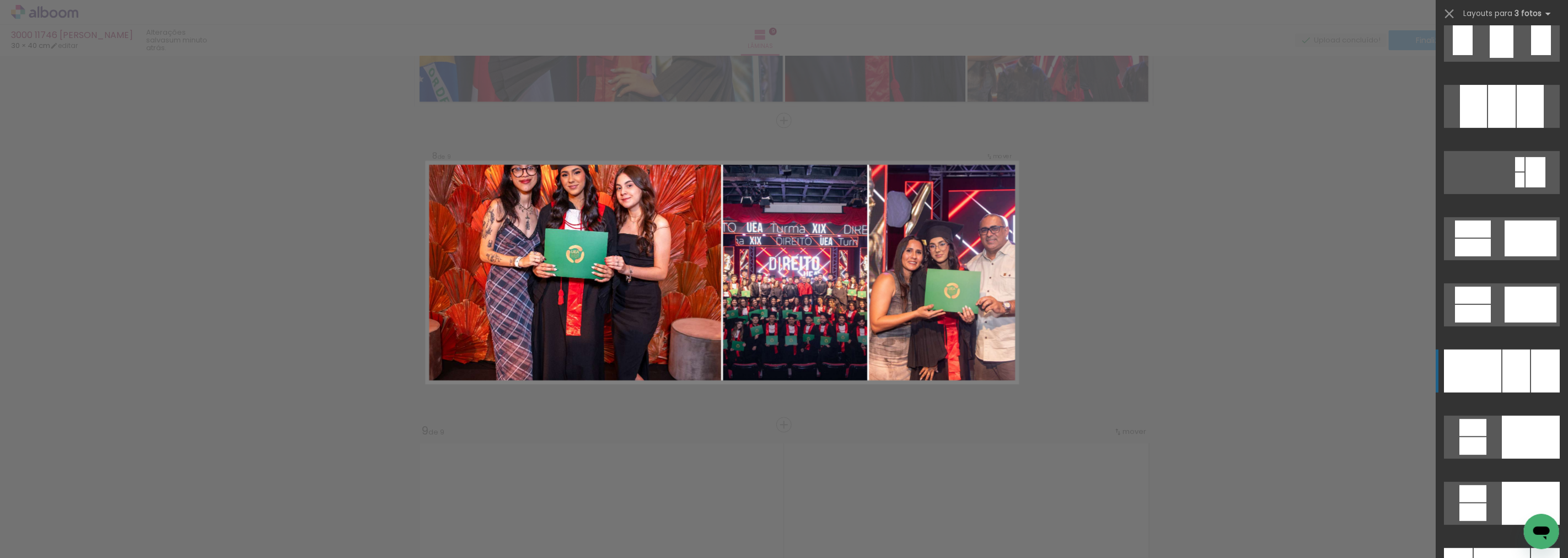
click at [1488, 366] on div at bounding box center [1472, 371] width 57 height 43
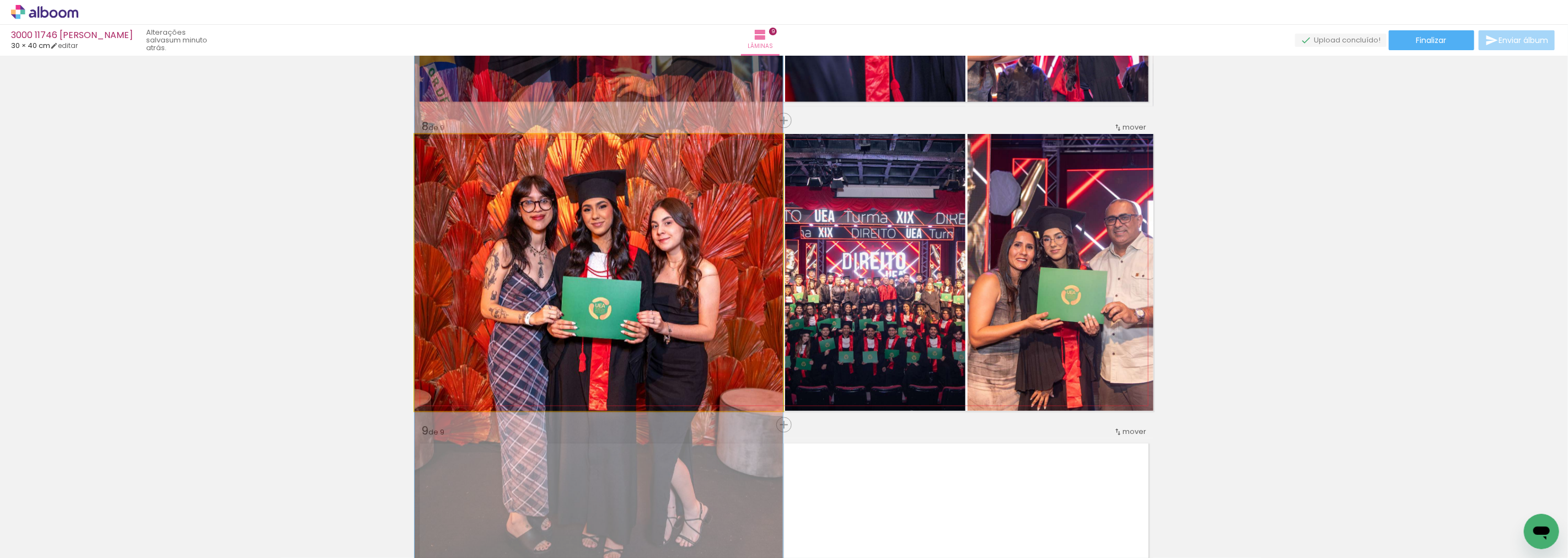
drag, startPoint x: 666, startPoint y: 218, endPoint x: 667, endPoint y: 277, distance: 59.0
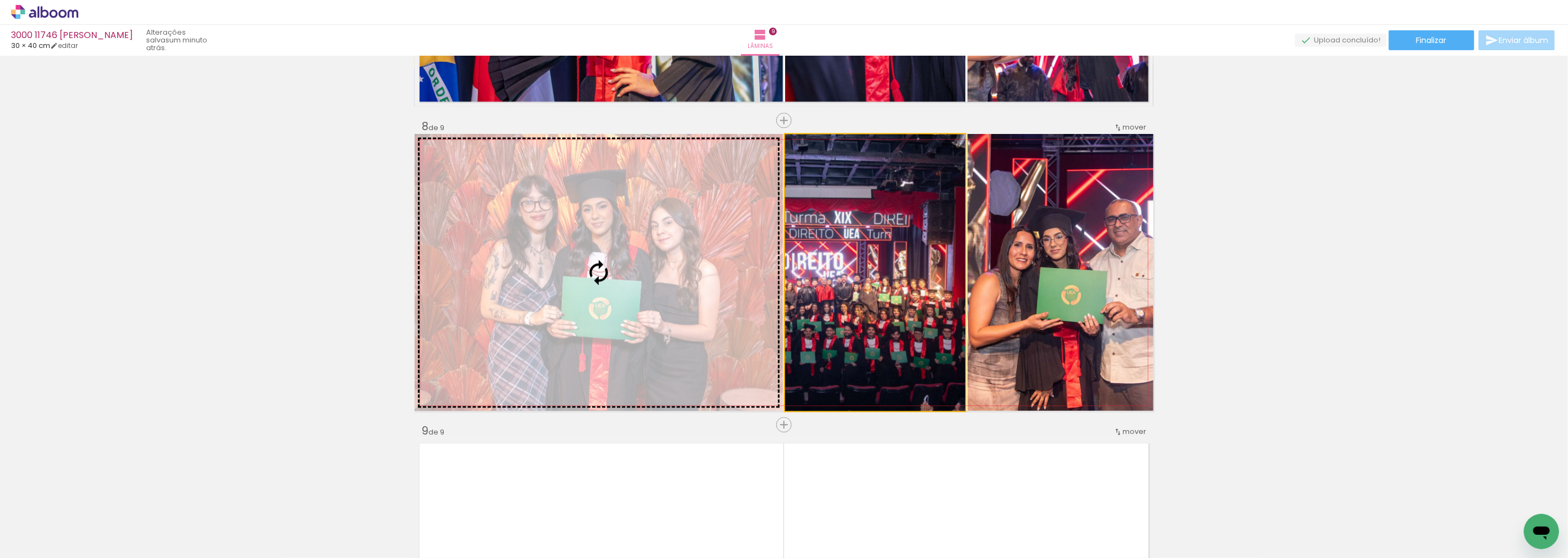
drag, startPoint x: 858, startPoint y: 269, endPoint x: 606, endPoint y: 266, distance: 252.0
click at [0, 0] on slot at bounding box center [0, 0] width 0 height 0
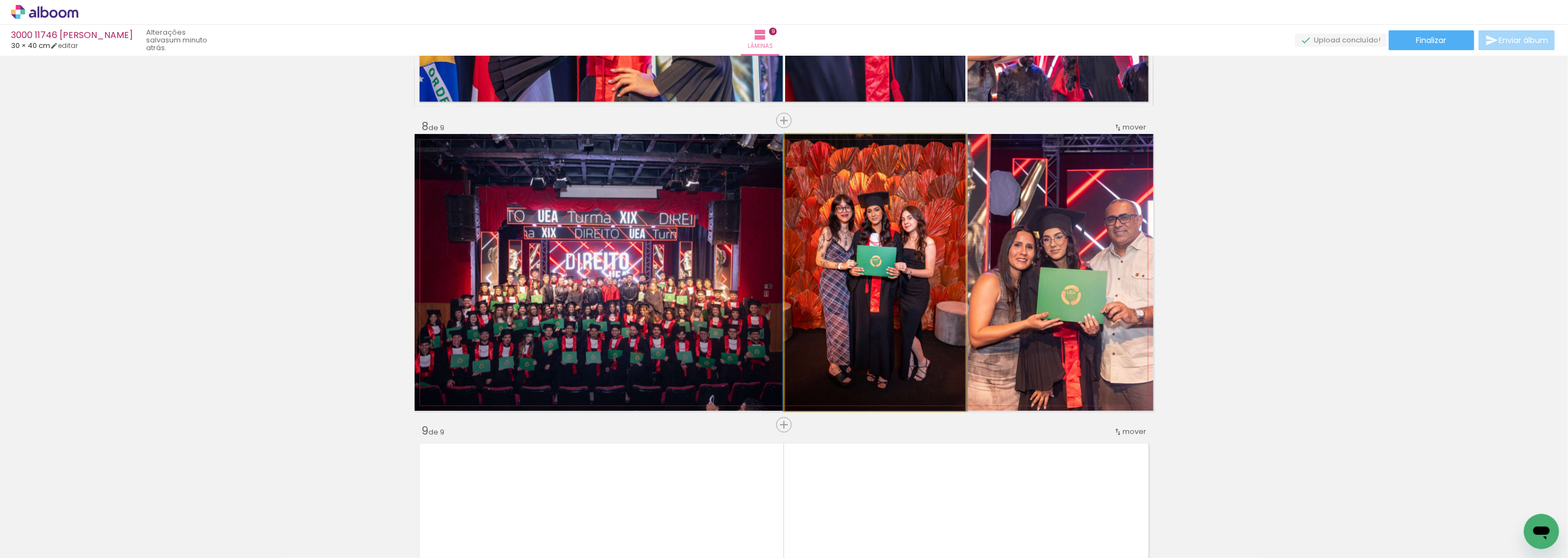
click at [892, 273] on quentale-photo at bounding box center [875, 272] width 180 height 277
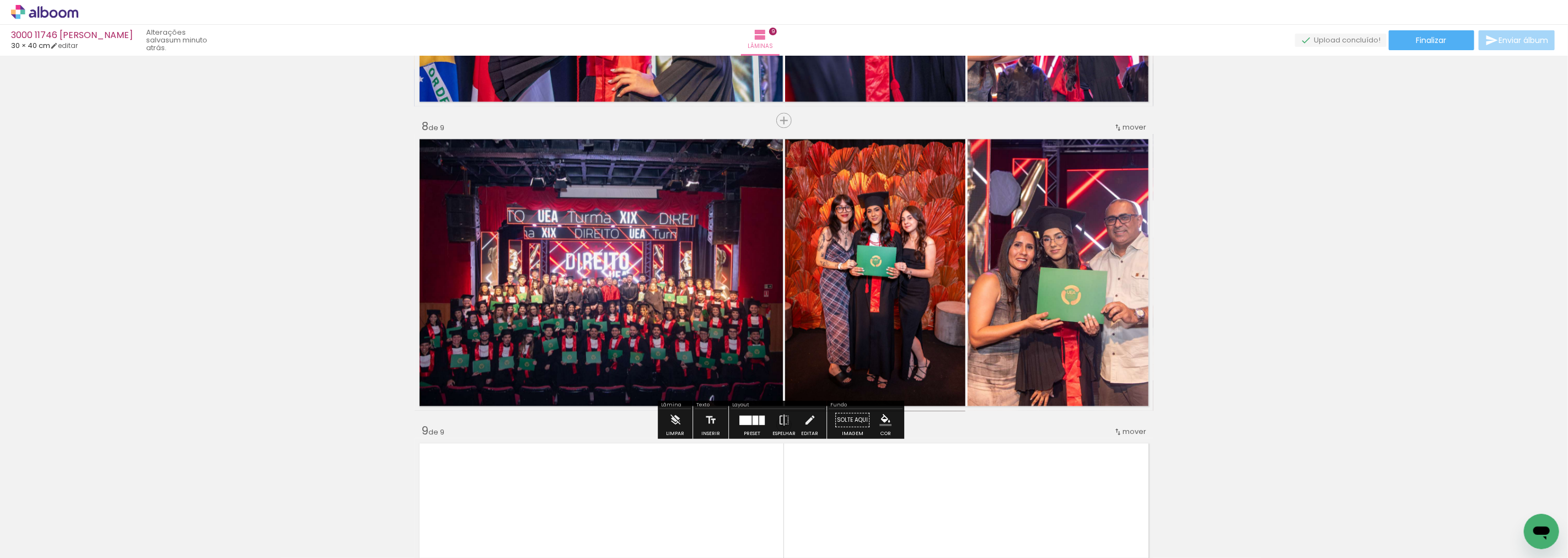
click at [1068, 280] on quentale-photo at bounding box center [1060, 272] width 186 height 277
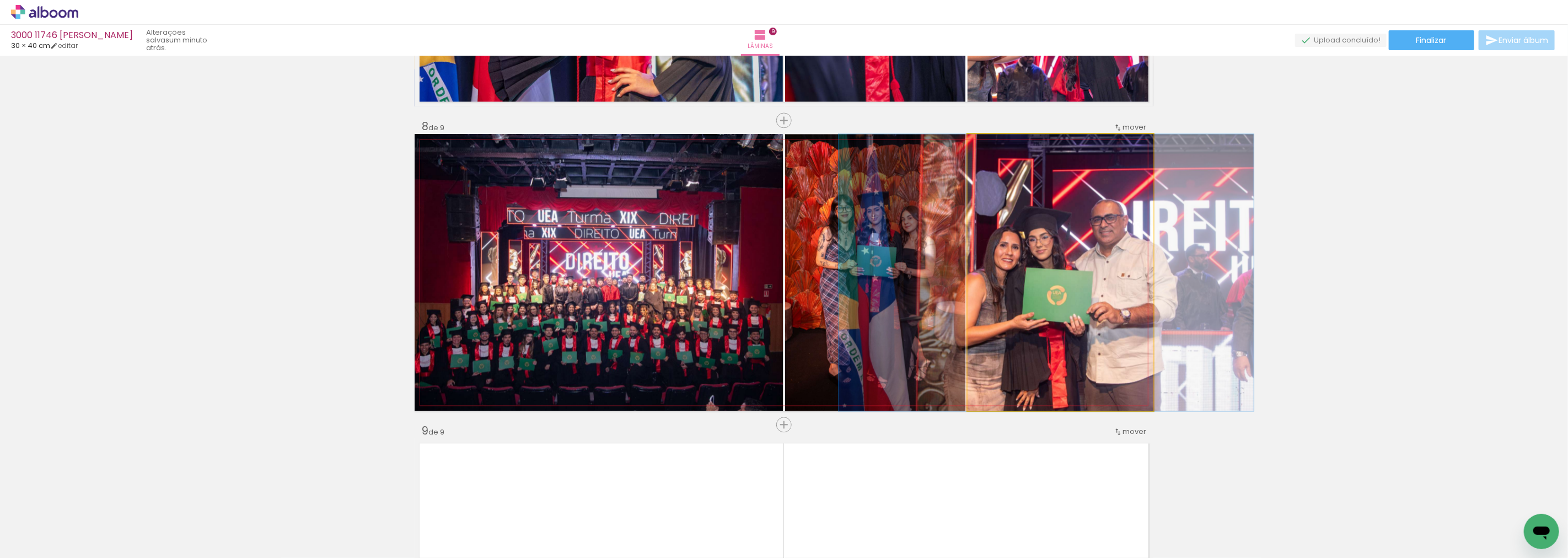
drag, startPoint x: 1101, startPoint y: 282, endPoint x: 1087, endPoint y: 282, distance: 14.0
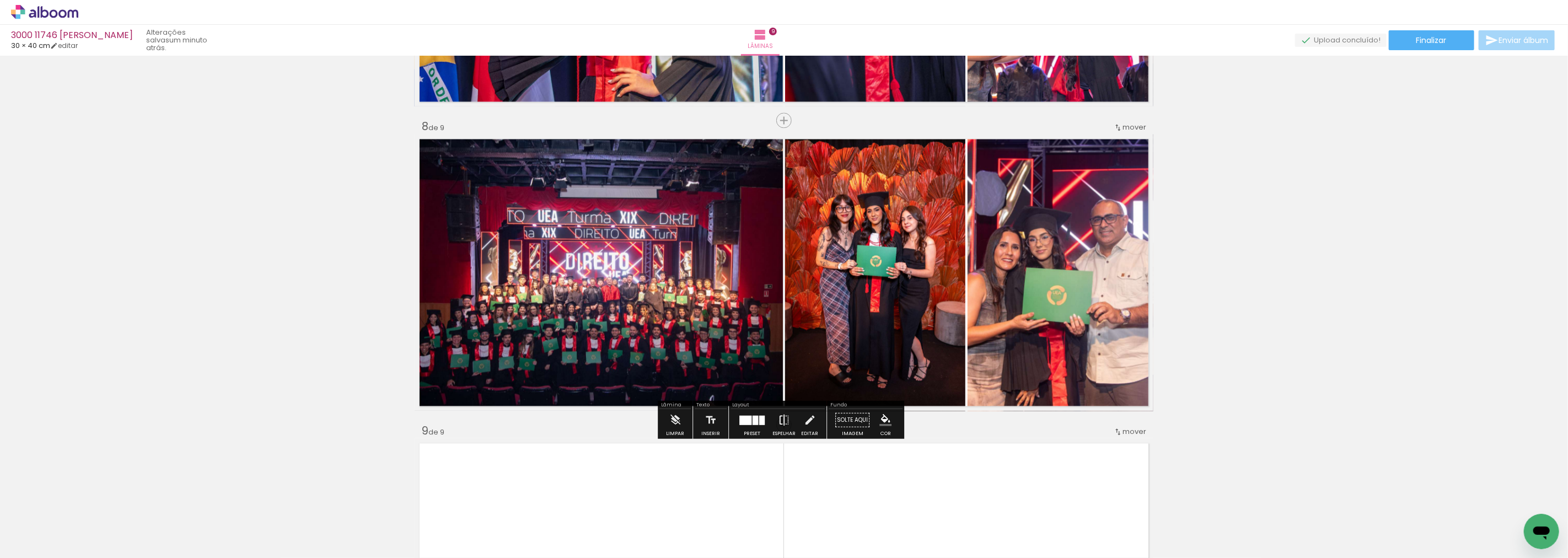
click at [778, 420] on iron-icon at bounding box center [784, 419] width 12 height 22
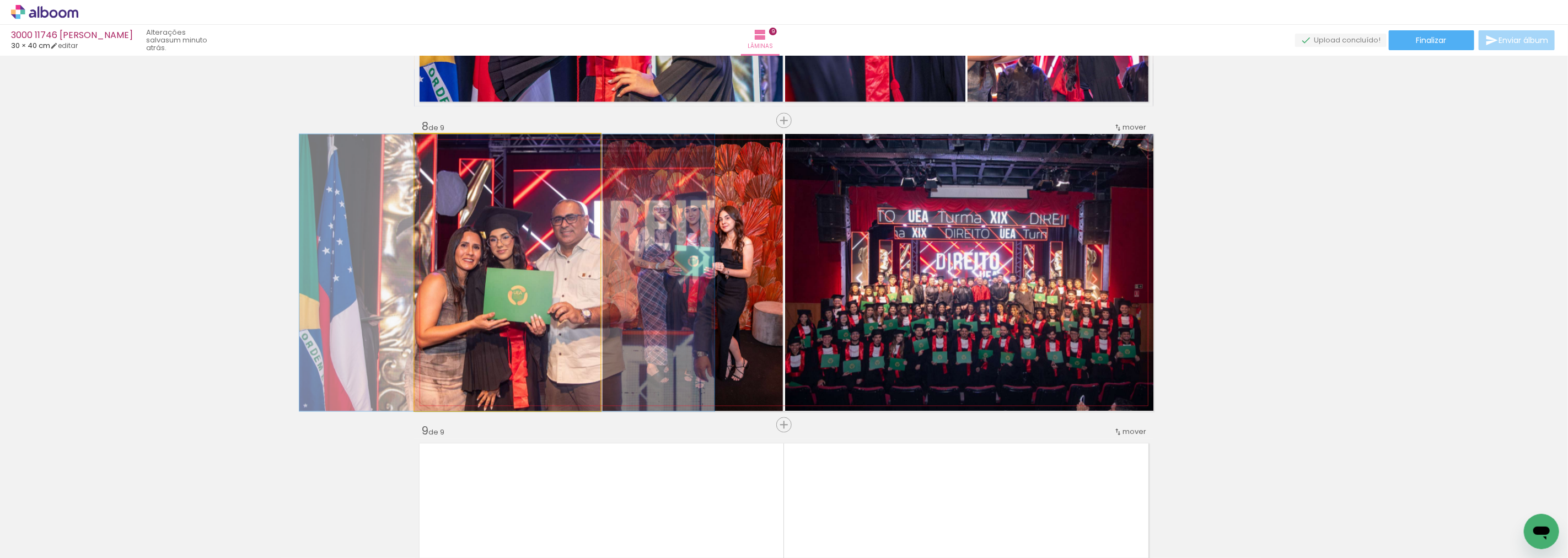
drag, startPoint x: 518, startPoint y: 239, endPoint x: 530, endPoint y: 237, distance: 12.2
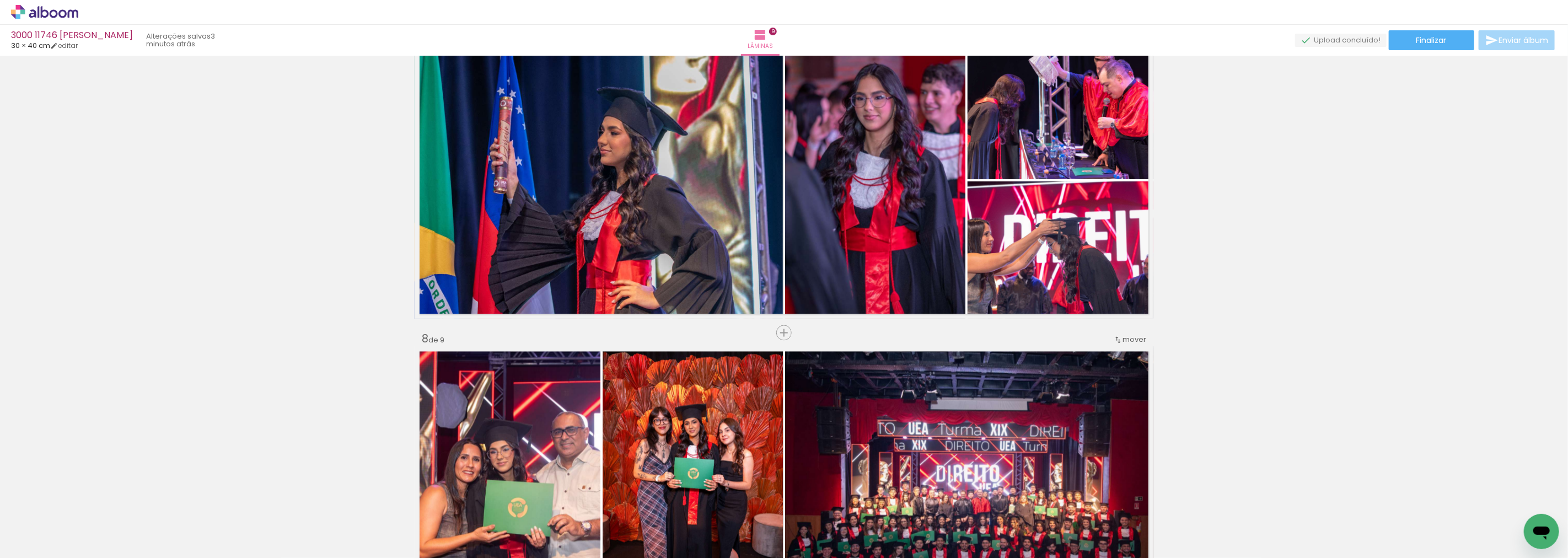
scroll to position [1838, 0]
